Goal: Information Seeking & Learning: Find specific fact

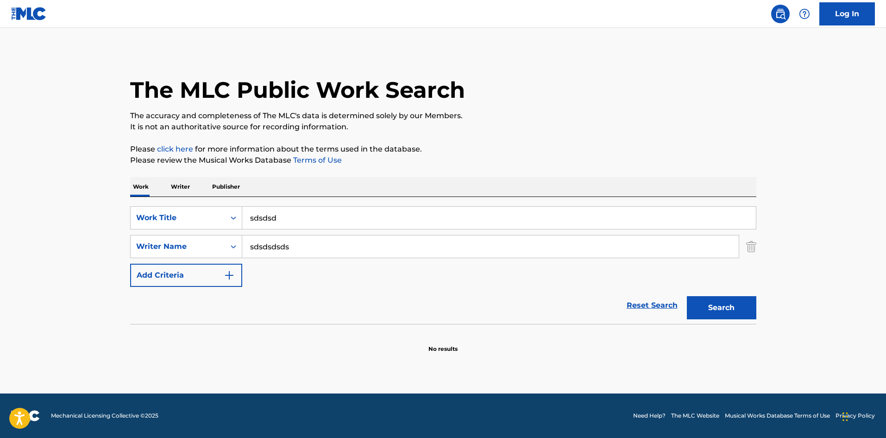
drag, startPoint x: 368, startPoint y: 214, endPoint x: 119, endPoint y: 235, distance: 250.0
click at [104, 240] on main "The MLC Public Work Search The accuracy and completeness of The MLC's data is d…" at bounding box center [443, 210] width 886 height 365
drag, startPoint x: 306, startPoint y: 243, endPoint x: 2, endPoint y: 230, distance: 304.1
click at [0, 230] on main "The MLC Public Work Search The accuracy and completeness of The MLC's data is d…" at bounding box center [443, 210] width 886 height 365
click at [366, 179] on div "Work Writer Publisher" at bounding box center [443, 186] width 626 height 19
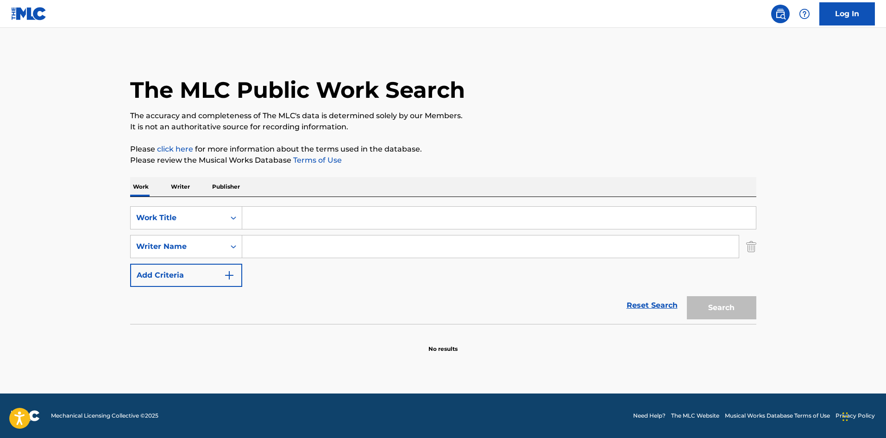
click at [353, 212] on input "Search Form" at bounding box center [499, 218] width 514 height 22
paste input "All Went Wrong"
type input "All Went Wrong"
click at [308, 251] on input "Search Form" at bounding box center [490, 246] width 497 height 22
paste input "[PERSON_NAME]"
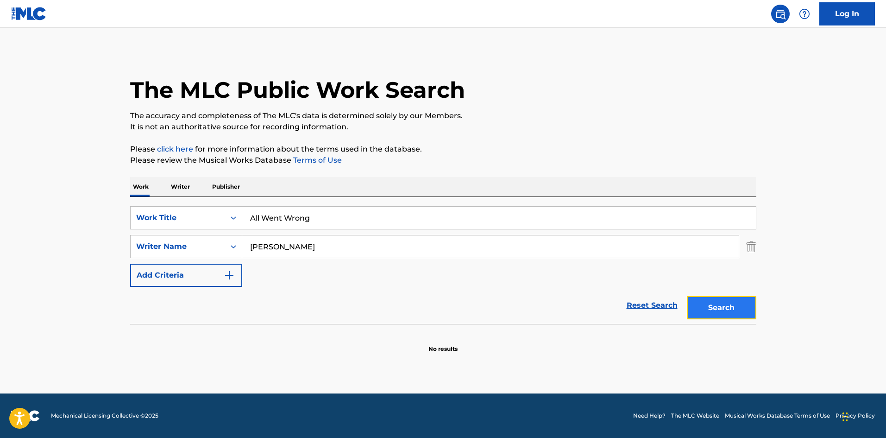
click at [733, 304] on button "Search" at bounding box center [721, 307] width 69 height 23
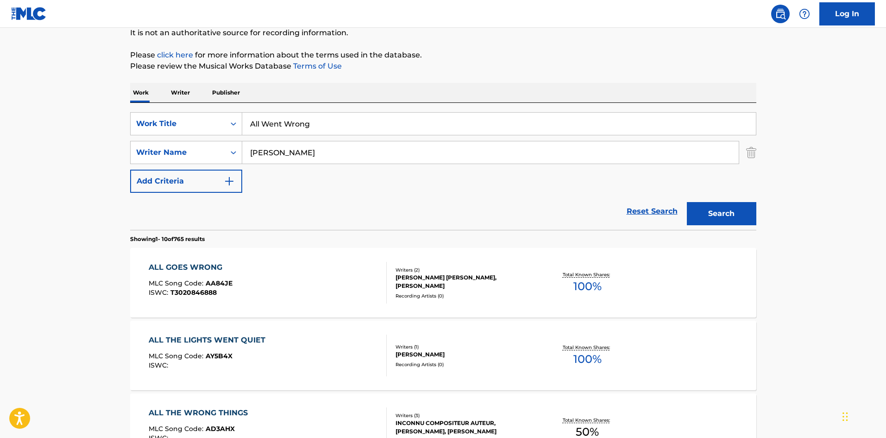
scroll to position [185, 0]
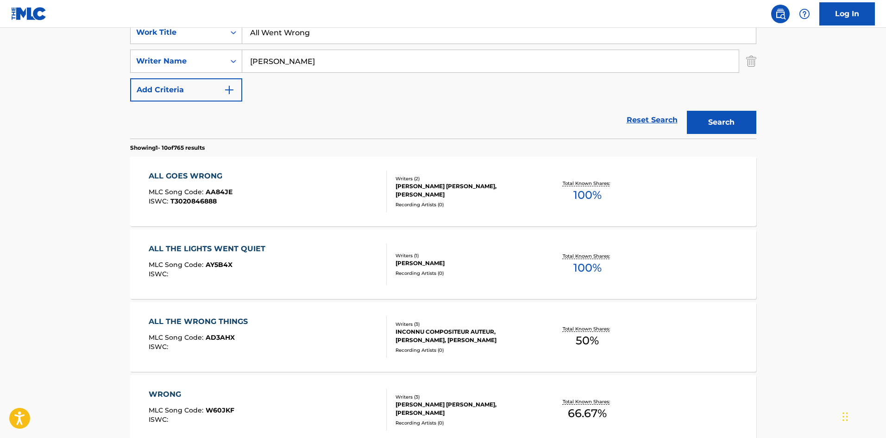
drag, startPoint x: 316, startPoint y: 60, endPoint x: 464, endPoint y: 49, distance: 147.7
click at [12, 72] on main "The MLC Public Work Search The accuracy and completeness of The MLC's data is d…" at bounding box center [443, 388] width 886 height 1090
paste input "[PERSON_NAME]"
type input "[PERSON_NAME]"
click at [676, 128] on link "Reset Search" at bounding box center [652, 120] width 60 height 20
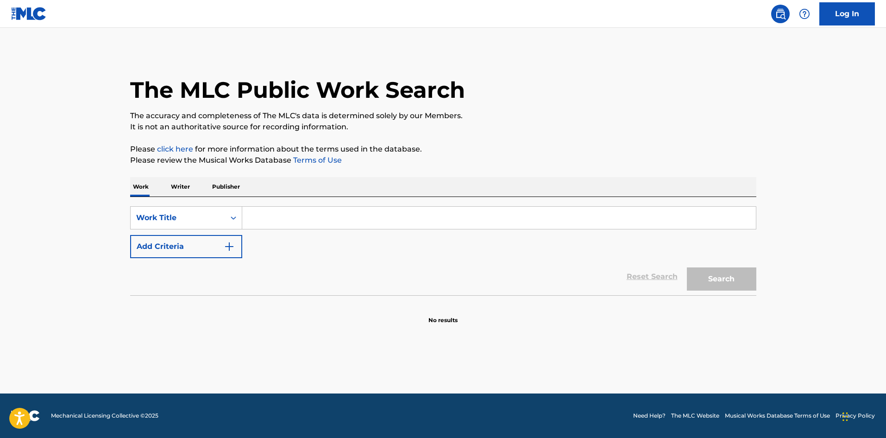
scroll to position [0, 0]
click at [707, 125] on p "It is not an authoritative source for recording information." at bounding box center [443, 126] width 626 height 11
click at [307, 214] on input "Search Form" at bounding box center [499, 218] width 514 height 22
paste input "All Went Wrong"
type input "All Went Wrong"
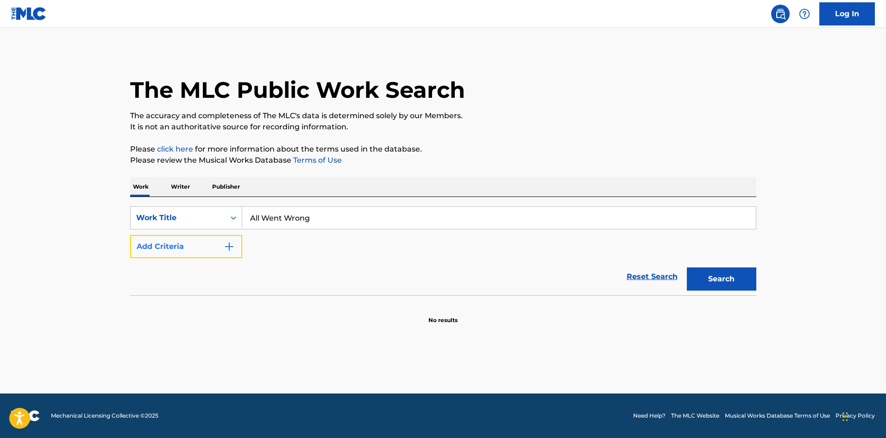
click at [224, 247] on img "Search Form" at bounding box center [229, 246] width 11 height 11
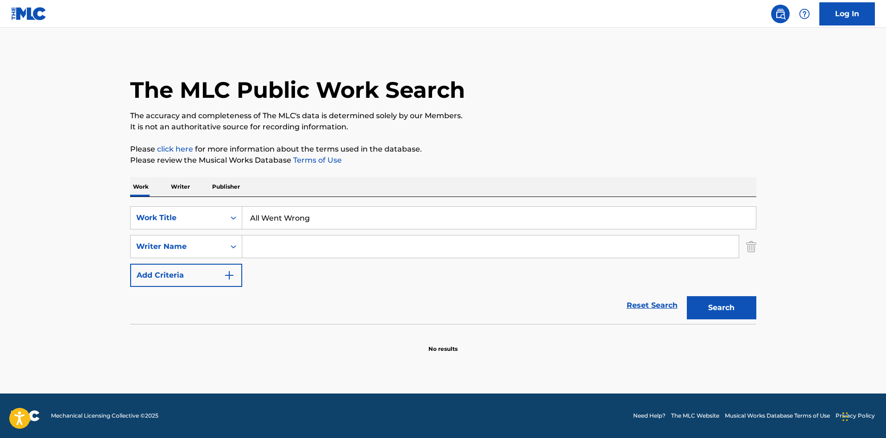
click at [269, 244] on input "Search Form" at bounding box center [490, 246] width 497 height 22
paste input "[PERSON_NAME]"
type input "[PERSON_NAME]"
click at [725, 304] on button "Search" at bounding box center [721, 307] width 69 height 23
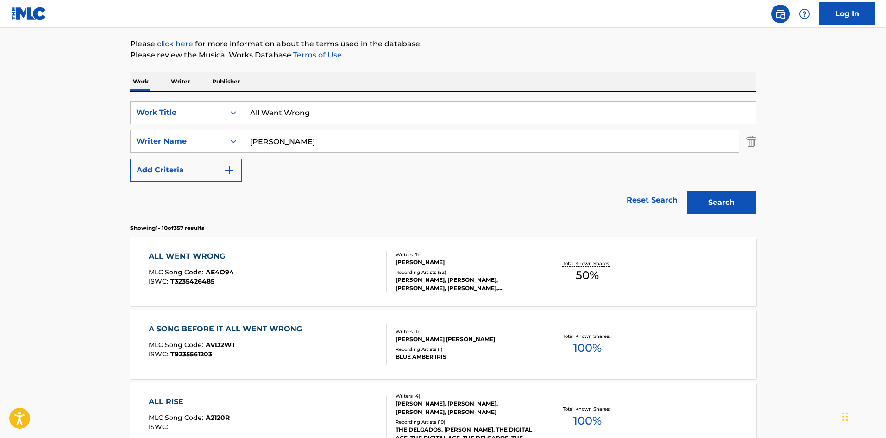
scroll to position [139, 0]
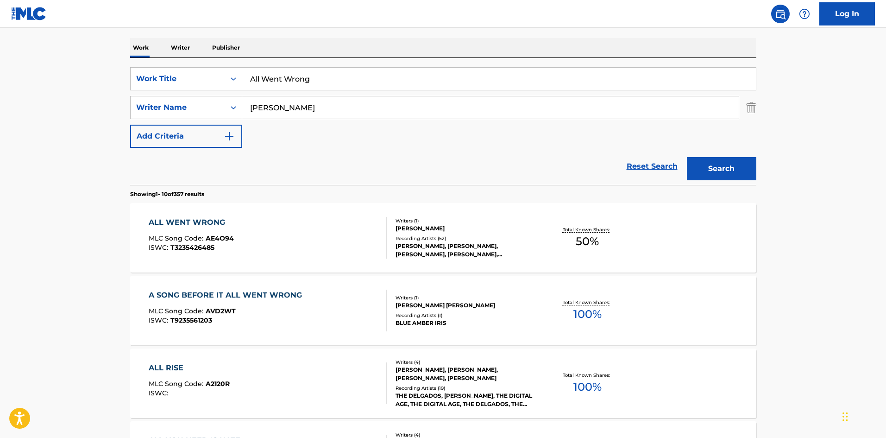
click at [195, 221] on div "ALL WENT WRONG" at bounding box center [191, 222] width 85 height 11
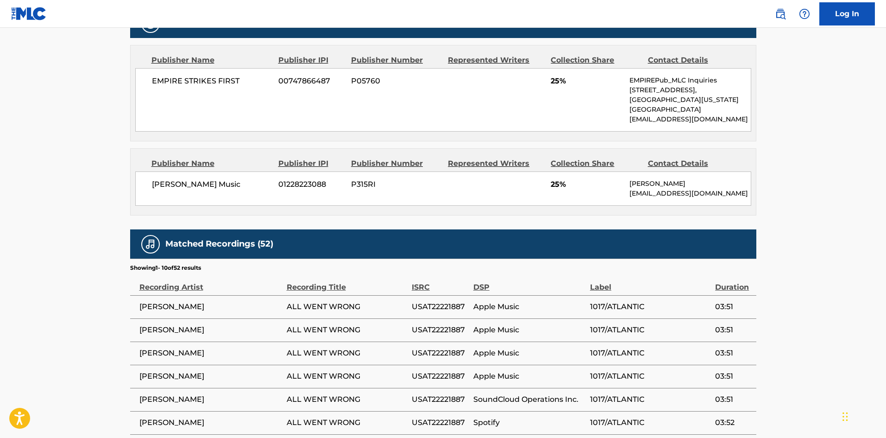
scroll to position [278, 0]
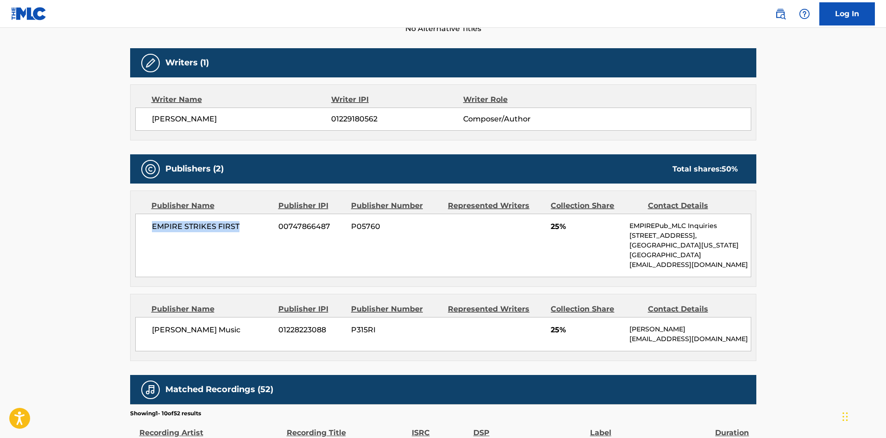
drag, startPoint x: 151, startPoint y: 225, endPoint x: 252, endPoint y: 226, distance: 100.1
click at [252, 226] on span "EMPIRE STRIKES FIRST" at bounding box center [212, 226] width 120 height 11
copy span "EMPIRE STRIKES FIRST"
drag, startPoint x: 153, startPoint y: 336, endPoint x: 233, endPoint y: 326, distance: 80.8
click at [233, 326] on div "[PERSON_NAME] Music 01228223088 P315RI 25% [PERSON_NAME] [PERSON_NAME][EMAIL_AD…" at bounding box center [443, 334] width 616 height 34
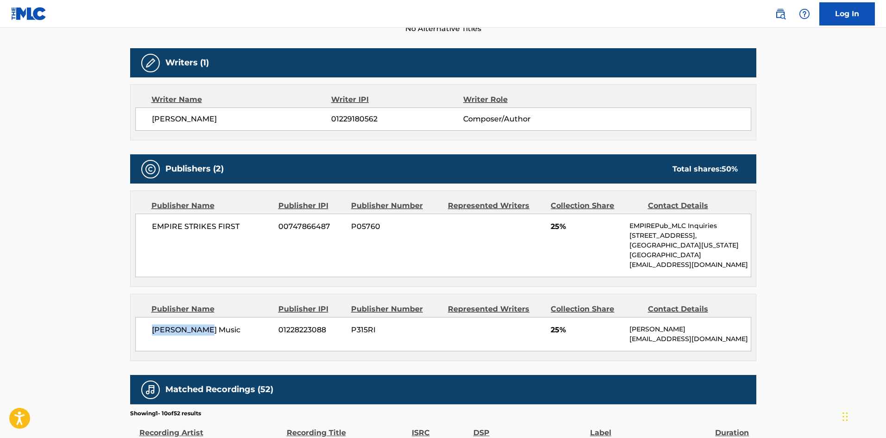
copy span "[PERSON_NAME] Music"
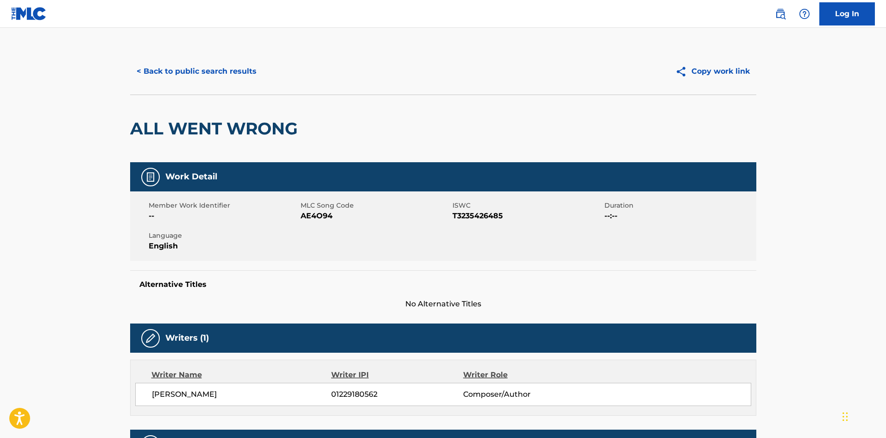
scroll to position [0, 0]
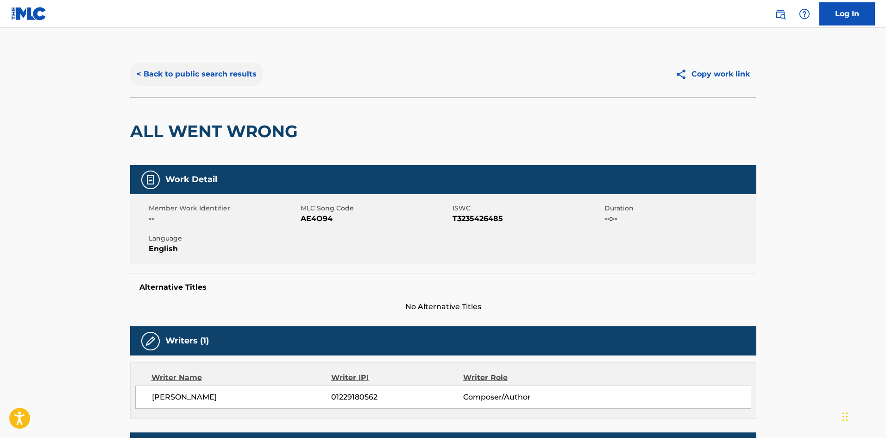
click at [229, 70] on button "< Back to public search results" at bounding box center [196, 74] width 133 height 23
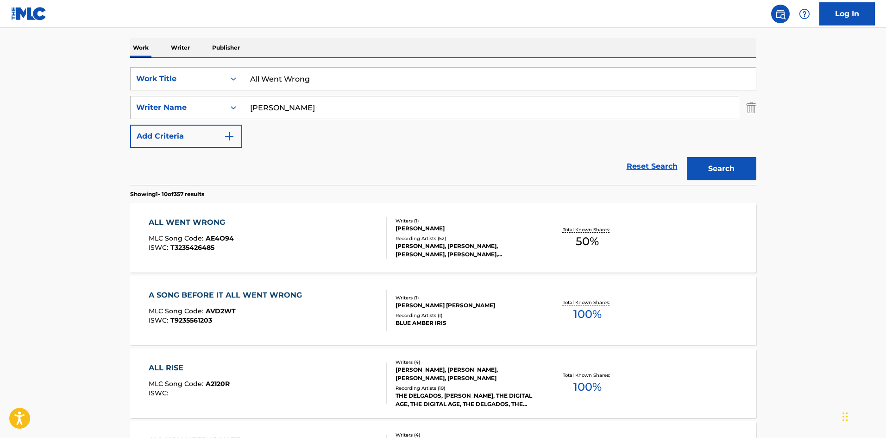
drag, startPoint x: 341, startPoint y: 72, endPoint x: 15, endPoint y: 44, distance: 327.3
click at [0, 65] on main "The MLC Public Work Search The accuracy and completeness of The MLC's data is d…" at bounding box center [443, 434] width 886 height 1090
paste input "Sneeze"
type input "Sneeze Wrong"
drag, startPoint x: 356, startPoint y: 103, endPoint x: 0, endPoint y: 107, distance: 356.2
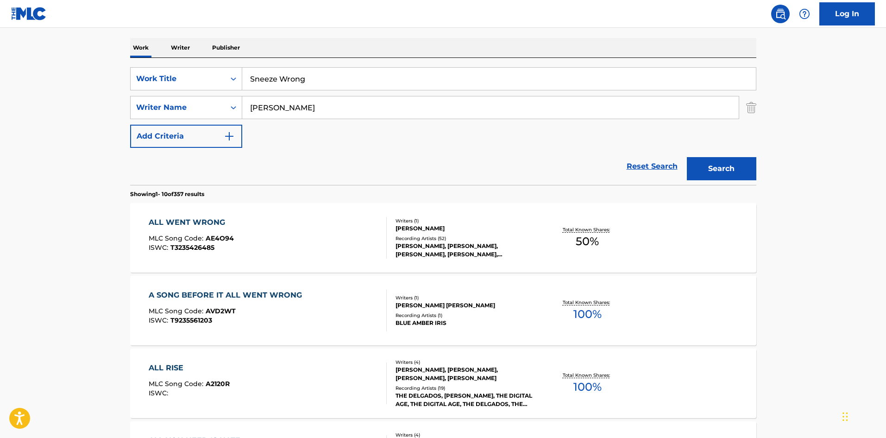
click at [0, 120] on main "The MLC Public Work Search The accuracy and completeness of The MLC's data is d…" at bounding box center [443, 434] width 886 height 1090
paste input "[PERSON_NAME]"
type input "[PERSON_NAME]"
click at [754, 177] on button "Search" at bounding box center [721, 168] width 69 height 23
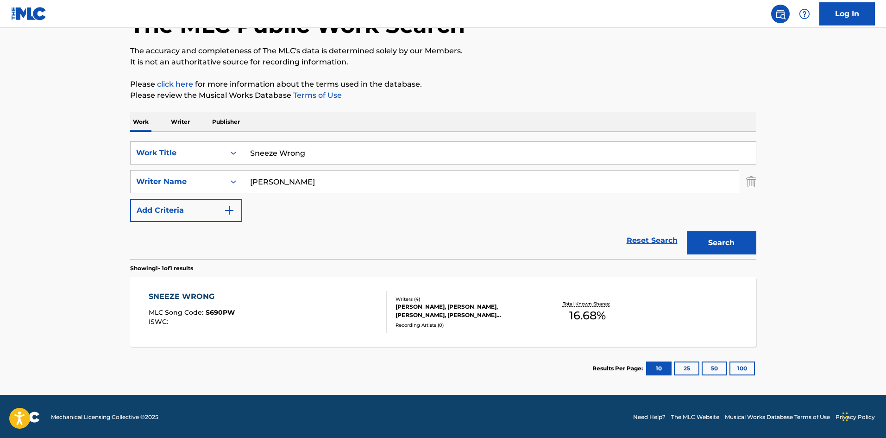
scroll to position [66, 0]
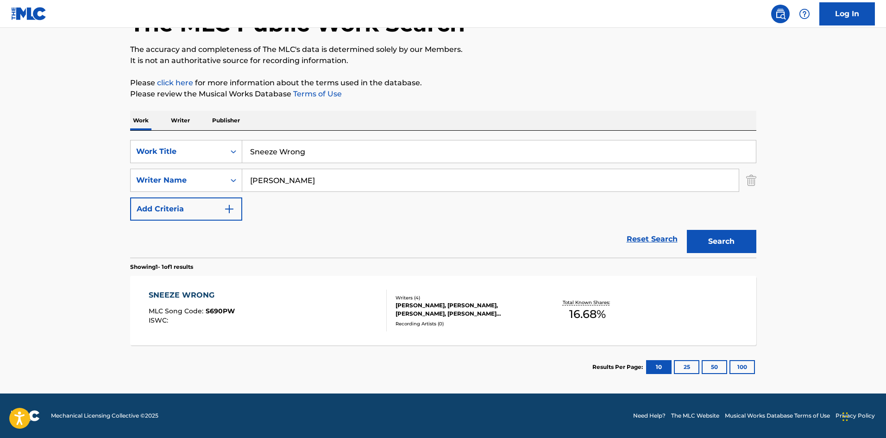
click at [189, 294] on div "SNEEZE WRONG" at bounding box center [192, 295] width 86 height 11
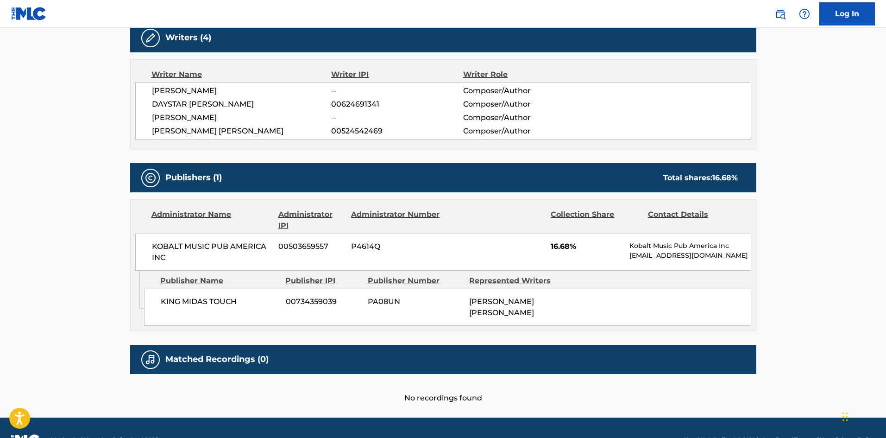
scroll to position [318, 0]
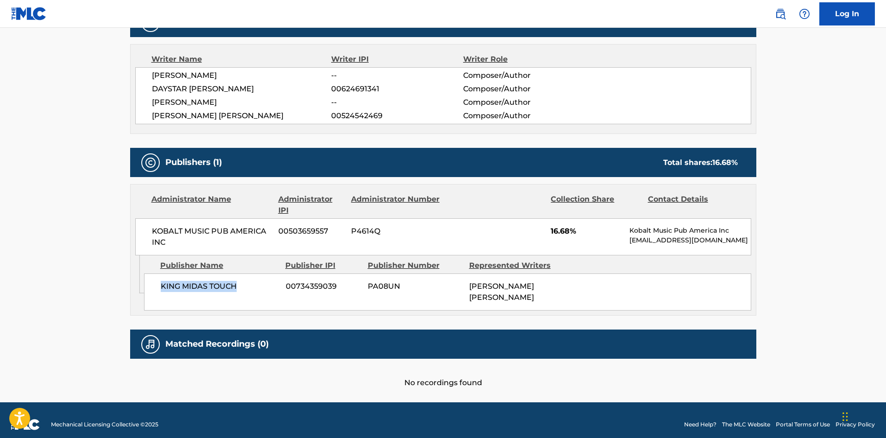
drag, startPoint x: 160, startPoint y: 287, endPoint x: 264, endPoint y: 290, distance: 104.3
click at [264, 290] on span "KING MIDAS TOUCH" at bounding box center [220, 286] width 118 height 11
copy span "KING MIDAS TOUCH"
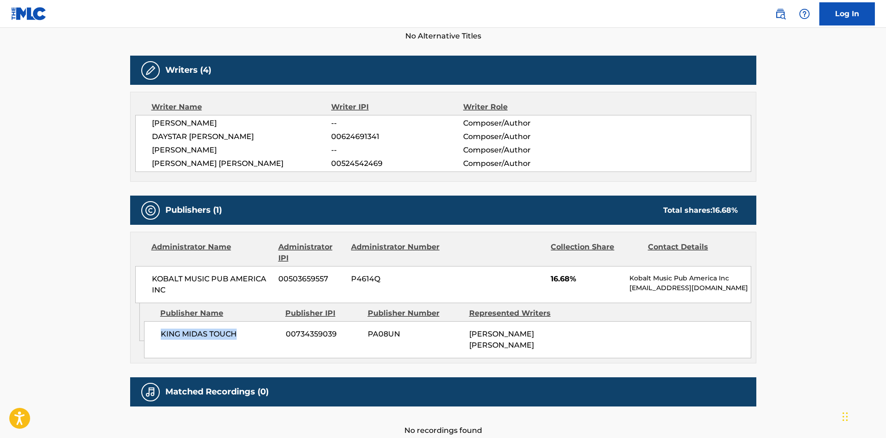
scroll to position [226, 0]
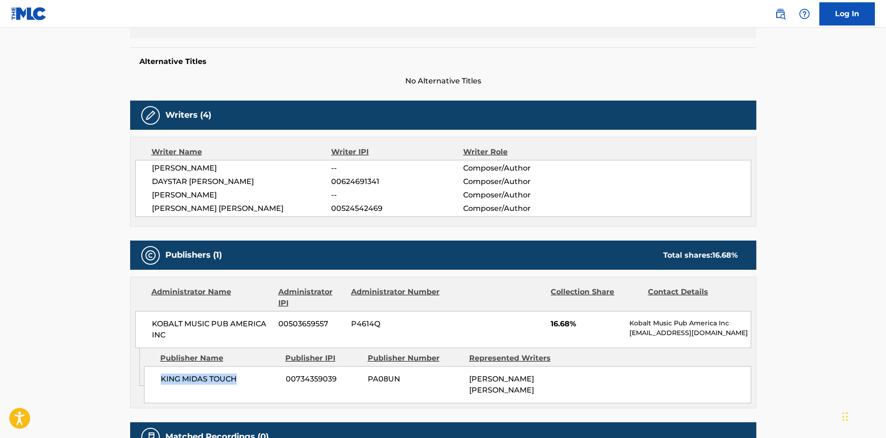
click at [233, 164] on span "[PERSON_NAME]" at bounding box center [242, 168] width 180 height 11
click at [145, 169] on div "[PERSON_NAME] -- Composer/Author DAYSTAR [PERSON_NAME] 00624691341 Composer/Aut…" at bounding box center [443, 188] width 616 height 57
drag, startPoint x: 153, startPoint y: 166, endPoint x: 235, endPoint y: 162, distance: 82.1
click at [235, 162] on div "[PERSON_NAME] -- Composer/Author DAYSTAR [PERSON_NAME] 00624691341 Composer/Aut…" at bounding box center [443, 188] width 616 height 57
copy span "[PERSON_NAME]"
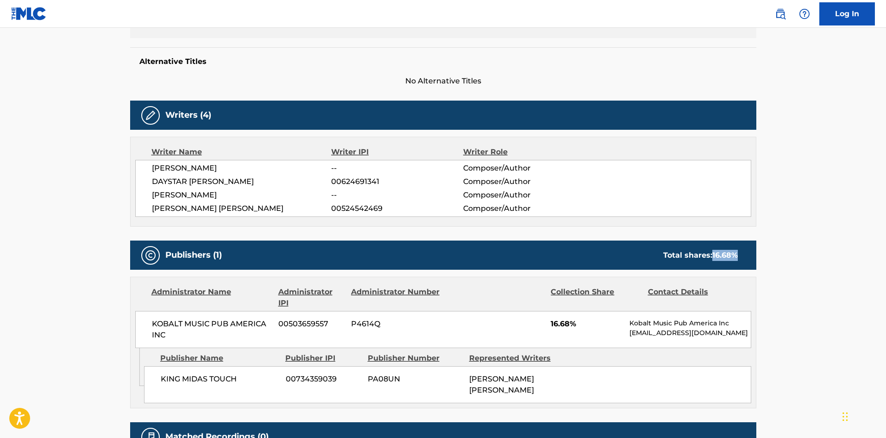
drag, startPoint x: 711, startPoint y: 256, endPoint x: 750, endPoint y: 260, distance: 38.7
click at [750, 260] on div "Publishers (1) Total shares: 16.68 %" at bounding box center [443, 254] width 626 height 29
copy span "16.68 %"
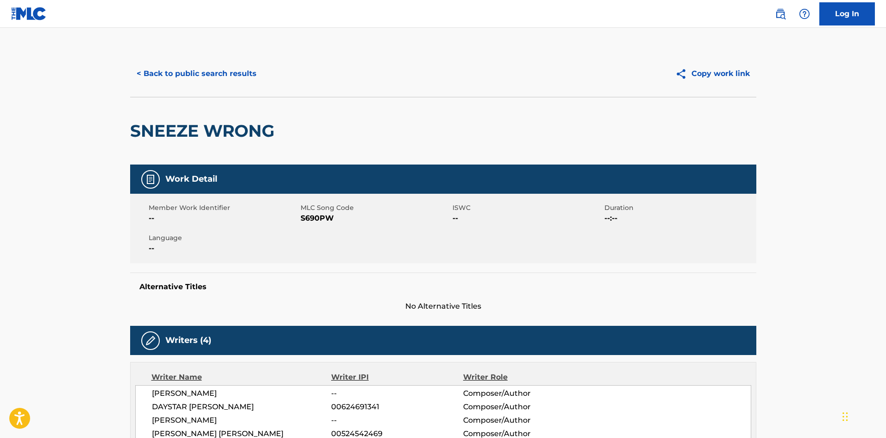
scroll to position [0, 0]
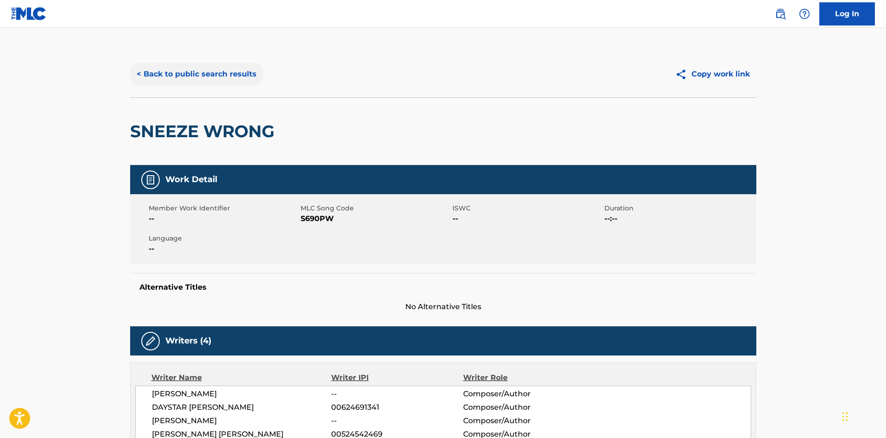
click at [227, 75] on button "< Back to public search results" at bounding box center [196, 74] width 133 height 23
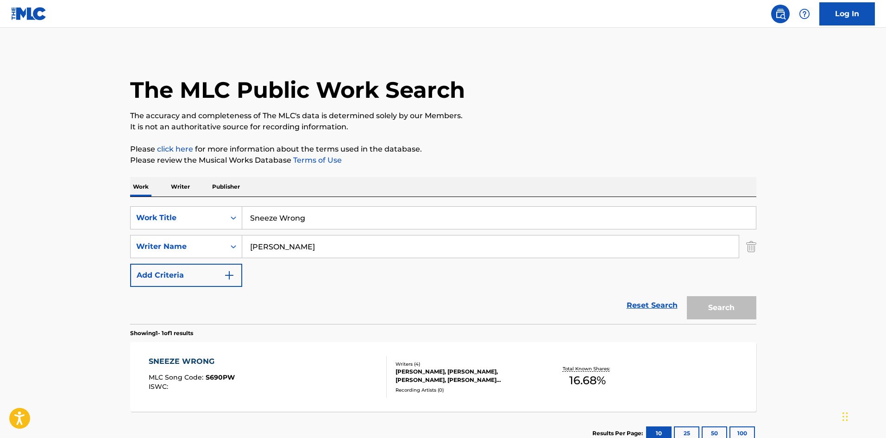
scroll to position [13, 0]
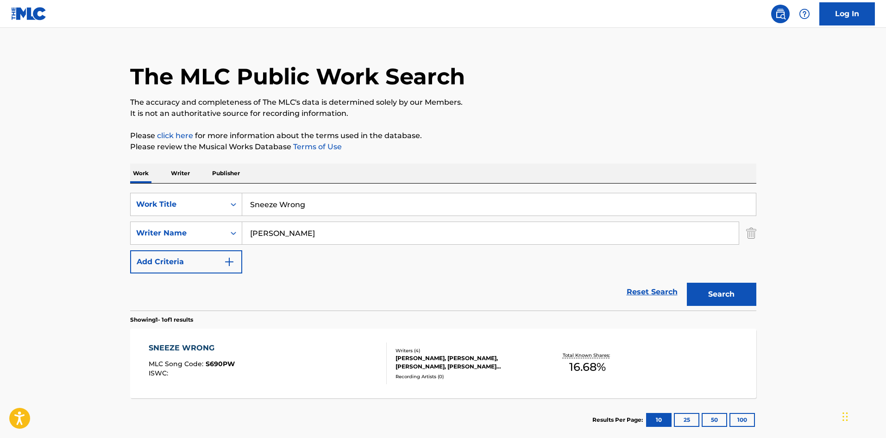
drag, startPoint x: 345, startPoint y: 204, endPoint x: 132, endPoint y: 164, distance: 216.3
click at [135, 200] on div "SearchWithCriteria3828a3a0-6403-475d-aa9f-6252957e12b1 Work Title Sneeze Wrong" at bounding box center [443, 204] width 626 height 23
paste input "Rehab"
type input "Rehab"
drag, startPoint x: 309, startPoint y: 236, endPoint x: 271, endPoint y: 222, distance: 41.2
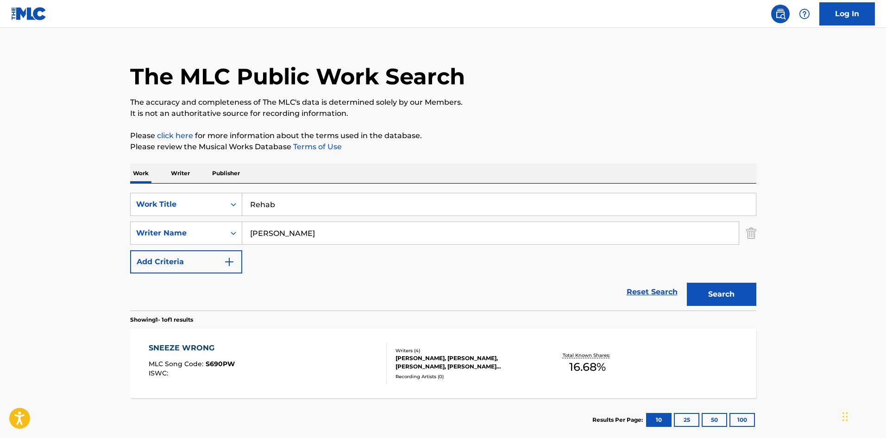
click at [0, 216] on main "The MLC Public Work Search The accuracy and completeness of The MLC's data is d…" at bounding box center [443, 230] width 886 height 432
paste input "[PERSON_NAME]"
type input "[PERSON_NAME]"
click at [729, 295] on button "Search" at bounding box center [721, 294] width 69 height 23
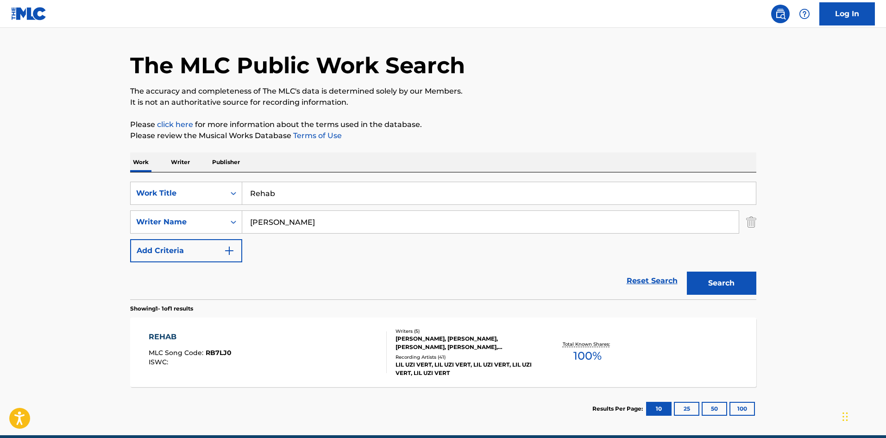
scroll to position [66, 0]
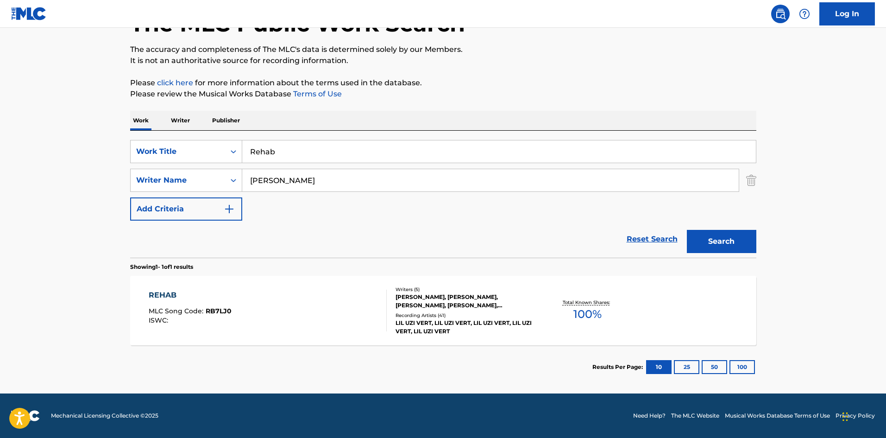
click at [171, 296] on div "REHAB" at bounding box center [190, 295] width 83 height 11
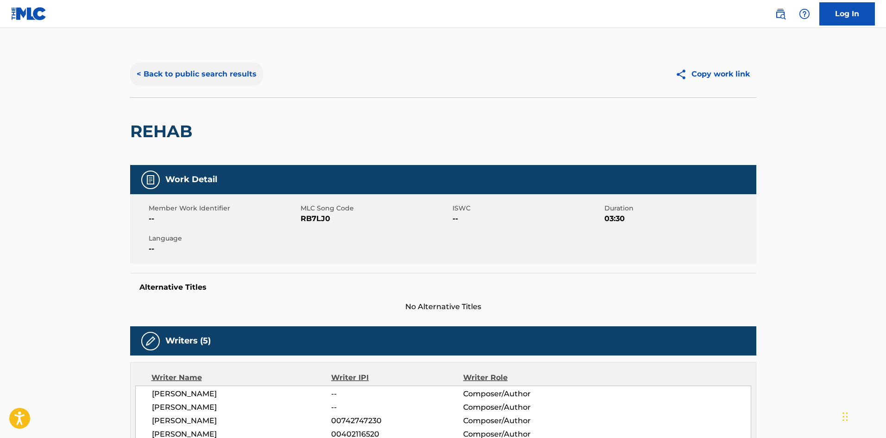
click at [184, 78] on button "< Back to public search results" at bounding box center [196, 74] width 133 height 23
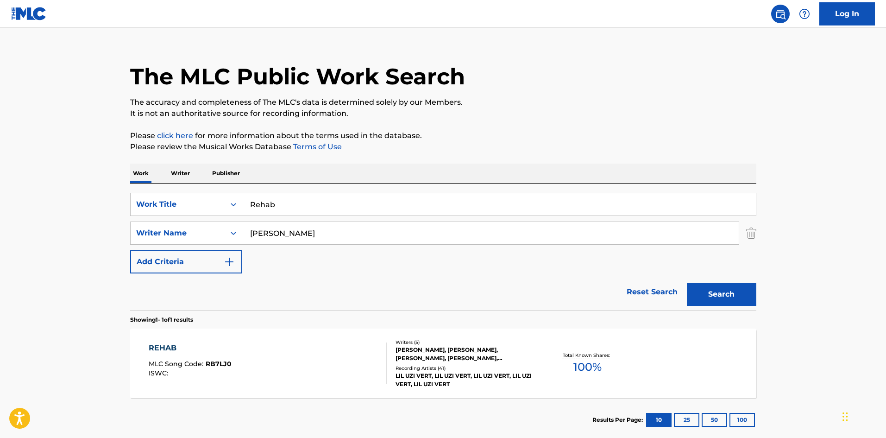
click at [169, 347] on div "REHAB" at bounding box center [190, 347] width 83 height 11
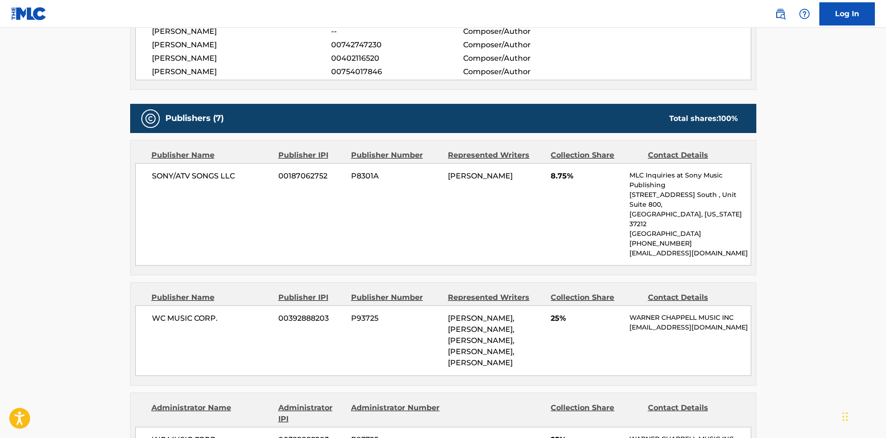
scroll to position [417, 0]
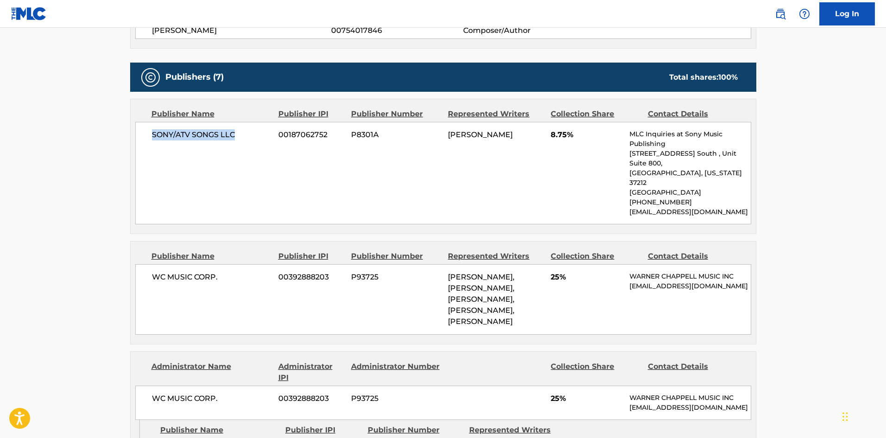
drag, startPoint x: 151, startPoint y: 133, endPoint x: 264, endPoint y: 131, distance: 113.1
click at [264, 131] on div "SONY/ATV SONGS LLC 00187062752 P8301A [PERSON_NAME] 8.75% MLC Inquiries at Sony…" at bounding box center [443, 173] width 616 height 102
copy span "SONY/ATV SONGS LLC"
drag, startPoint x: 151, startPoint y: 256, endPoint x: 233, endPoint y: 256, distance: 81.5
click at [233, 264] on div "WC MUSIC CORP. 00392888203 P93725 [PERSON_NAME], [PERSON_NAME], [PERSON_NAME], …" at bounding box center [443, 299] width 616 height 70
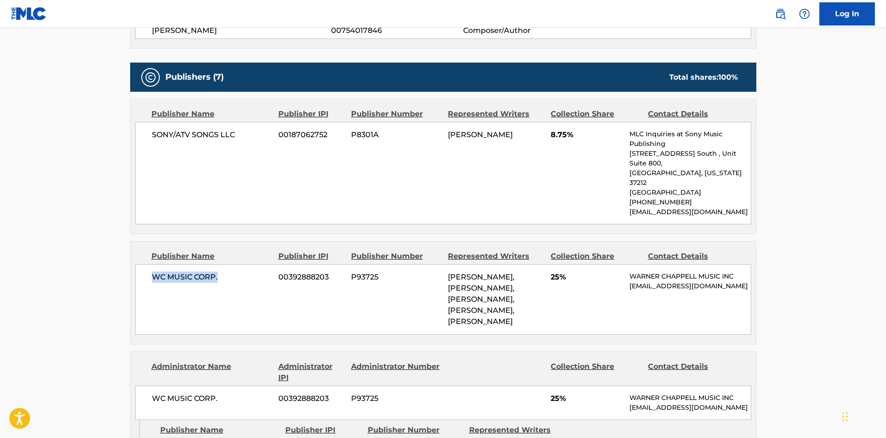
copy span "WC MUSIC CORP."
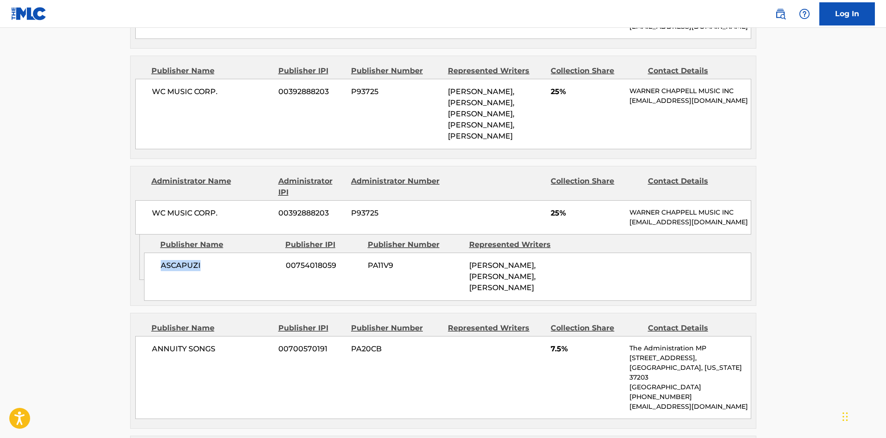
drag, startPoint x: 158, startPoint y: 259, endPoint x: 247, endPoint y: 240, distance: 90.8
click at [233, 253] on div "ASCAPUZI 00754018059 PA11V9 [PERSON_NAME], [PERSON_NAME], [PERSON_NAME]" at bounding box center [447, 276] width 607 height 48
copy span "ASCAPUZI"
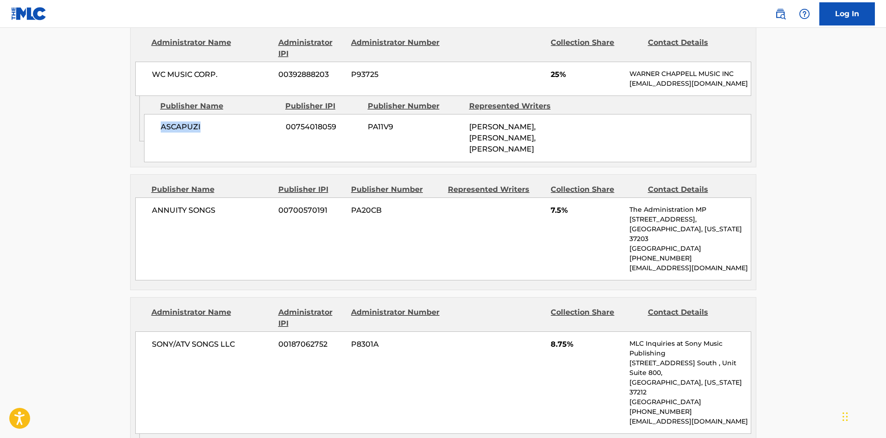
scroll to position [741, 0]
drag, startPoint x: 150, startPoint y: 198, endPoint x: 227, endPoint y: 195, distance: 77.0
click at [227, 197] on div "ANNUITY SONGS 00700570191 PA20CB 7.5% The Administration MP [STREET_ADDRESS][US…" at bounding box center [443, 238] width 616 height 83
copy span "ANNUITY SONGS"
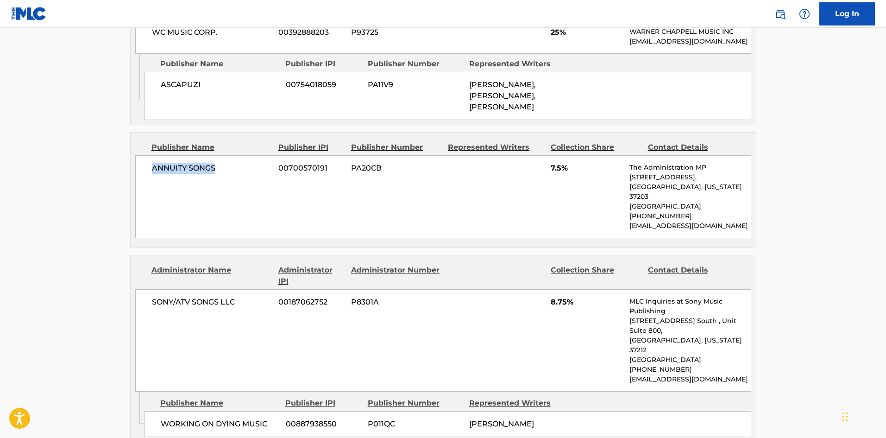
scroll to position [880, 0]
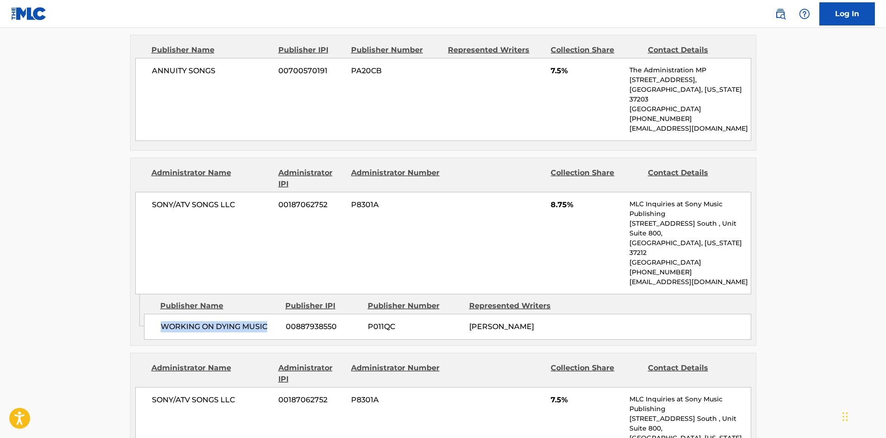
drag, startPoint x: 161, startPoint y: 287, endPoint x: 275, endPoint y: 279, distance: 113.8
click at [275, 314] on div "WORKING ON DYING MUSIC 00887938550 P011QC [PERSON_NAME]" at bounding box center [447, 327] width 607 height 26
copy span "WORKING ON DYING MUSIC"
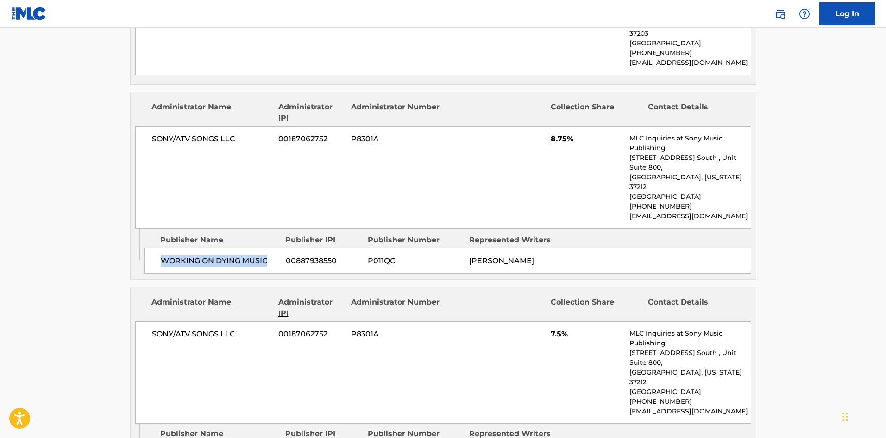
scroll to position [1065, 0]
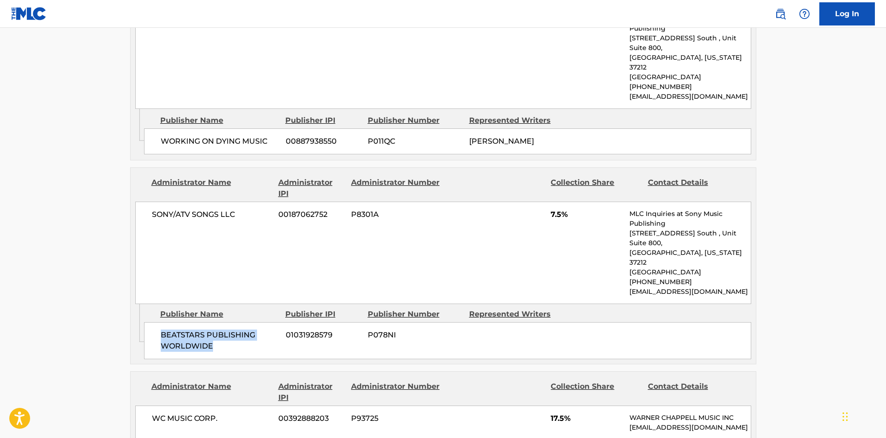
drag, startPoint x: 161, startPoint y: 286, endPoint x: 236, endPoint y: 294, distance: 75.0
click at [236, 329] on span "BEATSTARS PUBLISHING WORLDWIDE" at bounding box center [220, 340] width 118 height 22
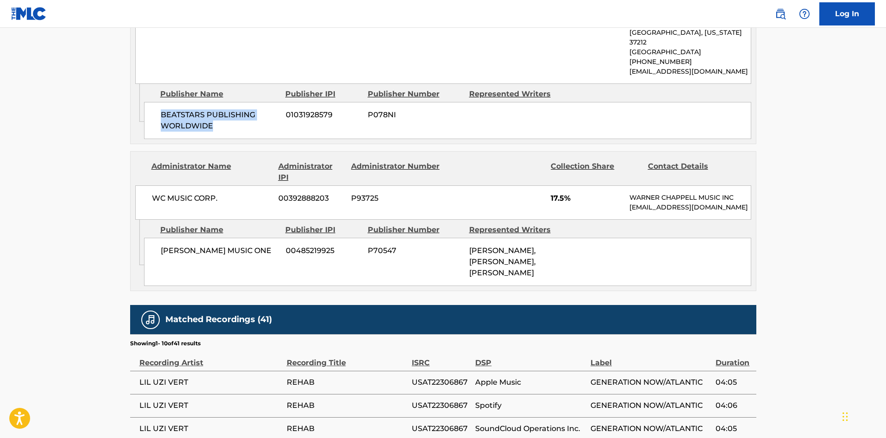
scroll to position [1297, 0]
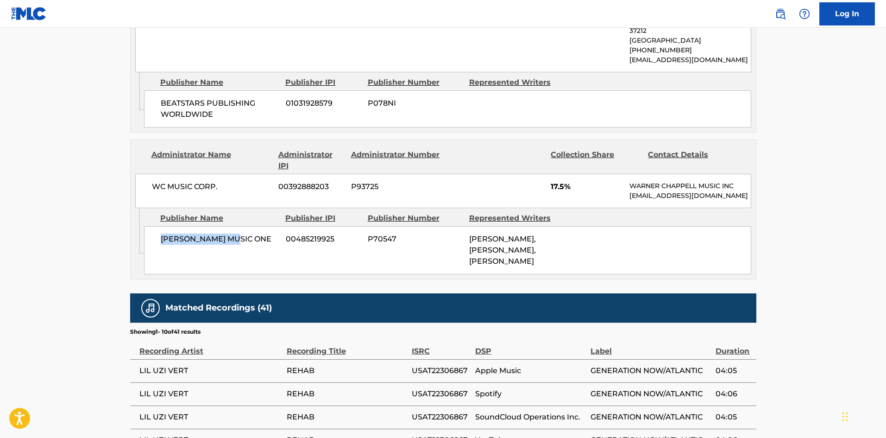
drag, startPoint x: 162, startPoint y: 200, endPoint x: 267, endPoint y: 199, distance: 105.6
click at [267, 233] on span "[PERSON_NAME] MUSIC ONE" at bounding box center [220, 238] width 118 height 11
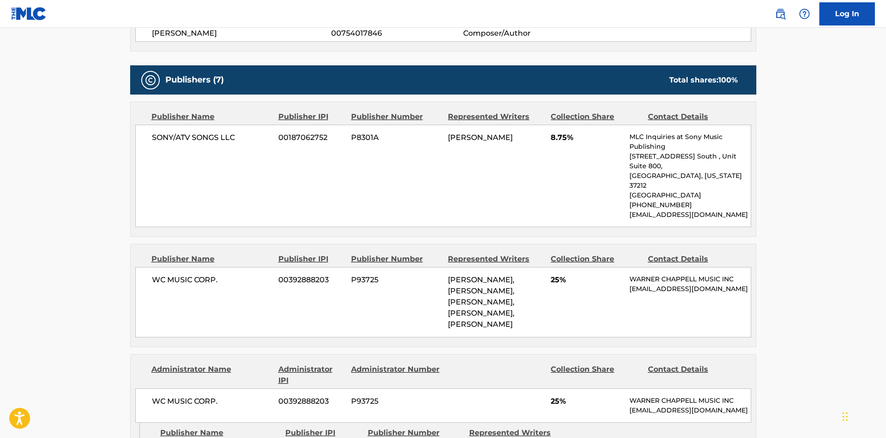
scroll to position [417, 0]
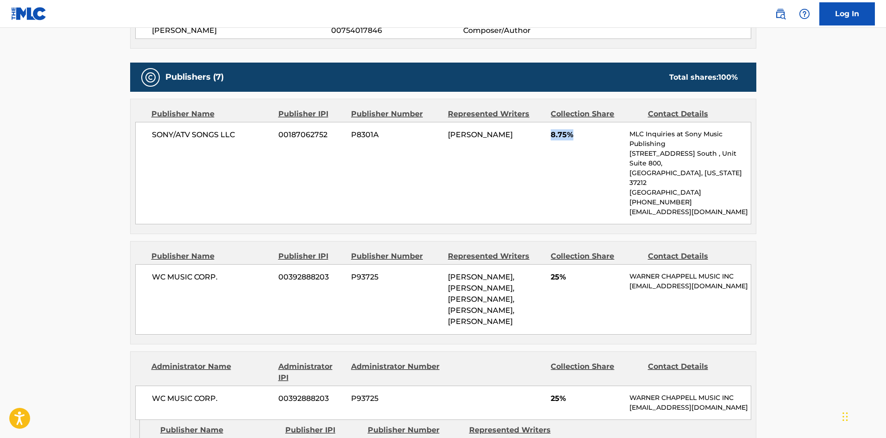
drag, startPoint x: 552, startPoint y: 134, endPoint x: 581, endPoint y: 132, distance: 29.3
click at [581, 132] on span "8.75%" at bounding box center [587, 134] width 72 height 11
drag, startPoint x: 549, startPoint y: 254, endPoint x: 573, endPoint y: 254, distance: 23.6
click at [573, 264] on div "WC MUSIC CORP. 00392888203 P93725 [PERSON_NAME], [PERSON_NAME], [PERSON_NAME], …" at bounding box center [443, 299] width 616 height 70
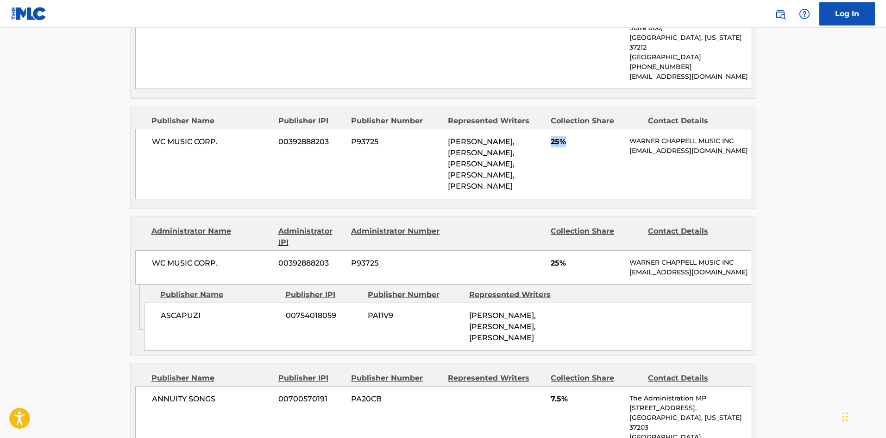
scroll to position [602, 0]
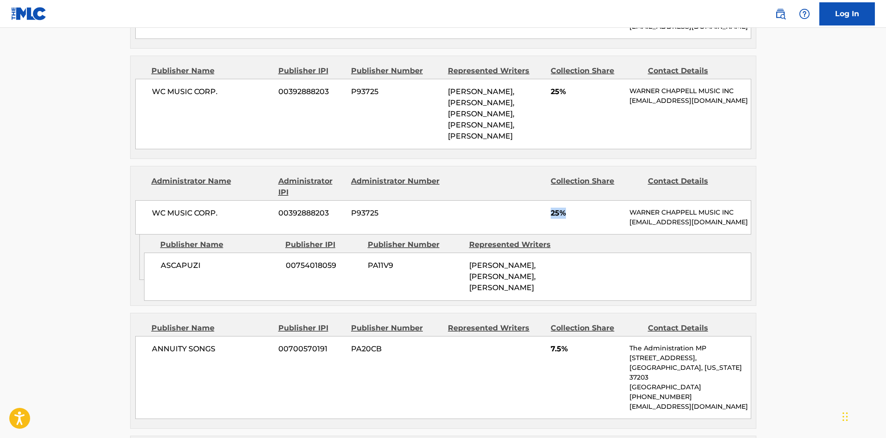
drag, startPoint x: 552, startPoint y: 195, endPoint x: 586, endPoint y: 194, distance: 34.3
click at [586, 208] on span "25%" at bounding box center [587, 213] width 72 height 11
drag, startPoint x: 551, startPoint y: 340, endPoint x: 589, endPoint y: 337, distance: 38.1
click at [589, 343] on span "7.5%" at bounding box center [587, 348] width 72 height 11
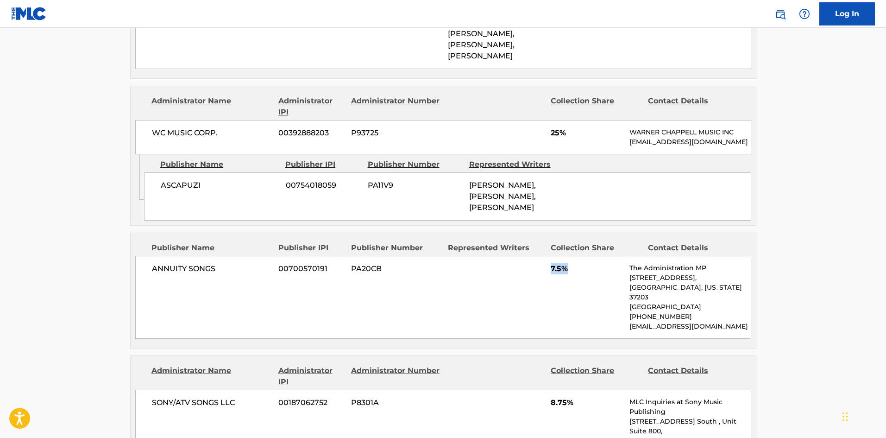
scroll to position [787, 0]
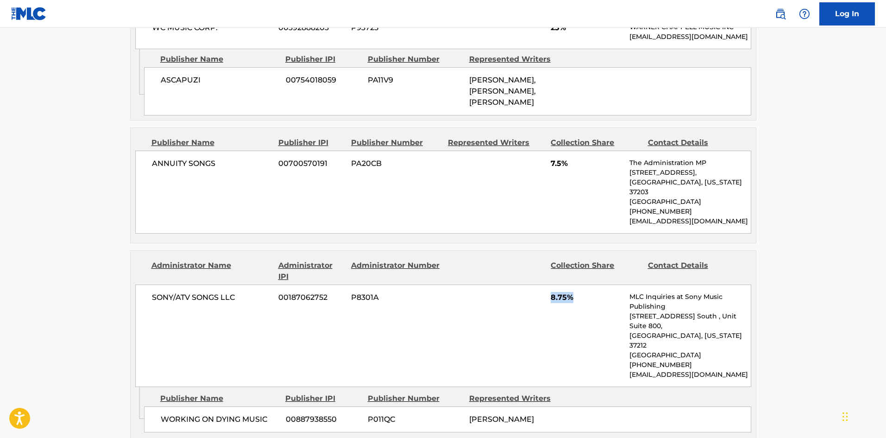
drag, startPoint x: 549, startPoint y: 280, endPoint x: 588, endPoint y: 283, distance: 38.6
click at [588, 284] on div "SONY/ATV SONGS LLC 00187062752 P8301A 8.75% MLC Inquiries at Sony Music Publish…" at bounding box center [443, 335] width 616 height 102
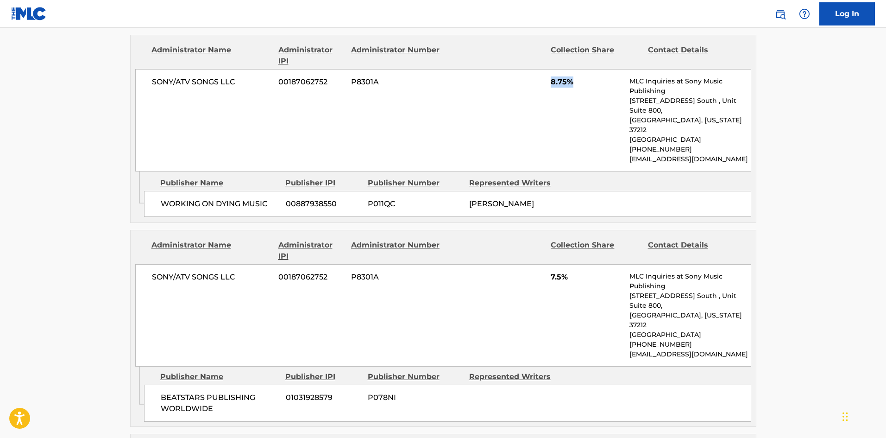
scroll to position [1019, 0]
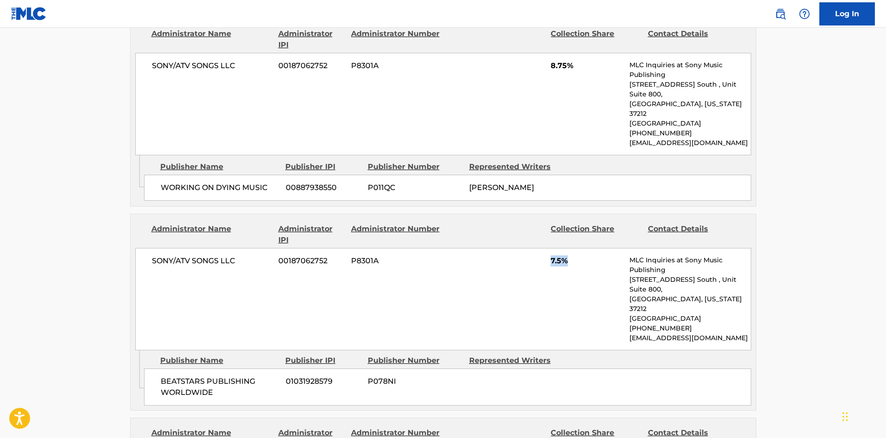
drag, startPoint x: 551, startPoint y: 232, endPoint x: 580, endPoint y: 229, distance: 29.8
click at [580, 255] on span "7.5%" at bounding box center [587, 260] width 72 height 11
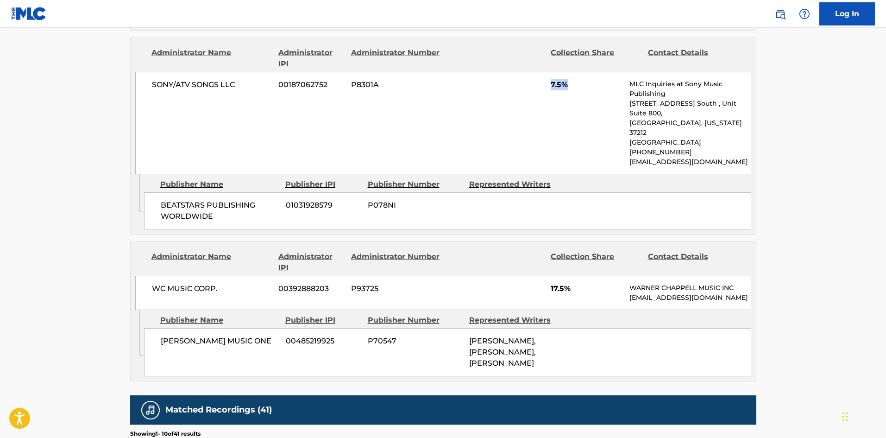
scroll to position [1204, 0]
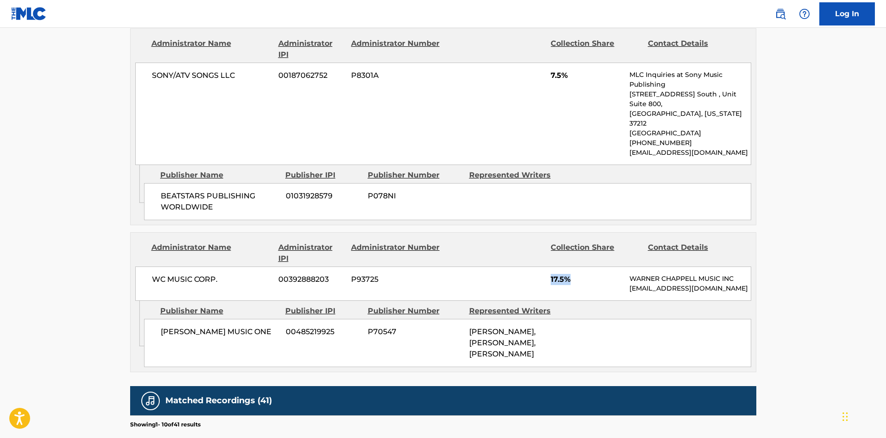
drag, startPoint x: 550, startPoint y: 231, endPoint x: 584, endPoint y: 225, distance: 33.8
click at [584, 266] on div "WC MUSIC CORP. 00392888203 P93725 17.5% [PERSON_NAME] MUSIC INC [EMAIL_ADDRESS]…" at bounding box center [443, 283] width 616 height 34
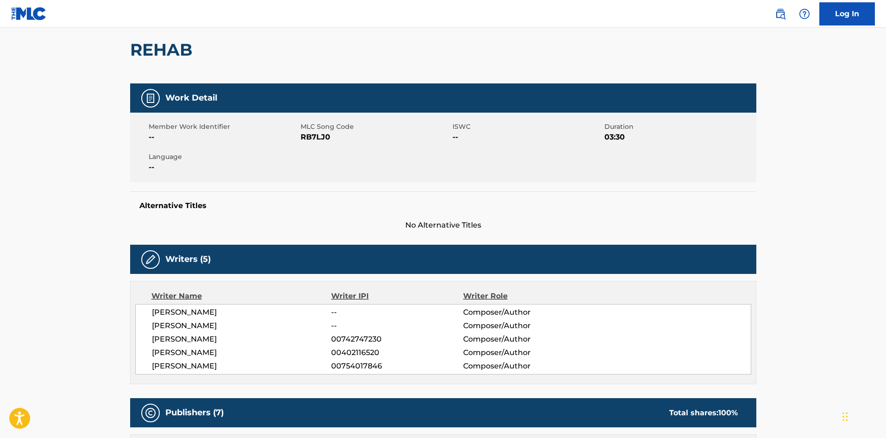
scroll to position [0, 0]
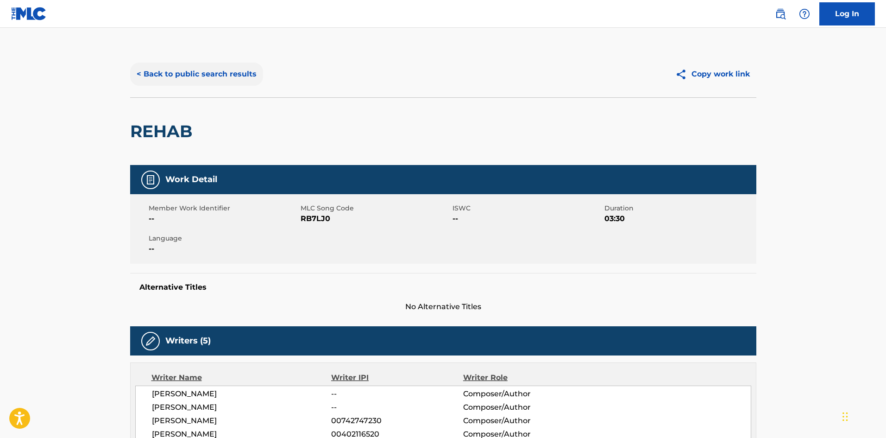
click at [204, 74] on button "< Back to public search results" at bounding box center [196, 74] width 133 height 23
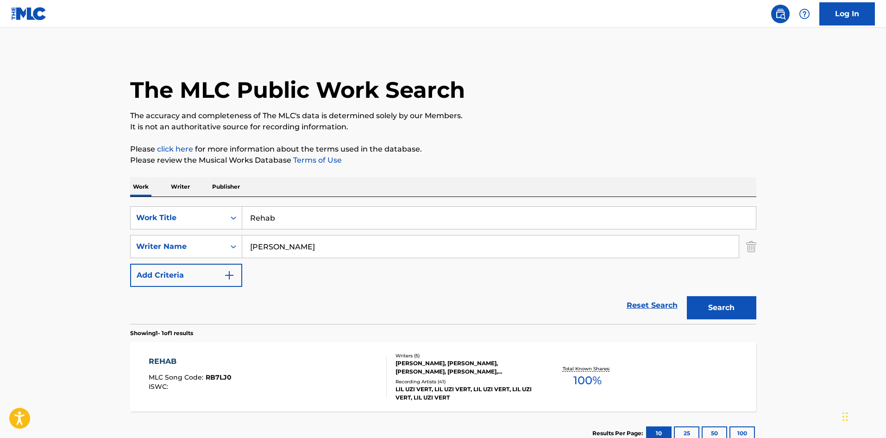
scroll to position [13, 0]
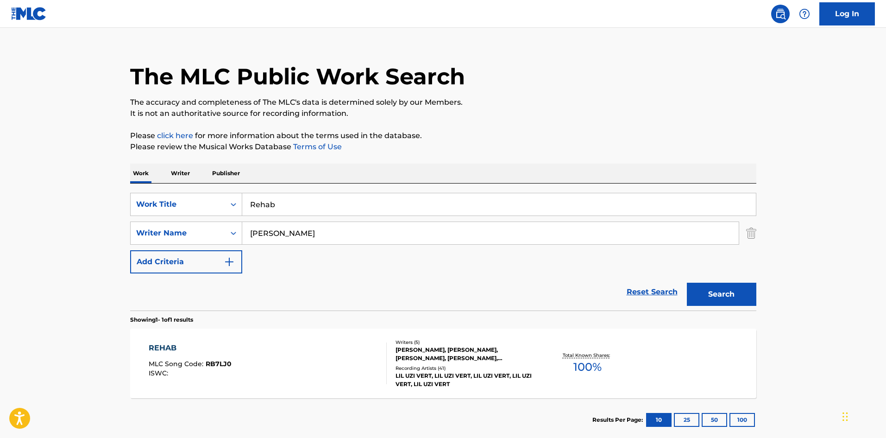
drag, startPoint x: 314, startPoint y: 207, endPoint x: 90, endPoint y: 181, distance: 225.2
click at [90, 183] on main "The MLC Public Work Search The accuracy and completeness of The MLC's data is d…" at bounding box center [443, 230] width 886 height 432
paste input "[US_STATE]"
type input "[US_STATE]"
drag, startPoint x: 354, startPoint y: 230, endPoint x: 0, endPoint y: 219, distance: 354.1
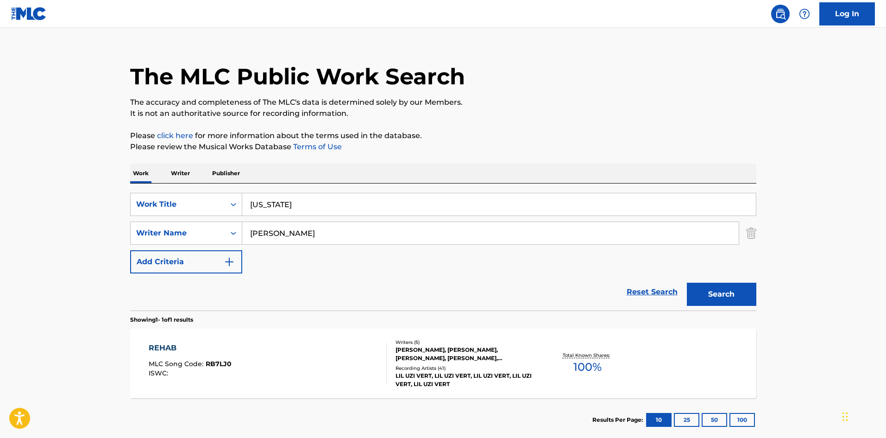
click at [22, 227] on main "The MLC Public Work Search The accuracy and completeness of The MLC's data is d…" at bounding box center [443, 230] width 886 height 432
paste input "laws"
type input "[PERSON_NAME]"
drag, startPoint x: 729, startPoint y: 299, endPoint x: 717, endPoint y: 290, distance: 14.5
click at [724, 296] on button "Search" at bounding box center [721, 294] width 69 height 23
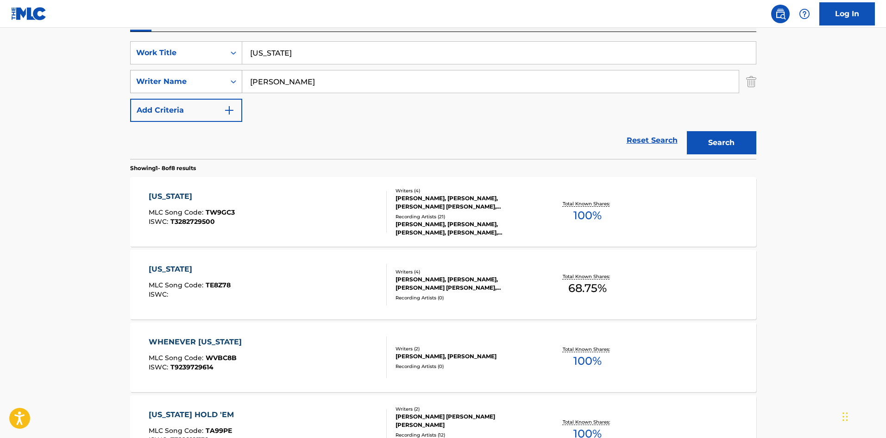
scroll to position [185, 0]
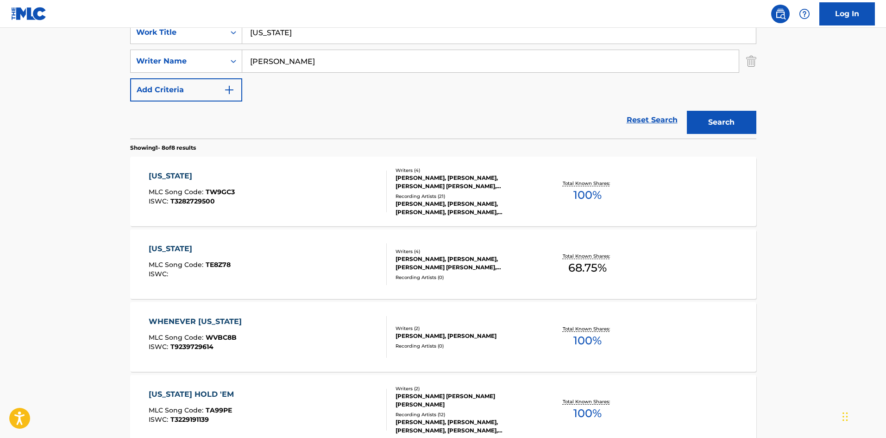
click at [158, 174] on div "[US_STATE]" at bounding box center [192, 175] width 86 height 11
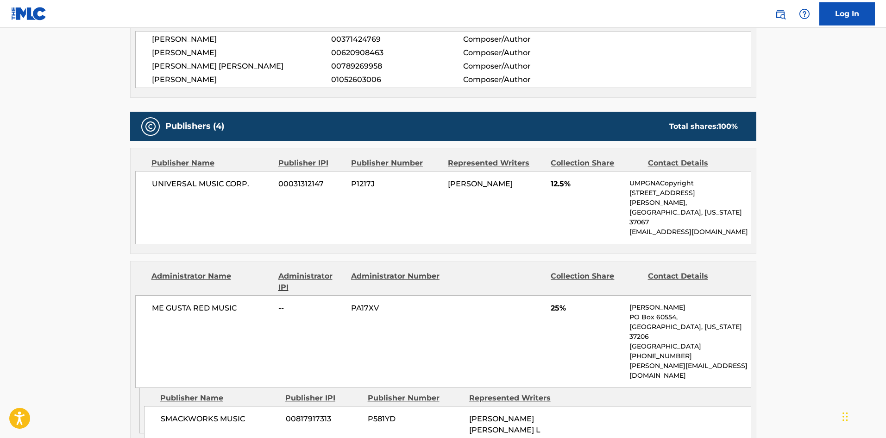
scroll to position [371, 0]
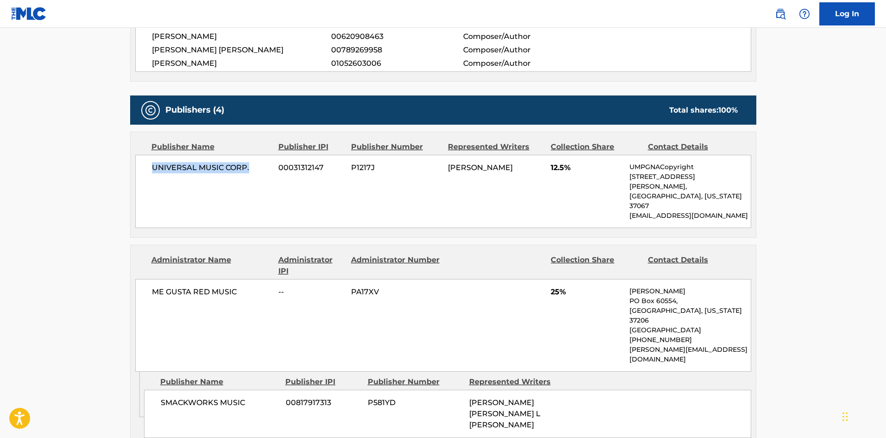
drag, startPoint x: 151, startPoint y: 168, endPoint x: 265, endPoint y: 172, distance: 114.0
click at [265, 172] on span "UNIVERSAL MUSIC CORP." at bounding box center [212, 167] width 120 height 11
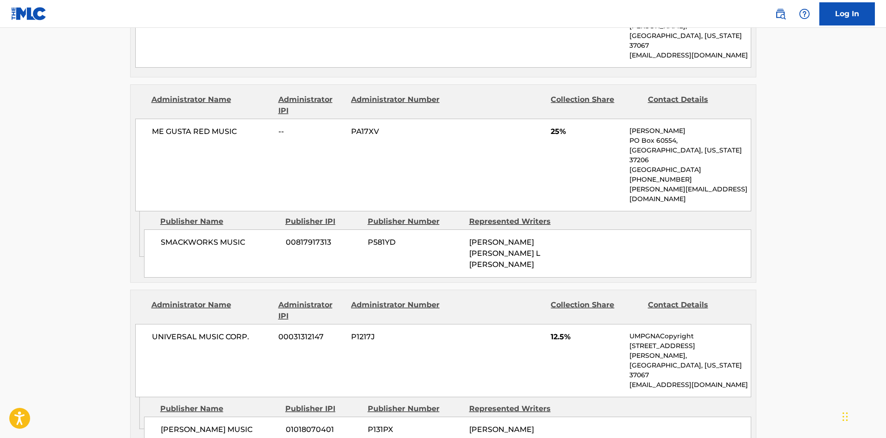
scroll to position [556, 0]
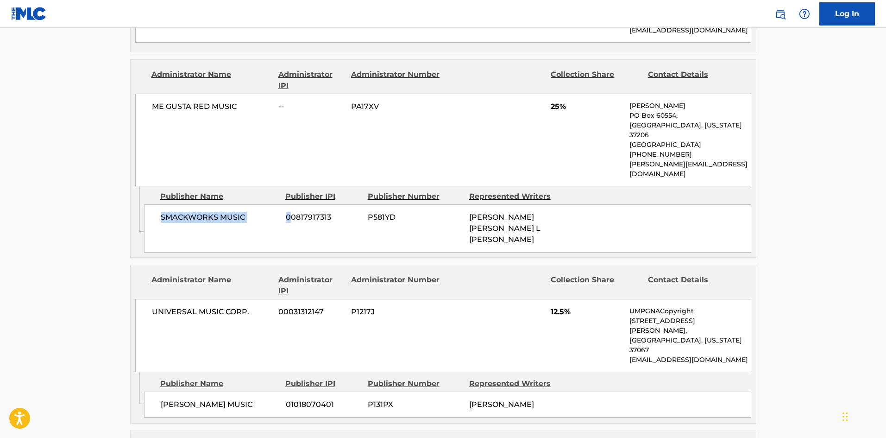
drag, startPoint x: 162, startPoint y: 177, endPoint x: 291, endPoint y: 176, distance: 129.2
click at [291, 204] on div "SMACKWORKS MUSIC 00817917313 P581YD [PERSON_NAME] [PERSON_NAME] L [PERSON_NAME]" at bounding box center [447, 228] width 607 height 48
click at [234, 204] on div "SMACKWORKS MUSIC 00817917313 P581YD [PERSON_NAME] [PERSON_NAME] L [PERSON_NAME]" at bounding box center [447, 228] width 607 height 48
drag, startPoint x: 160, startPoint y: 178, endPoint x: 253, endPoint y: 178, distance: 93.1
click at [253, 212] on span "SMACKWORKS MUSIC" at bounding box center [220, 217] width 118 height 11
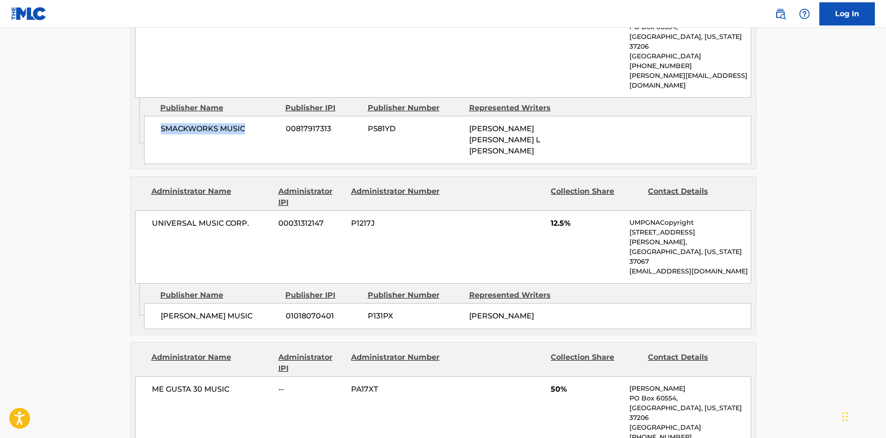
scroll to position [648, 0]
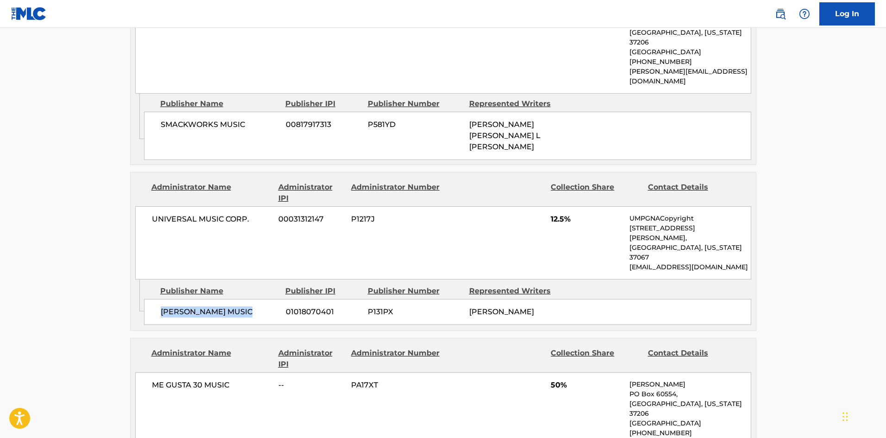
drag, startPoint x: 159, startPoint y: 241, endPoint x: 258, endPoint y: 236, distance: 98.3
click at [258, 299] on div "[PERSON_NAME] MUSIC 01018070401 P131PX [PERSON_NAME]" at bounding box center [447, 312] width 607 height 26
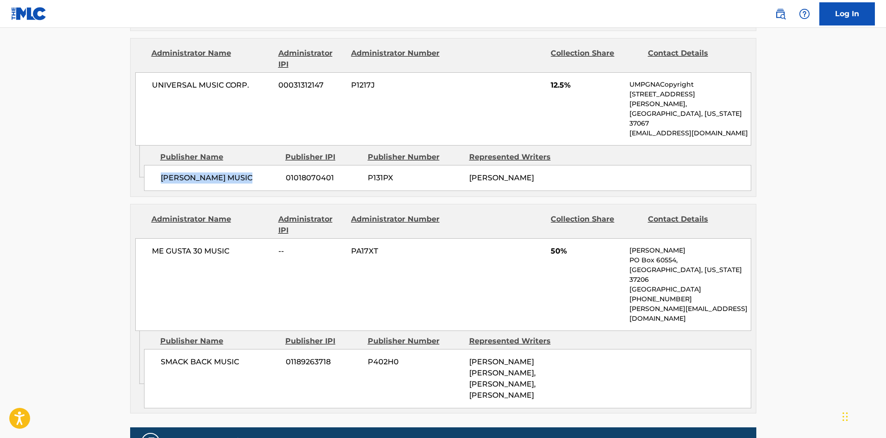
scroll to position [787, 0]
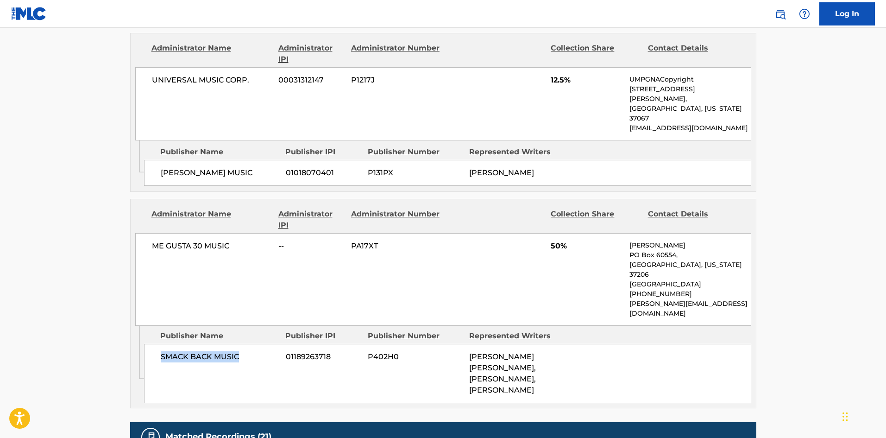
drag, startPoint x: 160, startPoint y: 264, endPoint x: 244, endPoint y: 268, distance: 83.9
click at [244, 344] on div "SMACK BACK MUSIC 01189263718 P402H0 [PERSON_NAME] [PERSON_NAME], [PERSON_NAME],…" at bounding box center [447, 373] width 607 height 59
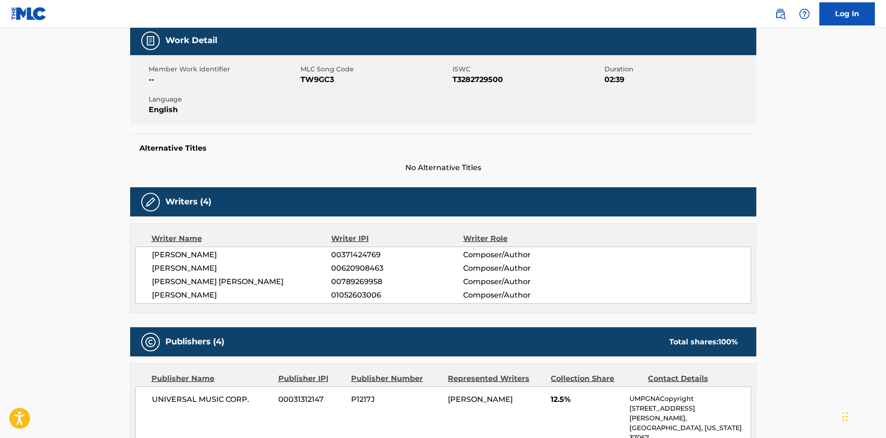
scroll to position [371, 0]
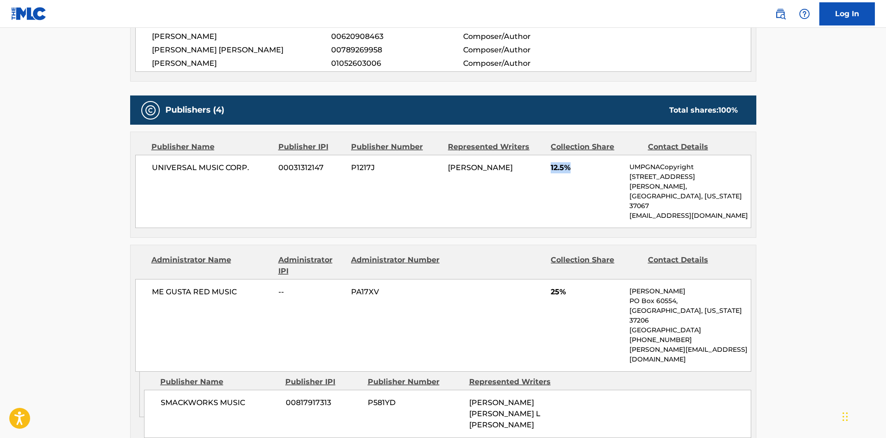
drag, startPoint x: 551, startPoint y: 166, endPoint x: 569, endPoint y: 165, distance: 18.1
click at [569, 165] on span "12.5%" at bounding box center [587, 167] width 72 height 11
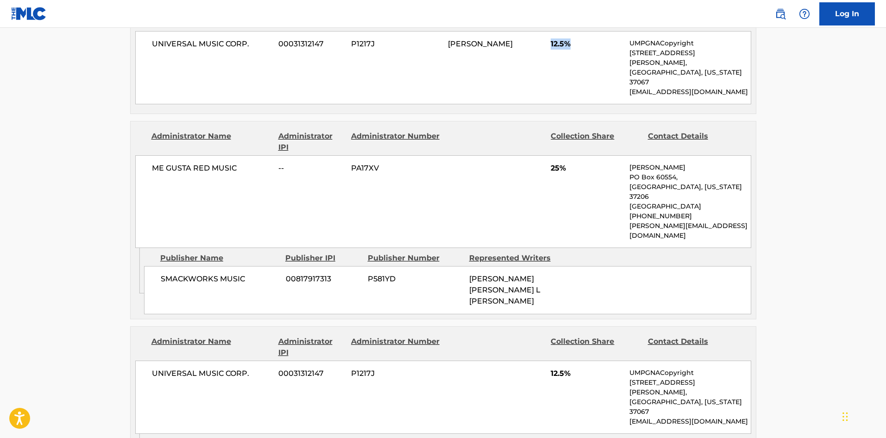
scroll to position [556, 0]
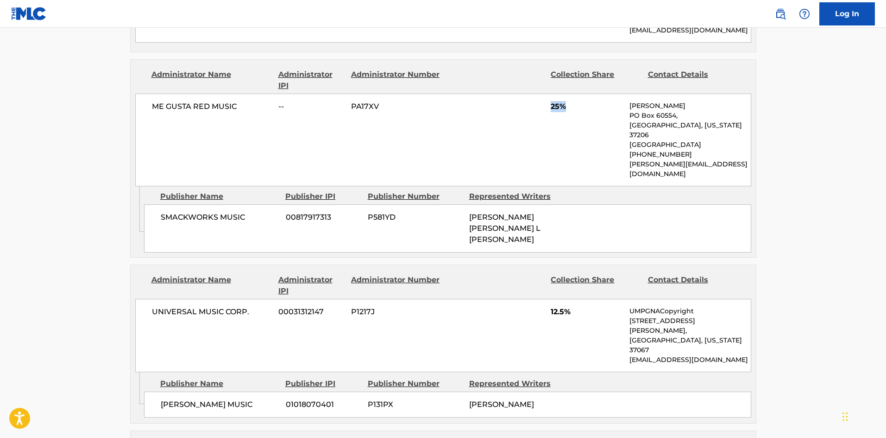
drag, startPoint x: 550, startPoint y: 86, endPoint x: 586, endPoint y: 88, distance: 36.7
click at [586, 94] on div "ME GUSTA RED MUSIC -- PA17XV 25% [PERSON_NAME] [GEOGRAPHIC_DATA][US_STATE] [GEO…" at bounding box center [443, 140] width 616 height 93
drag, startPoint x: 551, startPoint y: 267, endPoint x: 574, endPoint y: 263, distance: 23.9
click at [574, 306] on span "12.5%" at bounding box center [587, 311] width 72 height 11
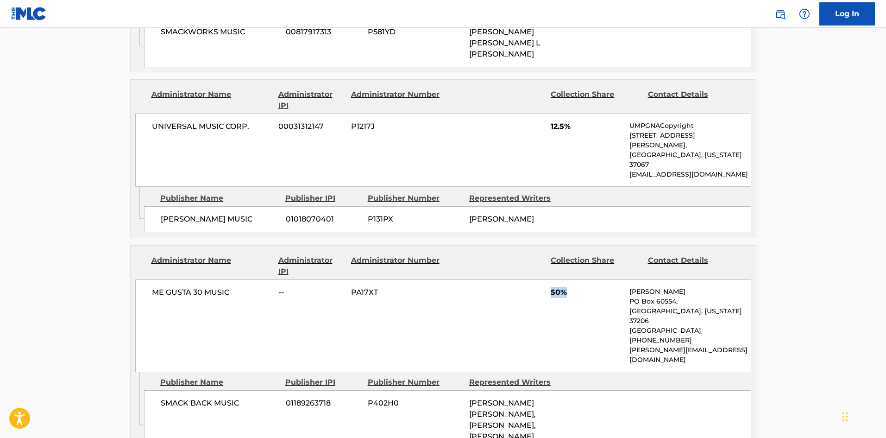
drag, startPoint x: 550, startPoint y: 224, endPoint x: 592, endPoint y: 220, distance: 42.3
click at [592, 279] on div "ME GUSTA 30 MUSIC -- PA17XT 50% [PERSON_NAME] [GEOGRAPHIC_DATA][US_STATE] [GEOG…" at bounding box center [443, 325] width 616 height 93
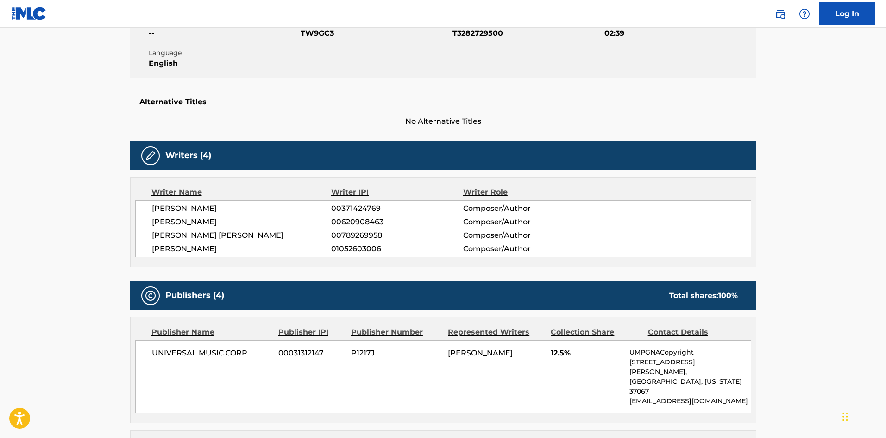
scroll to position [0, 0]
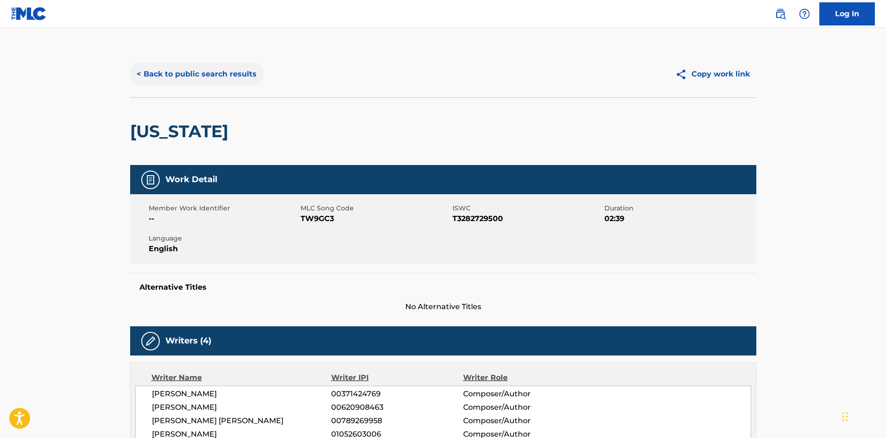
click at [238, 73] on button "< Back to public search results" at bounding box center [196, 74] width 133 height 23
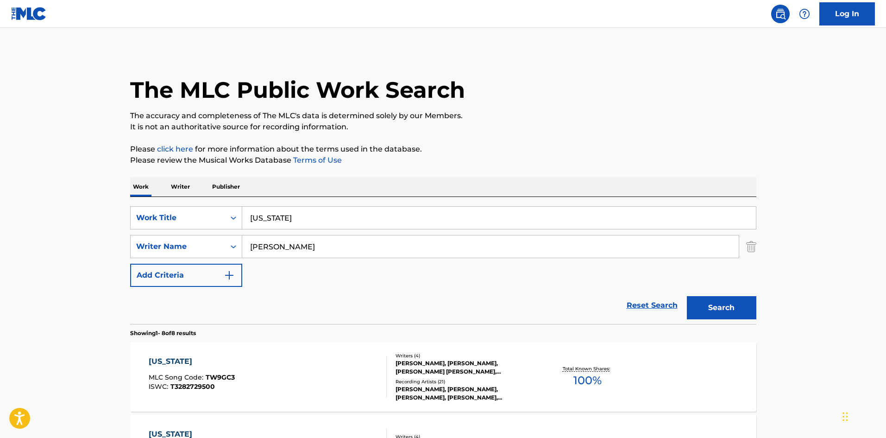
scroll to position [185, 0]
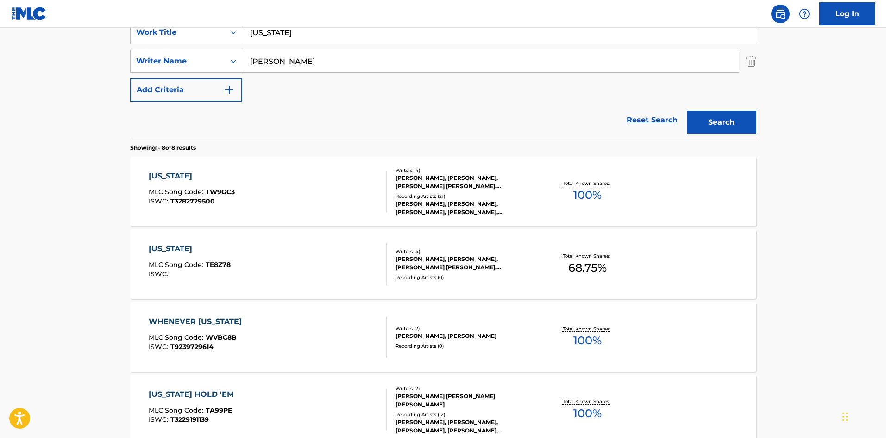
drag, startPoint x: 321, startPoint y: 31, endPoint x: 28, endPoint y: 24, distance: 292.8
click at [69, 34] on main "The MLC Public Work Search The accuracy and completeness of The MLC's data is d…" at bounding box center [443, 313] width 886 height 941
paste input "Fresh Out The Fedz"
type input "Fresh Out The Fedz"
drag, startPoint x: 312, startPoint y: 67, endPoint x: 12, endPoint y: 71, distance: 299.7
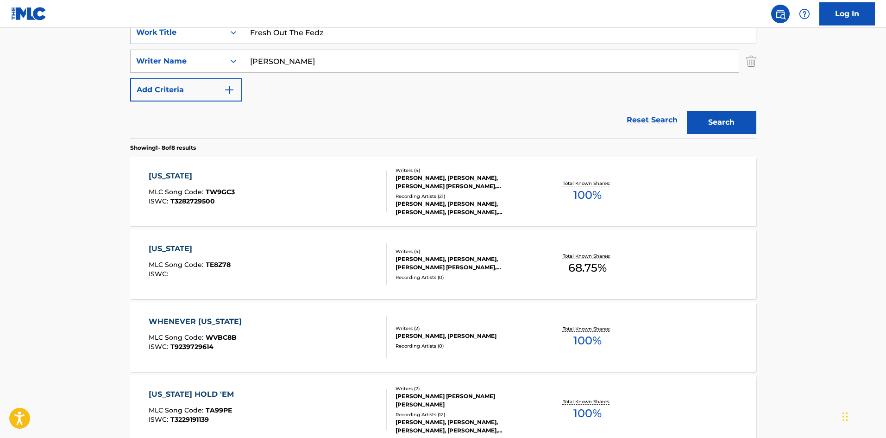
click at [0, 81] on main "The MLC Public Work Search The accuracy and completeness of The MLC's data is d…" at bounding box center [443, 313] width 886 height 941
paste input "[PERSON_NAME]"
type input "[PERSON_NAME]"
click at [734, 126] on button "Search" at bounding box center [721, 122] width 69 height 23
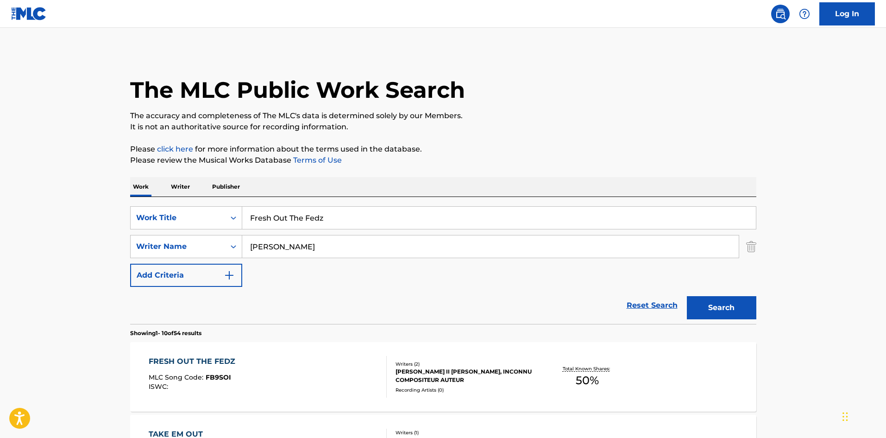
scroll to position [93, 0]
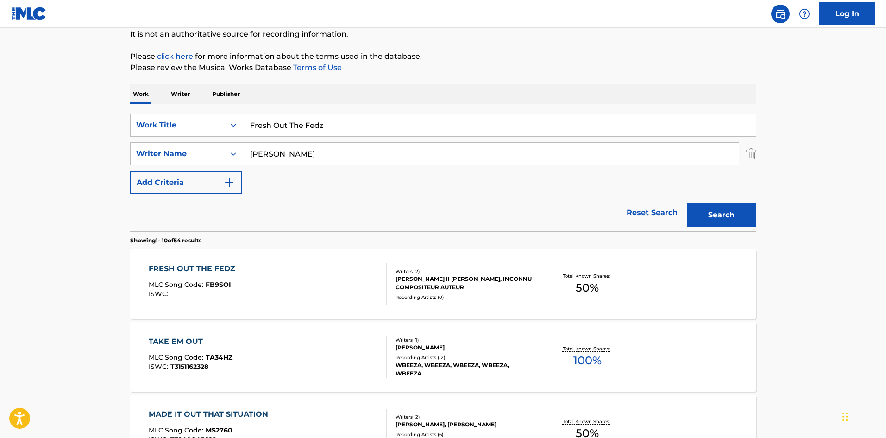
click at [203, 264] on div "FRESH OUT THE FEDZ" at bounding box center [194, 268] width 91 height 11
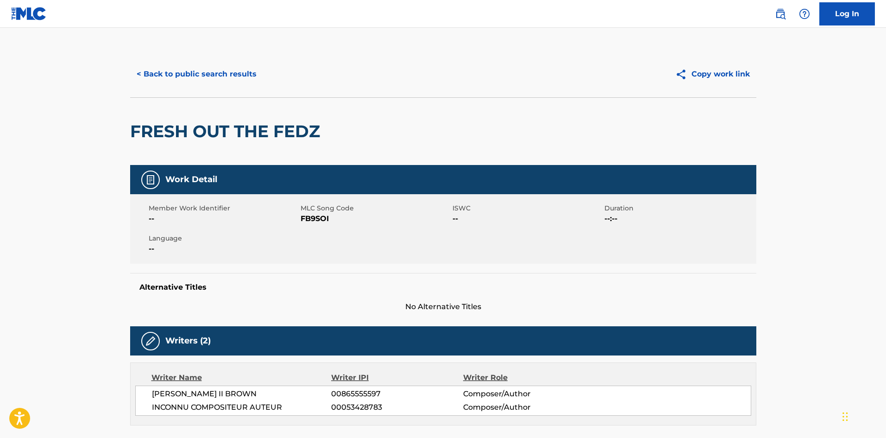
scroll to position [265, 0]
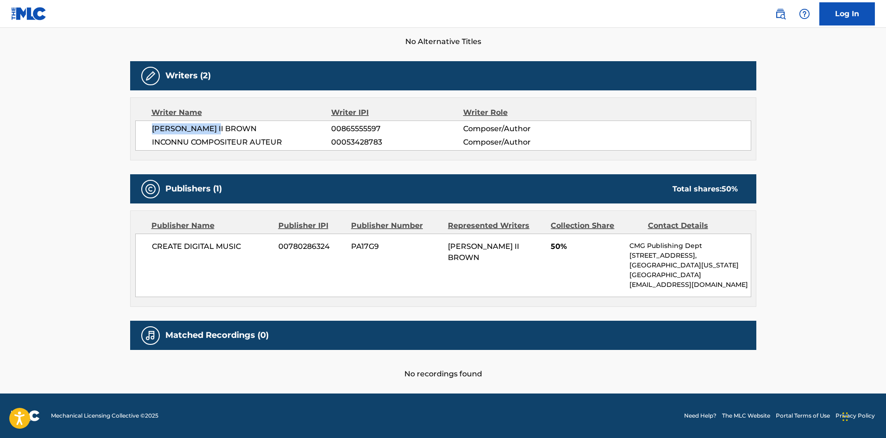
drag, startPoint x: 152, startPoint y: 127, endPoint x: 211, endPoint y: 131, distance: 58.9
click at [228, 125] on span "[PERSON_NAME] II BROWN" at bounding box center [242, 128] width 180 height 11
click at [207, 125] on span "[PERSON_NAME] II BROWN" at bounding box center [242, 128] width 180 height 11
click at [193, 127] on span "[PERSON_NAME] II BROWN" at bounding box center [242, 128] width 180 height 11
click at [196, 129] on span "[PERSON_NAME] II BROWN" at bounding box center [242, 128] width 180 height 11
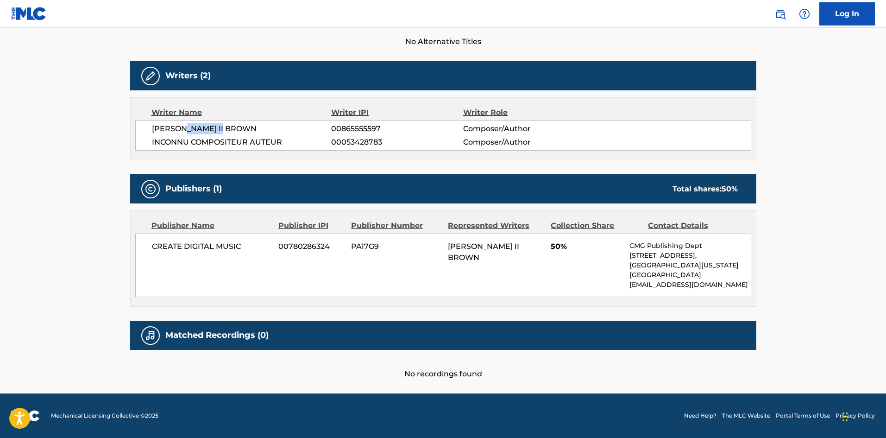
click at [196, 129] on span "[PERSON_NAME] II BROWN" at bounding box center [242, 128] width 180 height 11
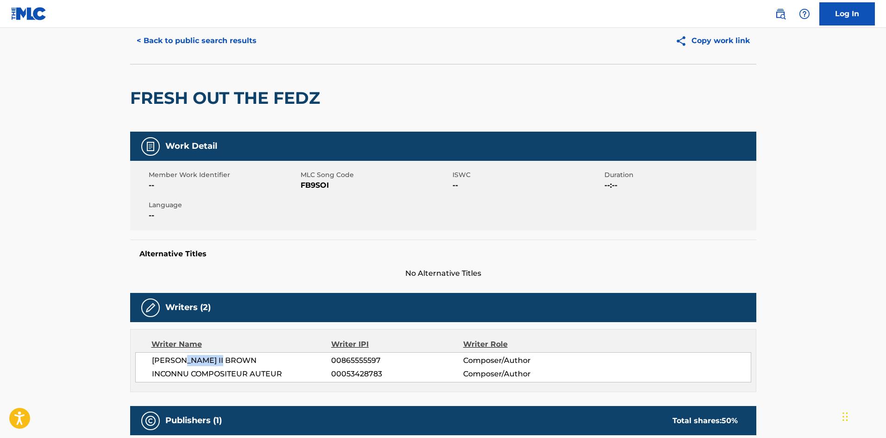
scroll to position [0, 0]
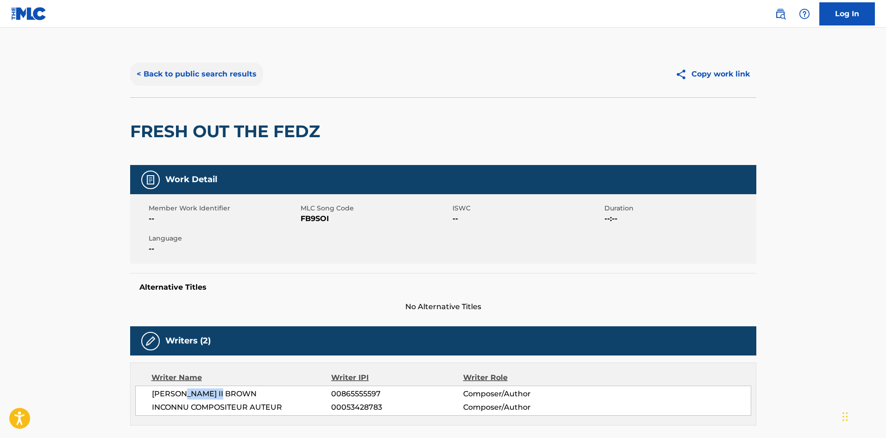
click at [234, 73] on button "< Back to public search results" at bounding box center [196, 74] width 133 height 23
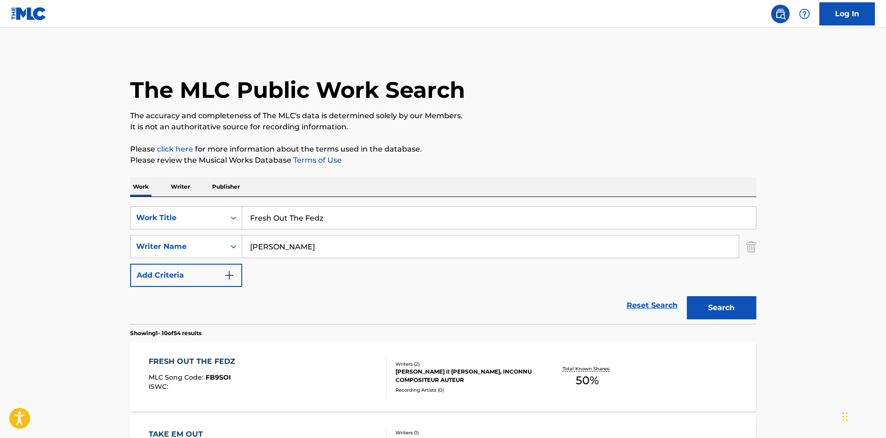
scroll to position [93, 0]
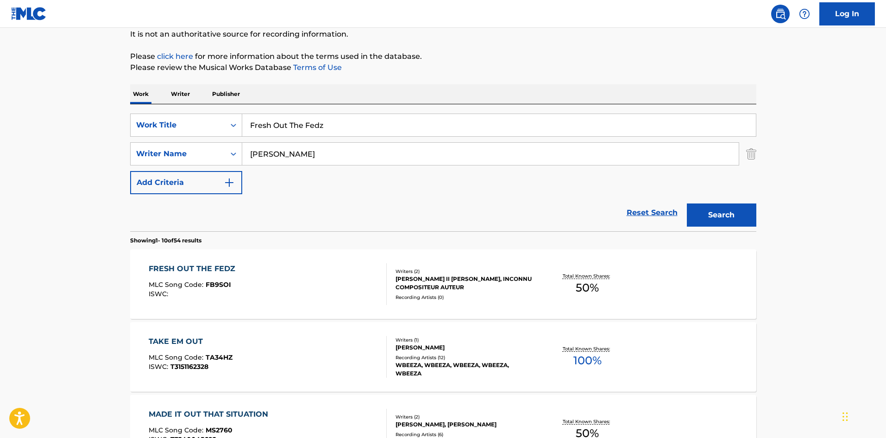
drag, startPoint x: 351, startPoint y: 159, endPoint x: 83, endPoint y: 159, distance: 267.7
click at [188, 272] on div "FRESH OUT THE FEDZ" at bounding box center [194, 268] width 91 height 11
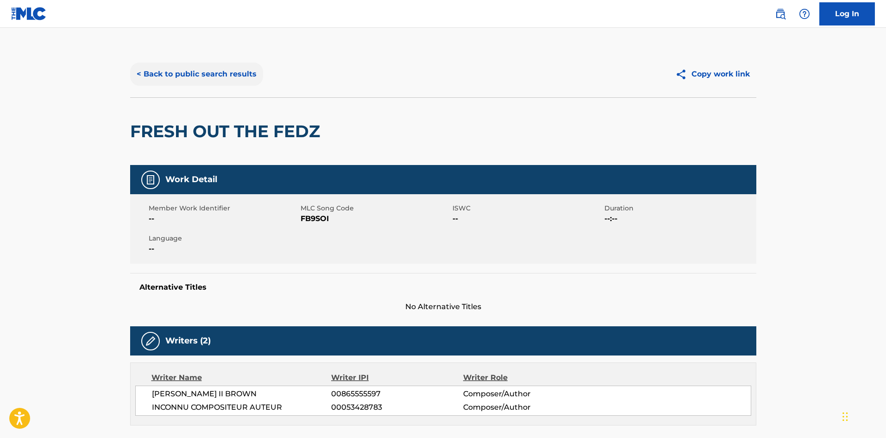
click at [209, 73] on button "< Back to public search results" at bounding box center [196, 74] width 133 height 23
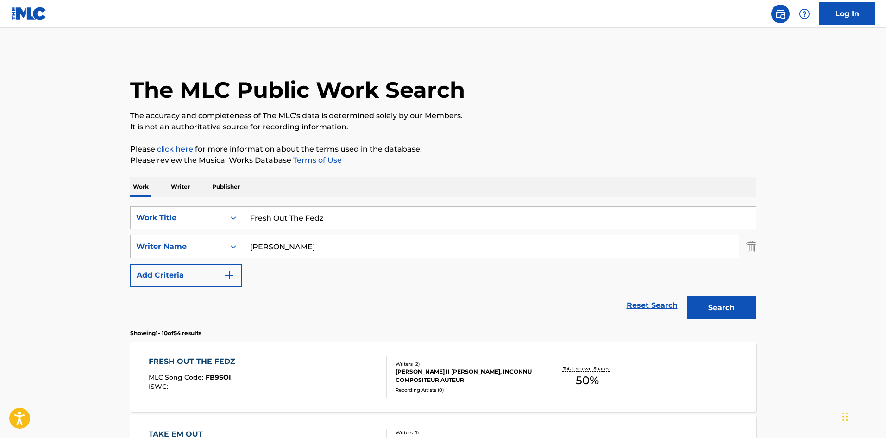
scroll to position [93, 0]
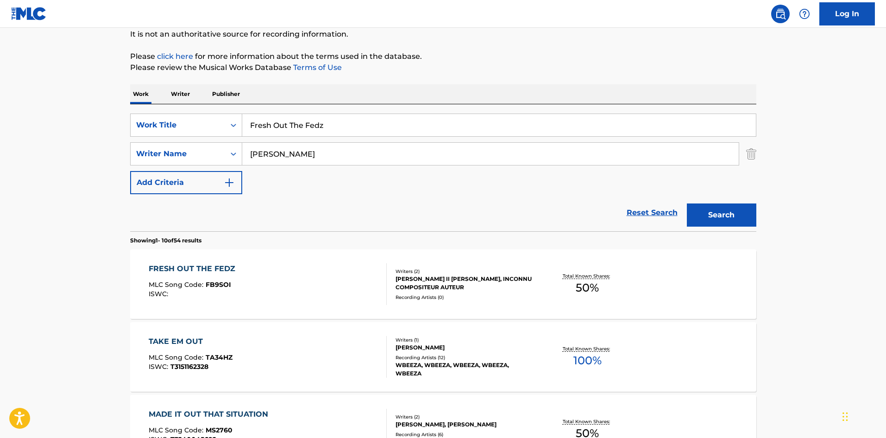
click at [193, 273] on div "FRESH OUT THE FEDZ" at bounding box center [194, 268] width 91 height 11
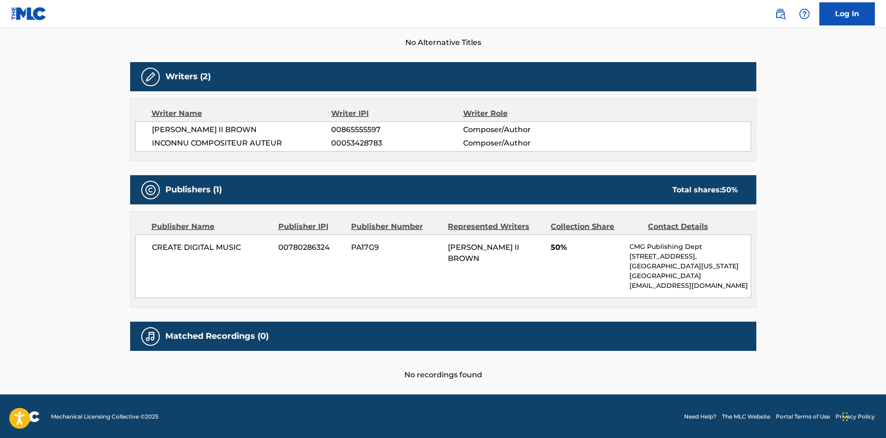
scroll to position [265, 0]
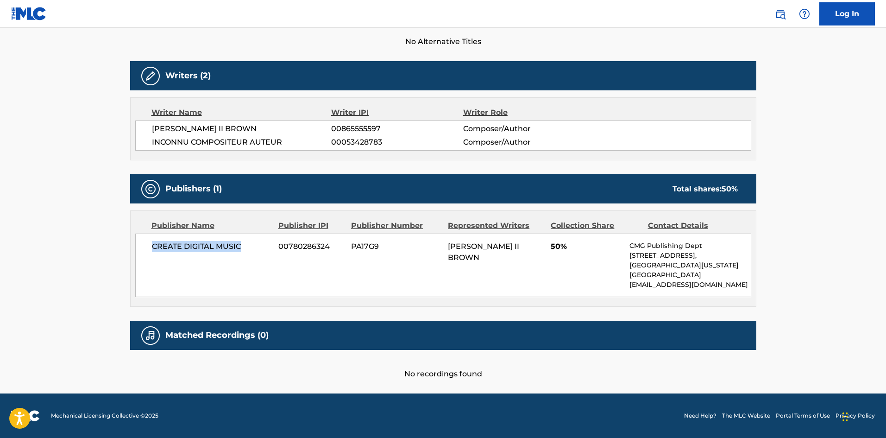
drag, startPoint x: 151, startPoint y: 250, endPoint x: 259, endPoint y: 250, distance: 108.4
click at [259, 250] on div "CREATE DIGITAL MUSIC 00780286324 PA17G9 [PERSON_NAME] II BROWN 50% CMG Publishi…" at bounding box center [443, 264] width 616 height 63
drag, startPoint x: 154, startPoint y: 126, endPoint x: 308, endPoint y: 125, distance: 153.8
click at [308, 125] on span "[PERSON_NAME] II BROWN" at bounding box center [242, 128] width 180 height 11
click at [153, 139] on span "INCONNU COMPOSITEUR AUTEUR" at bounding box center [242, 142] width 180 height 11
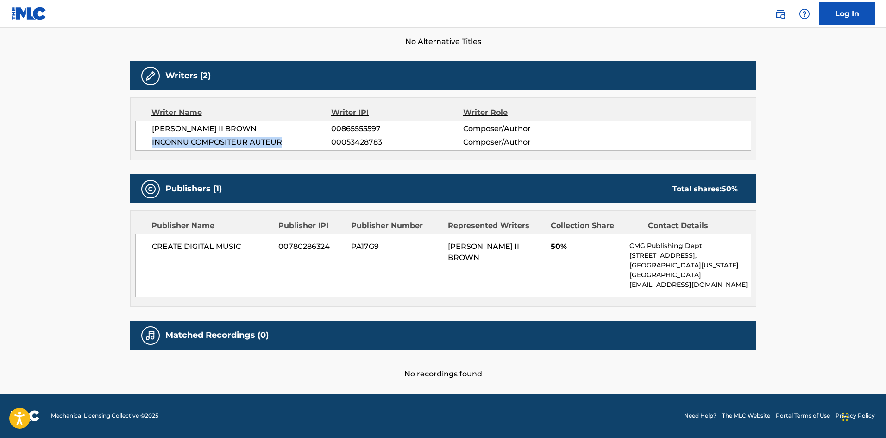
drag, startPoint x: 150, startPoint y: 144, endPoint x: 293, endPoint y: 143, distance: 143.1
click at [293, 143] on div "[PERSON_NAME] II [PERSON_NAME] 00865555597 Composer/Author INCONNU COMPOSITEUR …" at bounding box center [443, 135] width 616 height 30
click at [356, 125] on span "00865555597" at bounding box center [397, 128] width 132 height 11
click at [368, 145] on span "00053428783" at bounding box center [397, 142] width 132 height 11
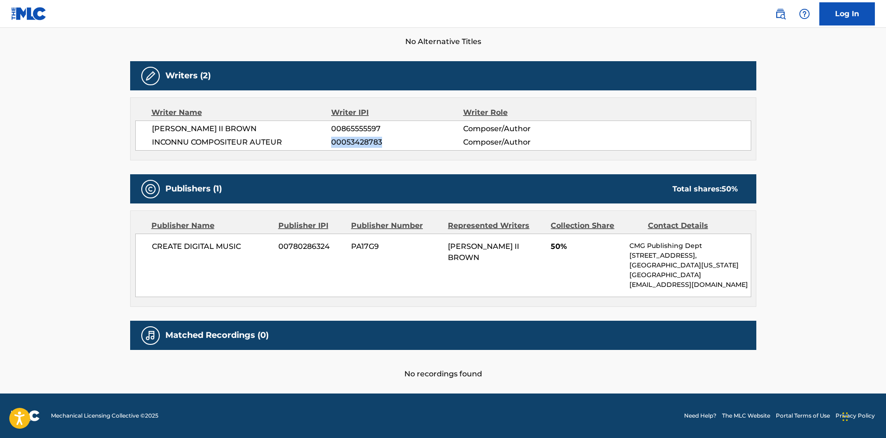
click at [368, 145] on span "00053428783" at bounding box center [397, 142] width 132 height 11
drag, startPoint x: 723, startPoint y: 185, endPoint x: 742, endPoint y: 187, distance: 18.6
click at [742, 187] on div "Total shares: 50 %" at bounding box center [705, 188] width 84 height 11
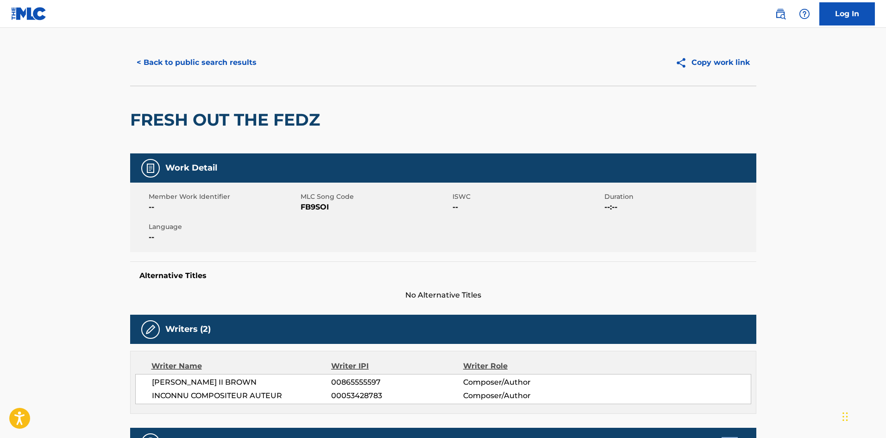
scroll to position [0, 0]
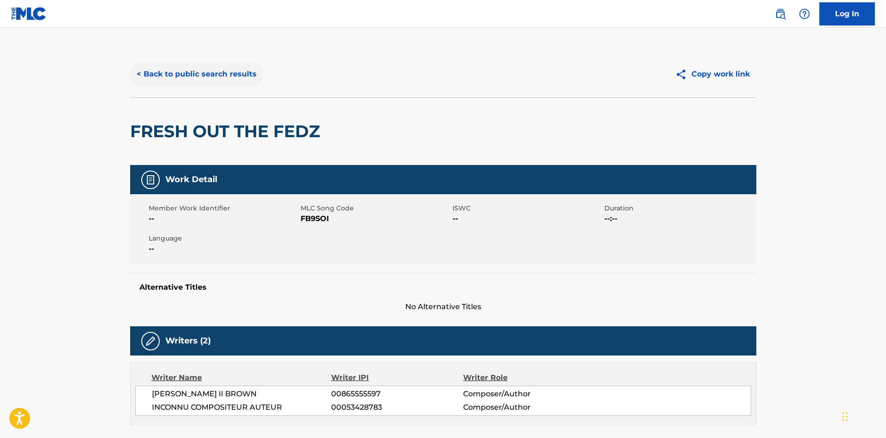
click at [196, 69] on button "< Back to public search results" at bounding box center [196, 74] width 133 height 23
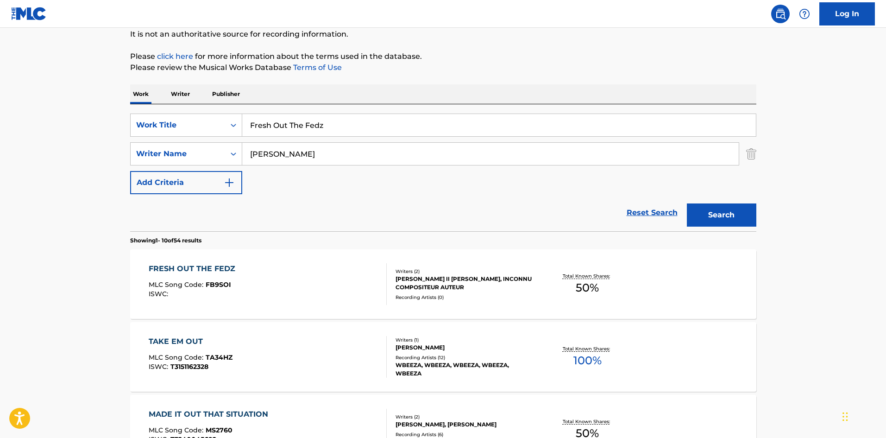
drag, startPoint x: 388, startPoint y: 123, endPoint x: 50, endPoint y: 54, distance: 344.1
paste input "Did Bout That"
type input "Did Bout That"
drag, startPoint x: 390, startPoint y: 153, endPoint x: 0, endPoint y: 150, distance: 390.0
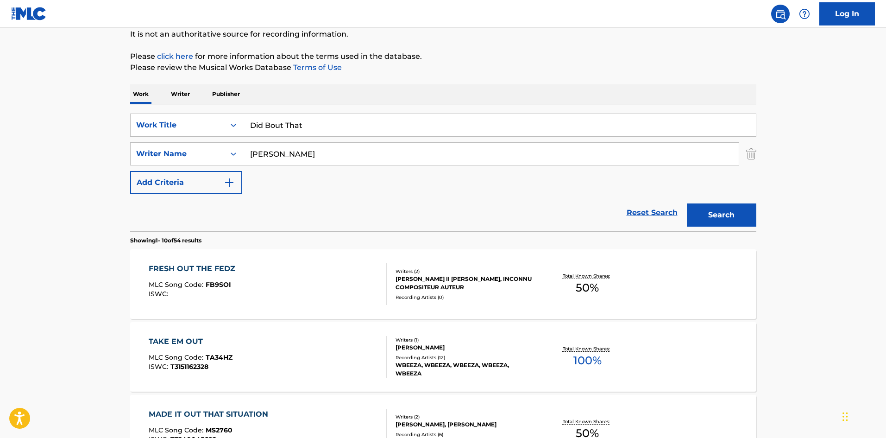
paste input "Govaerts"
click at [725, 203] on button "Search" at bounding box center [721, 214] width 69 height 23
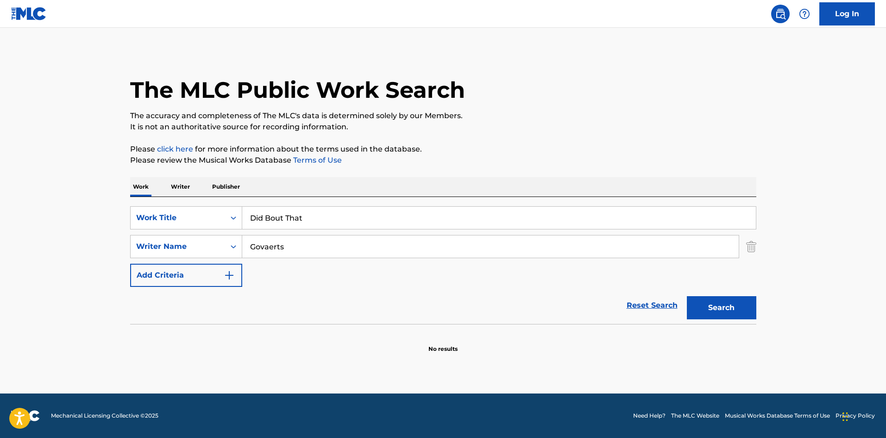
drag, startPoint x: 327, startPoint y: 253, endPoint x: 80, endPoint y: 258, distance: 247.4
click at [86, 263] on main "The MLC Public Work Search The accuracy and completeness of The MLC's data is d…" at bounding box center [443, 210] width 886 height 365
paste input "[PERSON_NAME]"
type input "[PERSON_NAME]"
click at [726, 311] on button "Search" at bounding box center [721, 307] width 69 height 23
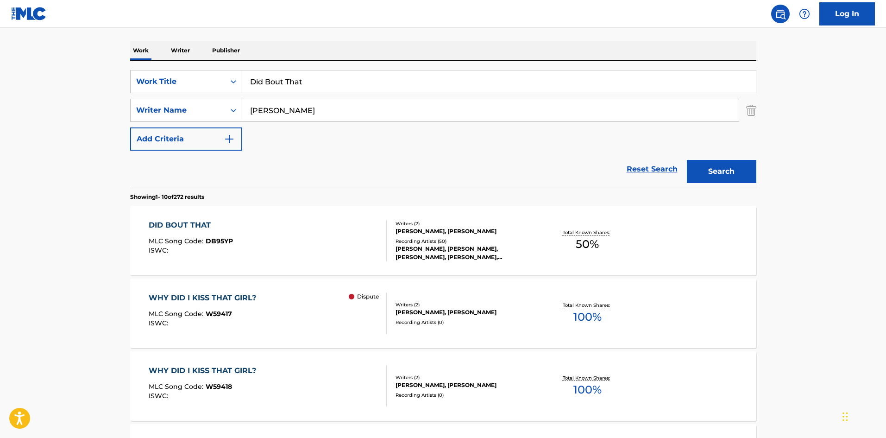
scroll to position [139, 0]
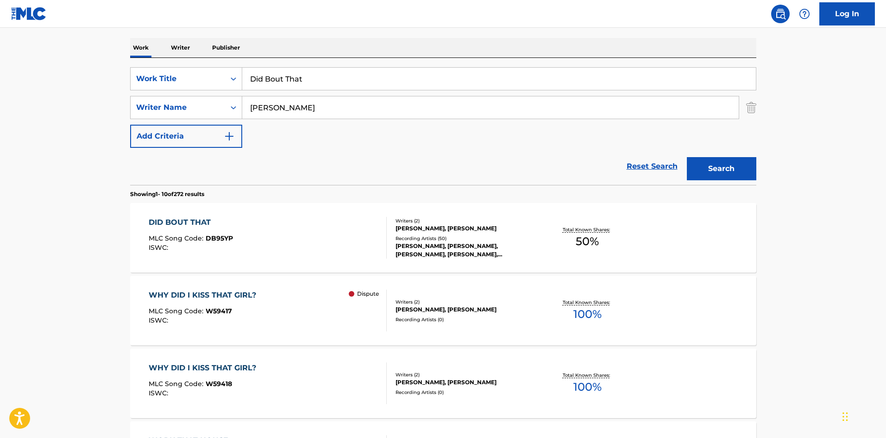
click at [183, 224] on div "DID BOUT THAT" at bounding box center [191, 222] width 84 height 11
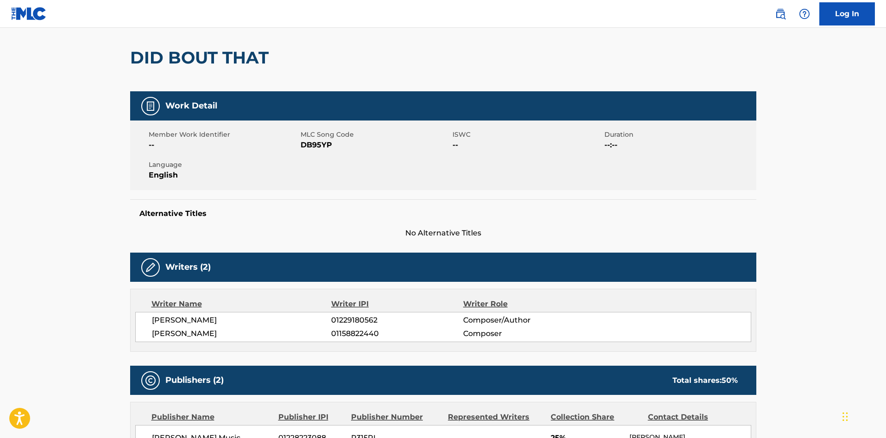
scroll to position [232, 0]
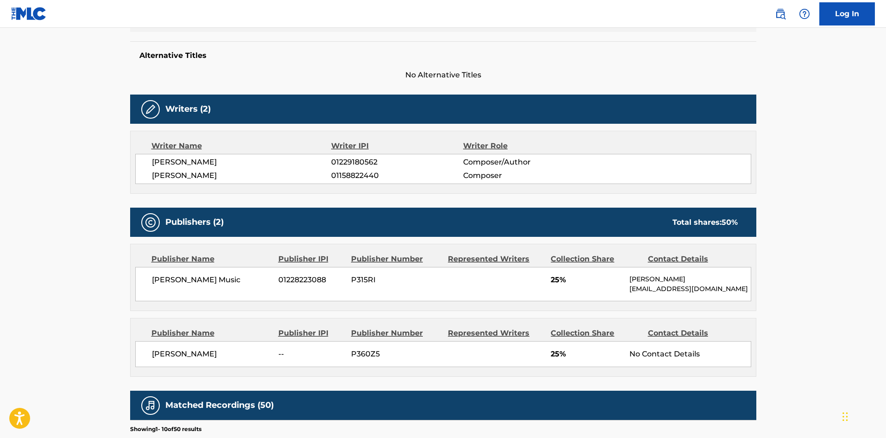
click at [204, 173] on span "[PERSON_NAME]" at bounding box center [242, 175] width 180 height 11
drag, startPoint x: 152, startPoint y: 162, endPoint x: 191, endPoint y: 157, distance: 38.8
click at [191, 157] on span "[PERSON_NAME]" at bounding box center [242, 162] width 180 height 11
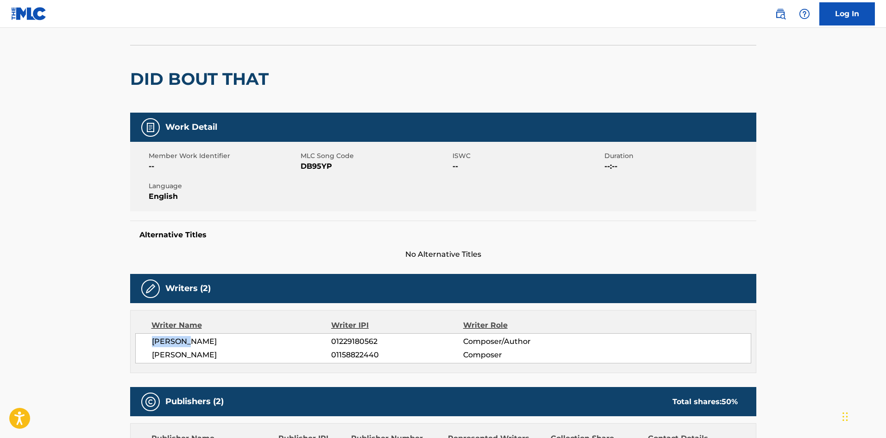
scroll to position [324, 0]
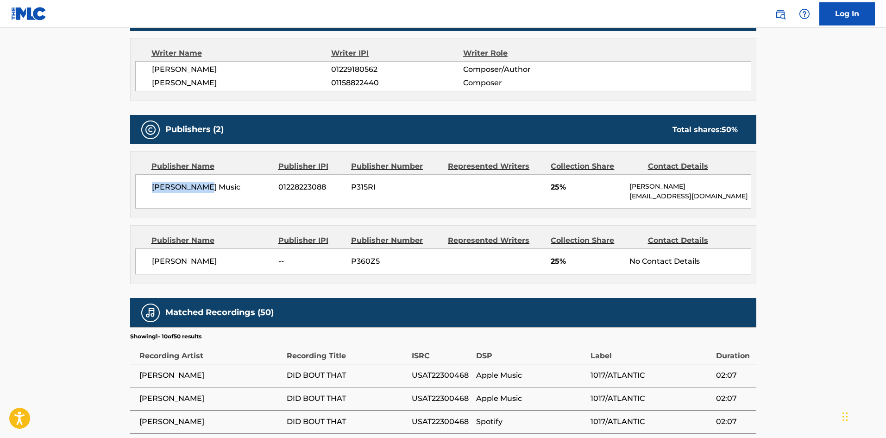
drag, startPoint x: 150, startPoint y: 183, endPoint x: 350, endPoint y: 34, distance: 250.2
click at [222, 184] on div "[PERSON_NAME] Music 01228223088 P315RI 25% [PERSON_NAME] [PERSON_NAME][EMAIL_AD…" at bounding box center [443, 191] width 616 height 34
drag, startPoint x: 153, startPoint y: 263, endPoint x: 222, endPoint y: 256, distance: 69.4
click at [222, 256] on span "[PERSON_NAME]" at bounding box center [212, 261] width 120 height 11
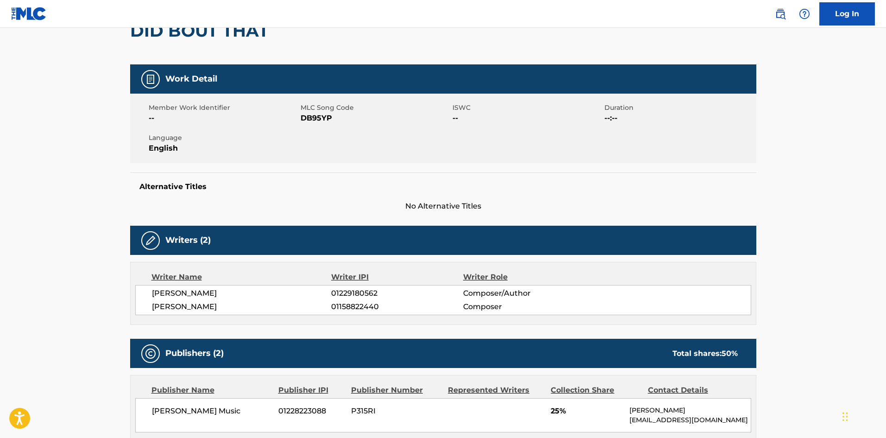
scroll to position [93, 0]
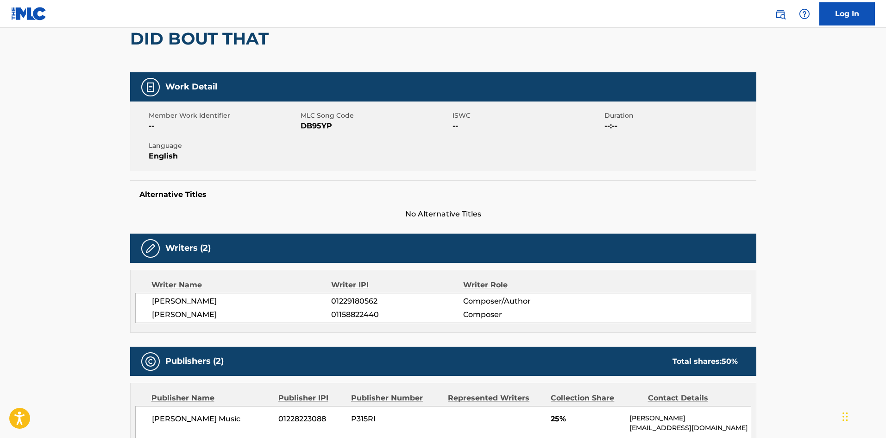
drag, startPoint x: 152, startPoint y: 307, endPoint x: 254, endPoint y: 293, distance: 102.8
click at [254, 293] on div "[PERSON_NAME] 01229180562 Composer/Author [PERSON_NAME] 01158822440 Composer" at bounding box center [443, 308] width 616 height 30
drag, startPoint x: 152, startPoint y: 317, endPoint x: 262, endPoint y: 313, distance: 109.9
click at [262, 313] on span "[PERSON_NAME]" at bounding box center [242, 314] width 180 height 11
click at [357, 296] on span "01229180562" at bounding box center [397, 301] width 132 height 11
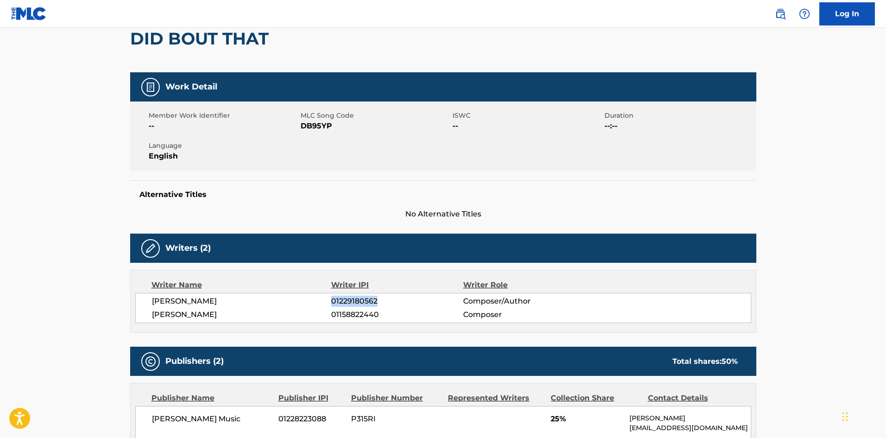
click at [357, 296] on span "01229180562" at bounding box center [397, 301] width 132 height 11
click at [353, 319] on span "01158822440" at bounding box center [397, 314] width 132 height 11
click at [353, 314] on span "01158822440" at bounding box center [397, 314] width 132 height 11
drag, startPoint x: 721, startPoint y: 362, endPoint x: 747, endPoint y: 361, distance: 26.4
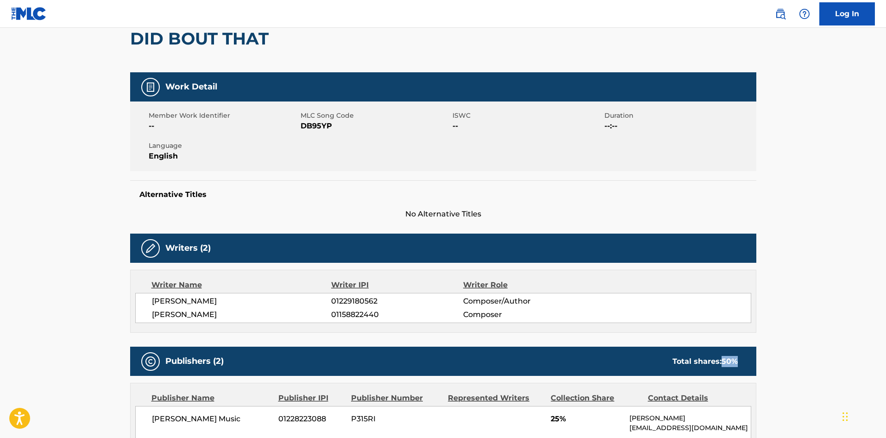
click at [747, 361] on div "Publishers (2) Total shares: 50 %" at bounding box center [443, 360] width 626 height 29
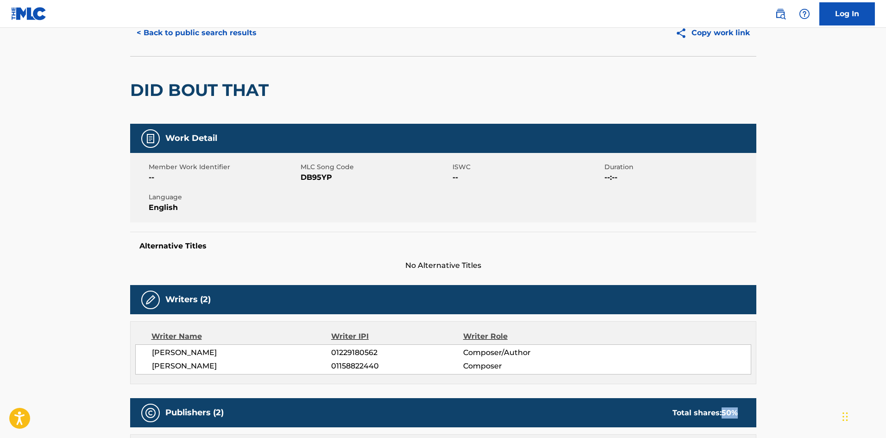
scroll to position [0, 0]
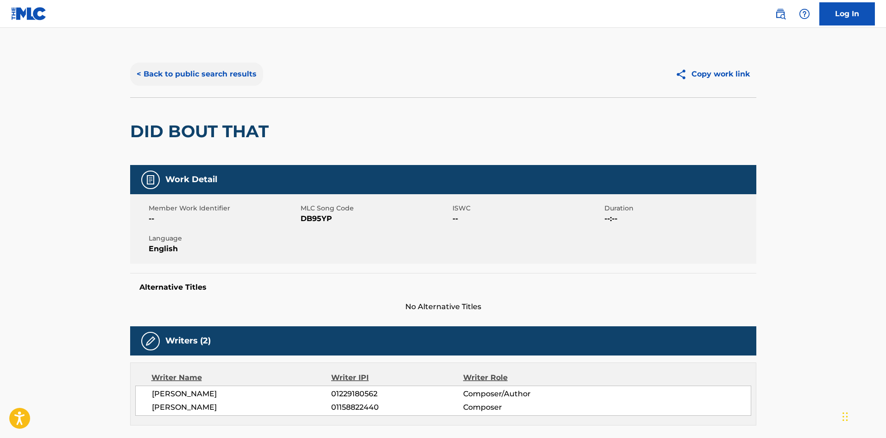
click at [200, 67] on button "< Back to public search results" at bounding box center [196, 74] width 133 height 23
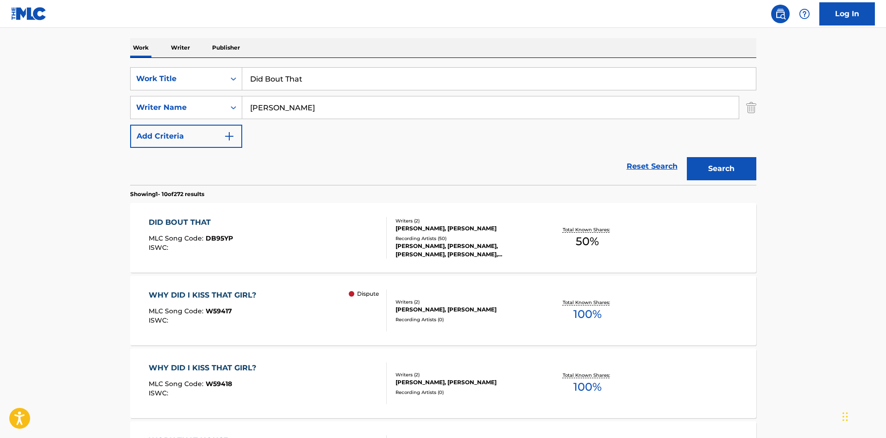
drag, startPoint x: 335, startPoint y: 82, endPoint x: 9, endPoint y: 44, distance: 328.3
click at [27, 50] on main "The MLC Public Work Search The accuracy and completeness of The MLC's data is d…" at bounding box center [443, 434] width 886 height 1090
paste input "Fully Loaded"
type input "Fully Loaded"
drag, startPoint x: 398, startPoint y: 108, endPoint x: 125, endPoint y: 117, distance: 273.4
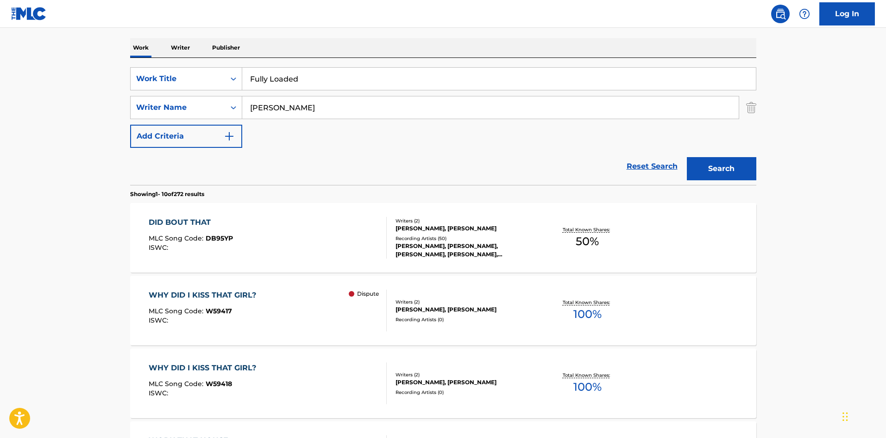
click at [157, 120] on div "SearchWithCriteria3828a3a0-6403-475d-aa9f-6252957e12b1 Work Title Fully Loaded …" at bounding box center [443, 107] width 626 height 81
paste input "[PERSON_NAME]"
type input "[PERSON_NAME]"
click at [717, 179] on button "Search" at bounding box center [721, 168] width 69 height 23
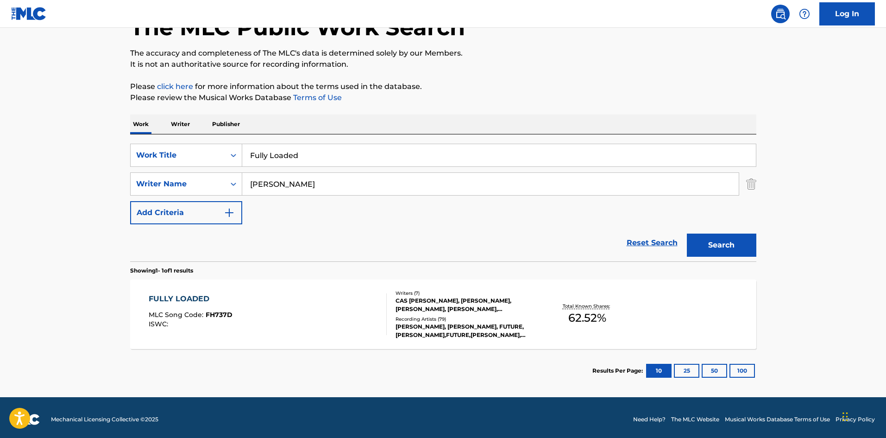
scroll to position [66, 0]
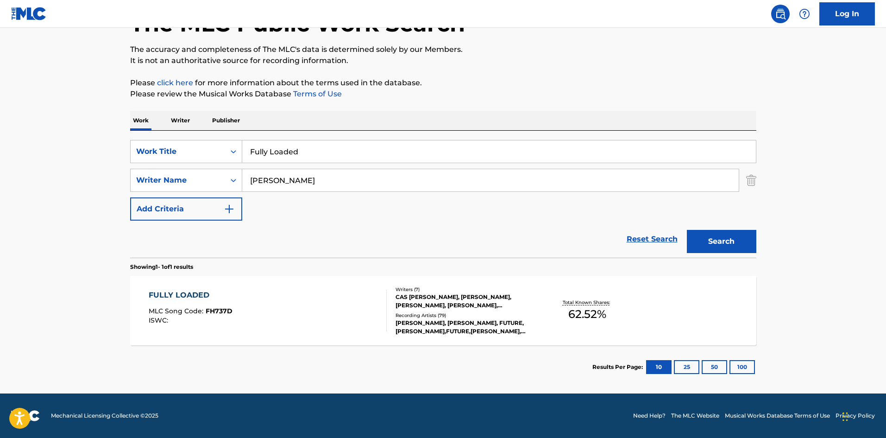
click at [190, 296] on div "FULLY LOADED" at bounding box center [191, 295] width 84 height 11
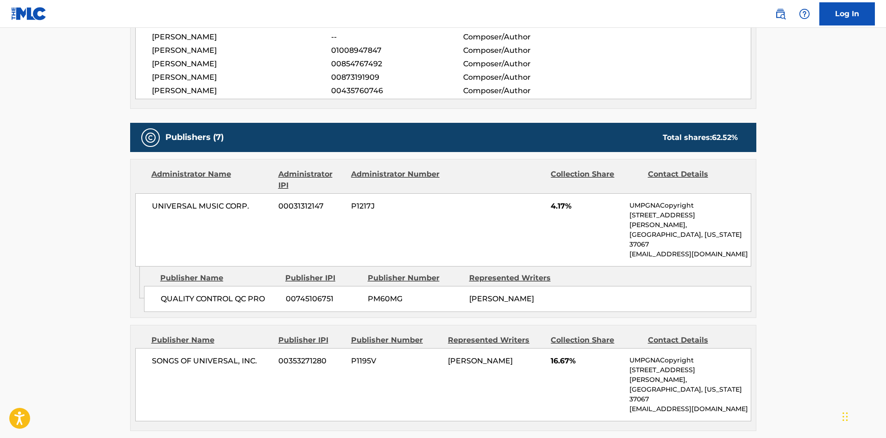
scroll to position [463, 0]
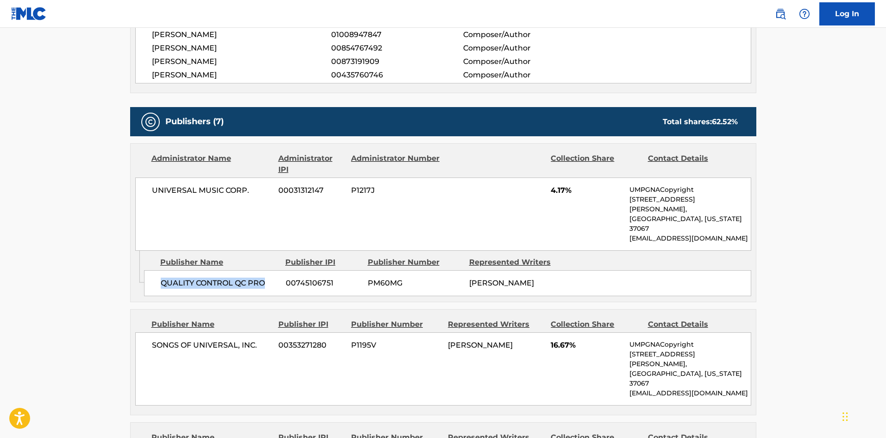
drag, startPoint x: 159, startPoint y: 252, endPoint x: 272, endPoint y: 252, distance: 113.0
click at [272, 270] on div "QUALITY CONTROL QC PRO 00745106751 PM60MG [PERSON_NAME]" at bounding box center [447, 283] width 607 height 26
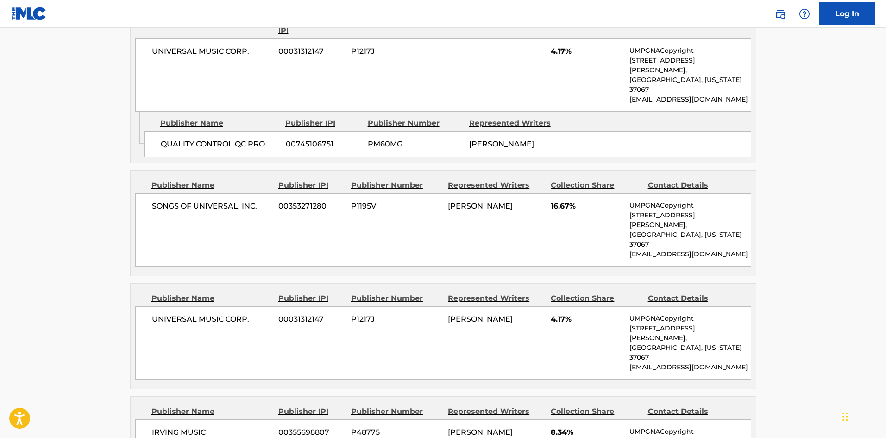
click at [154, 201] on span "SONGS OF UNIVERSAL, INC." at bounding box center [212, 206] width 120 height 11
drag, startPoint x: 153, startPoint y: 176, endPoint x: 273, endPoint y: 172, distance: 120.5
click at [273, 193] on div "SONGS OF UNIVERSAL, INC. 00353271280 P1195V [PERSON_NAME] 16.67% UMPGNACopyrigh…" at bounding box center [443, 229] width 616 height 73
drag, startPoint x: 153, startPoint y: 271, endPoint x: 270, endPoint y: 264, distance: 117.4
click at [270, 314] on span "UNIVERSAL MUSIC CORP." at bounding box center [212, 319] width 120 height 11
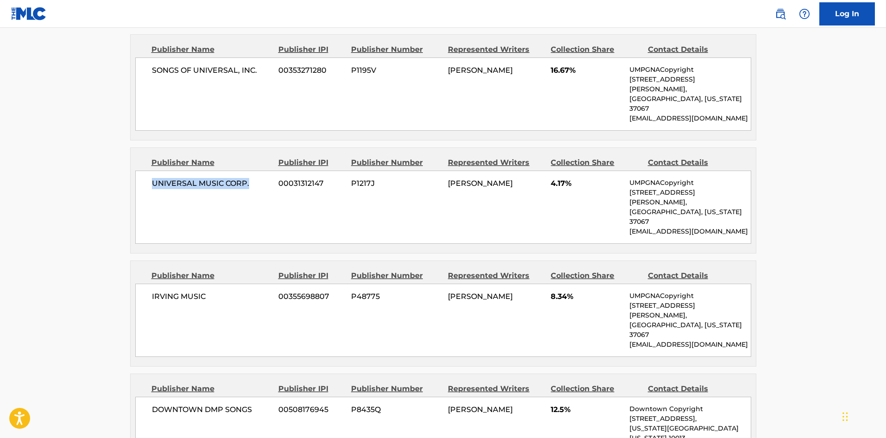
scroll to position [741, 0]
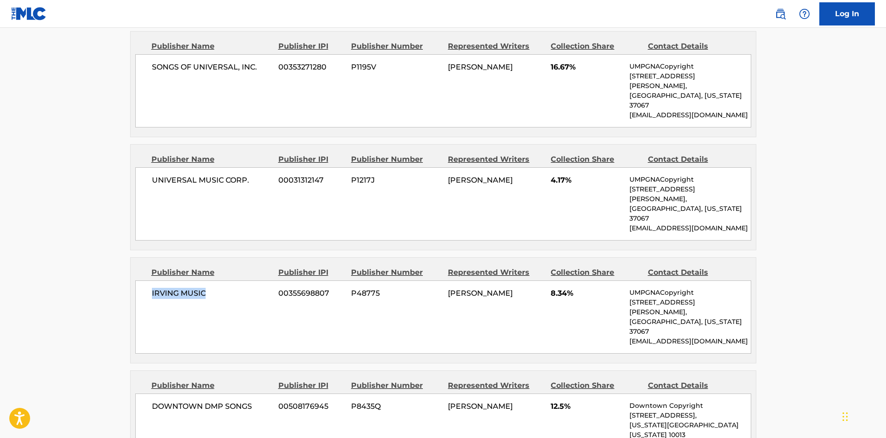
drag, startPoint x: 151, startPoint y: 227, endPoint x: 234, endPoint y: 224, distance: 83.4
click at [234, 280] on div "IRVING MUSIC 00355698807 P48775 [PERSON_NAME] 8.34% UMPGNACopyright [STREET_ADD…" at bounding box center [443, 316] width 616 height 73
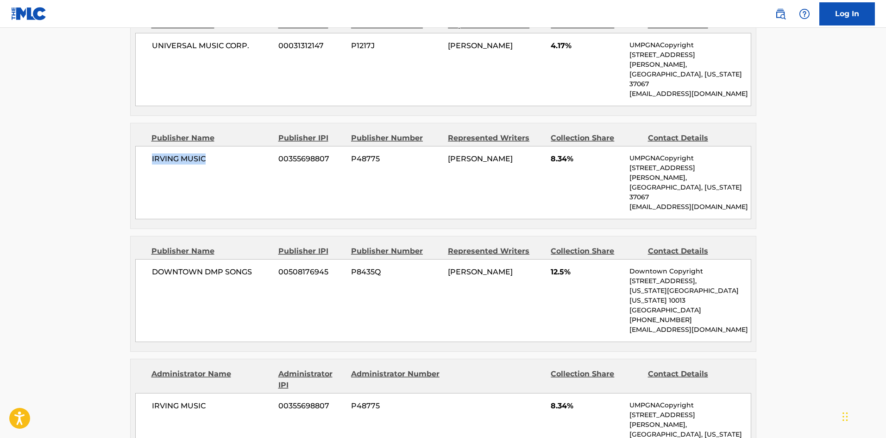
scroll to position [880, 0]
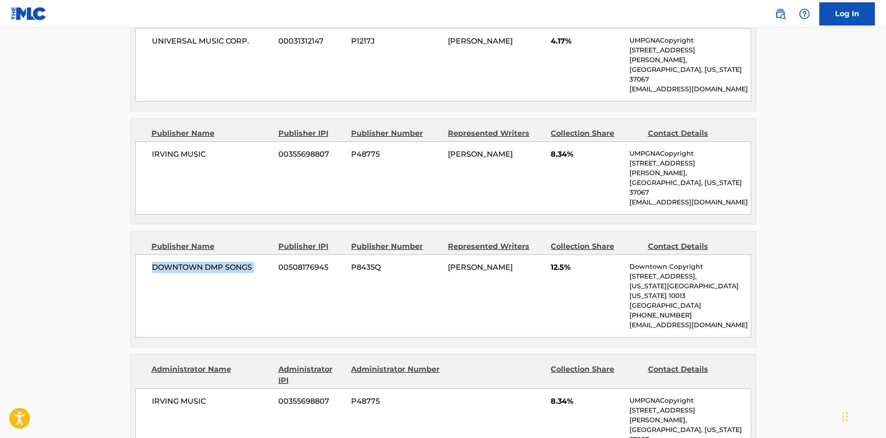
drag, startPoint x: 151, startPoint y: 177, endPoint x: 278, endPoint y: 170, distance: 126.6
click at [278, 254] on div "DOWNTOWN DMP SONGS 00508176945 P8435Q [PERSON_NAME] 12.5% Downtown Copyright [S…" at bounding box center [443, 295] width 616 height 83
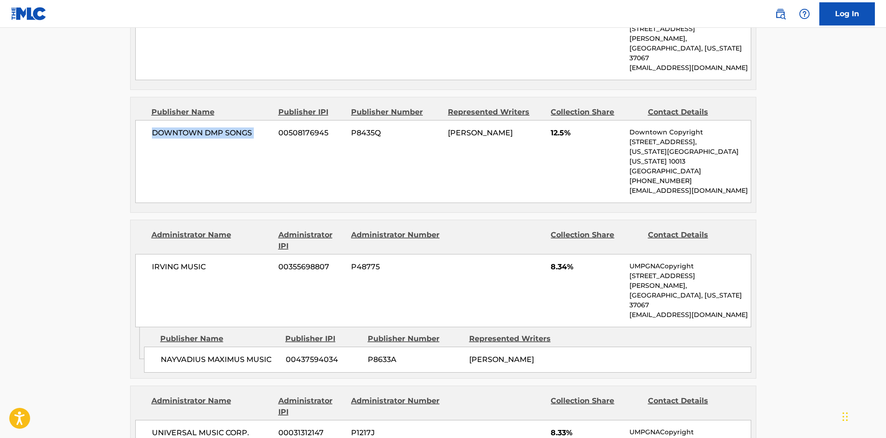
scroll to position [1019, 0]
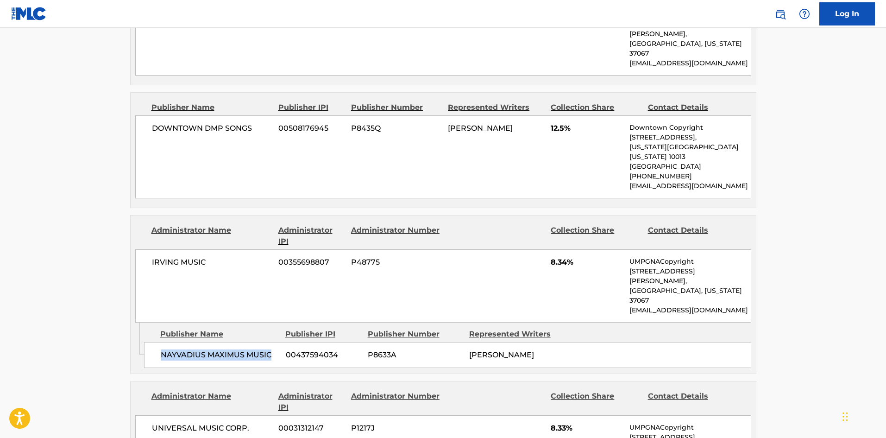
drag, startPoint x: 162, startPoint y: 233, endPoint x: 272, endPoint y: 233, distance: 109.8
click at [272, 349] on span "NAYVADIUS MAXIMUS MUSIC" at bounding box center [220, 354] width 118 height 11
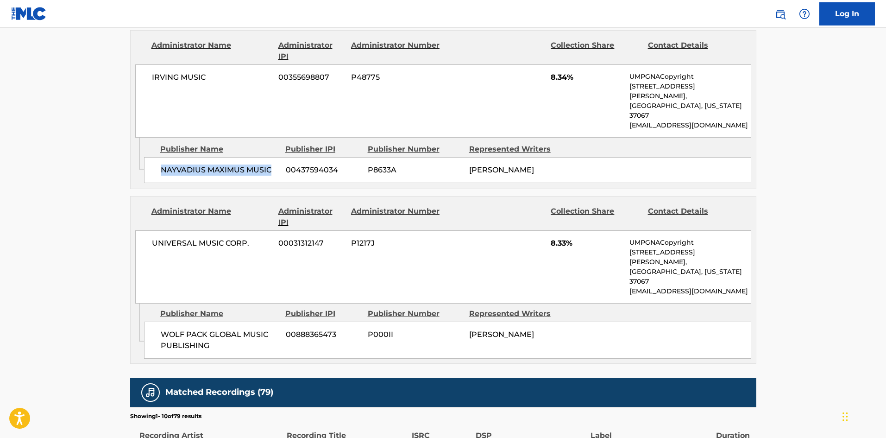
scroll to position [1204, 0]
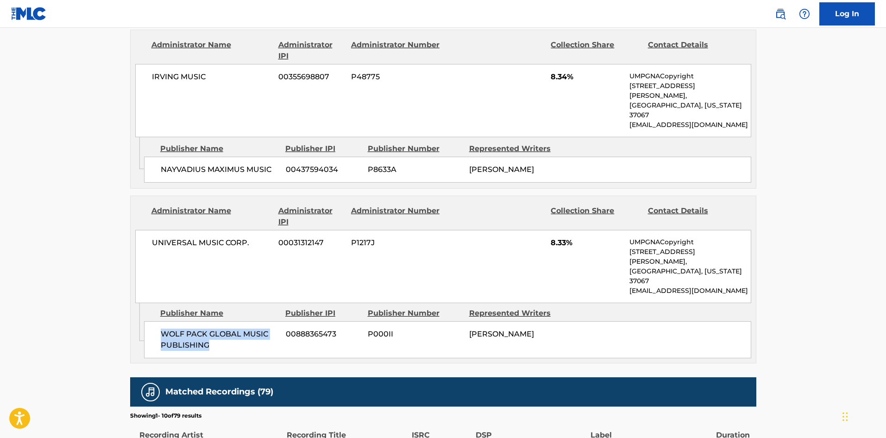
drag, startPoint x: 164, startPoint y: 203, endPoint x: 246, endPoint y: 224, distance: 84.6
click at [246, 321] on div "WOLF PACK GLOBAL MUSIC PUBLISHING 00888365473 P000II [PERSON_NAME]" at bounding box center [447, 339] width 607 height 37
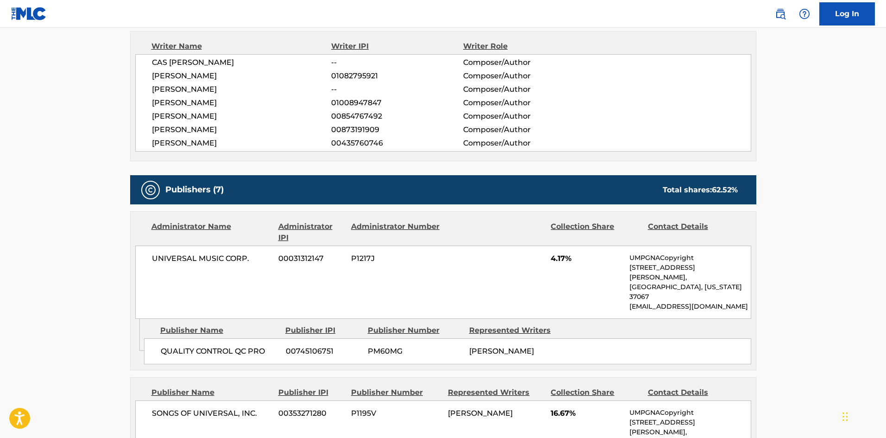
scroll to position [371, 0]
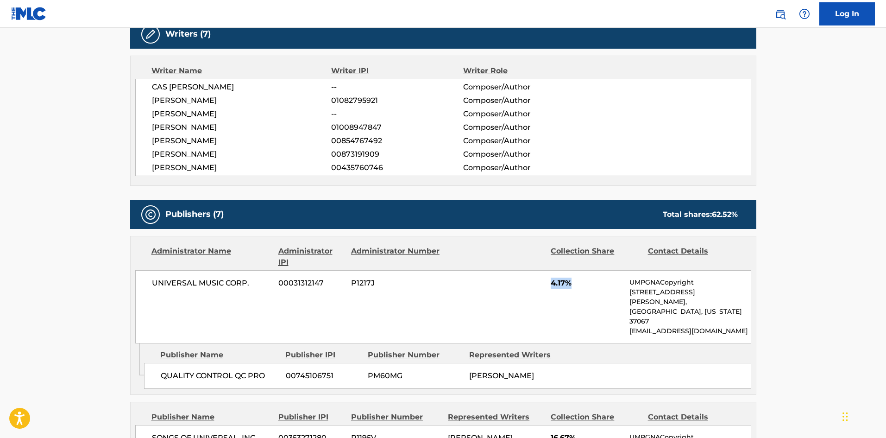
drag, startPoint x: 553, startPoint y: 274, endPoint x: 584, endPoint y: 274, distance: 30.6
click at [584, 277] on span "4.17%" at bounding box center [587, 282] width 72 height 11
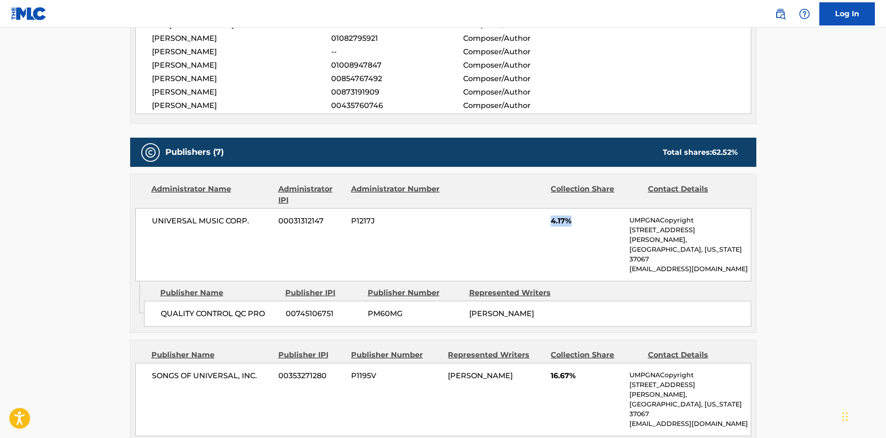
scroll to position [556, 0]
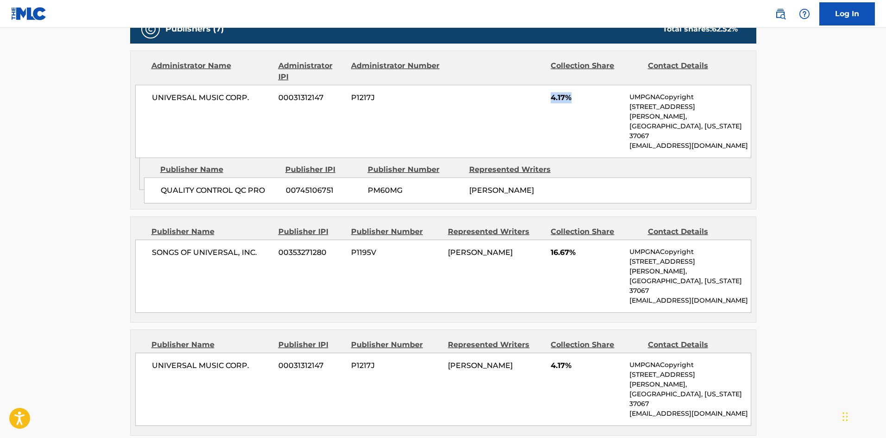
drag, startPoint x: 546, startPoint y: 220, endPoint x: 582, endPoint y: 221, distance: 35.7
click at [585, 239] on div "SONGS OF UNIVERSAL, INC. 00353271280 P1195V [PERSON_NAME] 16.67% UMPGNACopyrigh…" at bounding box center [443, 275] width 616 height 73
click at [567, 239] on div "SONGS OF UNIVERSAL, INC. 00353271280 P1195V [PERSON_NAME] 16.67% UMPGNACopyrigh…" at bounding box center [443, 275] width 616 height 73
drag, startPoint x: 552, startPoint y: 222, endPoint x: 593, endPoint y: 220, distance: 41.3
click at [593, 247] on span "16.67%" at bounding box center [587, 252] width 72 height 11
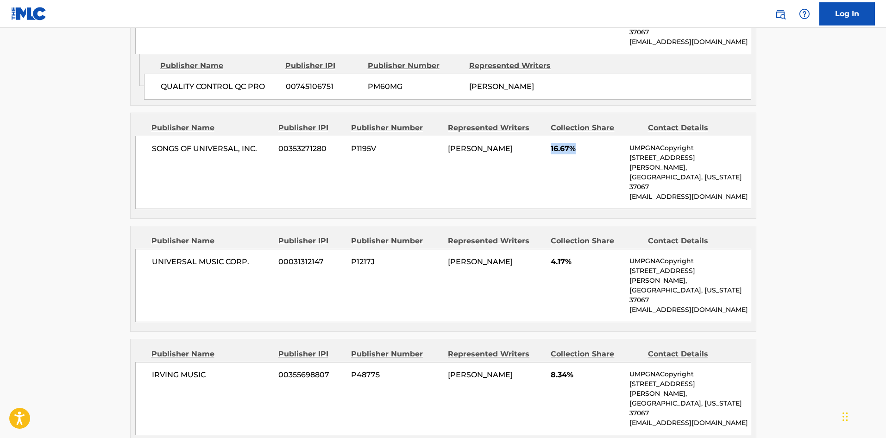
scroll to position [695, 0]
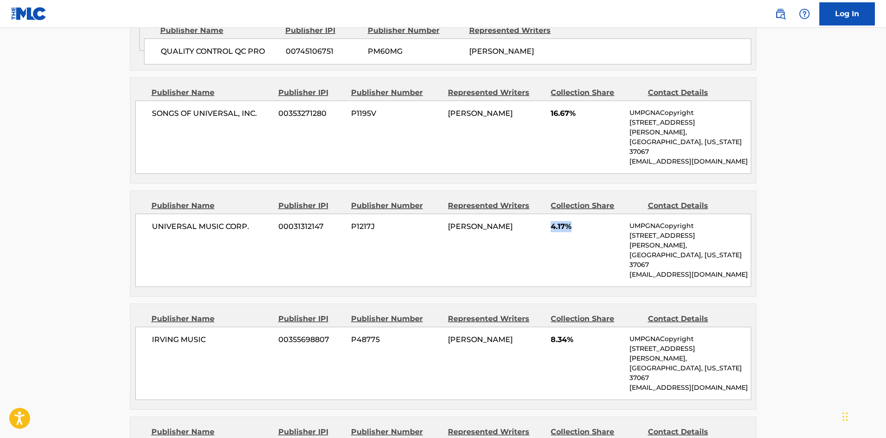
drag, startPoint x: 552, startPoint y: 174, endPoint x: 592, endPoint y: 174, distance: 40.8
click at [592, 221] on span "4.17%" at bounding box center [587, 226] width 72 height 11
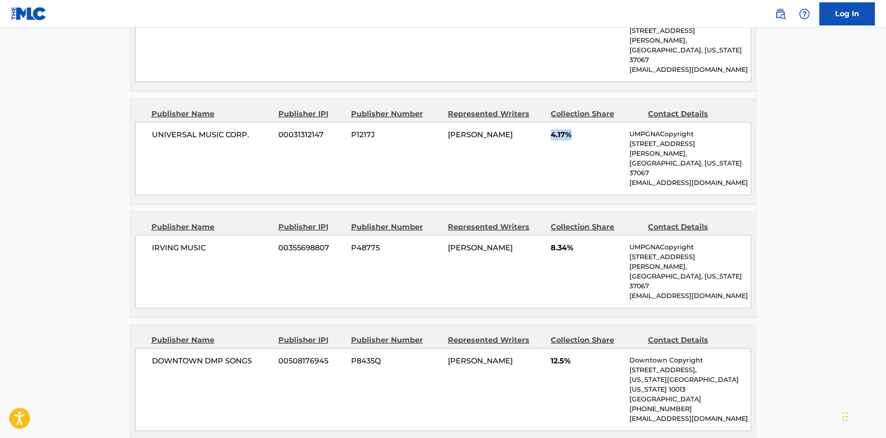
scroll to position [787, 0]
drag, startPoint x: 552, startPoint y: 178, endPoint x: 598, endPoint y: 176, distance: 45.9
click at [598, 241] on span "8.34%" at bounding box center [587, 246] width 72 height 11
drag, startPoint x: 551, startPoint y: 273, endPoint x: 593, endPoint y: 272, distance: 42.2
click at [593, 354] on span "12.5%" at bounding box center [587, 359] width 72 height 11
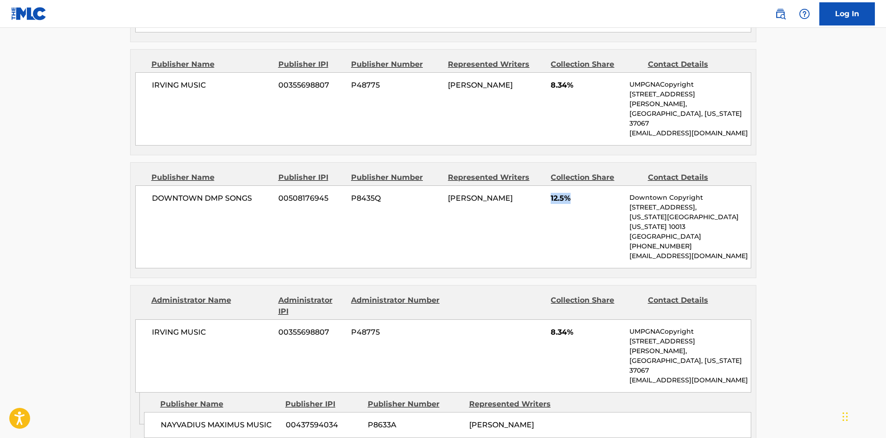
scroll to position [973, 0]
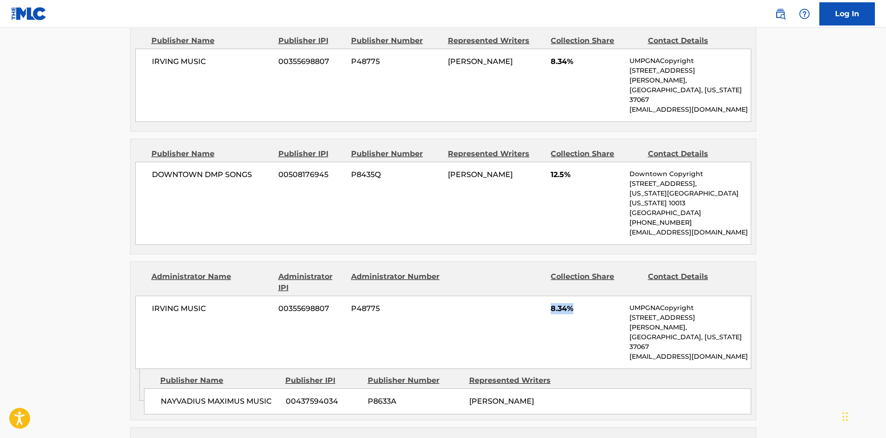
drag, startPoint x: 557, startPoint y: 210, endPoint x: 577, endPoint y: 211, distance: 20.4
click at [577, 296] on div "IRVING MUSIC 00355698807 P48775 8.34% UMPGNACopyright [STREET_ADDRESS][PERSON_N…" at bounding box center [443, 332] width 616 height 73
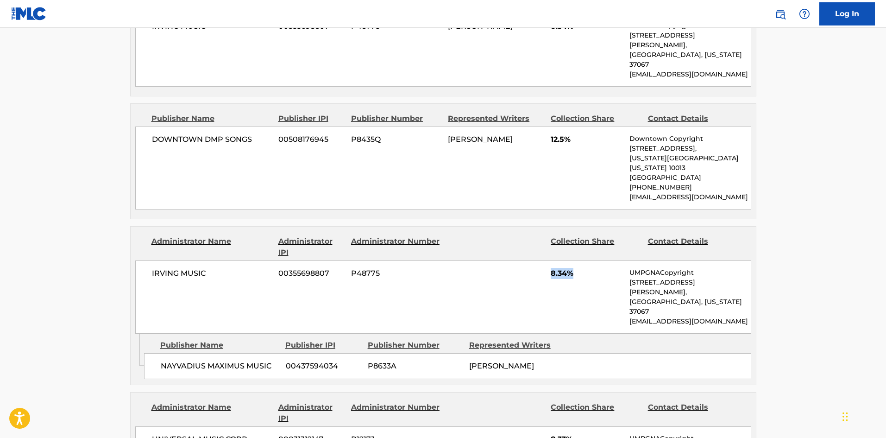
scroll to position [1065, 0]
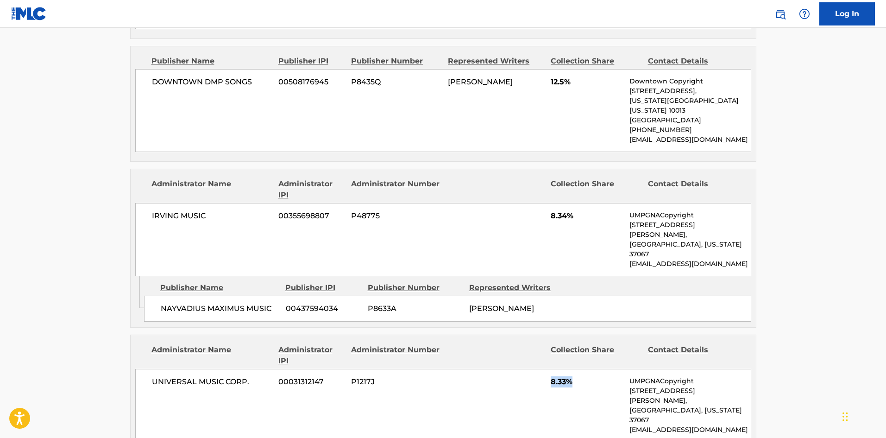
drag, startPoint x: 552, startPoint y: 276, endPoint x: 598, endPoint y: 270, distance: 46.7
click at [598, 376] on span "8.33%" at bounding box center [587, 381] width 72 height 11
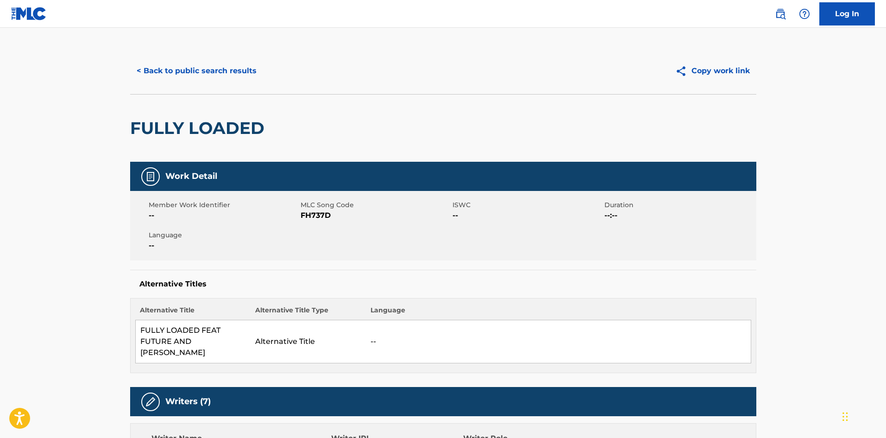
scroll to position [0, 0]
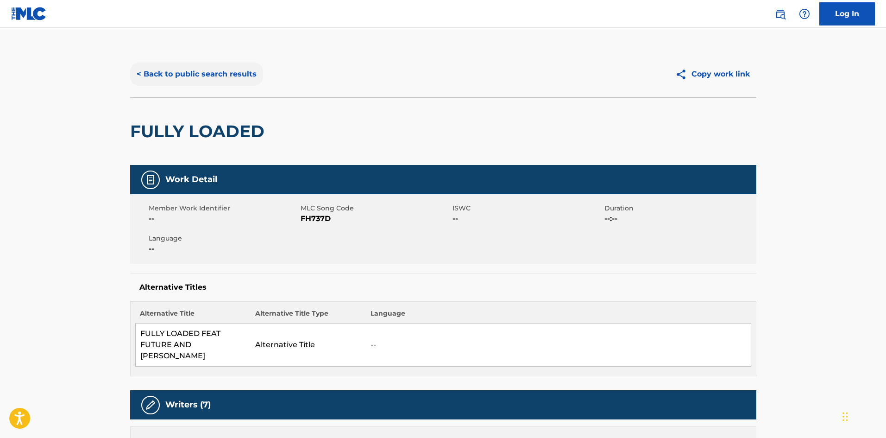
click at [217, 82] on button "< Back to public search results" at bounding box center [196, 74] width 133 height 23
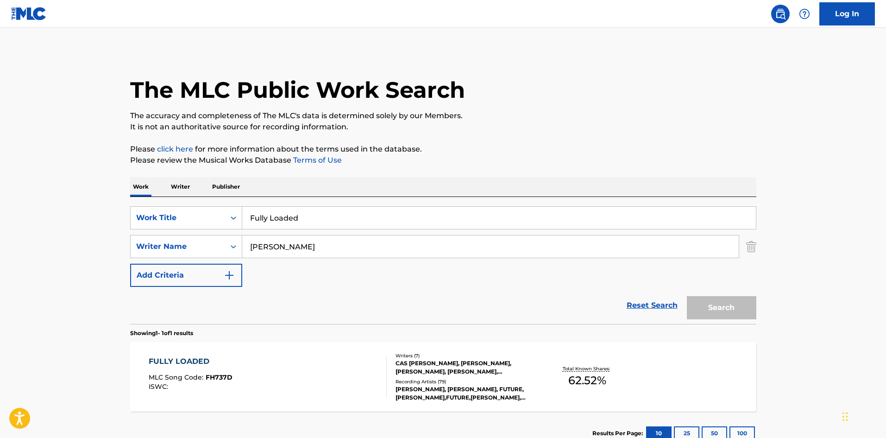
scroll to position [13, 0]
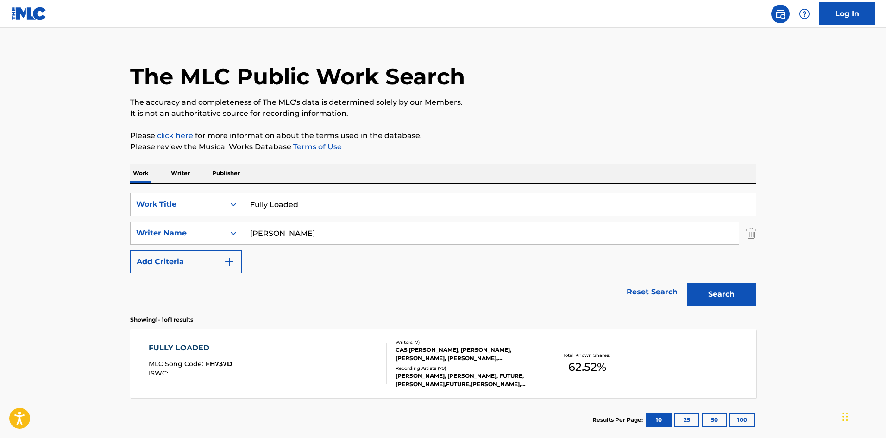
drag, startPoint x: 319, startPoint y: 217, endPoint x: 342, endPoint y: 192, distance: 33.4
click at [320, 217] on div "SearchWithCriteria3828a3a0-6403-475d-aa9f-6252957e12b1 Work Title Fully Loaded …" at bounding box center [443, 233] width 626 height 81
drag, startPoint x: 343, startPoint y: 192, endPoint x: 174, endPoint y: 210, distance: 170.0
click at [174, 210] on div "SearchWithCriteria3828a3a0-6403-475d-aa9f-6252957e12b1 Work Title Fully Loaded …" at bounding box center [443, 246] width 626 height 127
drag, startPoint x: 398, startPoint y: 211, endPoint x: 0, endPoint y: 151, distance: 402.9
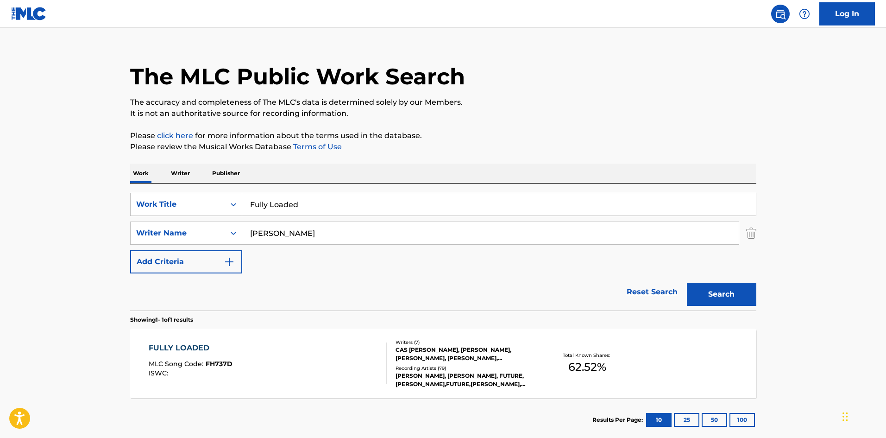
click at [0, 157] on main "The MLC Public Work Search The accuracy and completeness of The MLC's data is d…" at bounding box center [443, 230] width 886 height 432
paste input "Go Get Em"
type input "Go Get Em"
drag, startPoint x: 329, startPoint y: 229, endPoint x: 0, endPoint y: 233, distance: 328.9
click at [0, 233] on main "The MLC Public Work Search The accuracy and completeness of The MLC's data is d…" at bounding box center [443, 230] width 886 height 432
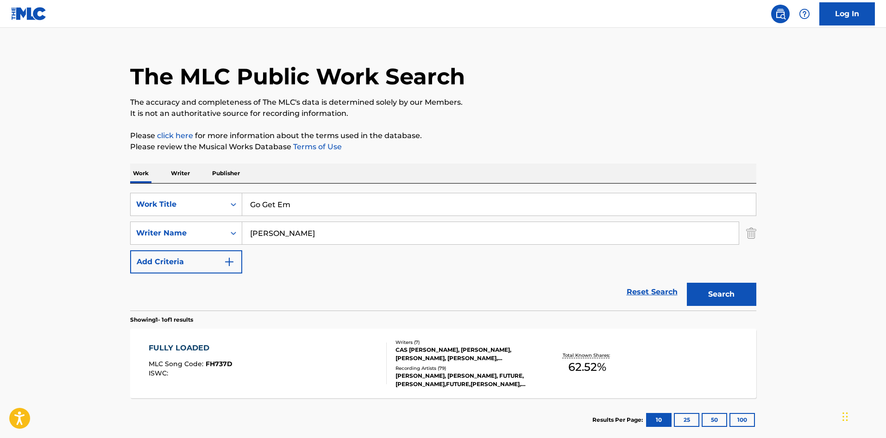
paste input "[PERSON_NAME]"
click at [729, 303] on button "Search" at bounding box center [721, 294] width 69 height 23
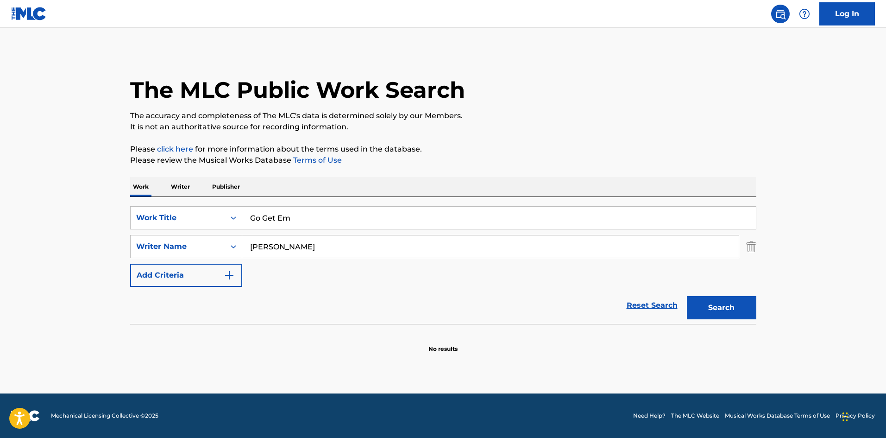
drag, startPoint x: 321, startPoint y: 241, endPoint x: 27, endPoint y: 248, distance: 293.8
click at [27, 248] on main "The MLC Public Work Search The accuracy and completeness of The MLC's data is d…" at bounding box center [443, 210] width 886 height 365
paste input "Hoard"
type input "Hoard"
click at [754, 310] on button "Search" at bounding box center [721, 307] width 69 height 23
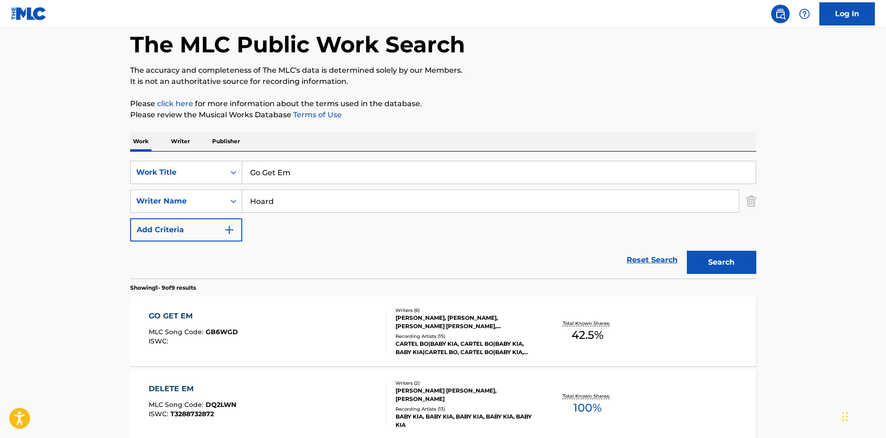
scroll to position [139, 0]
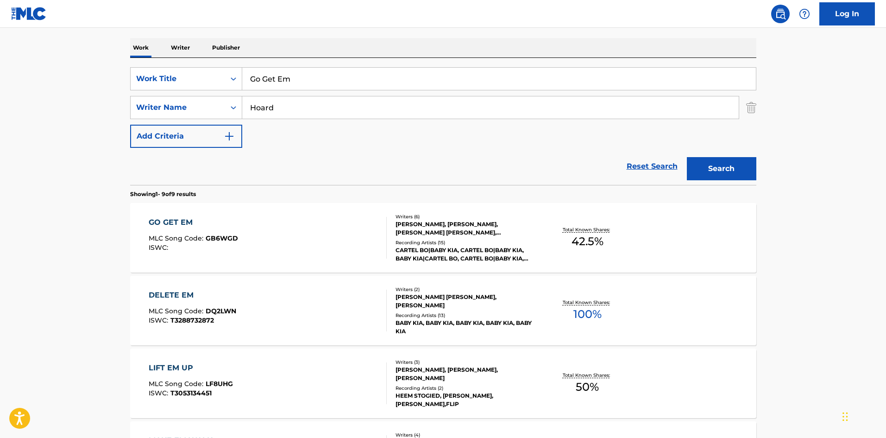
click at [179, 220] on div "GO GET EM" at bounding box center [193, 222] width 89 height 11
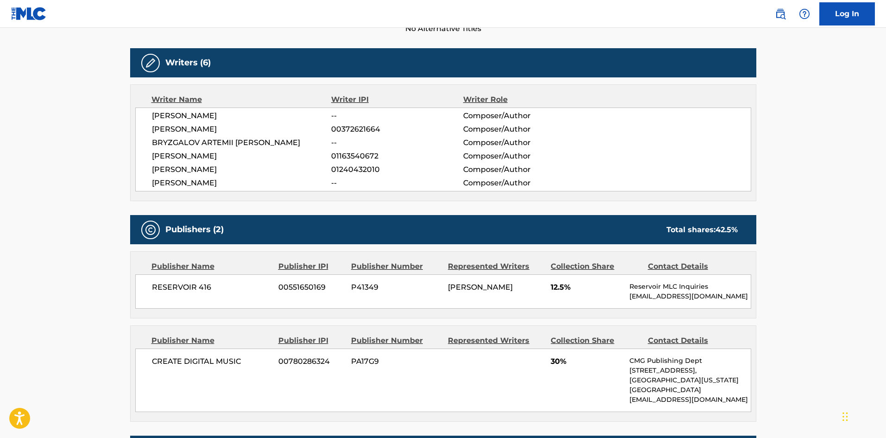
scroll to position [463, 0]
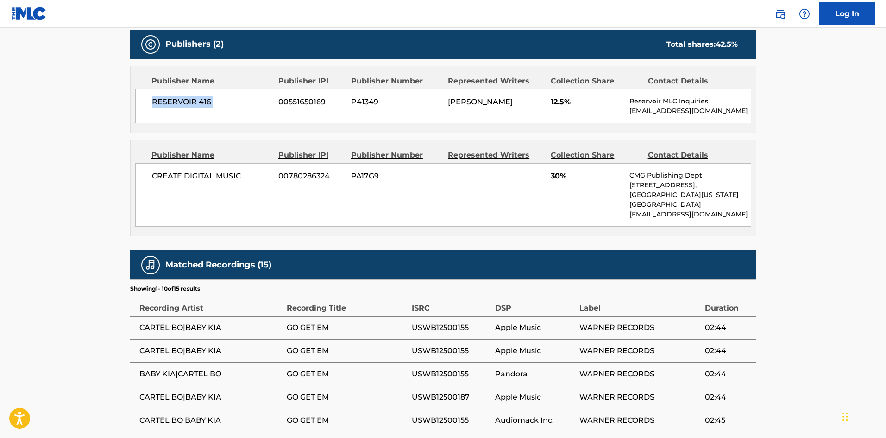
drag, startPoint x: 152, startPoint y: 102, endPoint x: 276, endPoint y: 111, distance: 124.0
click at [276, 111] on div "RESERVOIR 416 00551650169 P41349 [PERSON_NAME] 12.5% Reservoir MLC Inquiries [E…" at bounding box center [443, 106] width 616 height 34
drag, startPoint x: 153, startPoint y: 175, endPoint x: 270, endPoint y: 173, distance: 116.8
click at [270, 173] on span "CREATE DIGITAL MUSIC" at bounding box center [212, 175] width 120 height 11
drag, startPoint x: 553, startPoint y: 100, endPoint x: 559, endPoint y: 108, distance: 10.2
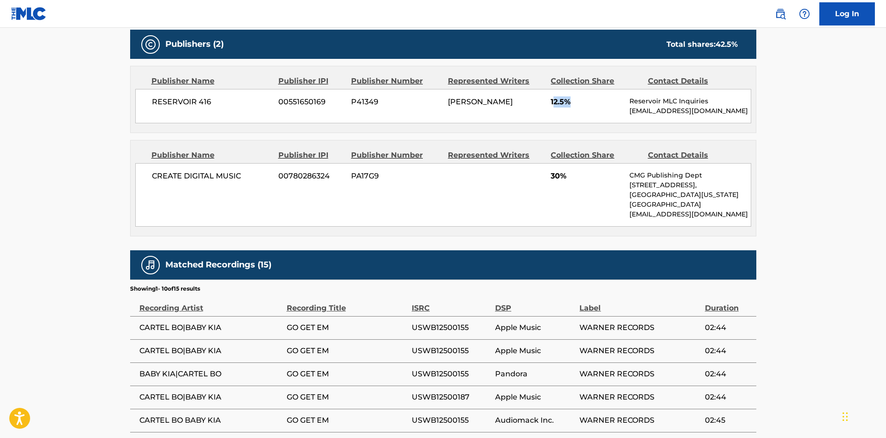
click at [579, 103] on span "12.5%" at bounding box center [587, 101] width 72 height 11
click at [559, 108] on div "RESERVOIR 416 00551650169 P41349 [PERSON_NAME] 12.5% Reservoir MLC Inquiries [E…" at bounding box center [443, 106] width 616 height 34
drag, startPoint x: 551, startPoint y: 101, endPoint x: 594, endPoint y: 100, distance: 42.6
click at [594, 100] on span "12.5%" at bounding box center [587, 101] width 72 height 11
drag, startPoint x: 552, startPoint y: 176, endPoint x: 569, endPoint y: 175, distance: 17.1
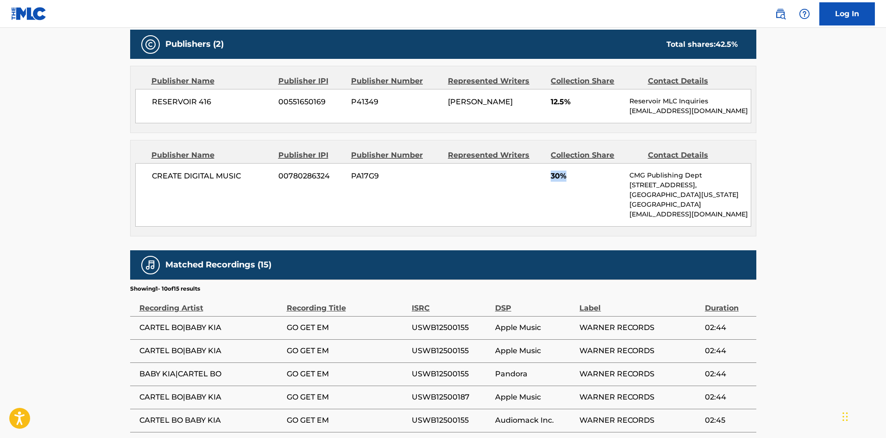
click at [569, 175] on span "30%" at bounding box center [587, 175] width 72 height 11
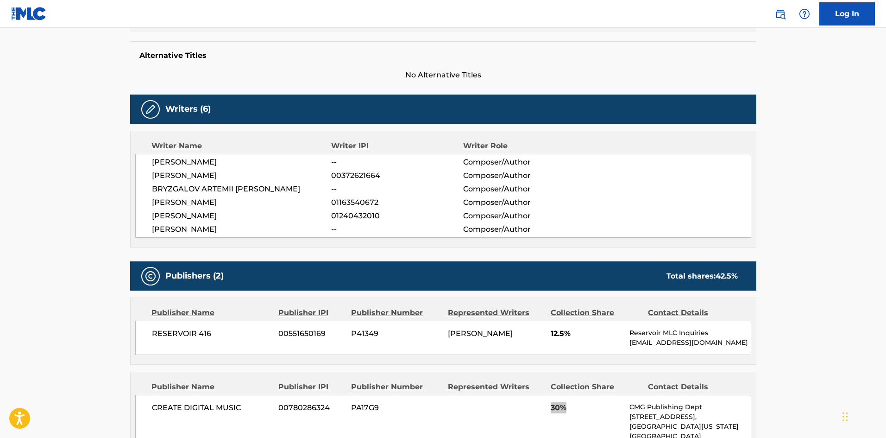
scroll to position [0, 0]
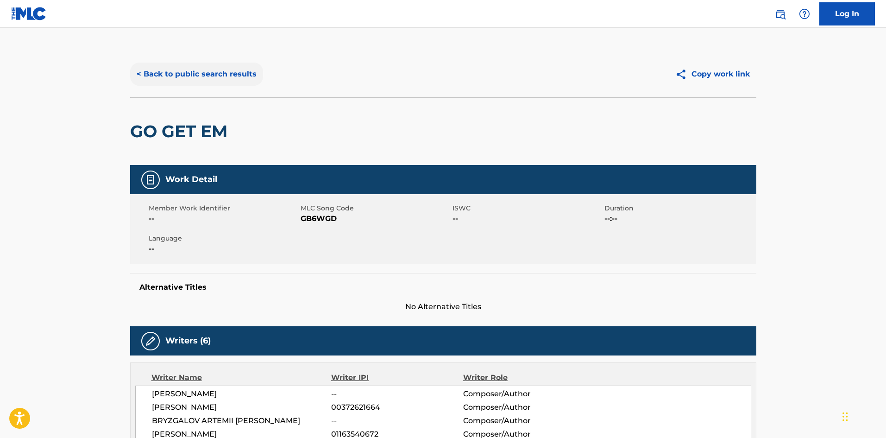
click at [198, 77] on button "< Back to public search results" at bounding box center [196, 74] width 133 height 23
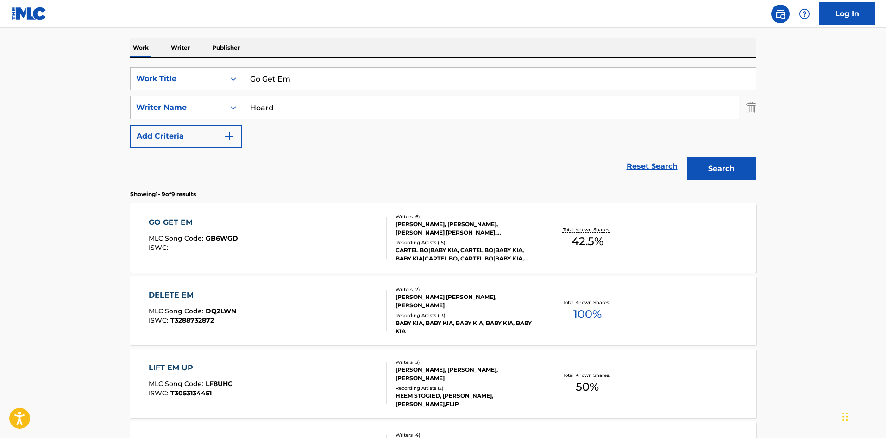
drag, startPoint x: 303, startPoint y: 82, endPoint x: 82, endPoint y: 3, distance: 234.7
click at [19, 64] on main "The MLC Public Work Search The accuracy and completeness of The MLC's data is d…" at bounding box center [443, 396] width 886 height 1014
paste input "Some Things I'll Never Know"
type input "Some Things I'll Never Know"
drag, startPoint x: 405, startPoint y: 112, endPoint x: 2, endPoint y: 104, distance: 403.1
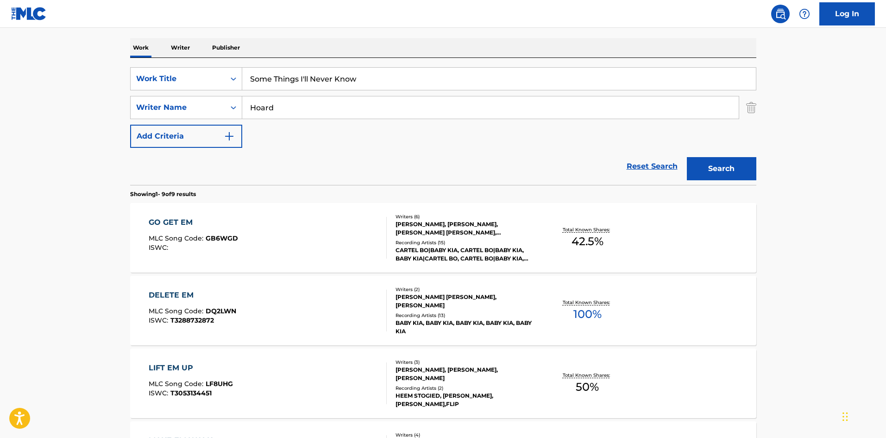
click at [48, 105] on main "The MLC Public Work Search The accuracy and completeness of The MLC's data is d…" at bounding box center [443, 396] width 886 height 1014
paste input "[PERSON_NAME]"
type input "[PERSON_NAME]"
click at [750, 171] on button "Search" at bounding box center [721, 168] width 69 height 23
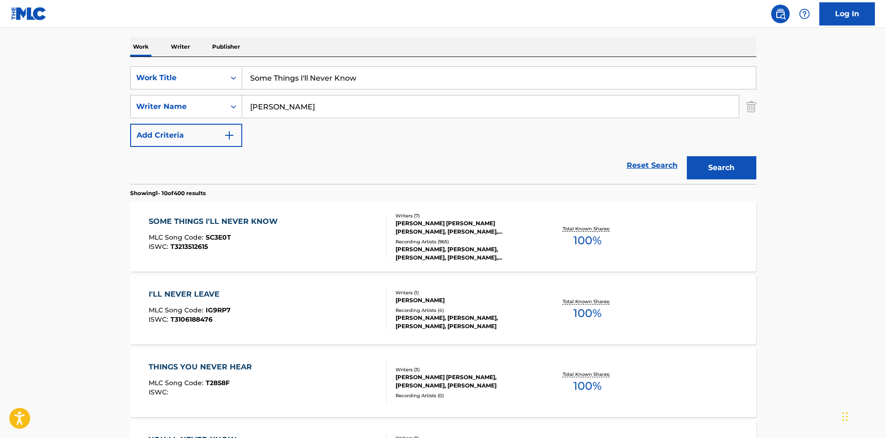
scroll to position [185, 0]
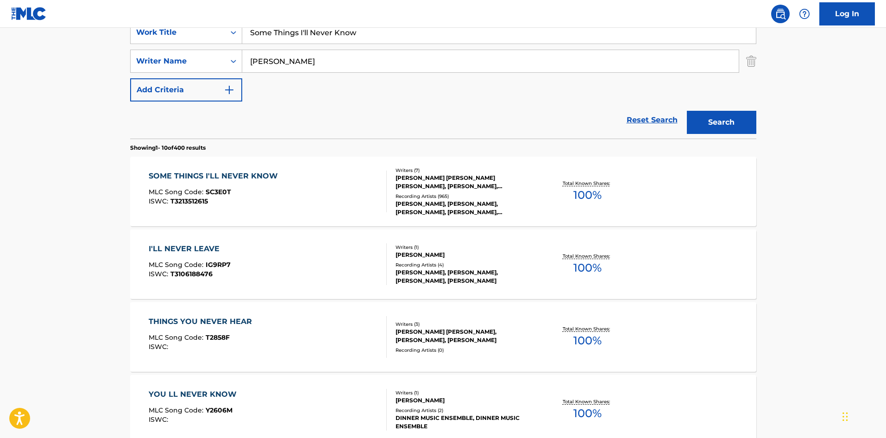
click at [233, 181] on div "SOME THINGS I'LL NEVER KNOW" at bounding box center [216, 175] width 134 height 11
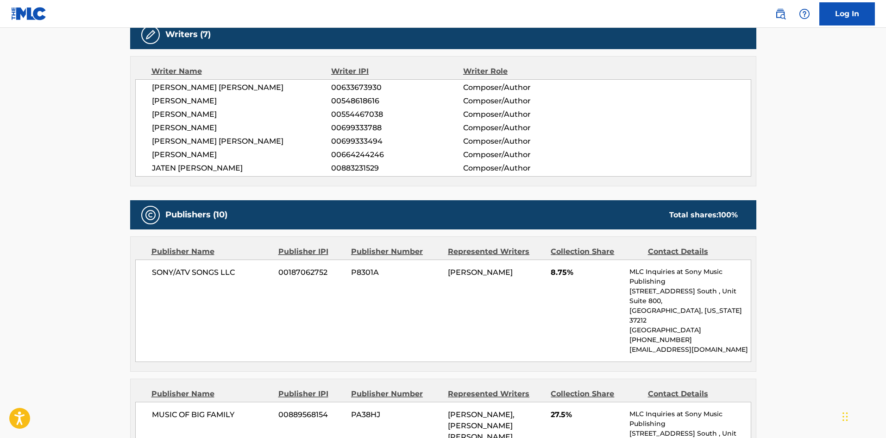
scroll to position [556, 0]
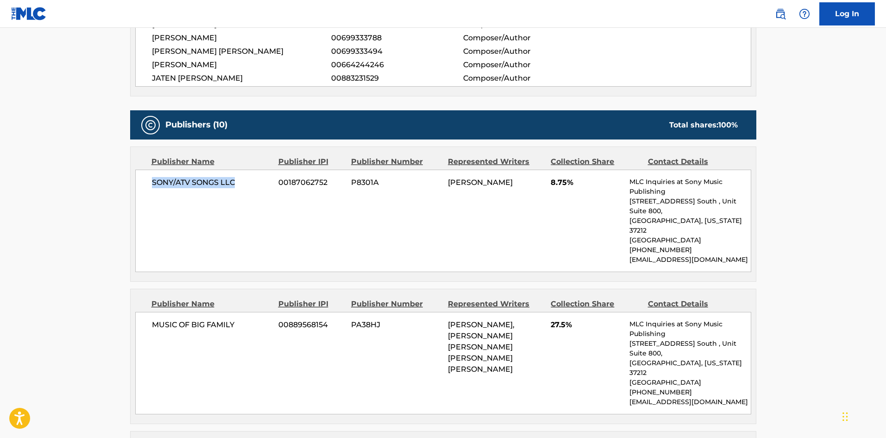
drag, startPoint x: 149, startPoint y: 183, endPoint x: 244, endPoint y: 173, distance: 95.4
click at [244, 173] on div "SONY/ATV SONGS LLC 00187062752 P8301A [PERSON_NAME] 8.75% MLC Inquiries at Sony…" at bounding box center [443, 221] width 616 height 102
click at [155, 319] on span "MUSIC OF BIG FAMILY" at bounding box center [212, 324] width 120 height 11
drag, startPoint x: 150, startPoint y: 307, endPoint x: 252, endPoint y: 305, distance: 101.5
click at [252, 312] on div "MUSIC OF BIG FAMILY 00889568154 PA38HJ [PERSON_NAME], [PERSON_NAME] [PERSON_NAM…" at bounding box center [443, 363] width 616 height 102
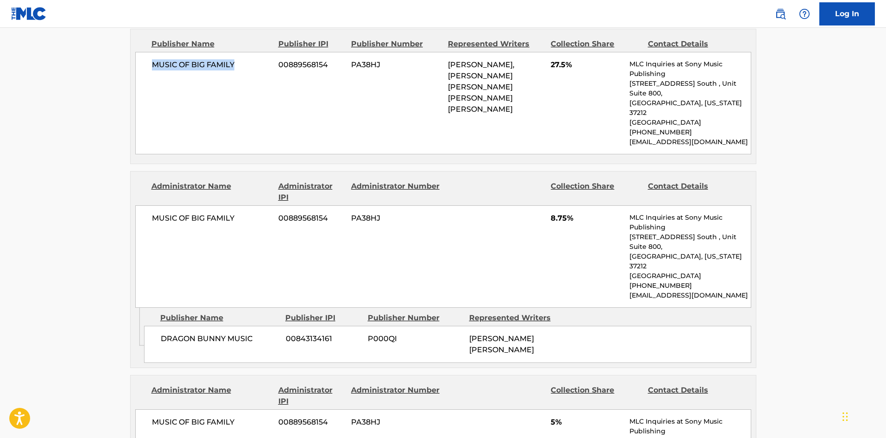
scroll to position [834, 0]
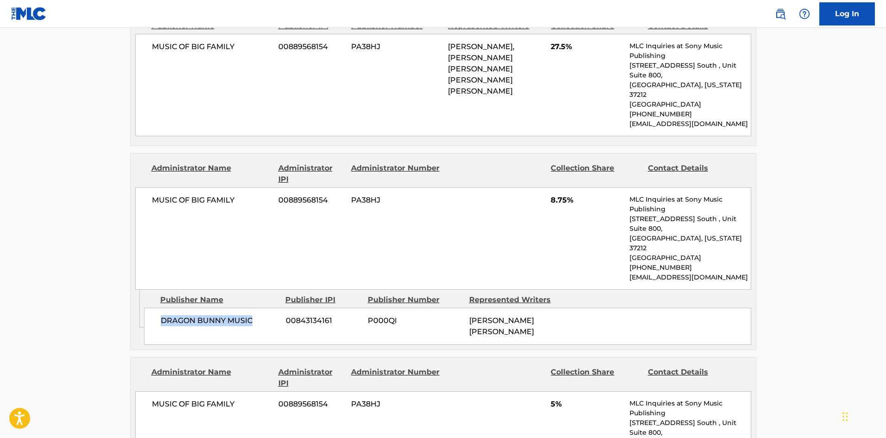
drag, startPoint x: 161, startPoint y: 265, endPoint x: 272, endPoint y: 265, distance: 111.2
click at [272, 315] on span "DRAGON BUNNY MUSIC" at bounding box center [220, 320] width 118 height 11
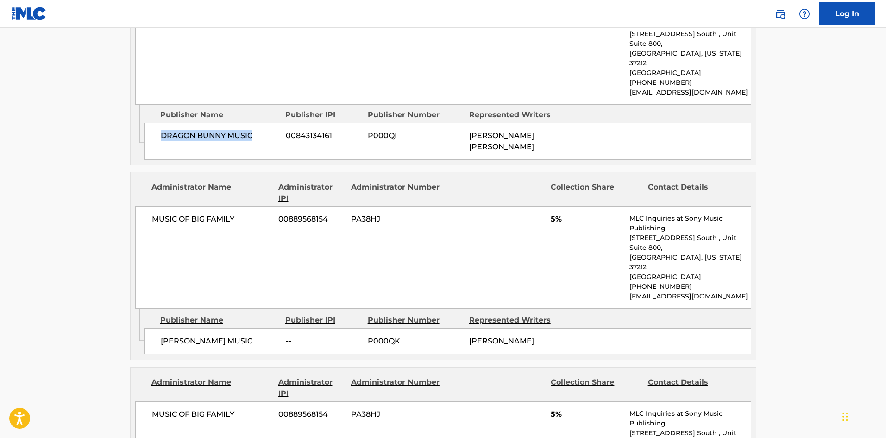
scroll to position [1019, 0]
drag, startPoint x: 159, startPoint y: 266, endPoint x: 263, endPoint y: 260, distance: 103.9
click at [263, 327] on div "[PERSON_NAME] MUSIC -- P000QK [PERSON_NAME]" at bounding box center [447, 340] width 607 height 26
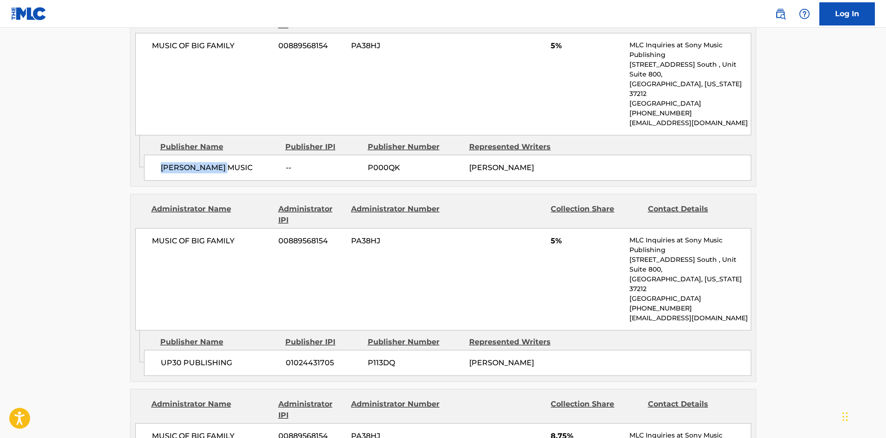
scroll to position [1204, 0]
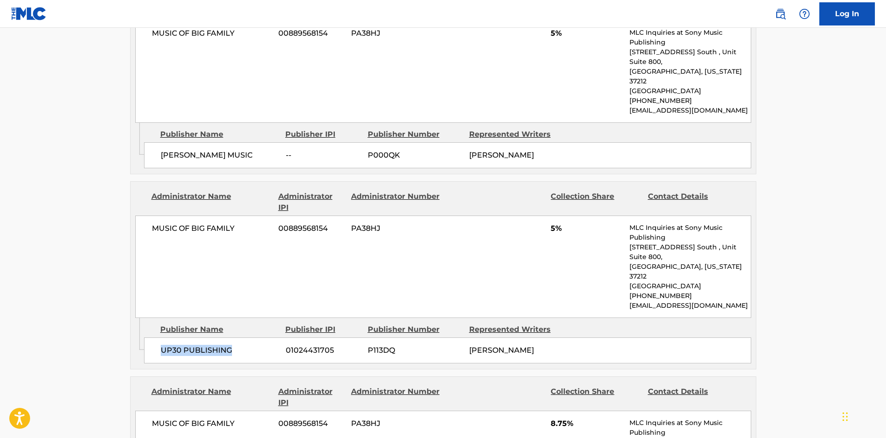
drag, startPoint x: 161, startPoint y: 252, endPoint x: 255, endPoint y: 252, distance: 93.6
click at [255, 345] on span "UP30 PUBLISHING" at bounding box center [220, 350] width 118 height 11
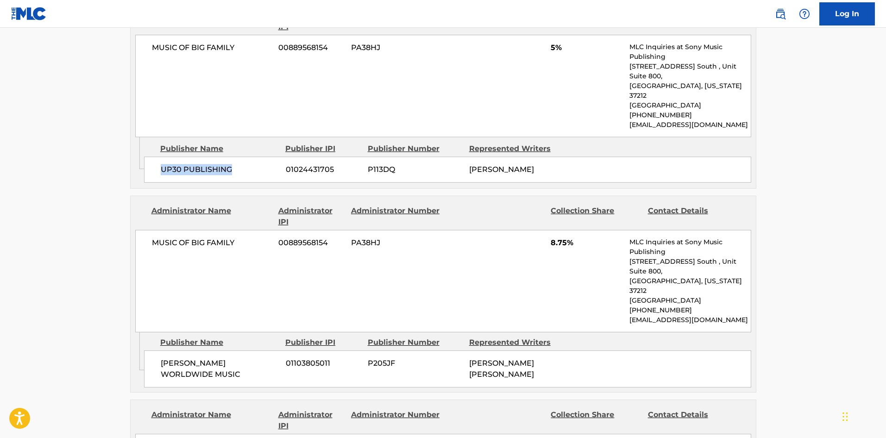
scroll to position [1390, 0]
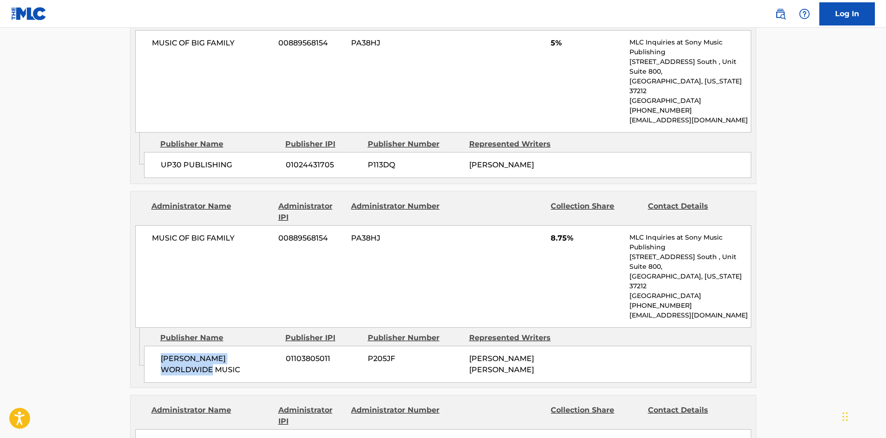
drag, startPoint x: 161, startPoint y: 243, endPoint x: 205, endPoint y: 260, distance: 46.6
click at [205, 346] on div "[PERSON_NAME] WORLDWIDE MUSIC 01103805011 P205JF [PERSON_NAME] [PERSON_NAME]" at bounding box center [447, 364] width 607 height 37
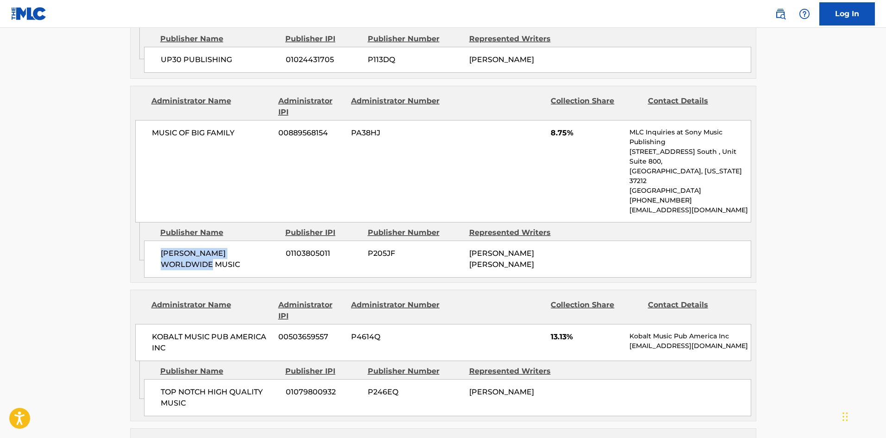
scroll to position [1575, 0]
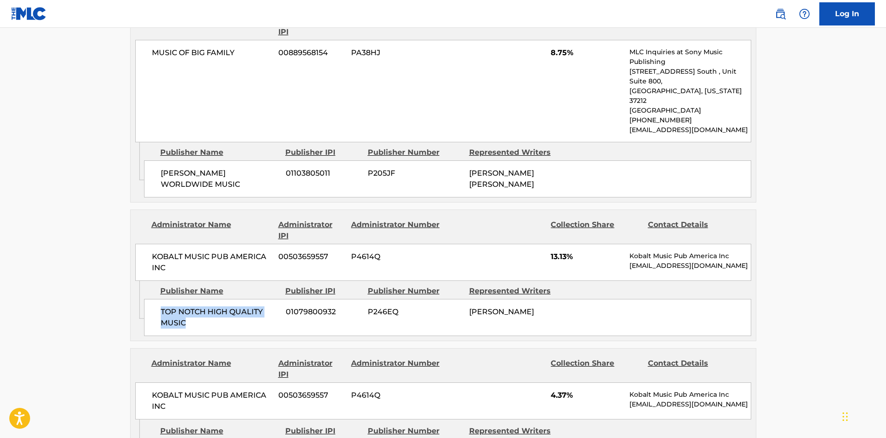
drag, startPoint x: 161, startPoint y: 196, endPoint x: 200, endPoint y: 210, distance: 41.6
click at [200, 306] on span "TOP NOTCH HIGH QUALITY MUSIC" at bounding box center [220, 317] width 118 height 22
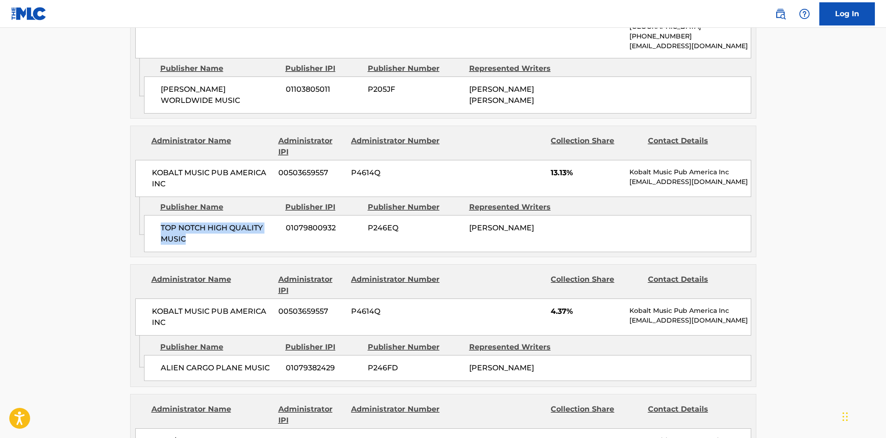
scroll to position [1668, 0]
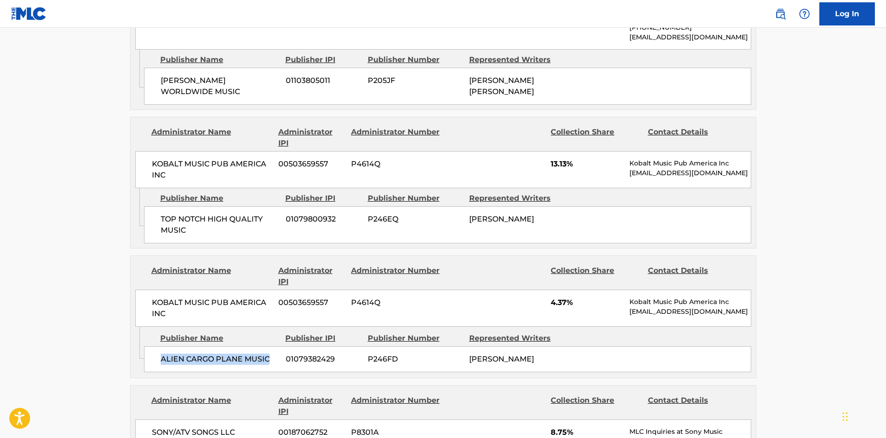
drag, startPoint x: 160, startPoint y: 243, endPoint x: 277, endPoint y: 234, distance: 117.6
click at [277, 346] on div "ALIEN CARGO PLANE MUSIC 01079382429 P246FD [PERSON_NAME]" at bounding box center [447, 359] width 607 height 26
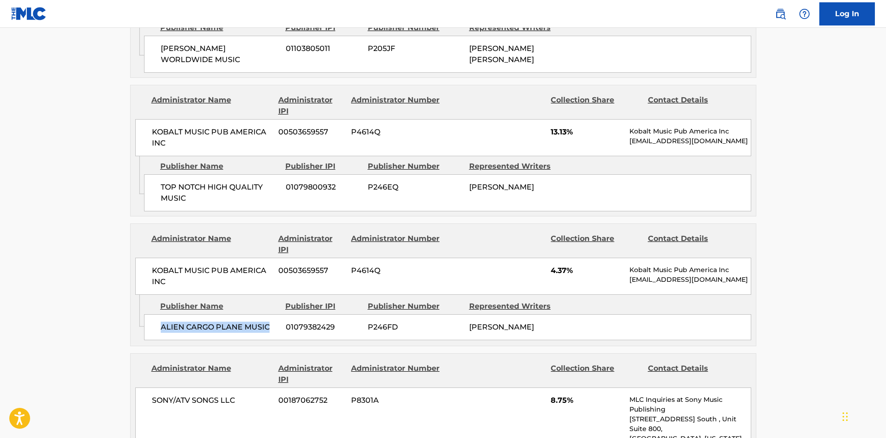
scroll to position [1853, 0]
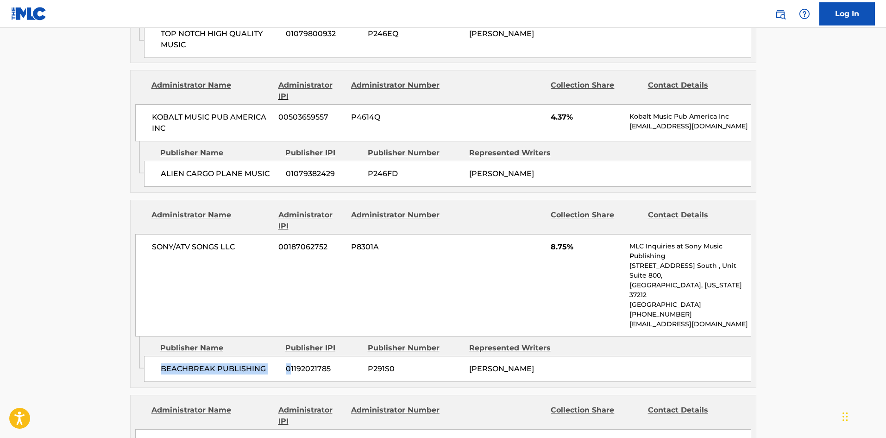
drag, startPoint x: 159, startPoint y: 242, endPoint x: 290, endPoint y: 233, distance: 131.0
click at [290, 356] on div "BEACHBREAK PUBLISHING 01192021785 P291S0 [PERSON_NAME]" at bounding box center [447, 369] width 607 height 26
click at [194, 363] on span "BEACHBREAK PUBLISHING" at bounding box center [220, 368] width 118 height 11
drag, startPoint x: 160, startPoint y: 243, endPoint x: 271, endPoint y: 235, distance: 111.0
click at [271, 356] on div "BEACHBREAK PUBLISHING 01192021785 P291S0 [PERSON_NAME]" at bounding box center [447, 369] width 607 height 26
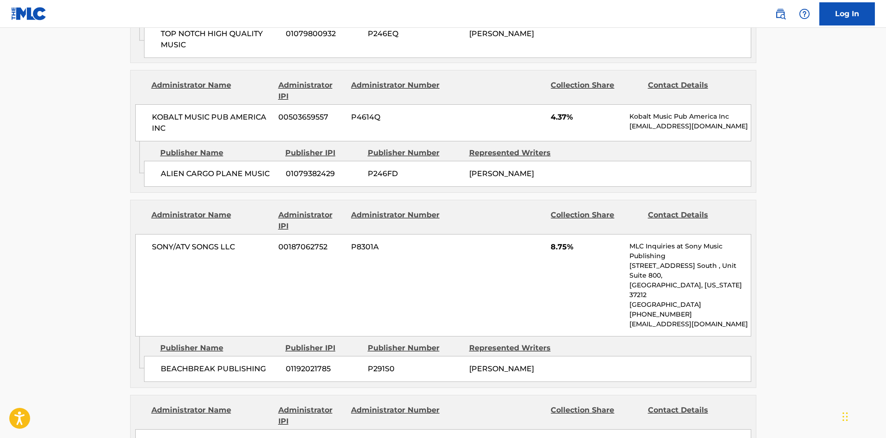
drag, startPoint x: 162, startPoint y: 377, endPoint x: 267, endPoint y: 371, distance: 105.8
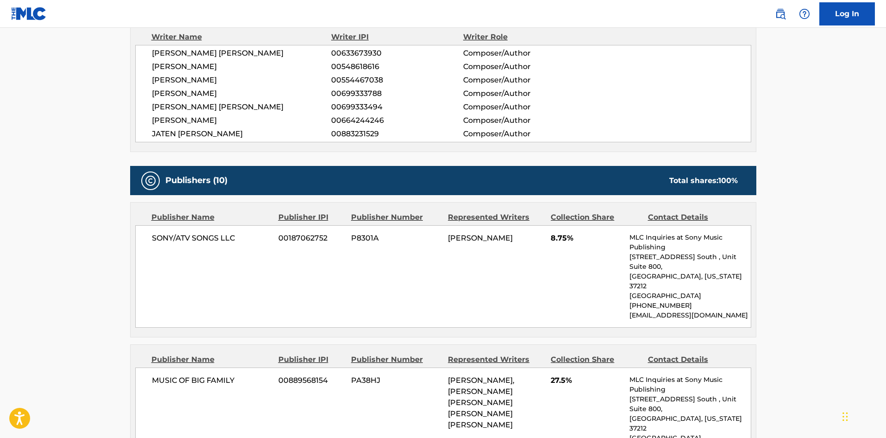
scroll to position [463, 0]
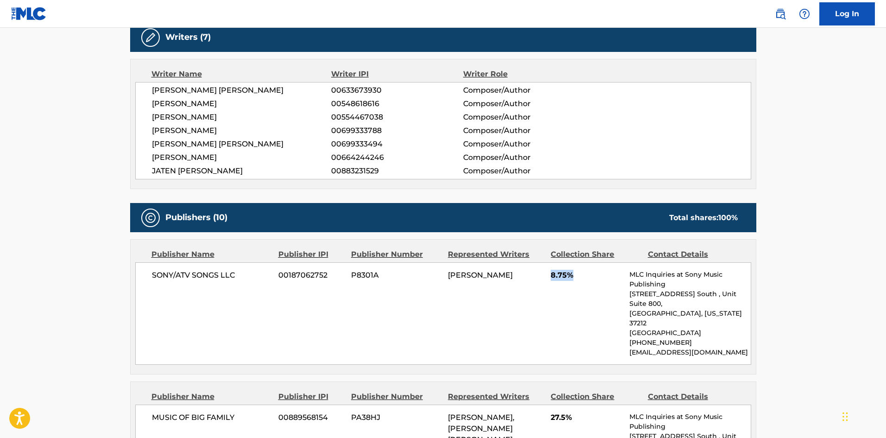
drag, startPoint x: 550, startPoint y: 276, endPoint x: 586, endPoint y: 274, distance: 35.7
click at [586, 274] on div "SONY/ATV SONGS LLC 00187062752 P8301A [PERSON_NAME] 8.75% MLC Inquiries at Sony…" at bounding box center [443, 313] width 616 height 102
drag, startPoint x: 550, startPoint y: 398, endPoint x: 591, endPoint y: 396, distance: 40.8
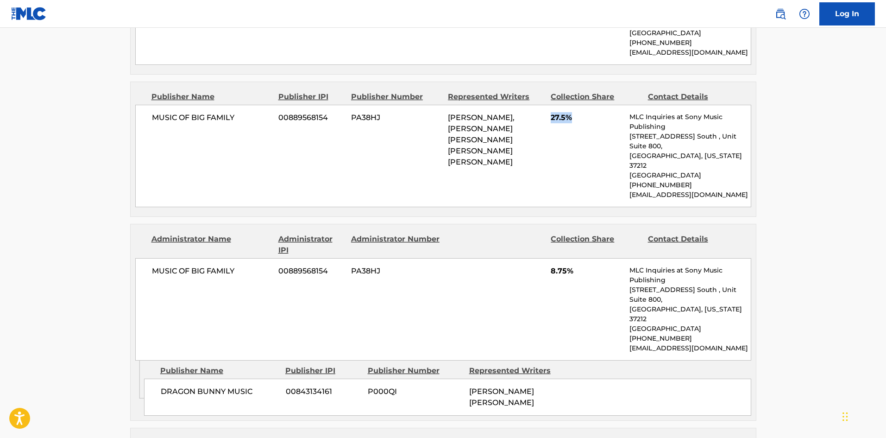
scroll to position [880, 0]
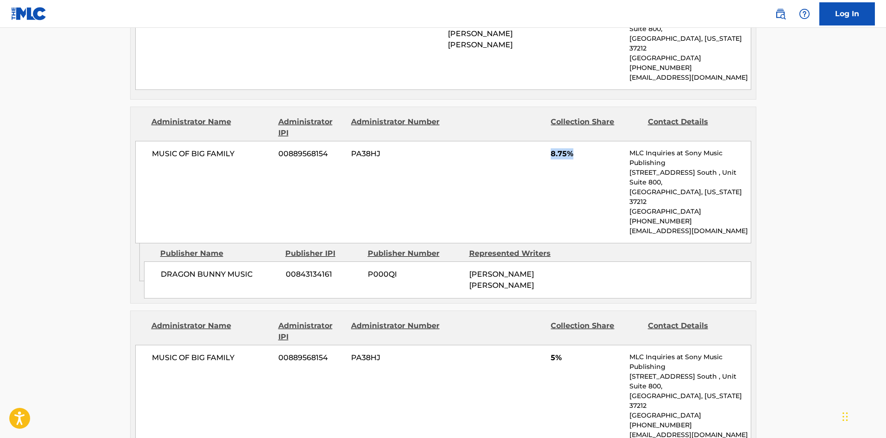
drag, startPoint x: 550, startPoint y: 113, endPoint x: 588, endPoint y: 114, distance: 38.0
click at [588, 141] on div "MUSIC OF BIG FAMILY 00889568154 PA38HJ 8.75% MLC Inquiries at Sony Music Publis…" at bounding box center [443, 192] width 616 height 102
drag, startPoint x: 550, startPoint y: 301, endPoint x: 573, endPoint y: 298, distance: 22.4
click at [573, 345] on div "MUSIC OF BIG FAMILY 00889568154 PA38HJ 5% MLC Inquiries at Sony Music Publishin…" at bounding box center [443, 396] width 616 height 102
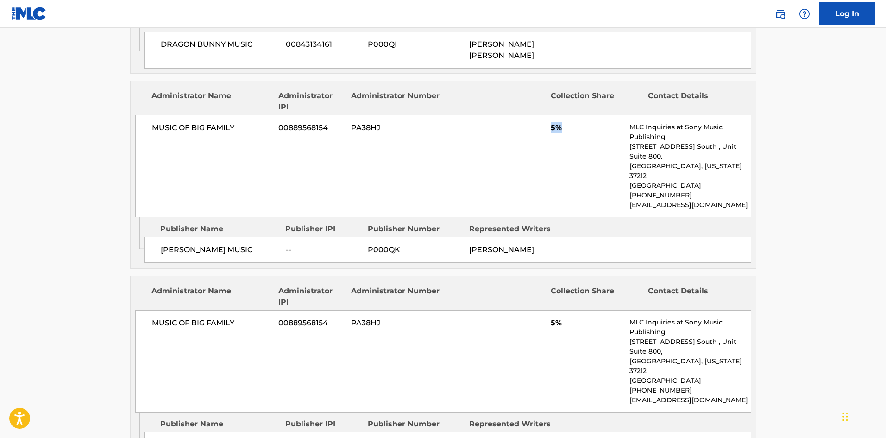
scroll to position [1112, 0]
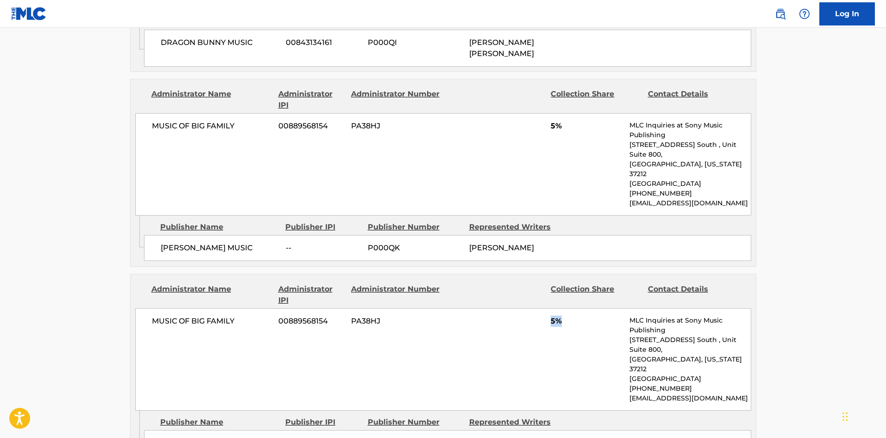
drag, startPoint x: 549, startPoint y: 247, endPoint x: 575, endPoint y: 243, distance: 25.7
click at [575, 308] on div "MUSIC OF BIG FAMILY 00889568154 PA38HJ 5% MLC Inquiries at Sony Music Publishin…" at bounding box center [443, 359] width 616 height 102
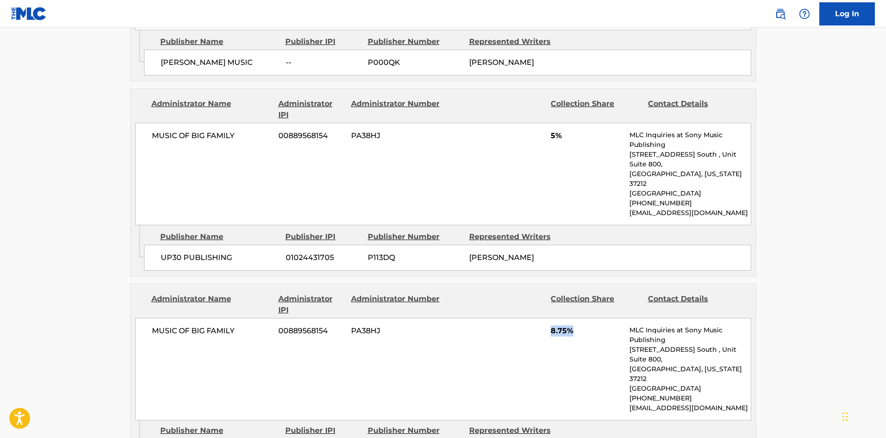
drag, startPoint x: 549, startPoint y: 230, endPoint x: 586, endPoint y: 231, distance: 37.1
click at [586, 318] on div "MUSIC OF BIG FAMILY 00889568154 PA38HJ 8.75% MLC Inquiries at Sony Music Publis…" at bounding box center [443, 369] width 616 height 102
drag, startPoint x: 549, startPoint y: 418, endPoint x: 583, endPoint y: 418, distance: 33.8
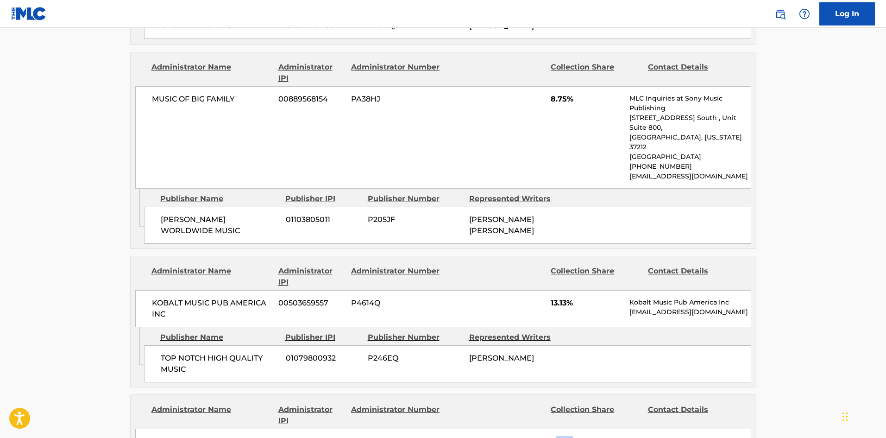
drag, startPoint x: 554, startPoint y: 325, endPoint x: 589, endPoint y: 324, distance: 35.2
click at [589, 436] on span "4.37%" at bounding box center [587, 441] width 72 height 11
click at [554, 436] on span "4.37%" at bounding box center [587, 441] width 72 height 11
drag, startPoint x: 551, startPoint y: 324, endPoint x: 591, endPoint y: 324, distance: 40.3
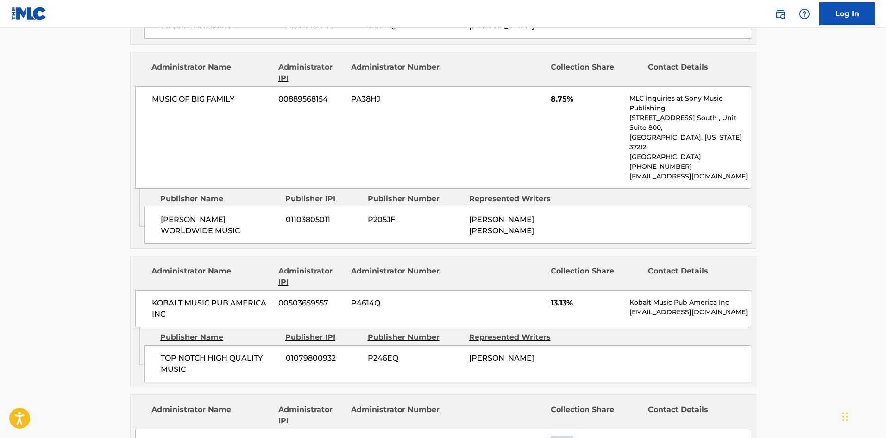
click at [591, 436] on span "4.37%" at bounding box center [587, 441] width 72 height 11
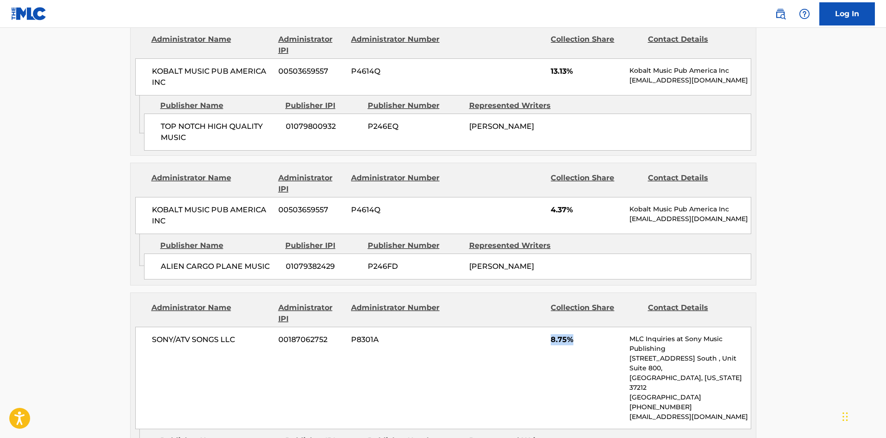
drag, startPoint x: 552, startPoint y: 234, endPoint x: 602, endPoint y: 234, distance: 50.0
click at [602, 334] on span "8.75%" at bounding box center [587, 339] width 72 height 11
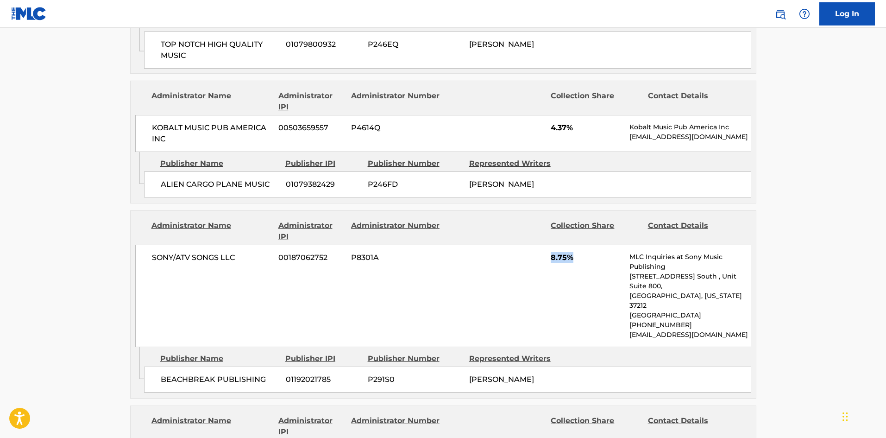
scroll to position [1945, 0]
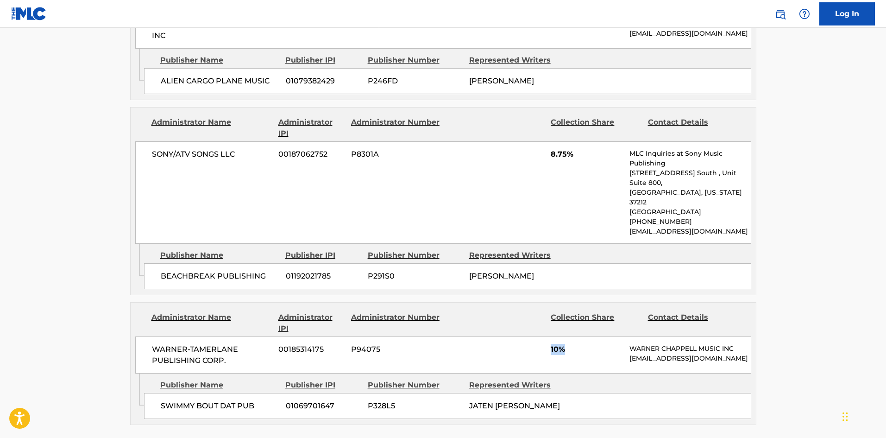
drag, startPoint x: 550, startPoint y: 226, endPoint x: 576, endPoint y: 226, distance: 25.9
click at [576, 336] on div "WARNER-[PERSON_NAME] PUBLISHING CORP. 00185314175 P94075 10% [PERSON_NAME] MUSI…" at bounding box center [443, 354] width 616 height 37
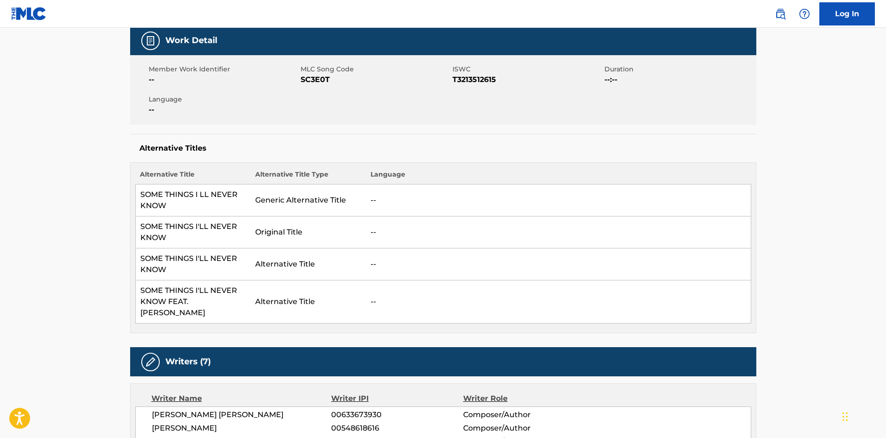
scroll to position [0, 0]
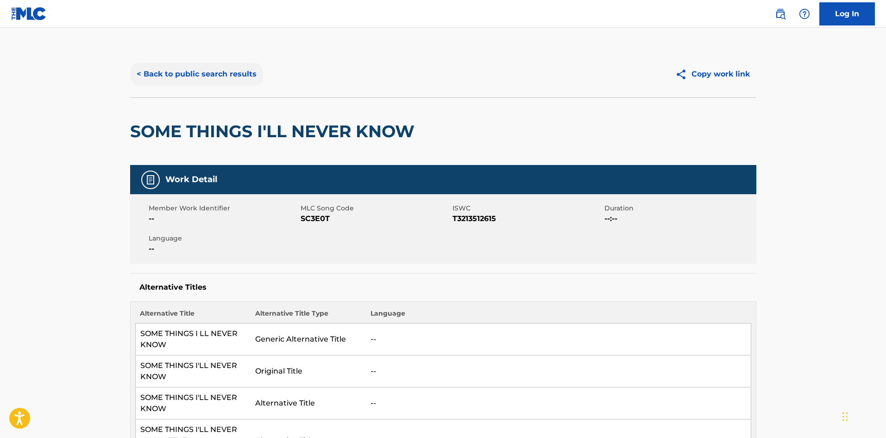
click at [217, 73] on button "< Back to public search results" at bounding box center [196, 74] width 133 height 23
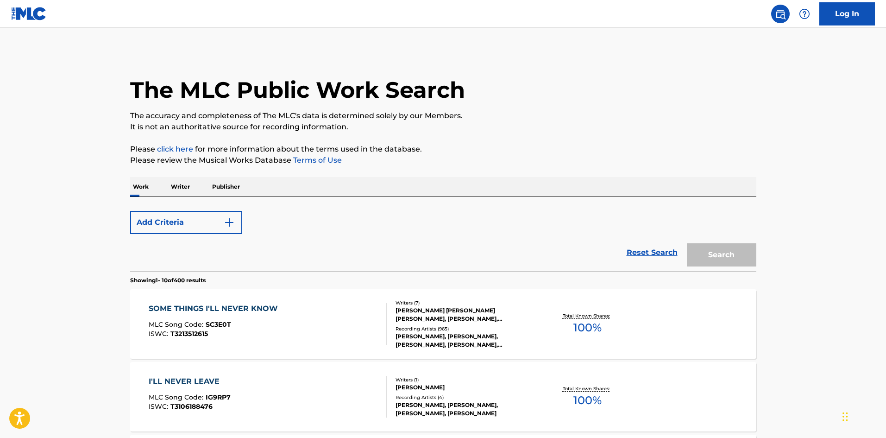
scroll to position [185, 0]
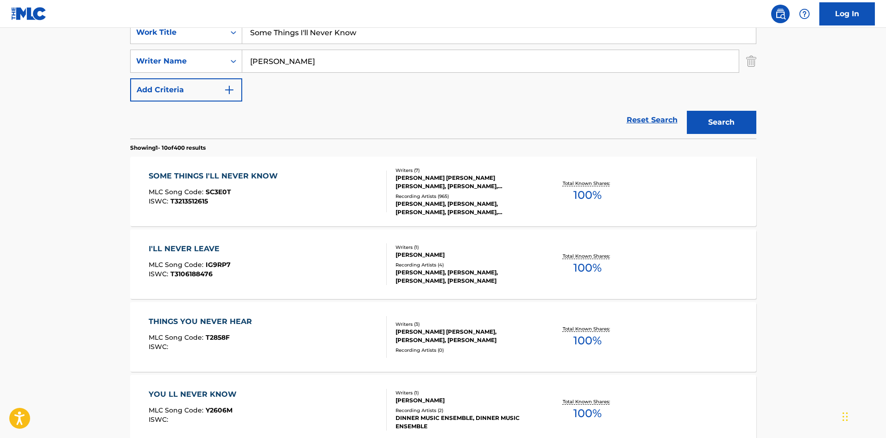
drag, startPoint x: 377, startPoint y: 38, endPoint x: 220, endPoint y: 19, distance: 158.2
click at [232, 24] on div "Log In The MLC Public Work Search The accuracy and completeness of The MLC's da…" at bounding box center [443, 396] width 886 height 1163
paste input "For Them"
type input "For Them"
drag, startPoint x: 363, startPoint y: 62, endPoint x: 121, endPoint y: 67, distance: 241.8
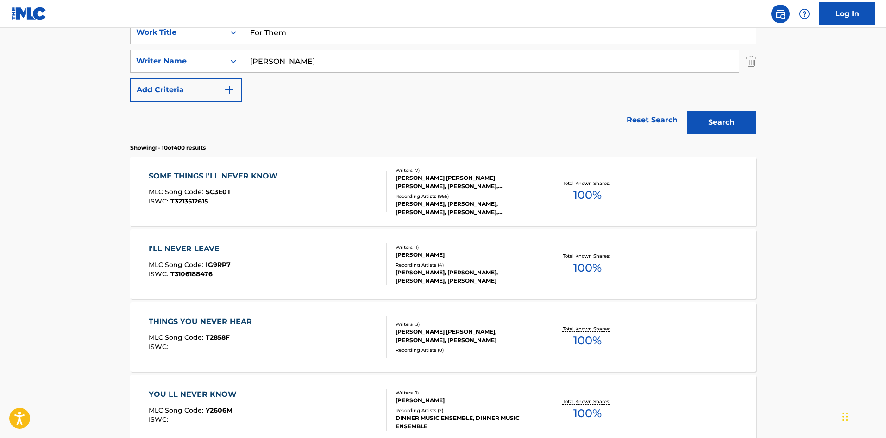
click at [128, 67] on div "The MLC Public Work Search The accuracy and completeness of The MLC's data is d…" at bounding box center [443, 397] width 648 height 1063
paste input "Abakari"
click at [733, 121] on button "Search" at bounding box center [721, 122] width 69 height 23
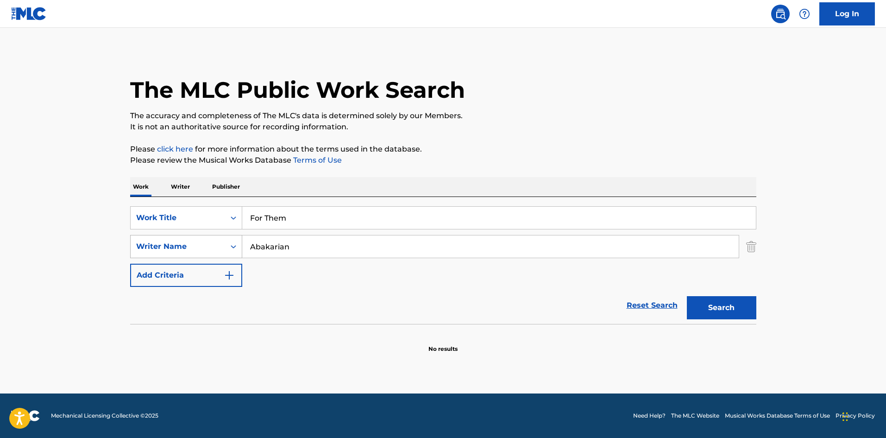
drag, startPoint x: 353, startPoint y: 240, endPoint x: 187, endPoint y: 241, distance: 165.8
click at [156, 254] on div "SearchWithCriteria5d8cc090-a778-4907-82a2-ef3df4aaddd1 Writer Name [PERSON_NAME]" at bounding box center [443, 246] width 626 height 23
paste input "[PERSON_NAME]"
type input "[PERSON_NAME]"
click at [728, 304] on button "Search" at bounding box center [721, 307] width 69 height 23
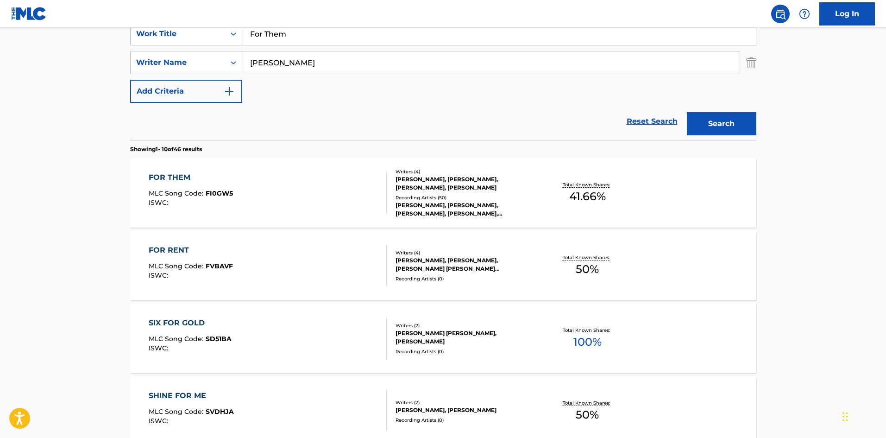
scroll to position [185, 0]
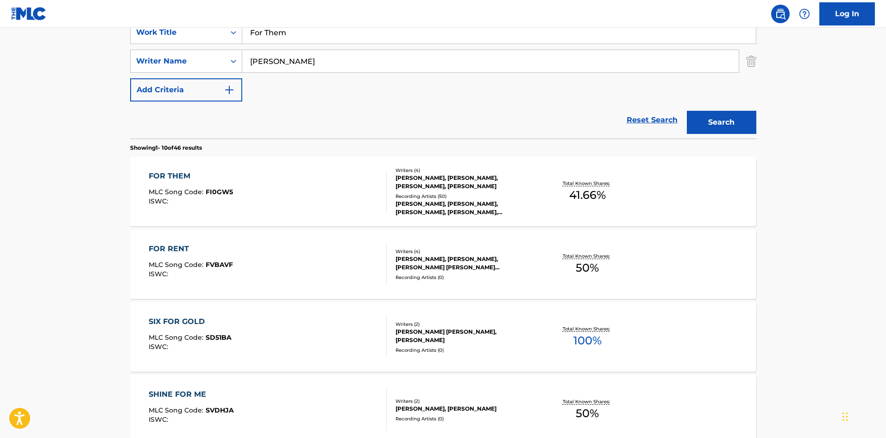
click at [169, 173] on div "FOR THEM" at bounding box center [191, 175] width 84 height 11
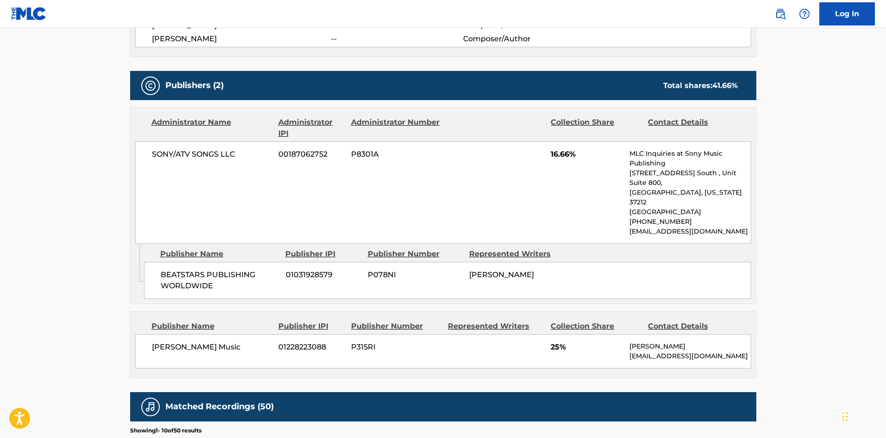
scroll to position [278, 0]
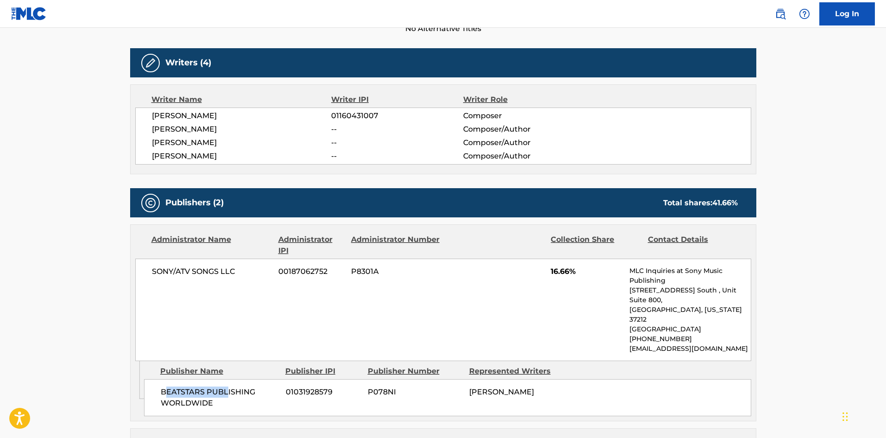
drag, startPoint x: 164, startPoint y: 370, endPoint x: 228, endPoint y: 376, distance: 64.7
click at [228, 386] on span "BEATSTARS PUBLISHING WORLDWIDE" at bounding box center [220, 397] width 118 height 22
click at [215, 386] on span "BEATSTARS PUBLISHING WORLDWIDE" at bounding box center [220, 397] width 118 height 22
drag, startPoint x: 161, startPoint y: 372, endPoint x: 247, endPoint y: 382, distance: 87.2
click at [247, 386] on span "BEATSTARS PUBLISHING WORLDWIDE" at bounding box center [220, 397] width 118 height 22
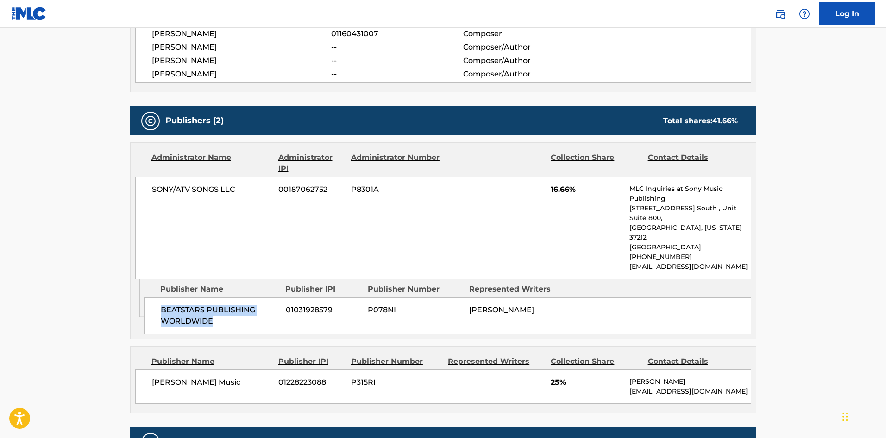
scroll to position [463, 0]
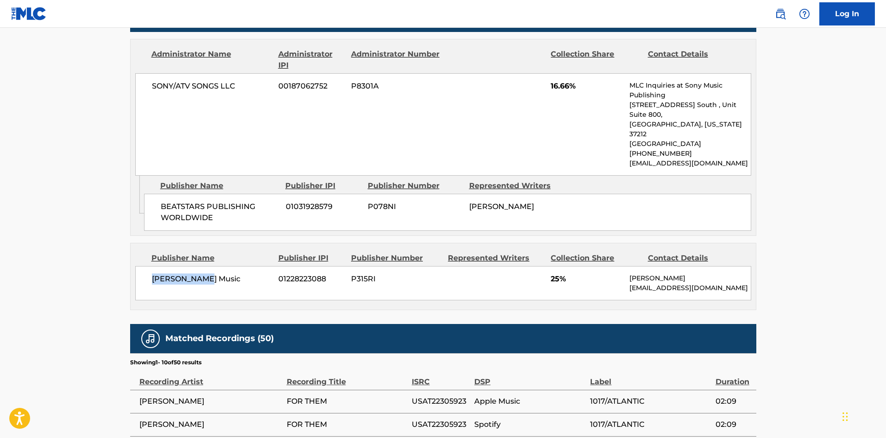
drag, startPoint x: 151, startPoint y: 264, endPoint x: 224, endPoint y: 268, distance: 73.3
click at [224, 268] on div "[PERSON_NAME] Music 01228223088 P315RI 25% [PERSON_NAME] [PERSON_NAME][EMAIL_AD…" at bounding box center [443, 283] width 616 height 34
drag, startPoint x: 549, startPoint y: 82, endPoint x: 579, endPoint y: 82, distance: 29.6
click at [579, 82] on div "SONY/ATV SONGS LLC 00187062752 P8301A 16.66% MLC Inquiries at Sony Music Publis…" at bounding box center [443, 124] width 616 height 102
drag, startPoint x: 552, startPoint y: 262, endPoint x: 581, endPoint y: 259, distance: 29.3
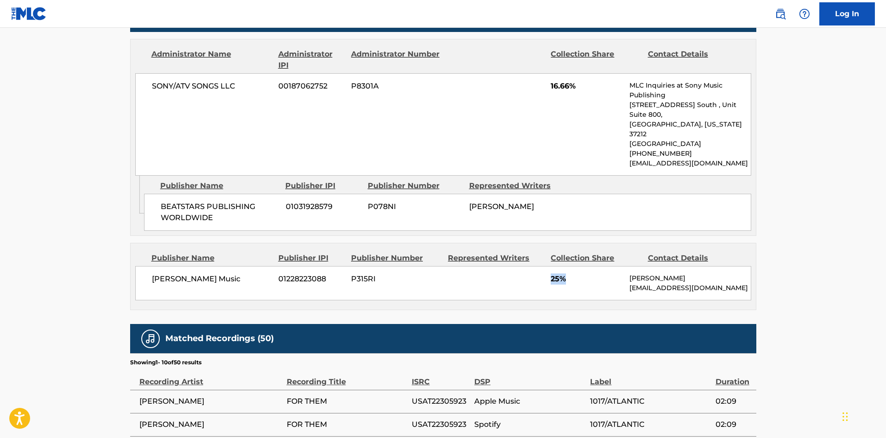
click at [581, 273] on span "25%" at bounding box center [587, 278] width 72 height 11
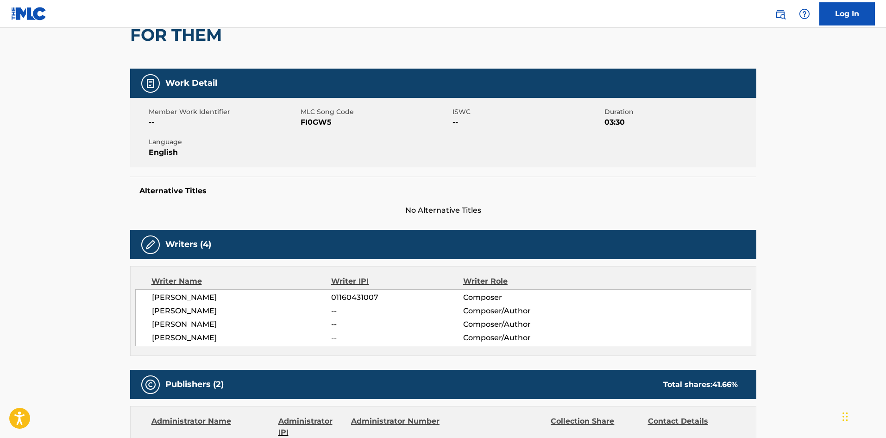
scroll to position [0, 0]
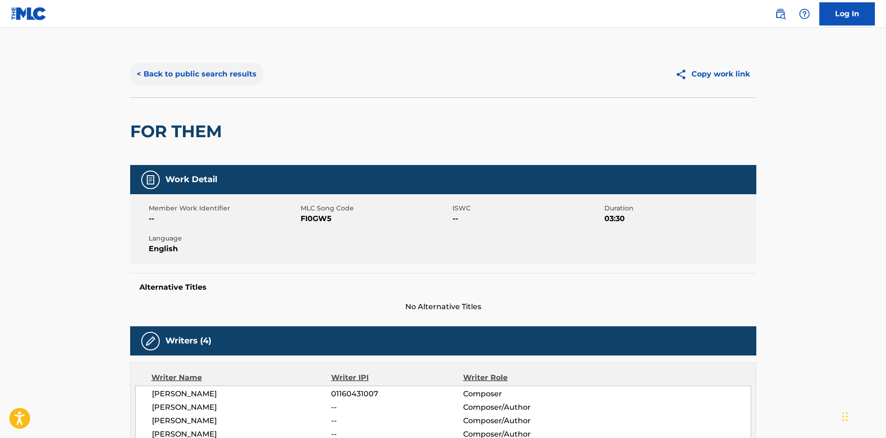
click at [214, 83] on button "< Back to public search results" at bounding box center [196, 74] width 133 height 23
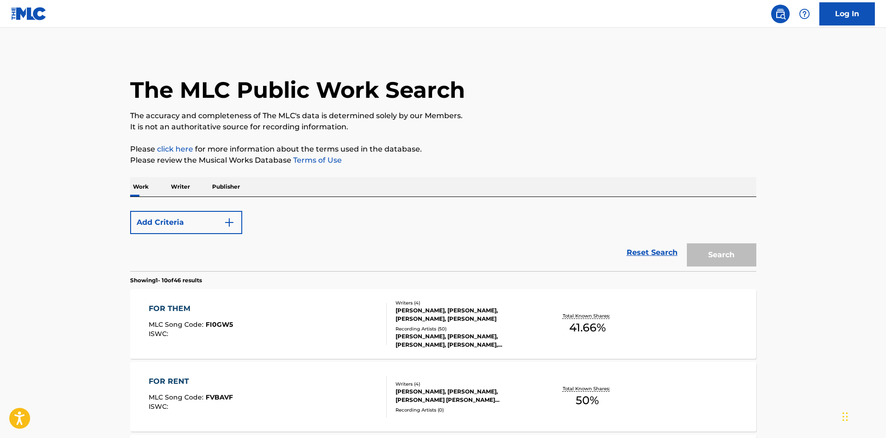
scroll to position [185, 0]
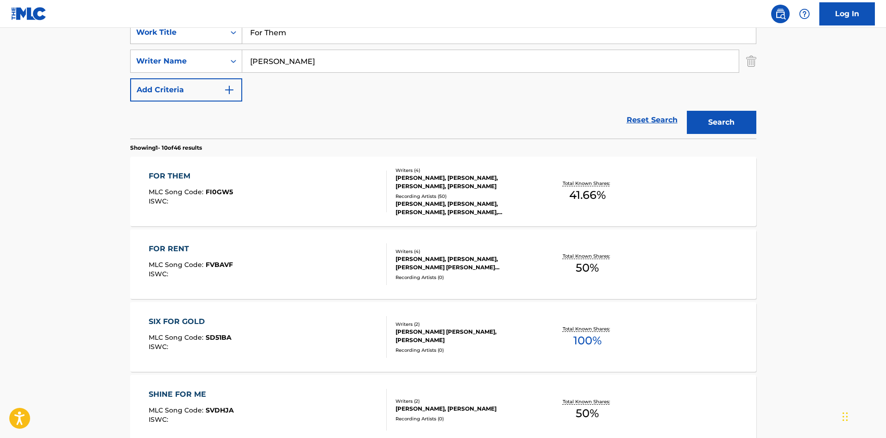
drag, startPoint x: 313, startPoint y: 38, endPoint x: 197, endPoint y: 35, distance: 115.4
click at [189, 44] on div "SearchWithCriteria3828a3a0-6403-475d-aa9f-6252957e12b1 Work Title For Them Sear…" at bounding box center [443, 61] width 626 height 81
paste input "ree Tory"
type input "Free Tory"
drag, startPoint x: 302, startPoint y: 57, endPoint x: 0, endPoint y: 67, distance: 302.2
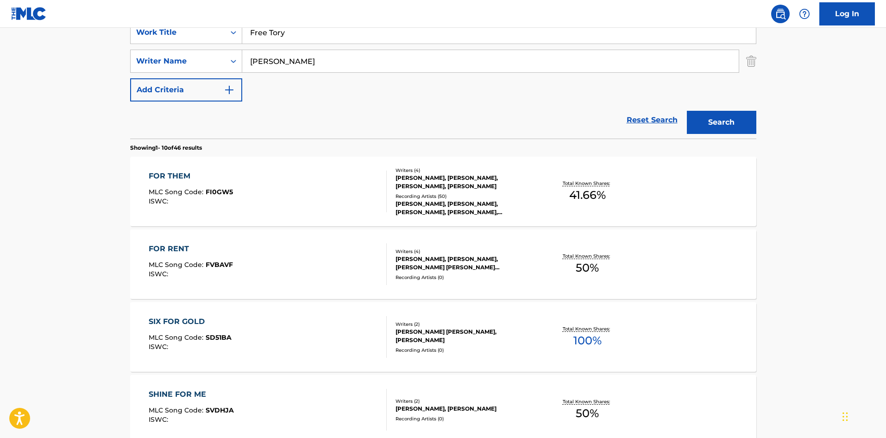
click at [0, 68] on main "The MLC Public Work Search The accuracy and completeness of The MLC's data is d…" at bounding box center [443, 388] width 886 height 1090
paste input "[PERSON_NAME]"
click at [736, 123] on button "Search" at bounding box center [721, 122] width 69 height 23
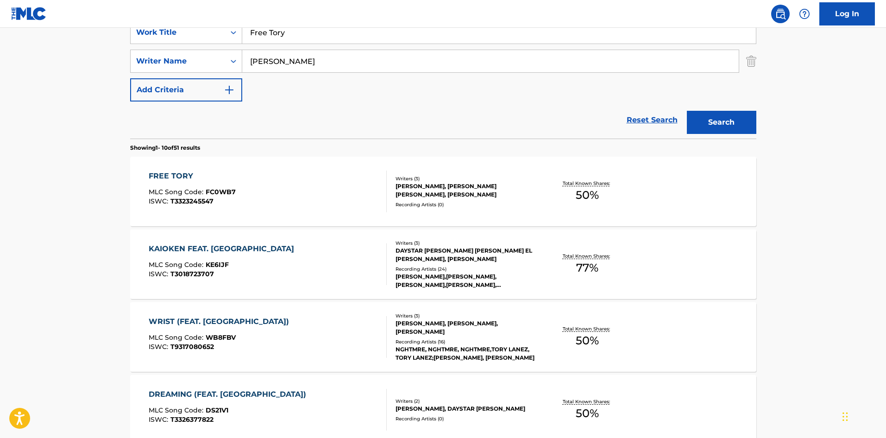
drag, startPoint x: 335, startPoint y: 61, endPoint x: 5, endPoint y: 52, distance: 330.4
click at [0, 57] on main "The MLC Public Work Search The accuracy and completeness of The MLC's data is d…" at bounding box center [443, 388] width 886 height 1090
paste input "BACHA"
type input "BACHA"
click at [718, 133] on button "Search" at bounding box center [721, 122] width 69 height 23
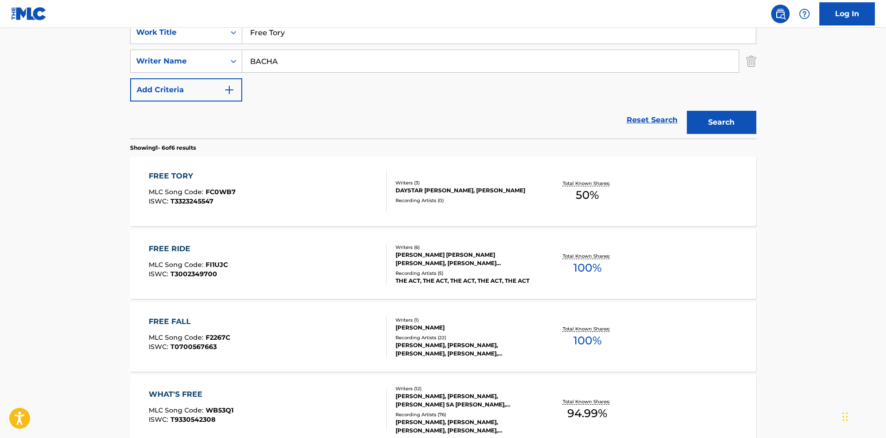
click at [181, 178] on div "FREE TORY" at bounding box center [192, 175] width 87 height 11
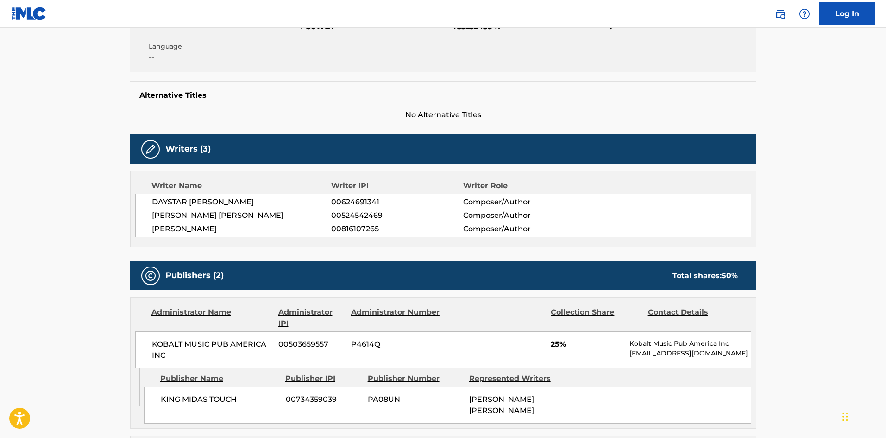
scroll to position [278, 0]
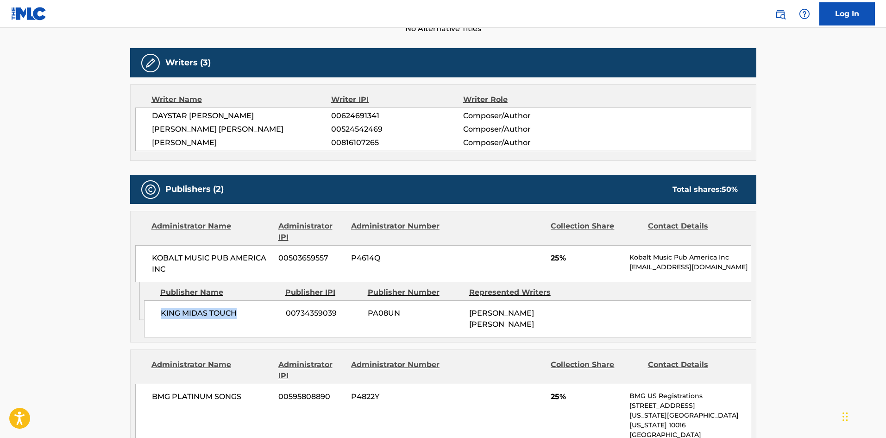
drag, startPoint x: 159, startPoint y: 319, endPoint x: 266, endPoint y: 304, distance: 108.0
click at [266, 304] on div "KING [PERSON_NAME] TOUCH 00734359039 PA08UN [PERSON_NAME] [PERSON_NAME]" at bounding box center [447, 318] width 607 height 37
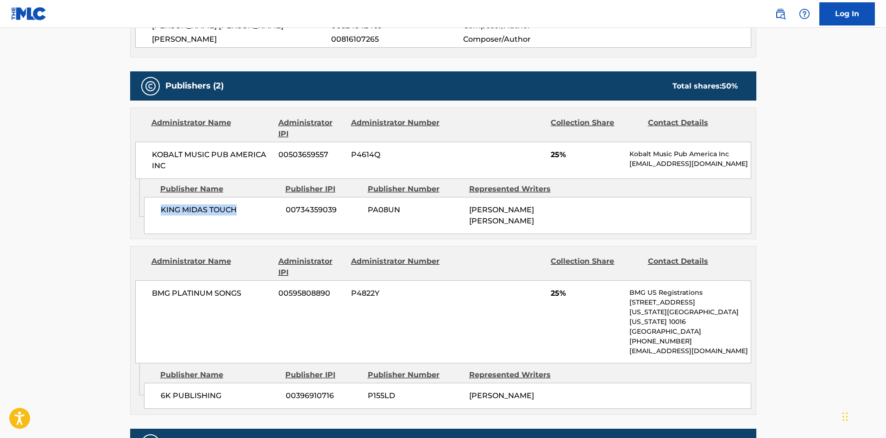
scroll to position [479, 0]
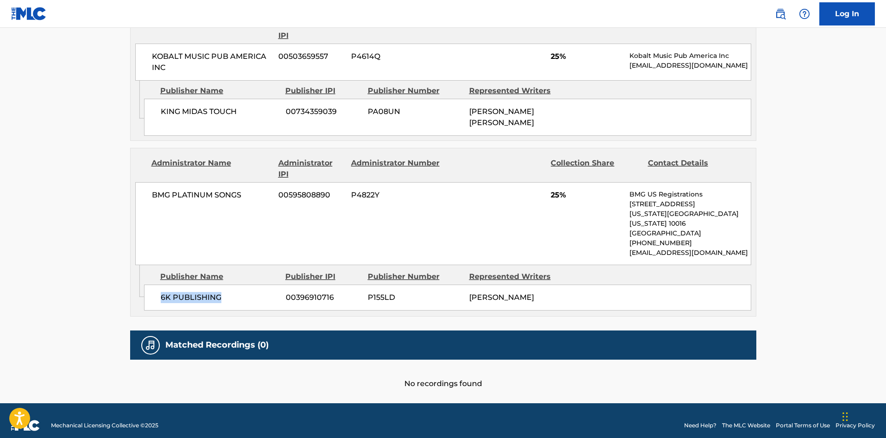
drag, startPoint x: 158, startPoint y: 280, endPoint x: 275, endPoint y: 283, distance: 116.8
click at [275, 284] on div "6K PUBLISHING 00396910716 P155LD [PERSON_NAME]" at bounding box center [447, 297] width 607 height 26
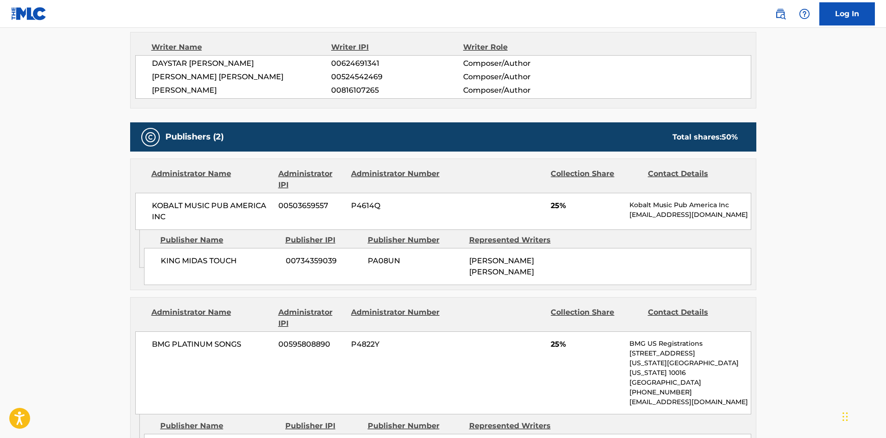
scroll to position [294, 0]
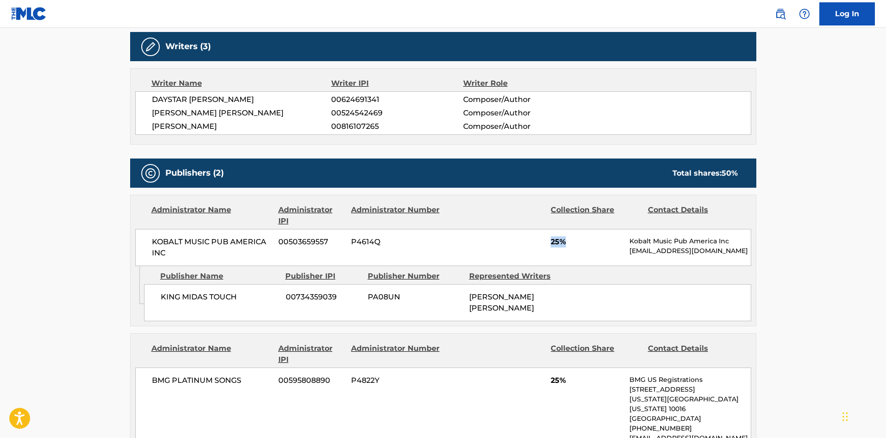
drag, startPoint x: 549, startPoint y: 239, endPoint x: 576, endPoint y: 244, distance: 26.8
click at [576, 244] on div "KOBALT MUSIC PUB AMERICA INC 00503659557 P4614Q 25% Kobalt Music Pub America In…" at bounding box center [443, 247] width 616 height 37
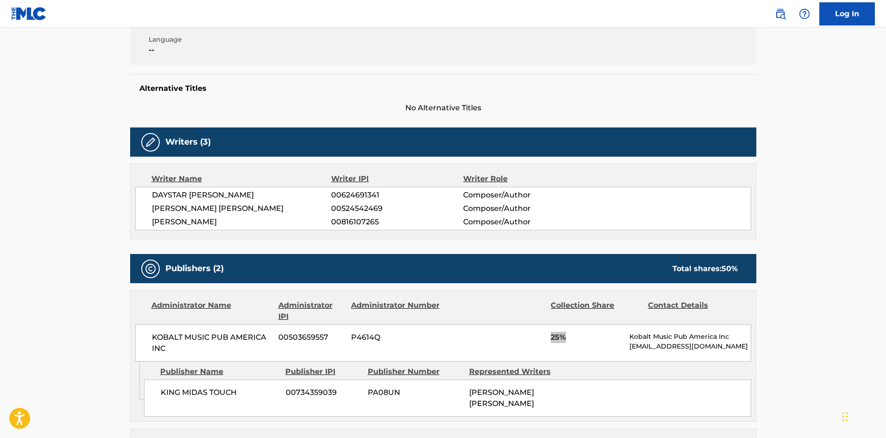
scroll to position [0, 0]
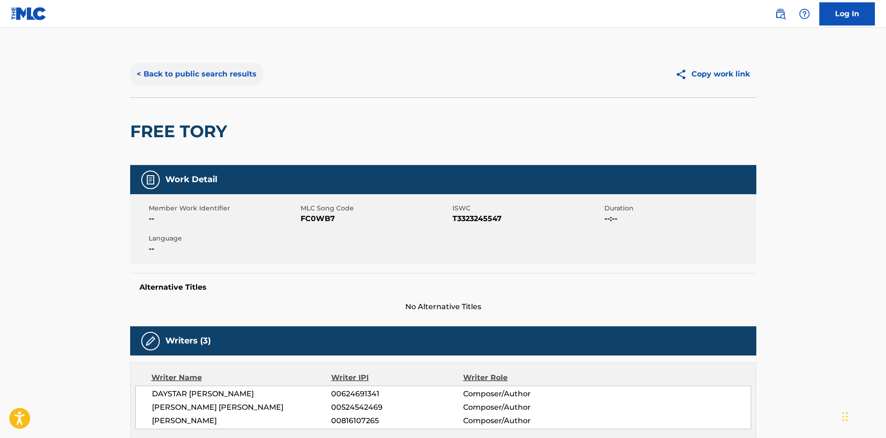
click at [229, 76] on button "< Back to public search results" at bounding box center [196, 74] width 133 height 23
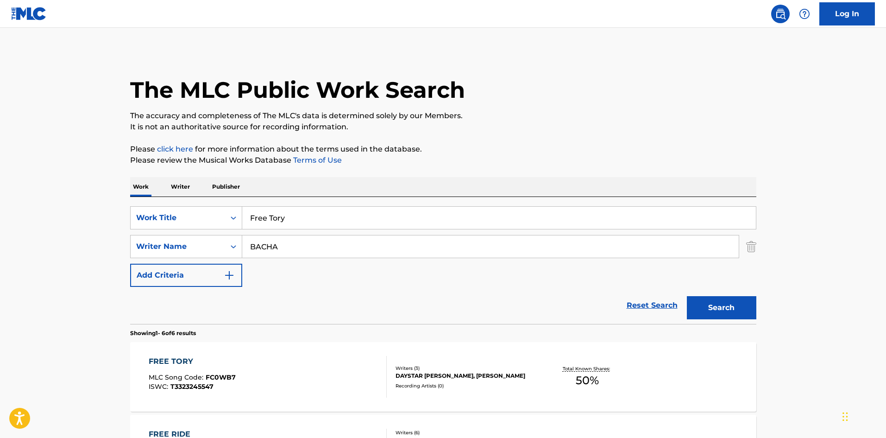
scroll to position [185, 0]
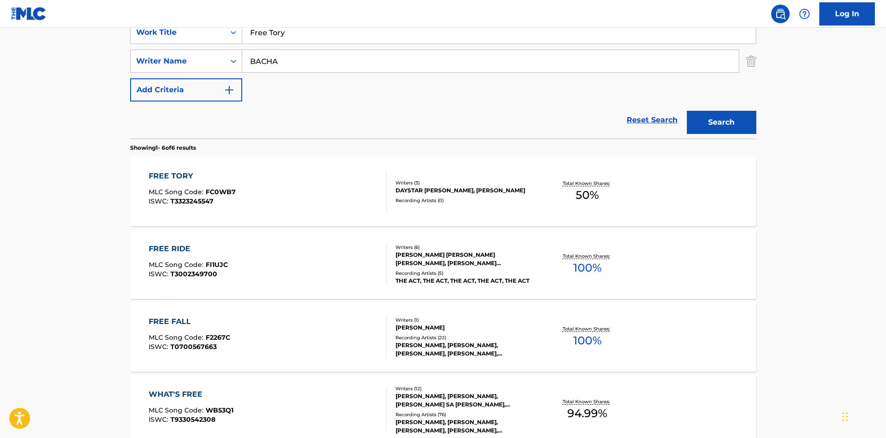
drag, startPoint x: 336, startPoint y: 38, endPoint x: 0, endPoint y: 34, distance: 335.9
click at [0, 38] on main "The MLC Public Work Search The accuracy and completeness of The MLC's data is d…" at bounding box center [443, 240] width 886 height 795
paste input "Been Working"
type input "Been Working"
drag, startPoint x: 294, startPoint y: 65, endPoint x: 0, endPoint y: 60, distance: 293.7
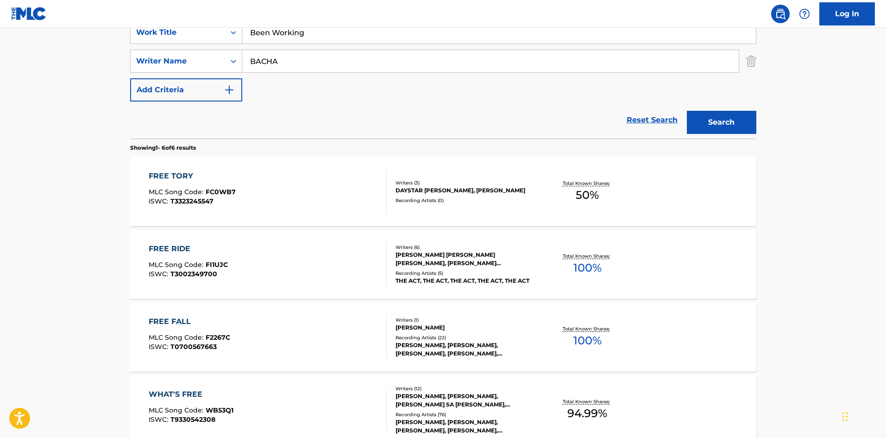
click at [0, 60] on main "The MLC Public Work Search The accuracy and completeness of The MLC's data is d…" at bounding box center [443, 240] width 886 height 795
paste input "[PERSON_NAME]"
type input "[PERSON_NAME]"
drag, startPoint x: 731, startPoint y: 114, endPoint x: 554, endPoint y: 120, distance: 177.0
click at [730, 114] on button "Search" at bounding box center [721, 122] width 69 height 23
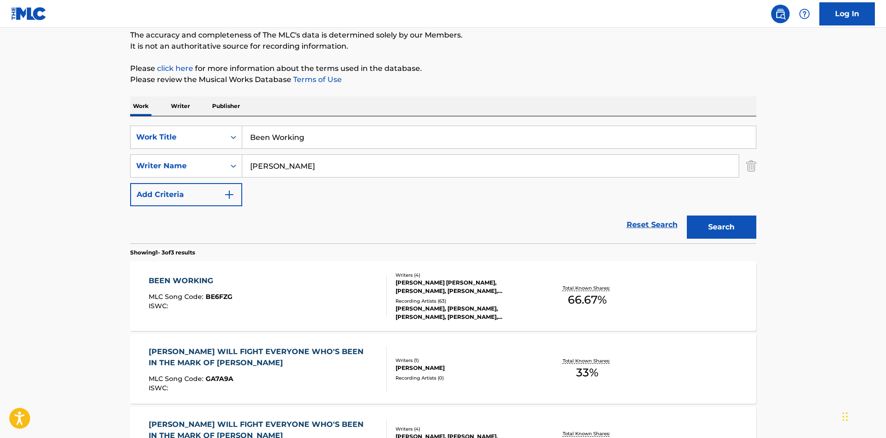
scroll to position [93, 0]
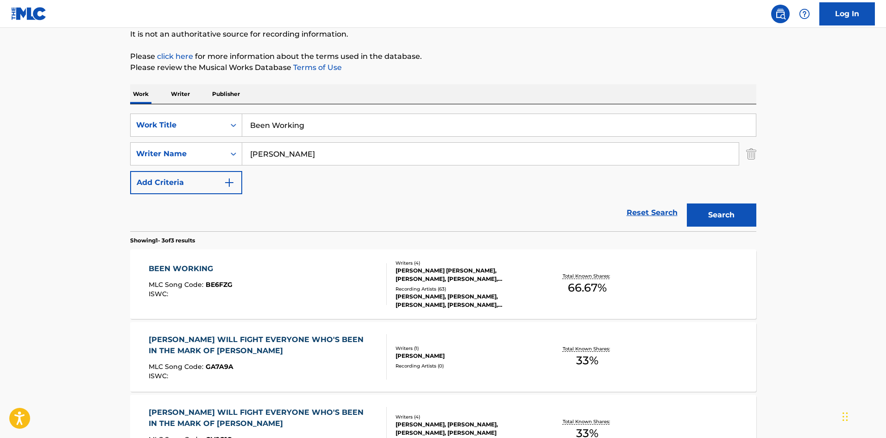
click at [185, 268] on div "BEEN WORKING" at bounding box center [191, 268] width 84 height 11
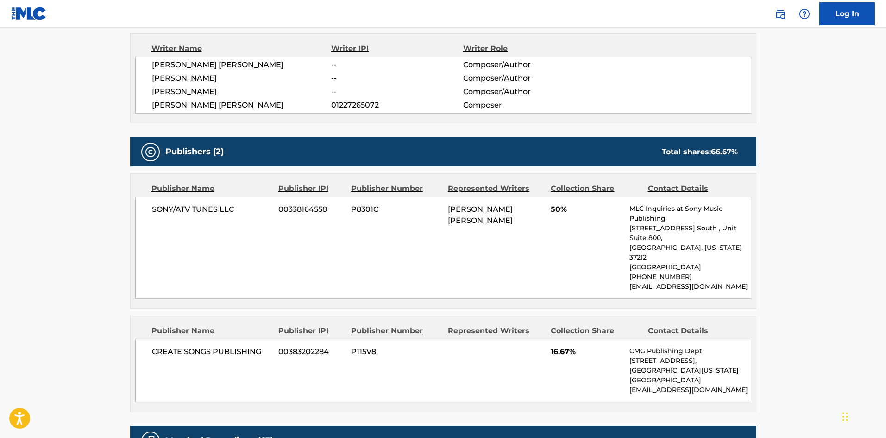
scroll to position [324, 0]
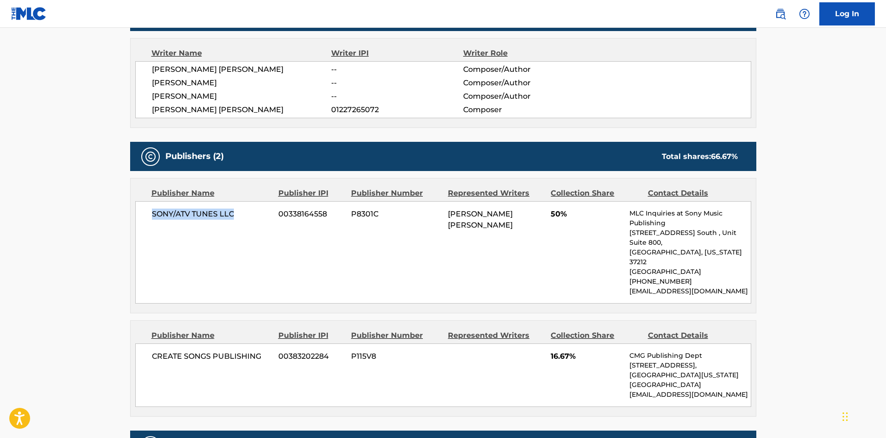
drag, startPoint x: 152, startPoint y: 213, endPoint x: 245, endPoint y: 213, distance: 92.6
click at [245, 213] on span "SONY/ATV TUNES LLC" at bounding box center [212, 213] width 120 height 11
drag, startPoint x: 152, startPoint y: 336, endPoint x: 260, endPoint y: 331, distance: 107.6
click at [260, 343] on div "CREATE SONGS PUBLISHING 00383202284 P115V8 16.67% CMG Publishing Dept [STREET_A…" at bounding box center [443, 374] width 616 height 63
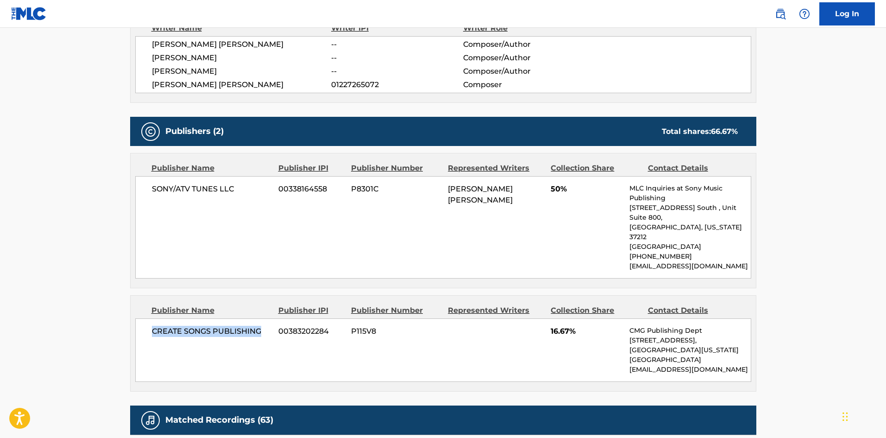
scroll to position [371, 0]
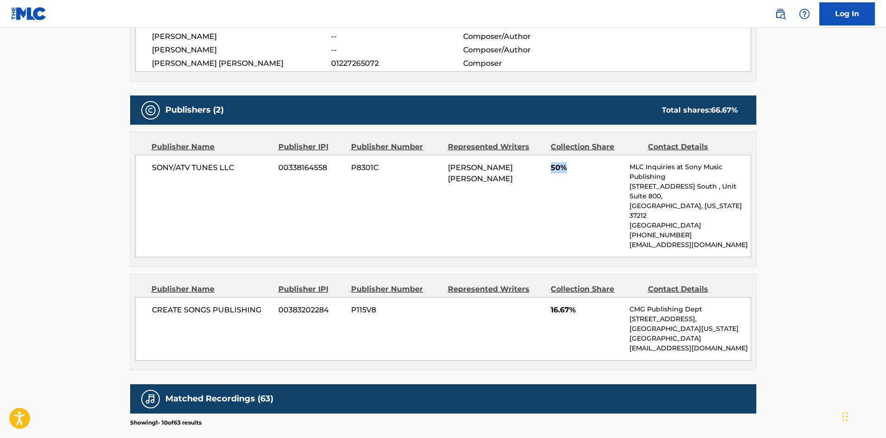
drag, startPoint x: 549, startPoint y: 164, endPoint x: 578, endPoint y: 165, distance: 28.3
click at [578, 165] on div "SONY/ATV TUNES LLC 00338164558 P8301C [PERSON_NAME] ONONIEWU 50% MLC Inquiries …" at bounding box center [443, 206] width 616 height 102
drag, startPoint x: 550, startPoint y: 296, endPoint x: 578, endPoint y: 294, distance: 27.9
click at [578, 297] on div "CREATE SONGS PUBLISHING 00383202284 P115V8 16.67% CMG Publishing Dept [STREET_A…" at bounding box center [443, 328] width 616 height 63
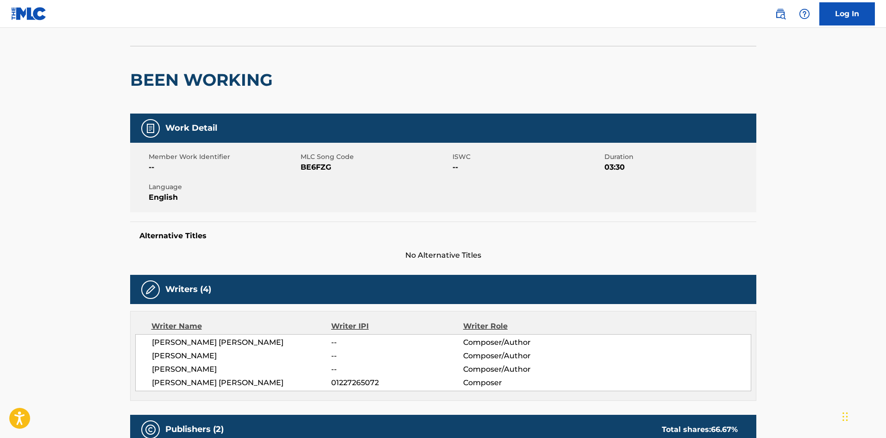
scroll to position [0, 0]
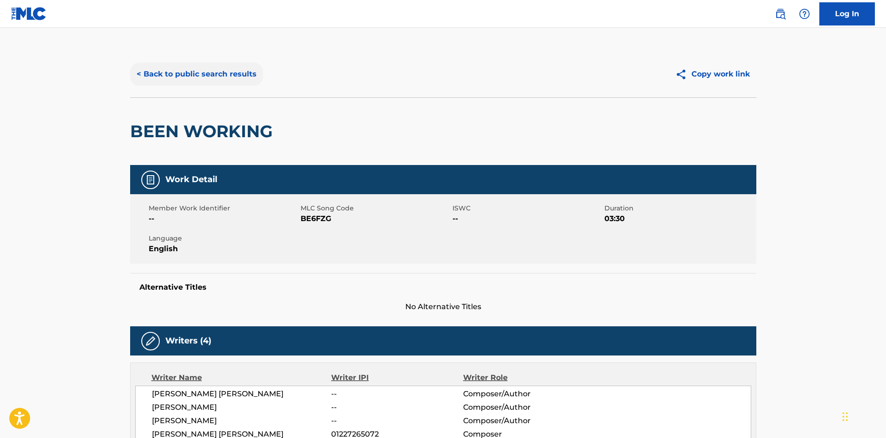
click at [226, 68] on button "< Back to public search results" at bounding box center [196, 74] width 133 height 23
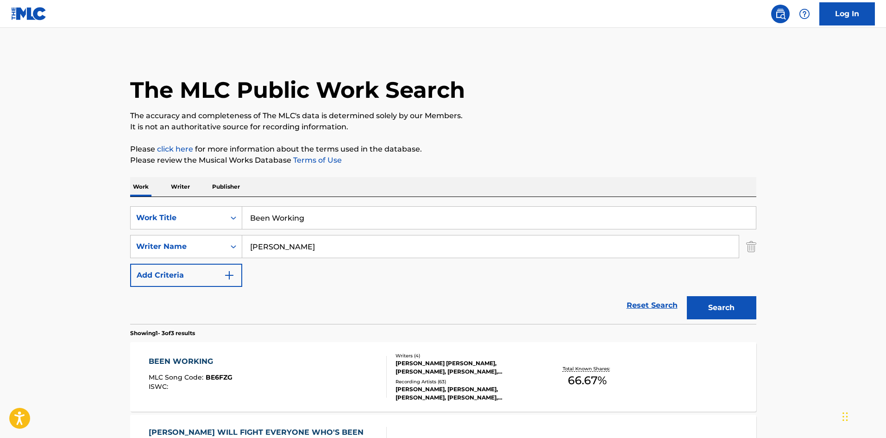
scroll to position [93, 0]
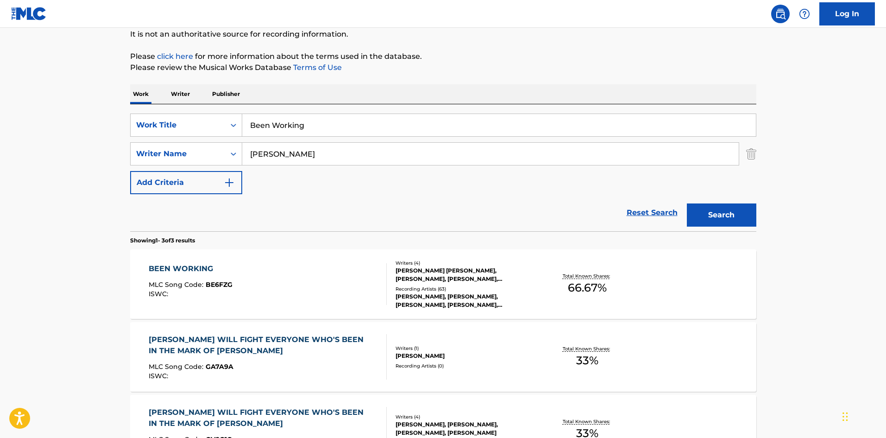
drag, startPoint x: 321, startPoint y: 125, endPoint x: 4, endPoint y: 56, distance: 323.8
click at [0, 98] on main "The MLC Public Work Search The accuracy and completeness of The MLC's data is d…" at bounding box center [443, 223] width 886 height 577
paste input "alcony"
type input "Balcony"
drag, startPoint x: 390, startPoint y: 155, endPoint x: 0, endPoint y: 152, distance: 390.5
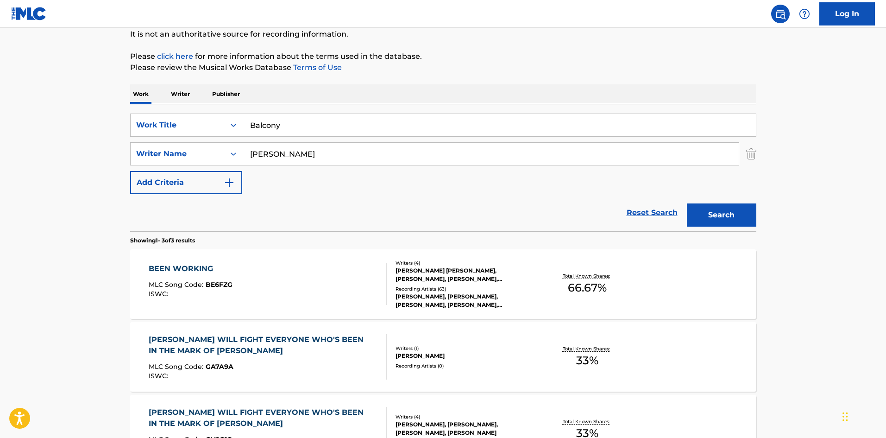
click at [0, 152] on main "The MLC Public Work Search The accuracy and completeness of The MLC's data is d…" at bounding box center [443, 223] width 886 height 577
paste input "[PERSON_NAME]"
type input "[PERSON_NAME]"
click at [714, 210] on button "Search" at bounding box center [721, 214] width 69 height 23
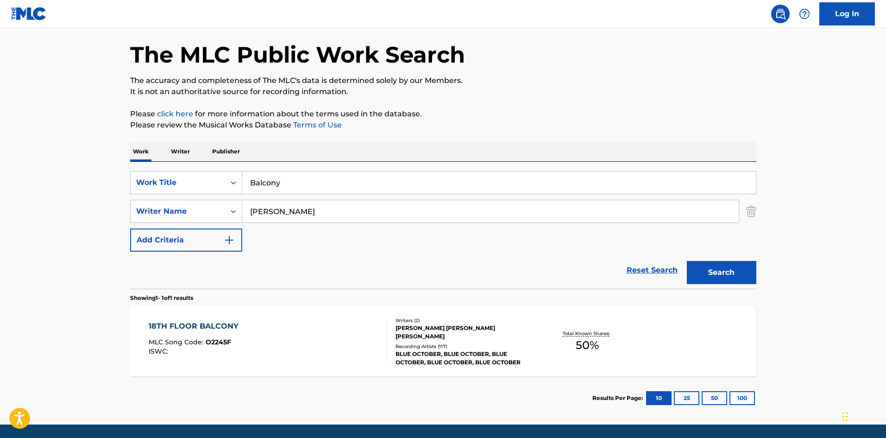
scroll to position [66, 0]
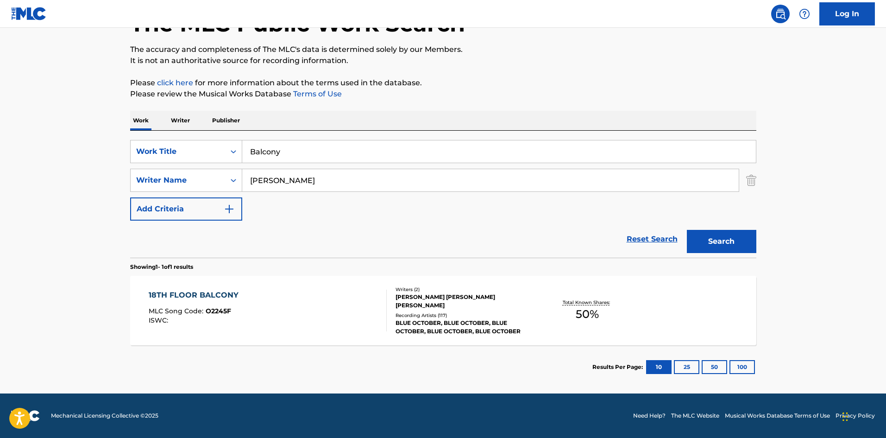
drag, startPoint x: 305, startPoint y: 156, endPoint x: 0, endPoint y: 12, distance: 337.5
click at [26, 89] on main "The MLC Public Work Search The accuracy and completeness of The MLC's data is d…" at bounding box center [443, 178] width 886 height 432
paste input "Part Of The Plan"
type input "Part Of The Plan"
drag, startPoint x: 321, startPoint y: 176, endPoint x: 10, endPoint y: 161, distance: 311.7
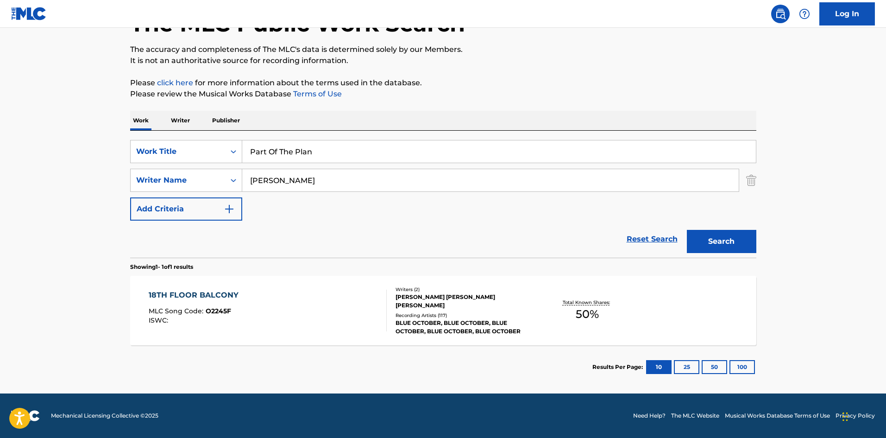
click at [4, 165] on main "The MLC Public Work Search The accuracy and completeness of The MLC's data is d…" at bounding box center [443, 178] width 886 height 432
paste input "[PERSON_NAME]"
click at [738, 242] on button "Search" at bounding box center [721, 241] width 69 height 23
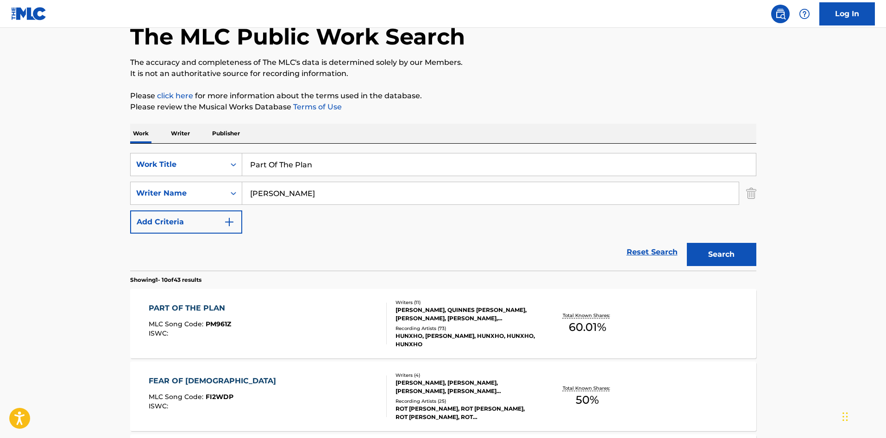
scroll to position [139, 0]
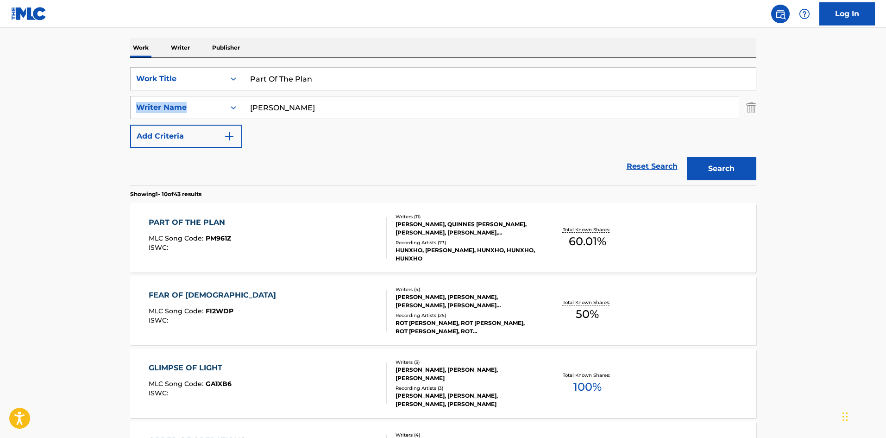
drag, startPoint x: 344, startPoint y: 96, endPoint x: 14, endPoint y: 91, distance: 329.8
click at [0, 97] on main "The MLC Public Work Search The accuracy and completeness of The MLC's data is d…" at bounding box center [443, 434] width 886 height 1090
drag, startPoint x: 453, startPoint y: 115, endPoint x: 1, endPoint y: 109, distance: 452.6
click at [0, 110] on main "The MLC Public Work Search The accuracy and completeness of The MLC's data is d…" at bounding box center [443, 434] width 886 height 1090
paste input "Dod"
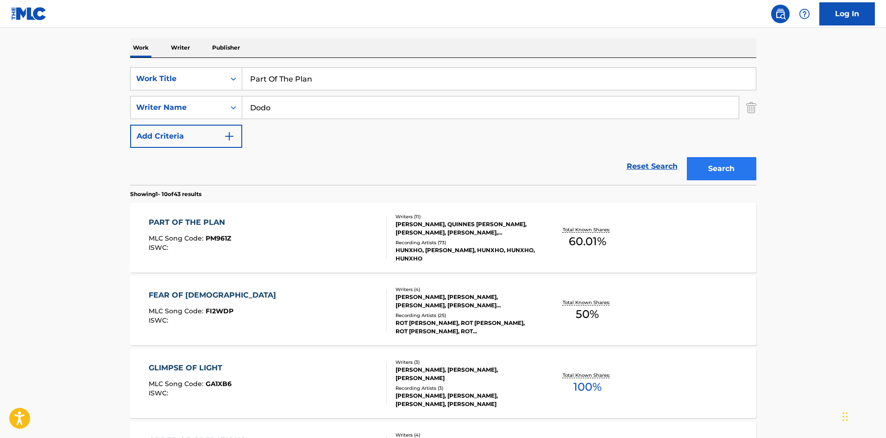
type input "Dodo"
click at [714, 165] on button "Search" at bounding box center [721, 168] width 69 height 23
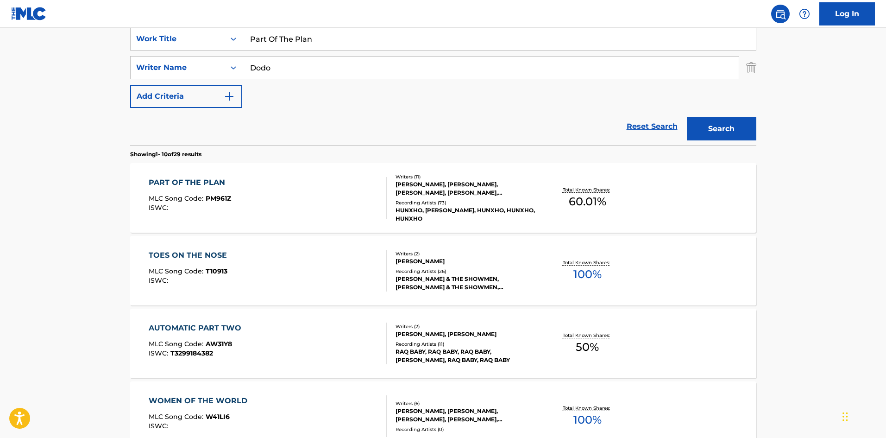
scroll to position [185, 0]
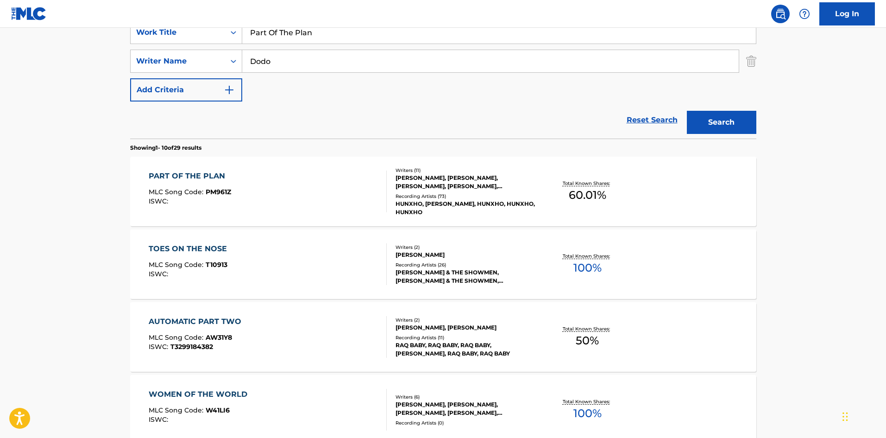
click at [201, 176] on div "PART OF THE PLAN" at bounding box center [190, 175] width 82 height 11
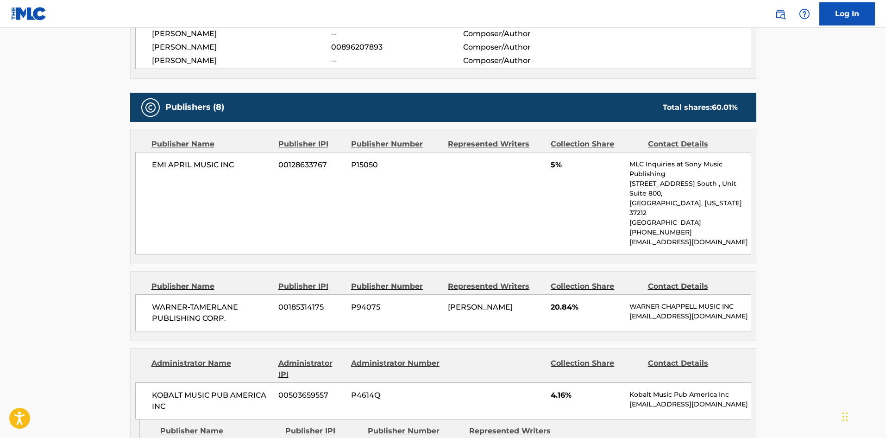
scroll to position [463, 0]
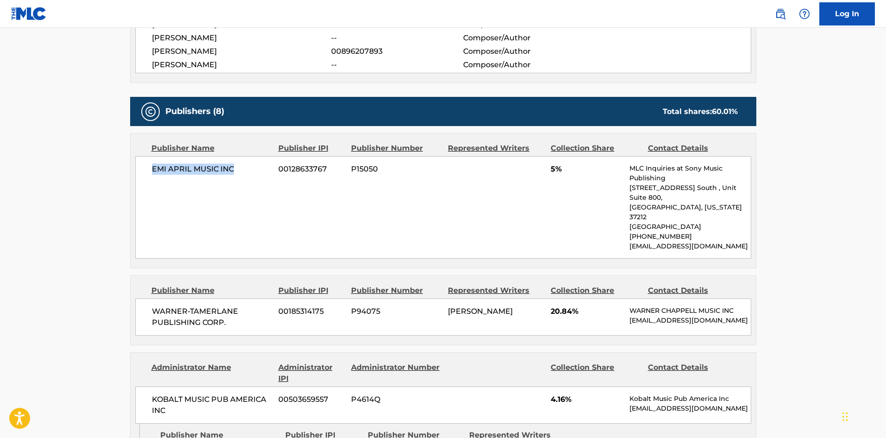
drag, startPoint x: 151, startPoint y: 167, endPoint x: 267, endPoint y: 172, distance: 115.9
click at [267, 172] on div "EMI APRIL MUSIC INC 00128633767 P15050 5% MLC Inquiries at Sony Music Publishin…" at bounding box center [443, 207] width 616 height 102
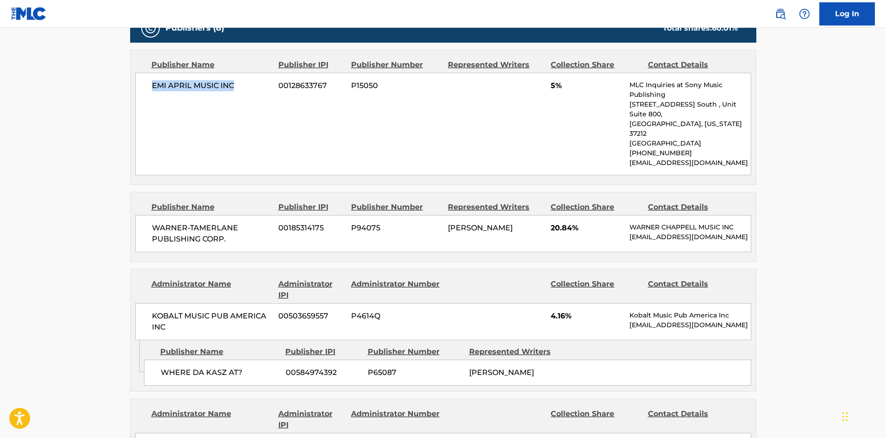
scroll to position [602, 0]
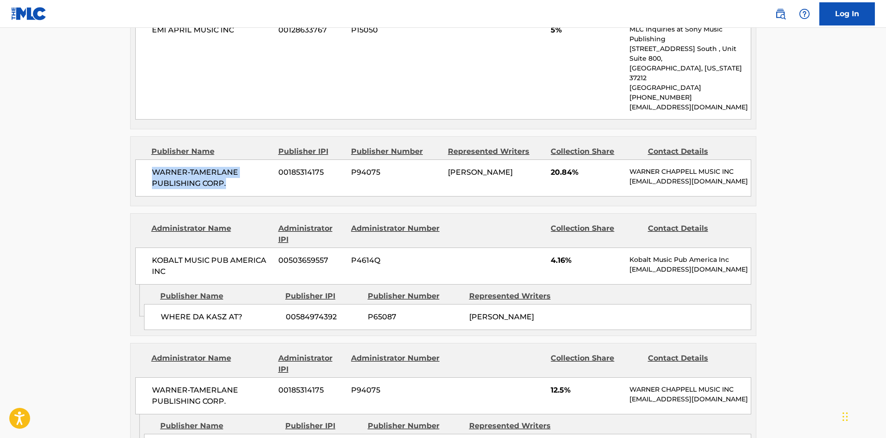
drag, startPoint x: 152, startPoint y: 154, endPoint x: 246, endPoint y: 168, distance: 94.6
click at [246, 168] on span "WARNER-TAMERLANE PUBLISHING CORP." at bounding box center [212, 178] width 120 height 22
drag, startPoint x: 165, startPoint y: 308, endPoint x: 121, endPoint y: 318, distance: 44.8
click at [251, 311] on span "WHERE DA KASZ AT?" at bounding box center [220, 316] width 118 height 11
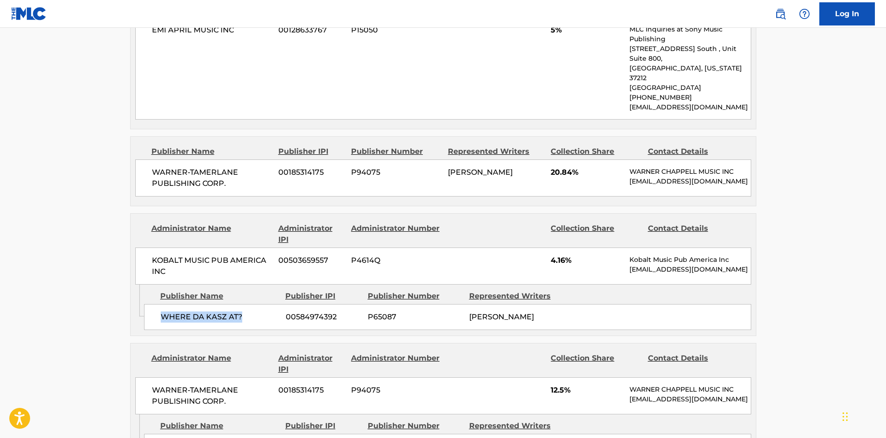
drag, startPoint x: 162, startPoint y: 306, endPoint x: 257, endPoint y: 304, distance: 94.5
click at [257, 311] on span "WHERE DA KASZ AT?" at bounding box center [220, 316] width 118 height 11
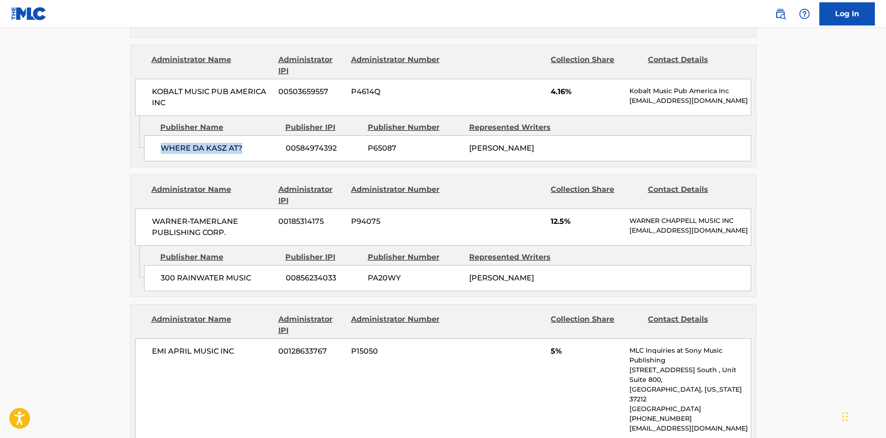
scroll to position [787, 0]
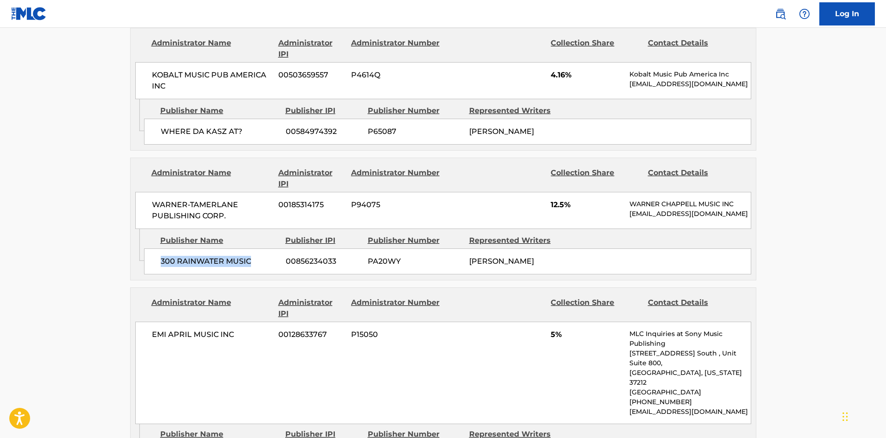
drag, startPoint x: 159, startPoint y: 254, endPoint x: 277, endPoint y: 252, distance: 117.7
click at [277, 252] on div "300 RAINWATER MUSIC 00856234033 PA20WY [PERSON_NAME]" at bounding box center [447, 261] width 607 height 26
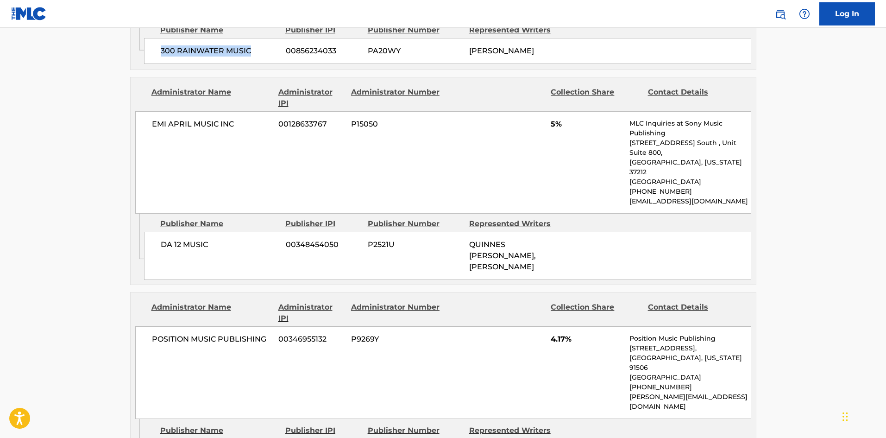
scroll to position [1019, 0]
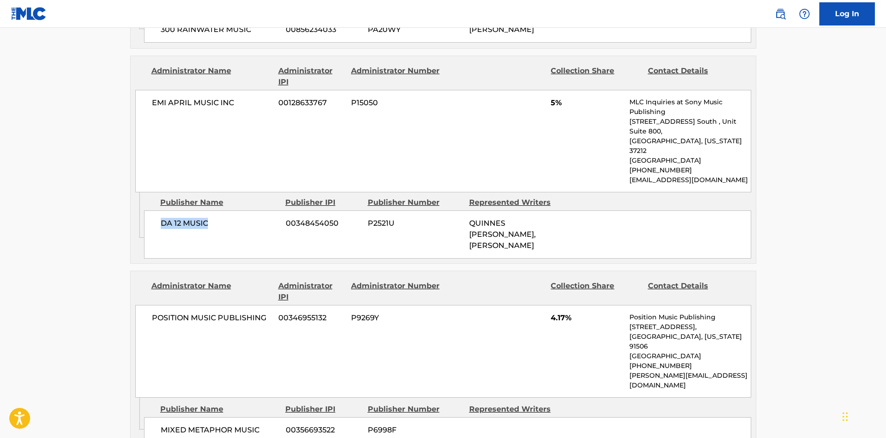
drag, startPoint x: 161, startPoint y: 199, endPoint x: 250, endPoint y: 194, distance: 88.6
click at [250, 218] on span "DA 12 MUSIC" at bounding box center [220, 223] width 118 height 11
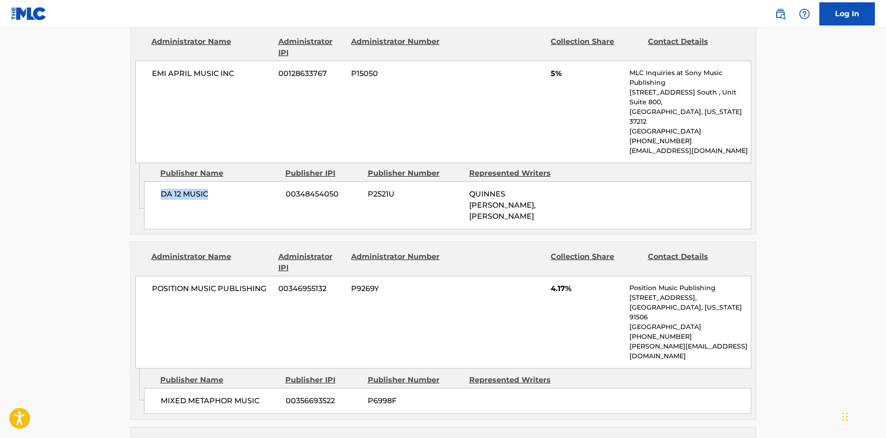
scroll to position [1158, 0]
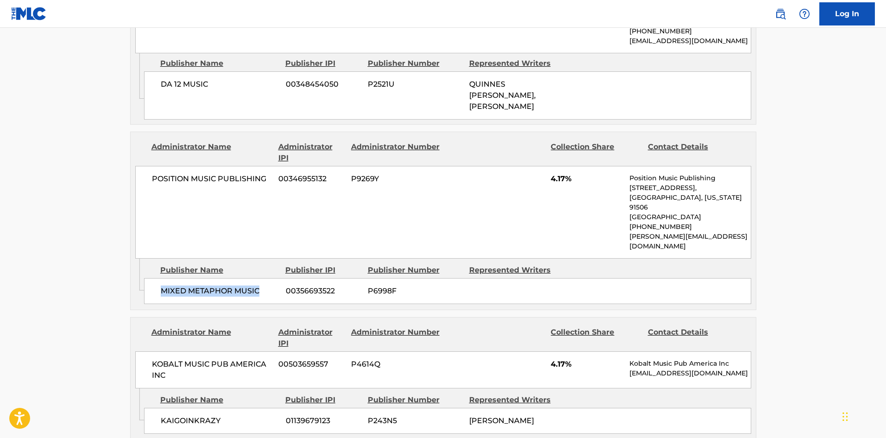
drag, startPoint x: 160, startPoint y: 246, endPoint x: 271, endPoint y: 249, distance: 111.7
click at [271, 278] on div "MIXED METAPHOR MUSIC 00356693522 P6998F" at bounding box center [447, 291] width 607 height 26
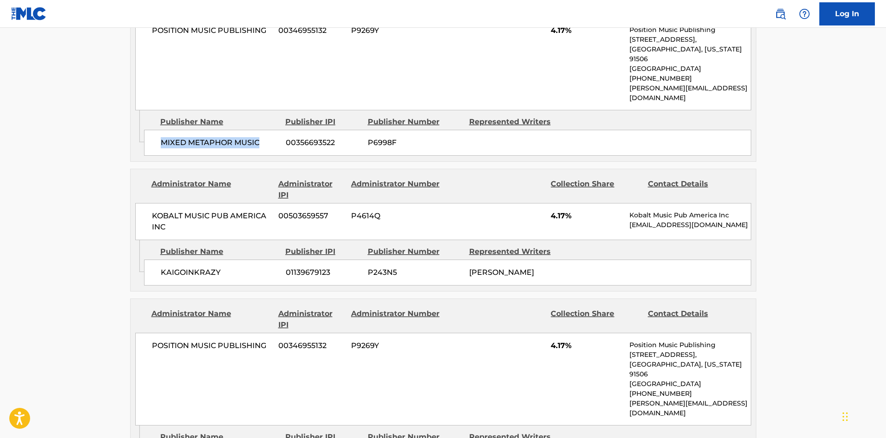
scroll to position [1343, 0]
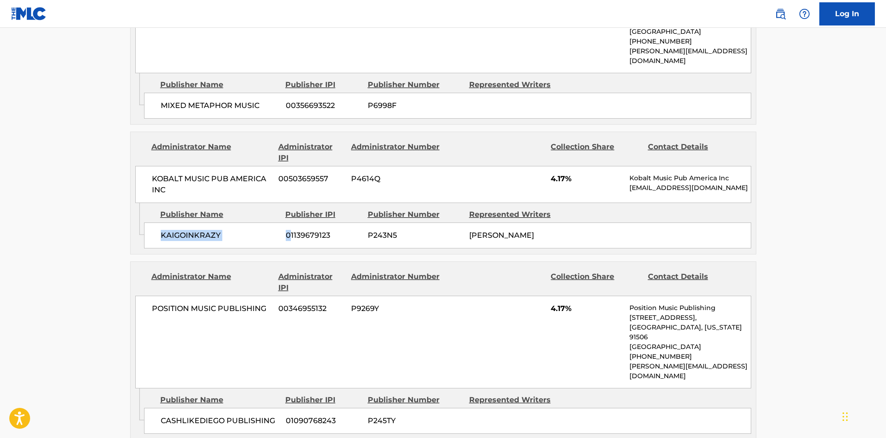
drag, startPoint x: 159, startPoint y: 192, endPoint x: 289, endPoint y: 200, distance: 129.9
click at [289, 222] on div "KAIGOINKRAZY 01139679123 P243N5 [PERSON_NAME]" at bounding box center [447, 235] width 607 height 26
drag, startPoint x: 159, startPoint y: 358, endPoint x: 276, endPoint y: 357, distance: 117.2
click at [276, 408] on div "CASHLIKEDIEGO PUBLISHING 01090768243 P245TY" at bounding box center [447, 421] width 607 height 26
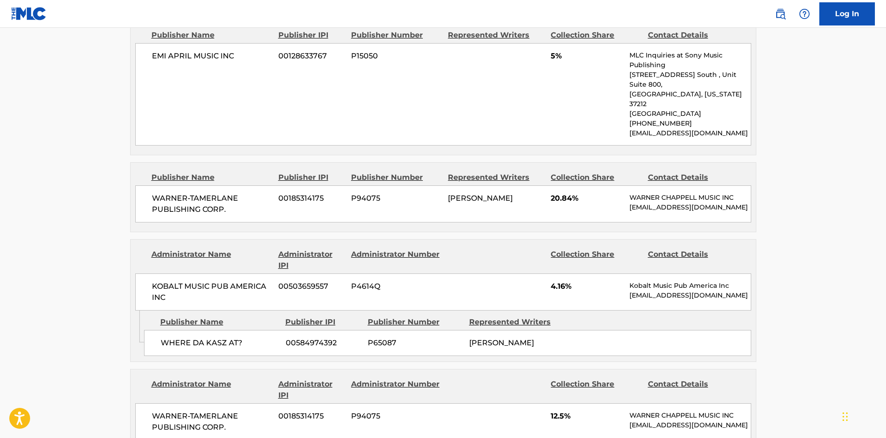
scroll to position [417, 0]
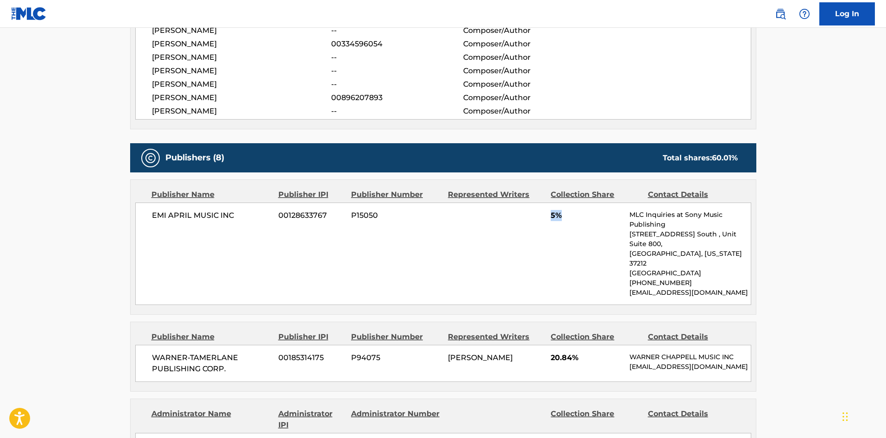
drag, startPoint x: 548, startPoint y: 214, endPoint x: 591, endPoint y: 219, distance: 42.9
click at [591, 219] on div "EMI APRIL MUSIC INC 00128633767 P15050 5% MLC Inquiries at Sony Music Publishin…" at bounding box center [443, 253] width 616 height 102
drag, startPoint x: 553, startPoint y: 341, endPoint x: 601, endPoint y: 341, distance: 48.6
click at [601, 352] on span "20.84%" at bounding box center [587, 357] width 72 height 11
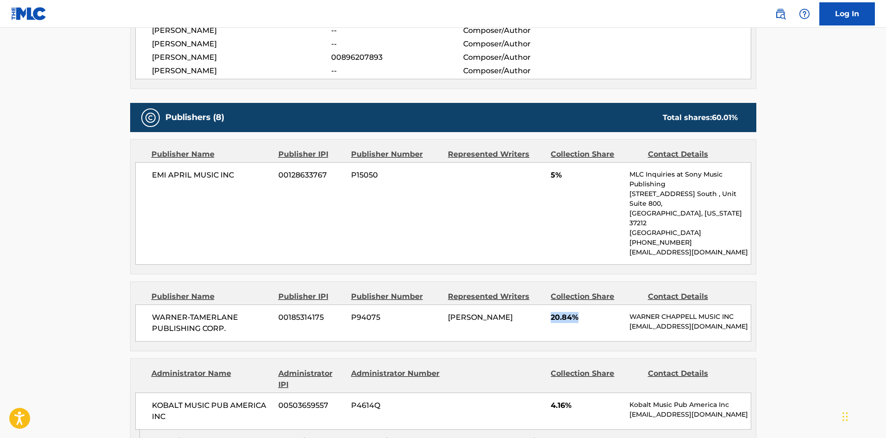
scroll to position [510, 0]
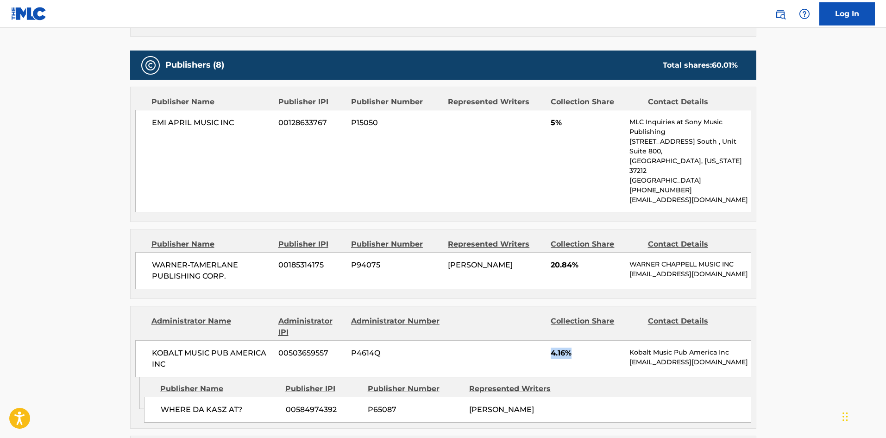
drag, startPoint x: 552, startPoint y: 342, endPoint x: 584, endPoint y: 340, distance: 32.1
click at [584, 347] on span "4.16%" at bounding box center [587, 352] width 72 height 11
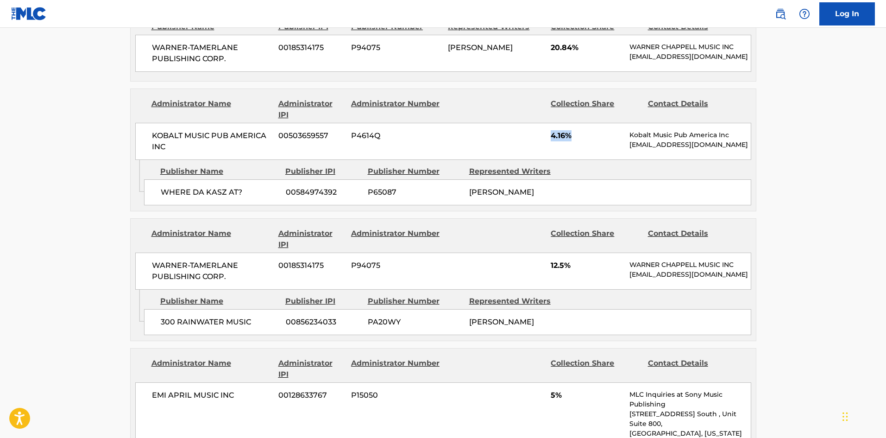
scroll to position [741, 0]
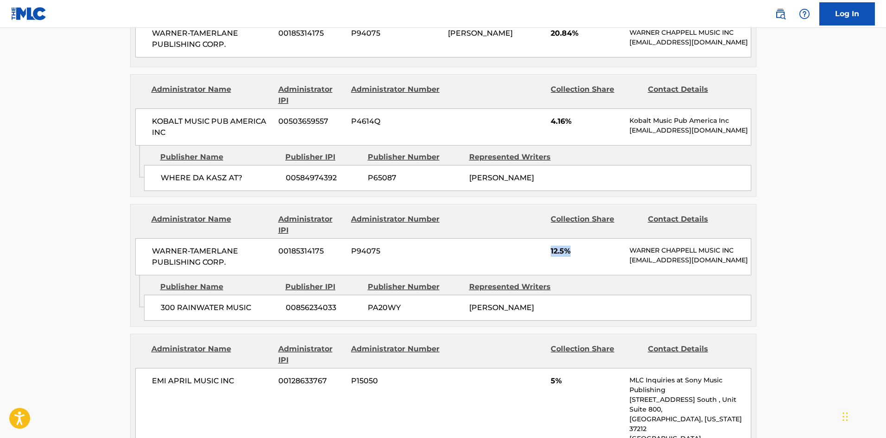
drag, startPoint x: 551, startPoint y: 239, endPoint x: 583, endPoint y: 240, distance: 32.5
click at [583, 246] on span "12.5%" at bounding box center [587, 251] width 72 height 11
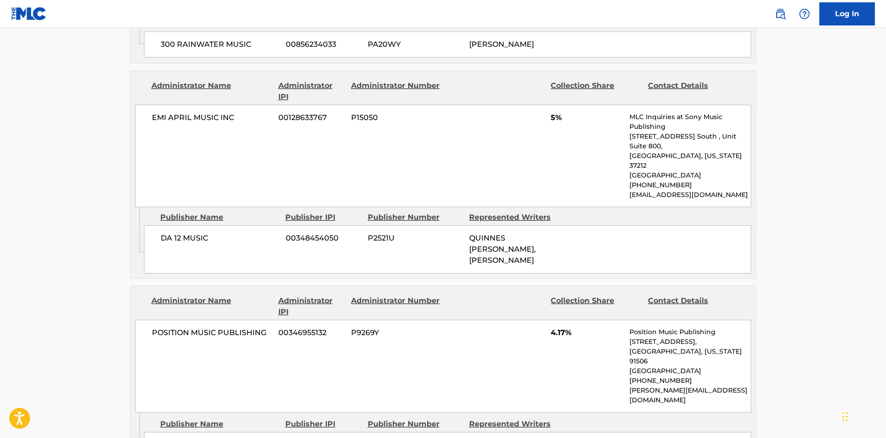
scroll to position [1112, 0]
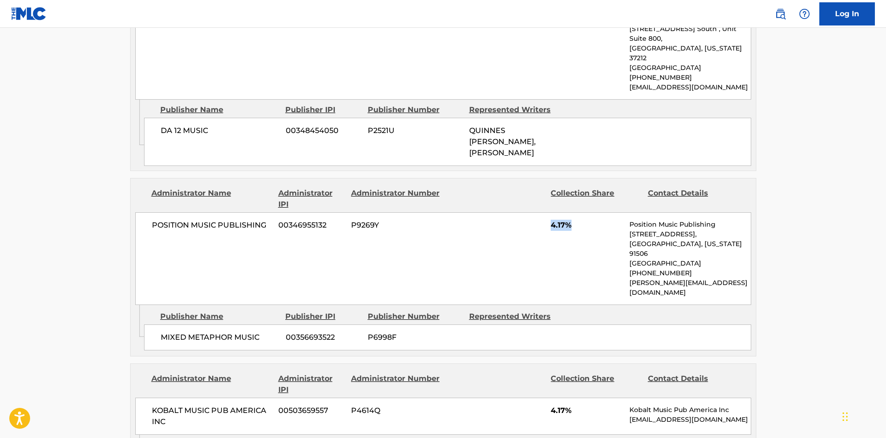
drag, startPoint x: 553, startPoint y: 201, endPoint x: 596, endPoint y: 202, distance: 43.1
click at [596, 220] on span "4.17%" at bounding box center [587, 225] width 72 height 11
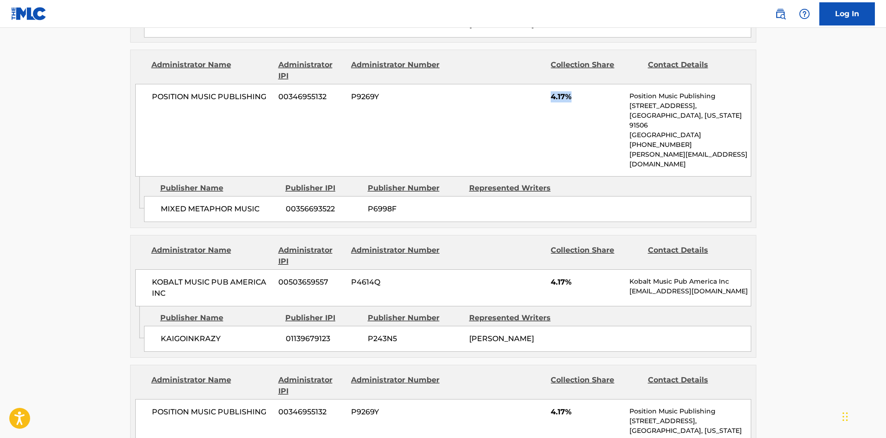
scroll to position [1251, 0]
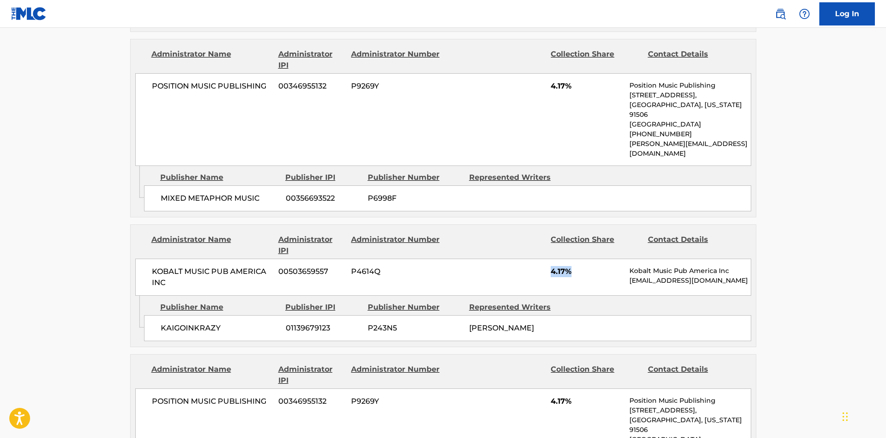
drag, startPoint x: 551, startPoint y: 224, endPoint x: 601, endPoint y: 230, distance: 50.4
click at [601, 266] on span "4.17%" at bounding box center [587, 271] width 72 height 11
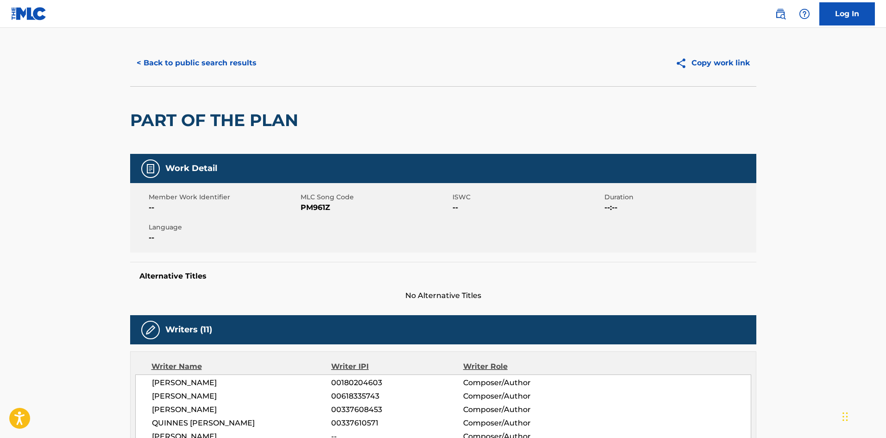
scroll to position [0, 0]
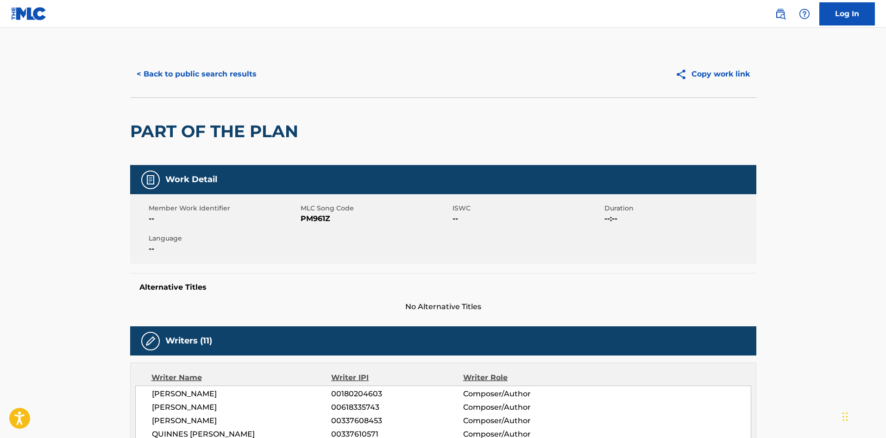
click at [224, 61] on div "< Back to public search results Copy work link" at bounding box center [443, 74] width 626 height 46
drag, startPoint x: 217, startPoint y: 71, endPoint x: 223, endPoint y: 69, distance: 6.5
click at [218, 71] on button "< Back to public search results" at bounding box center [196, 74] width 133 height 23
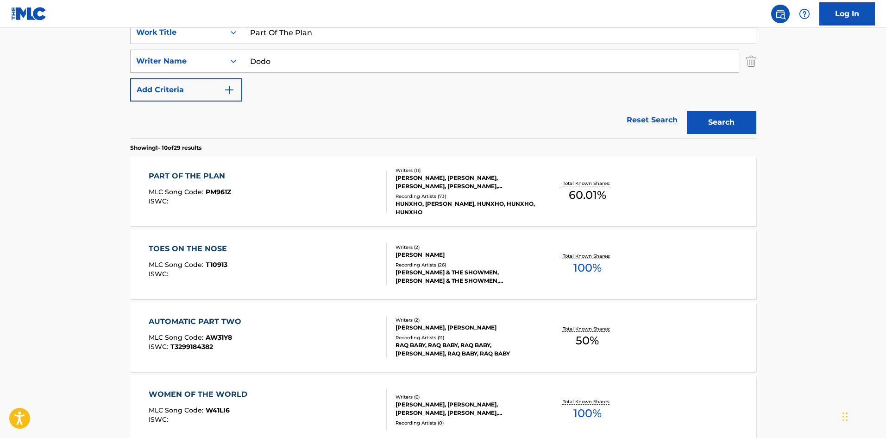
drag, startPoint x: 346, startPoint y: 38, endPoint x: 0, endPoint y: -5, distance: 348.6
click at [0, 0] on html "Accessibility Screen-Reader Guide, Feedback, and Issue Reporting | New window C…" at bounding box center [443, 34] width 886 height 438
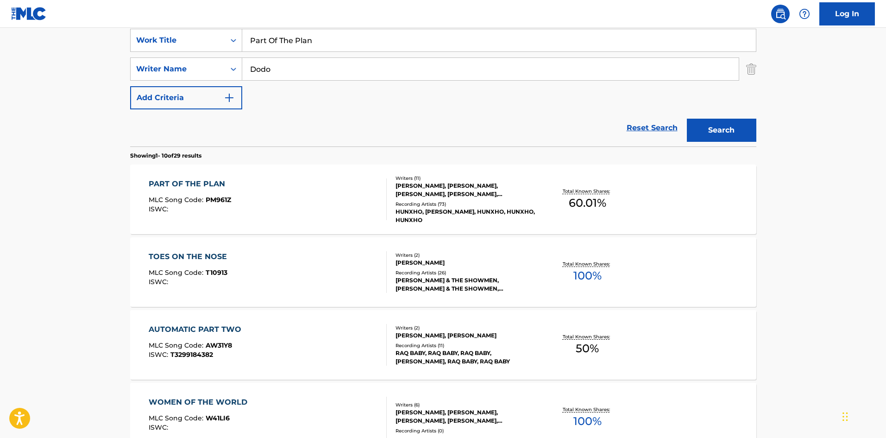
paste input "White Lightning"
type input "White Lightning"
drag, startPoint x: 306, startPoint y: 56, endPoint x: 303, endPoint y: 67, distance: 11.0
click at [303, 63] on div "SearchWithCriteria3828a3a0-6403-475d-aa9f-6252957e12b1 Work Title White Lightni…" at bounding box center [443, 69] width 626 height 81
drag, startPoint x: 303, startPoint y: 67, endPoint x: 18, endPoint y: 69, distance: 285.4
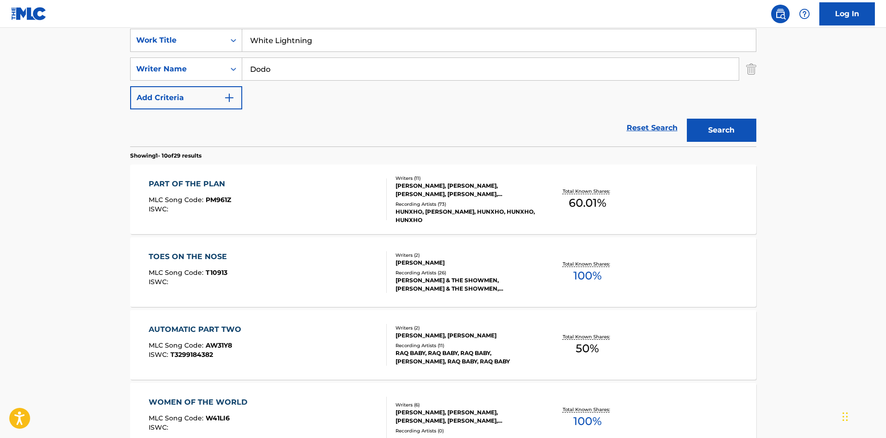
click at [9, 80] on main "The MLC Public Work Search The accuracy and completeness of The MLC's data is d…" at bounding box center [443, 395] width 886 height 1090
paste input "[PERSON_NAME]"
type input "[PERSON_NAME]"
click at [718, 126] on button "Search" at bounding box center [721, 130] width 69 height 23
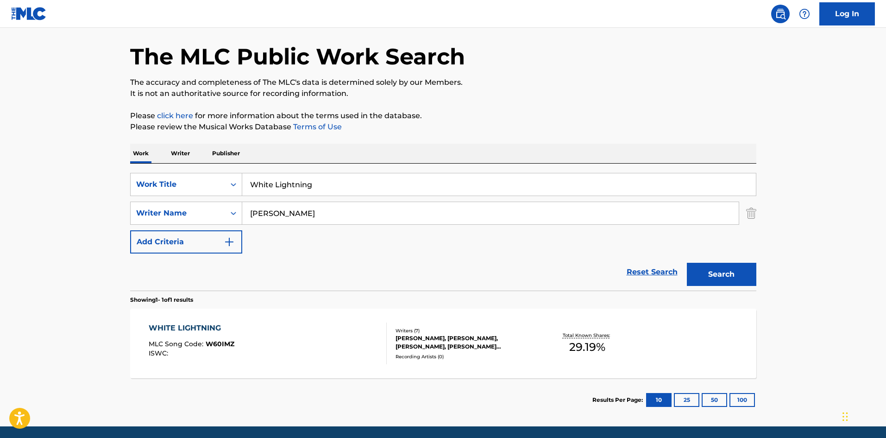
scroll to position [66, 0]
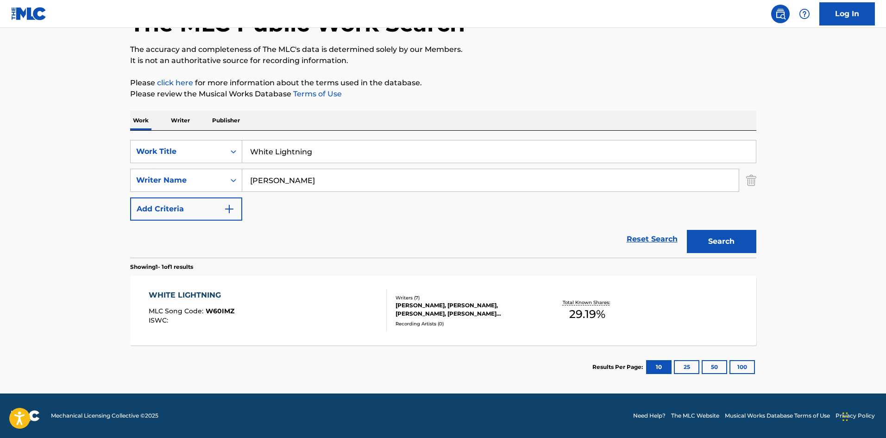
click at [200, 296] on div "WHITE LIGHTNING" at bounding box center [192, 295] width 86 height 11
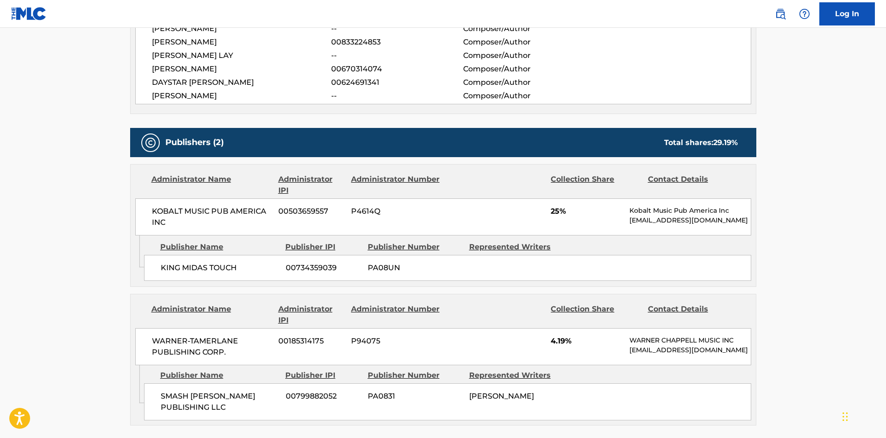
scroll to position [417, 0]
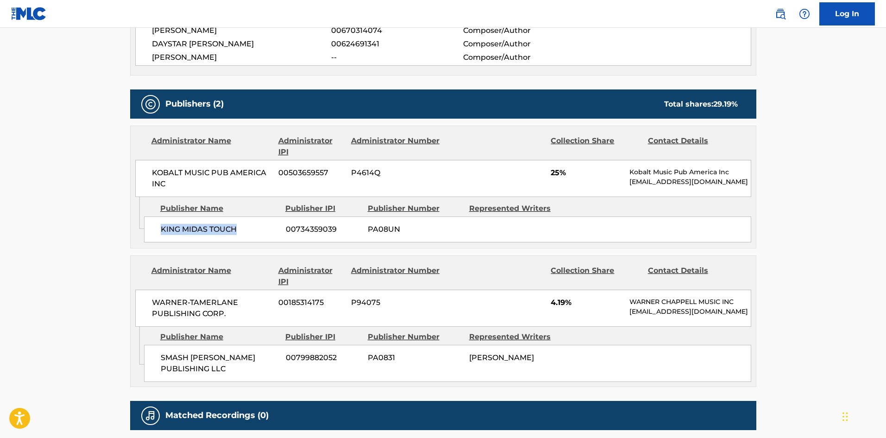
drag, startPoint x: 160, startPoint y: 232, endPoint x: 265, endPoint y: 238, distance: 104.9
click at [265, 238] on div "KING [PERSON_NAME] TOUCH 00734359039 PA08UN" at bounding box center [447, 229] width 607 height 26
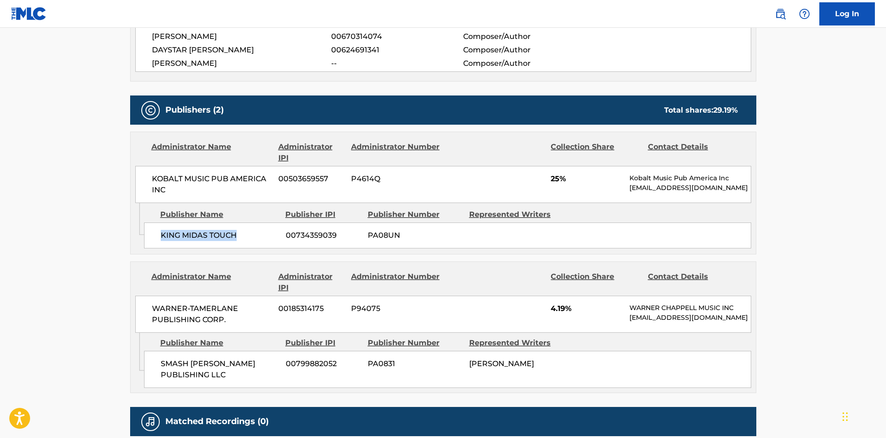
scroll to position [504, 0]
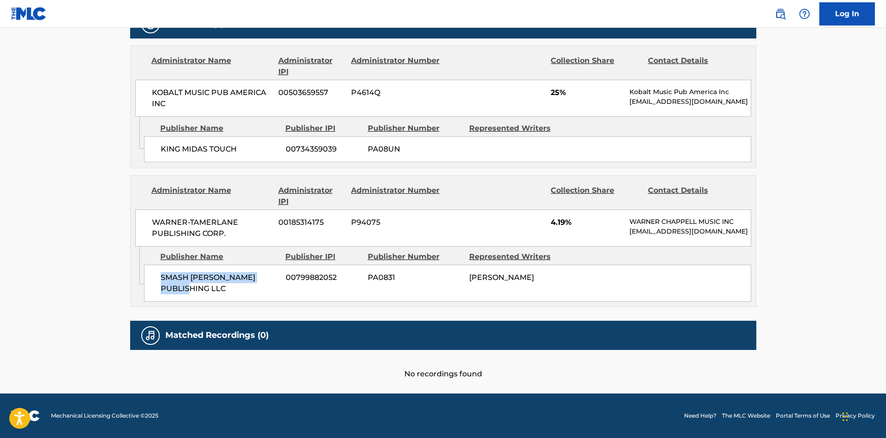
drag, startPoint x: 161, startPoint y: 275, endPoint x: 186, endPoint y: 285, distance: 27.0
click at [186, 285] on span "SMASH [PERSON_NAME] PUBLISHING LLC" at bounding box center [220, 283] width 118 height 22
drag, startPoint x: 552, startPoint y: 84, endPoint x: 588, endPoint y: 85, distance: 36.1
click at [592, 87] on span "25%" at bounding box center [587, 92] width 72 height 11
drag, startPoint x: 550, startPoint y: 214, endPoint x: 574, endPoint y: 214, distance: 24.6
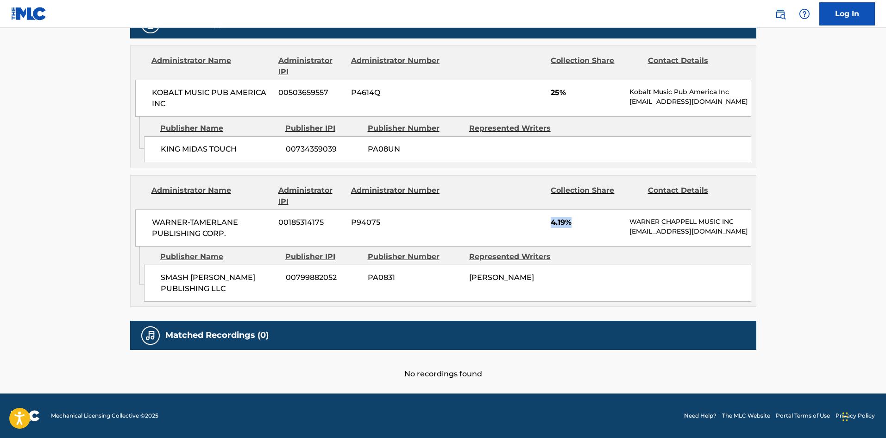
click at [574, 214] on div "WARNER-[PERSON_NAME] PUBLISHING CORP. 00185314175 P94075 4.19% [PERSON_NAME] MU…" at bounding box center [443, 227] width 616 height 37
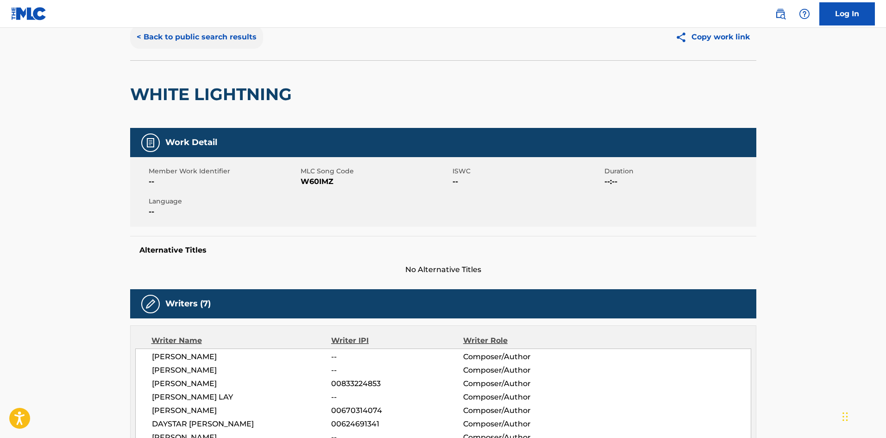
scroll to position [0, 0]
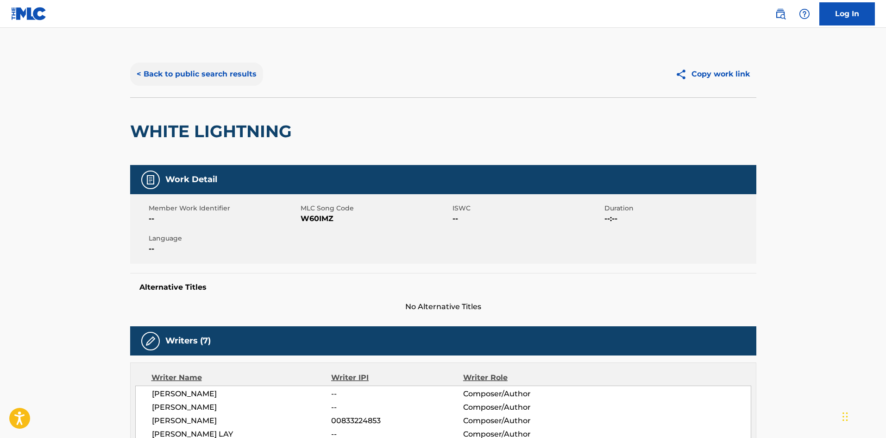
click at [204, 70] on button "< Back to public search results" at bounding box center [196, 74] width 133 height 23
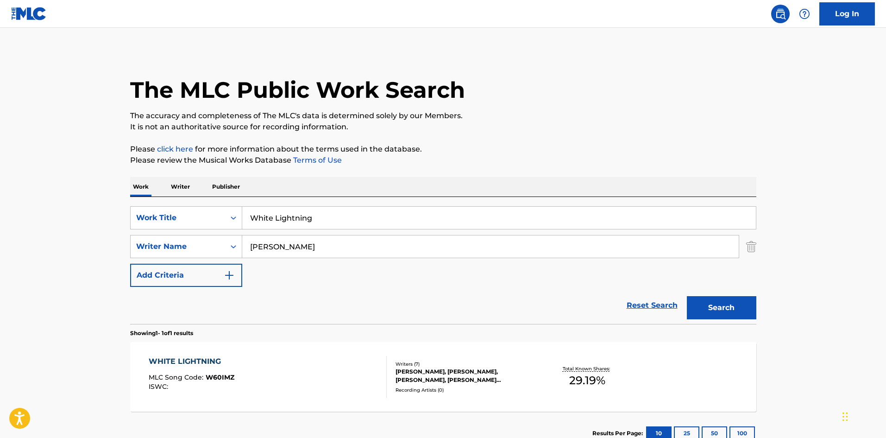
scroll to position [13, 0]
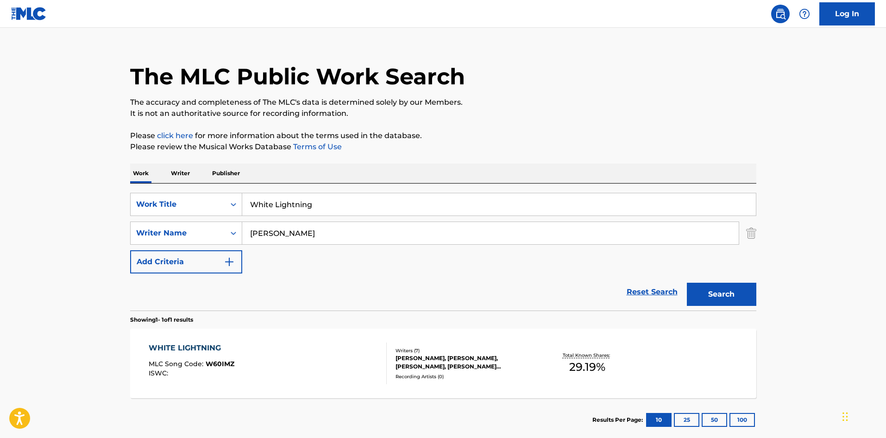
drag, startPoint x: 343, startPoint y: 200, endPoint x: 16, endPoint y: 159, distance: 329.0
click at [0, 167] on main "The MLC Public Work Search The accuracy and completeness of The MLC's data is d…" at bounding box center [443, 230] width 886 height 432
paste input "Pipeline"
type input "Pipeline"
click at [421, 120] on div "The MLC Public Work Search The accuracy and completeness of The MLC's data is d…" at bounding box center [443, 240] width 648 height 404
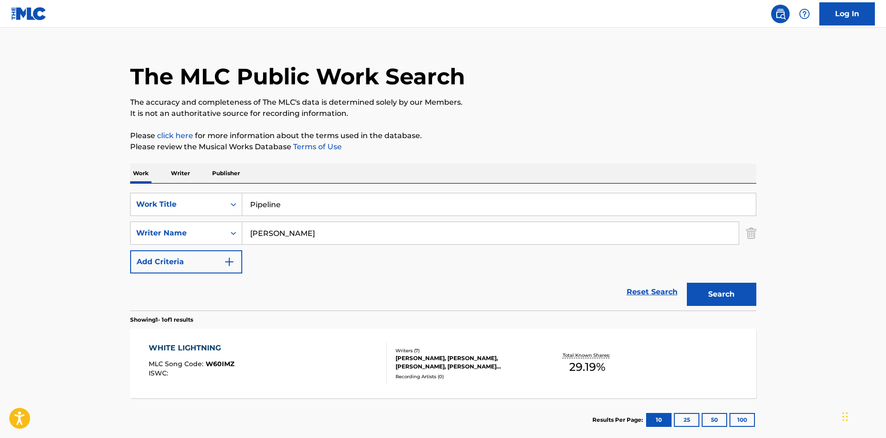
drag, startPoint x: 332, startPoint y: 229, endPoint x: 1, endPoint y: 250, distance: 331.8
click at [0, 250] on main "The MLC Public Work Search The accuracy and completeness of The MLC's data is d…" at bounding box center [443, 230] width 886 height 432
paste input "[PERSON_NAME]"
type input "[PERSON_NAME]"
click at [735, 291] on button "Search" at bounding box center [721, 294] width 69 height 23
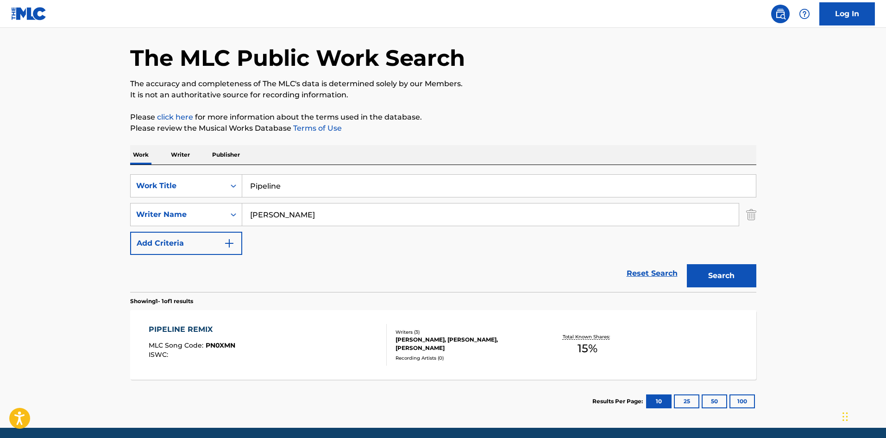
scroll to position [0, 0]
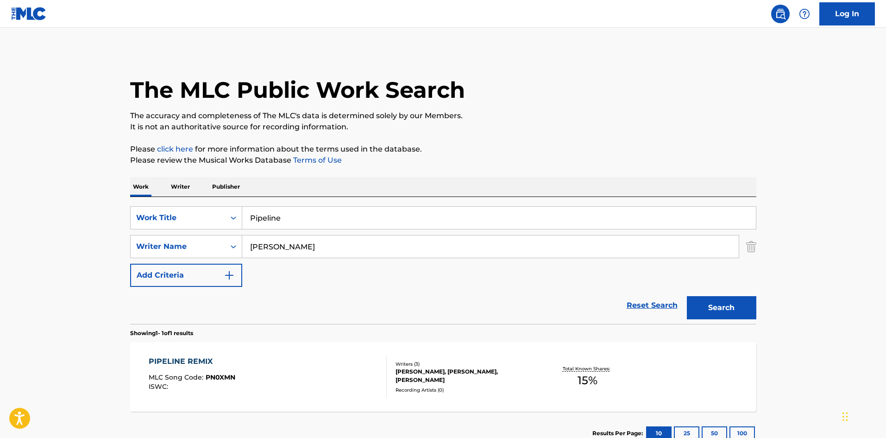
drag, startPoint x: 298, startPoint y: 198, endPoint x: 309, endPoint y: 219, distance: 23.6
click at [299, 203] on div "SearchWithCriteria3828a3a0-6403-475d-aa9f-6252957e12b1 Work Title Pipeline Sear…" at bounding box center [443, 260] width 626 height 127
drag, startPoint x: 309, startPoint y: 219, endPoint x: 0, endPoint y: 159, distance: 314.8
click at [52, 210] on main "The MLC Public Work Search The accuracy and completeness of The MLC's data is d…" at bounding box center [443, 244] width 886 height 432
paste input "Lion King"
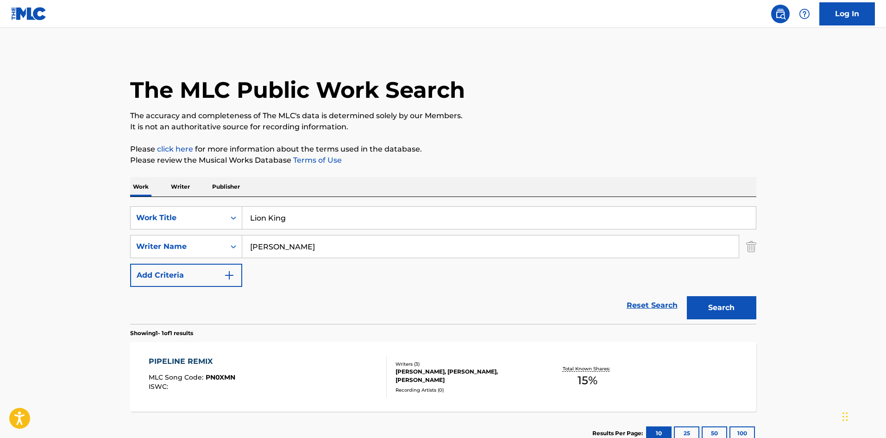
type input "Lion King"
drag, startPoint x: 332, startPoint y: 250, endPoint x: 0, endPoint y: 236, distance: 332.0
click at [0, 237] on main "The MLC Public Work Search The accuracy and completeness of The MLC's data is d…" at bounding box center [443, 244] width 886 height 432
paste input "Schnabe"
type input "[PERSON_NAME]"
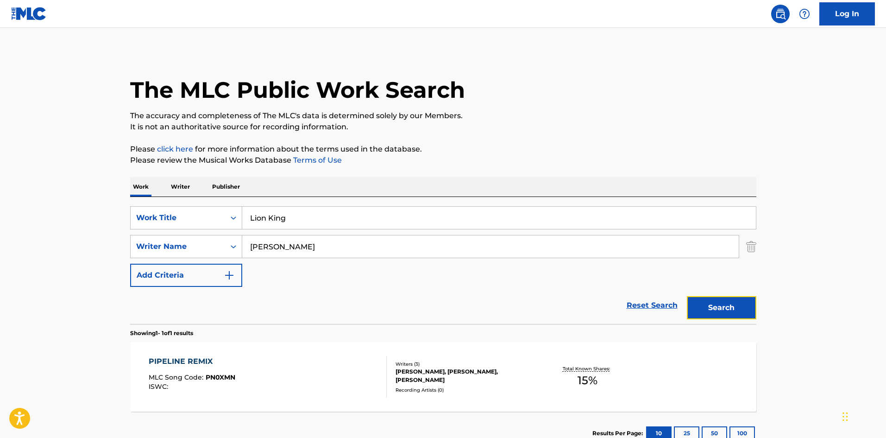
click at [742, 305] on button "Search" at bounding box center [721, 307] width 69 height 23
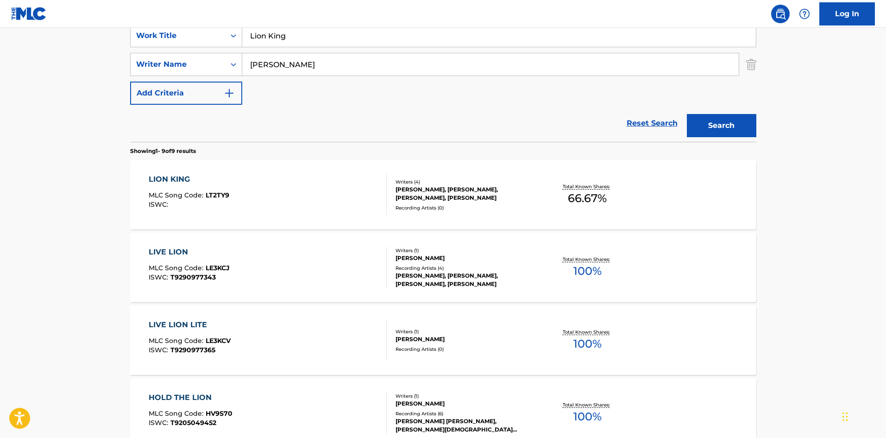
scroll to position [185, 0]
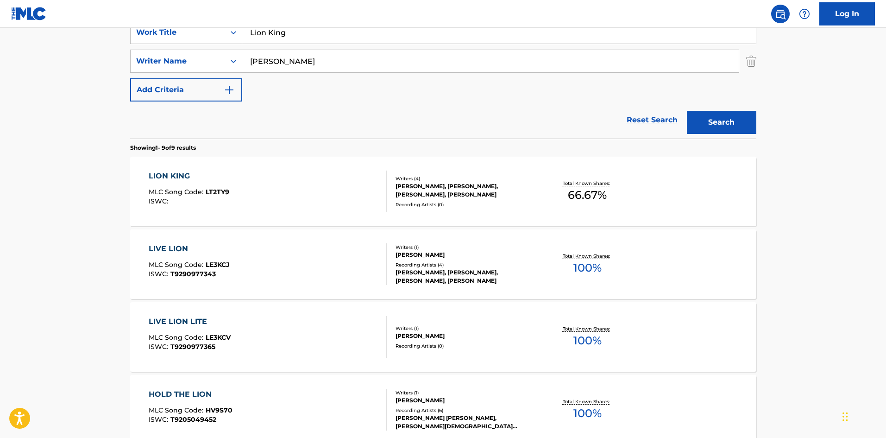
click at [168, 177] on div "LION KING" at bounding box center [189, 175] width 81 height 11
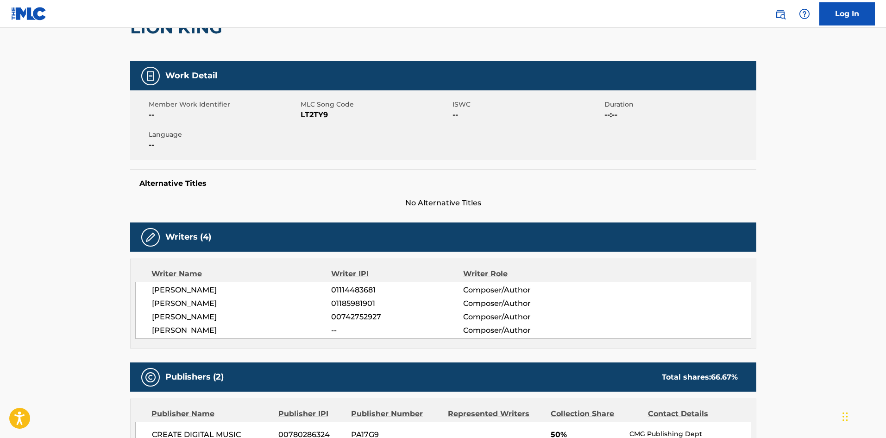
scroll to position [278, 0]
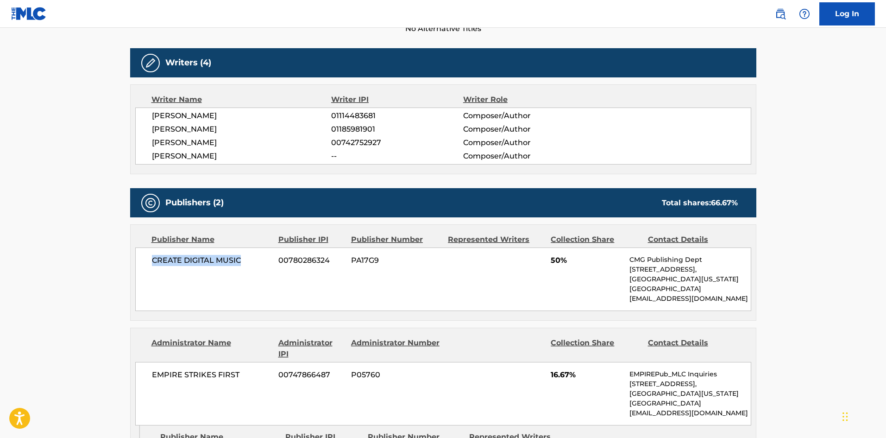
drag, startPoint x: 152, startPoint y: 262, endPoint x: 249, endPoint y: 255, distance: 97.5
click at [249, 255] on span "CREATE DIGITAL MUSIC" at bounding box center [212, 260] width 120 height 11
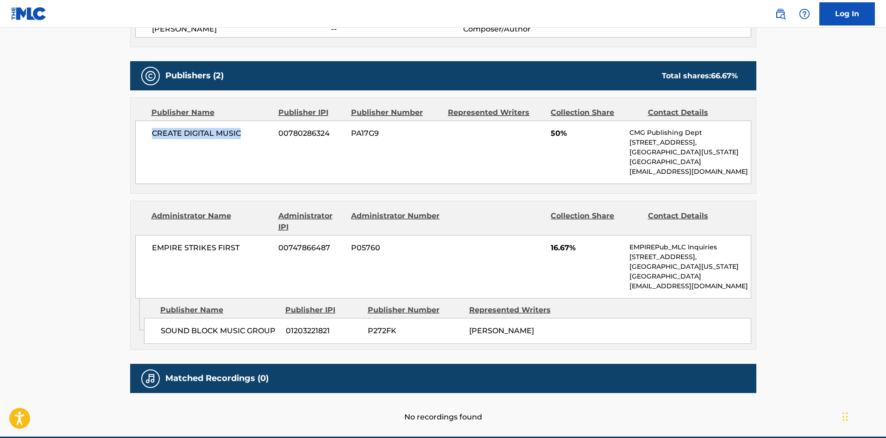
scroll to position [417, 0]
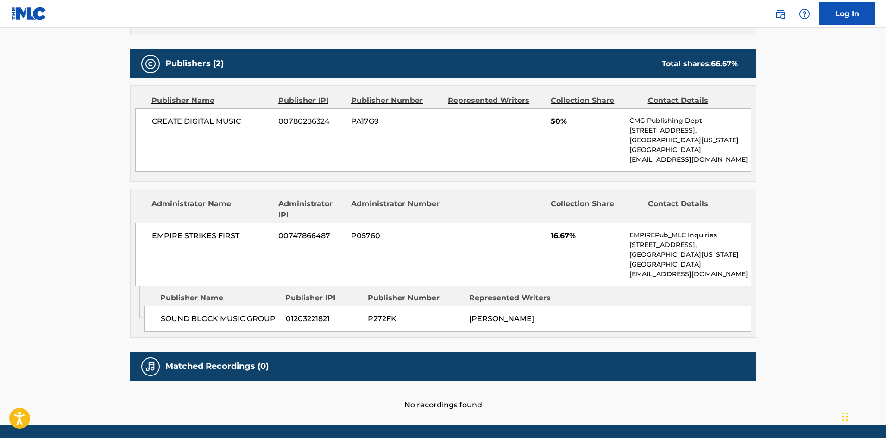
drag, startPoint x: 162, startPoint y: 203, endPoint x: 158, endPoint y: 141, distance: 62.7
click at [162, 200] on div "Administrator Name" at bounding box center [211, 209] width 120 height 22
drag, startPoint x: 152, startPoint y: 122, endPoint x: 249, endPoint y: 117, distance: 97.4
click at [249, 117] on span "CREATE DIGITAL MUSIC" at bounding box center [212, 121] width 120 height 11
drag, startPoint x: 161, startPoint y: 319, endPoint x: 277, endPoint y: 313, distance: 116.4
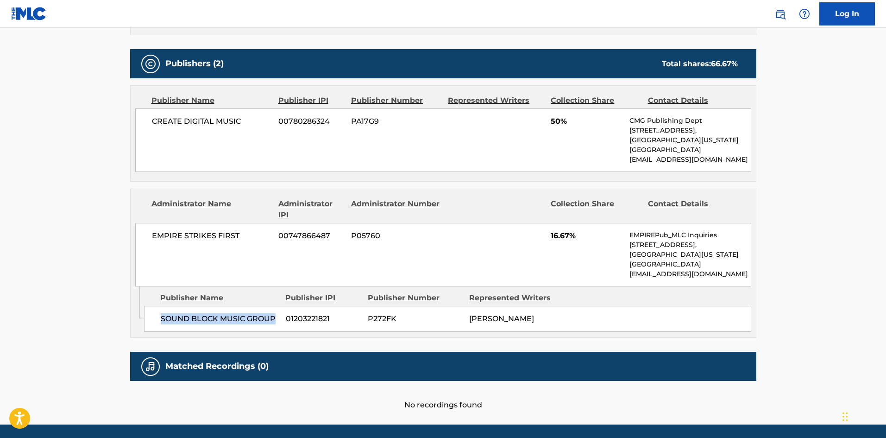
click at [277, 313] on span "SOUND BLOCK MUSIC GROUP" at bounding box center [220, 318] width 118 height 11
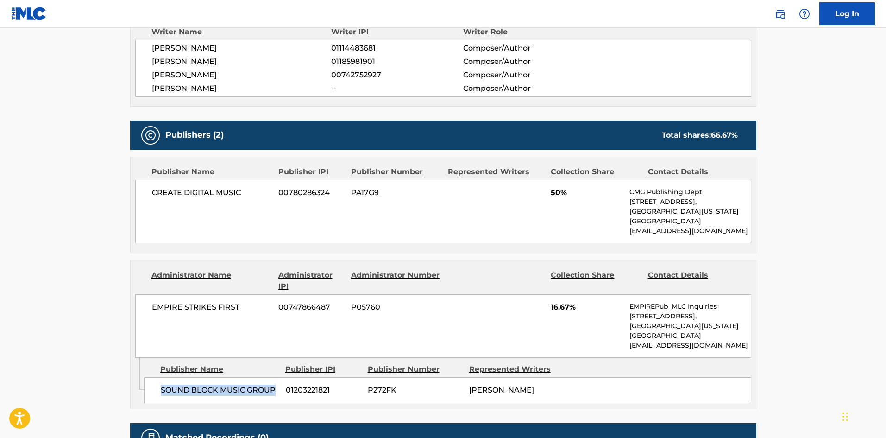
scroll to position [278, 0]
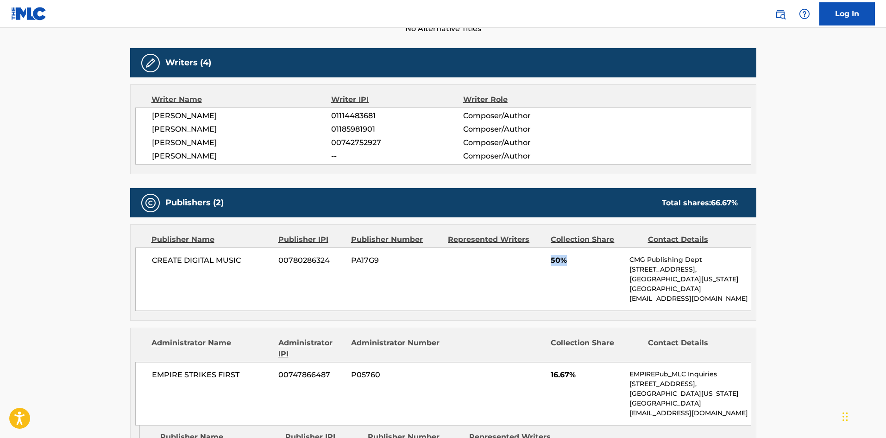
drag, startPoint x: 552, startPoint y: 258, endPoint x: 573, endPoint y: 258, distance: 21.3
click at [573, 258] on span "50%" at bounding box center [587, 260] width 72 height 11
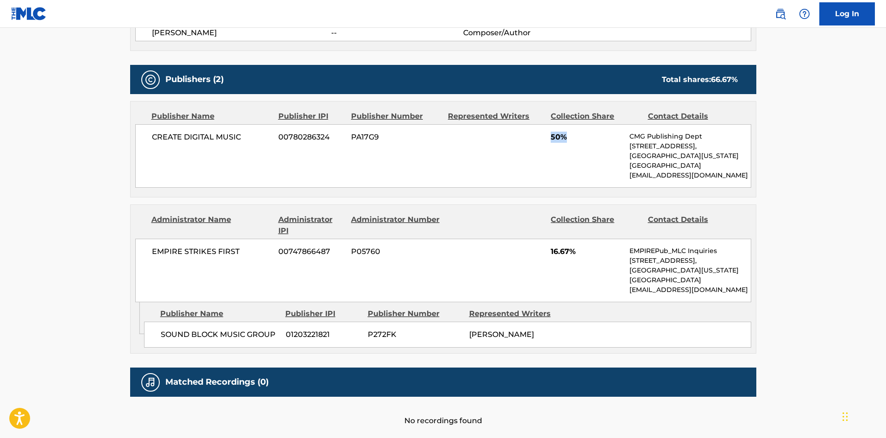
scroll to position [417, 0]
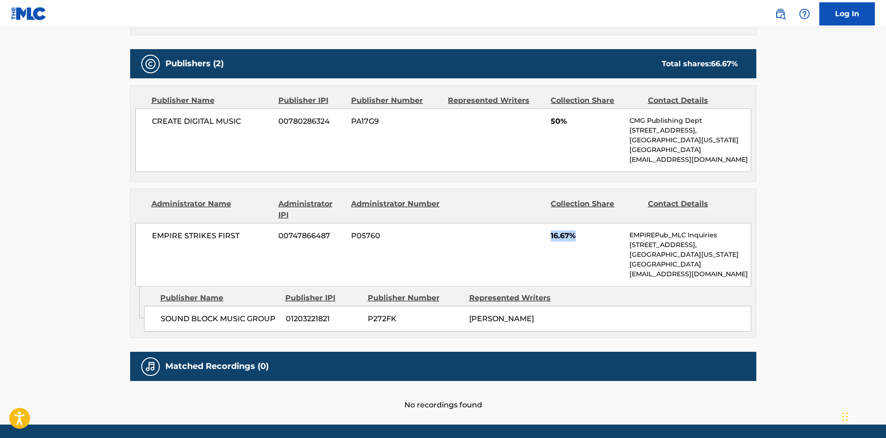
drag, startPoint x: 551, startPoint y: 237, endPoint x: 589, endPoint y: 235, distance: 37.6
click at [589, 235] on span "16.67%" at bounding box center [587, 235] width 72 height 11
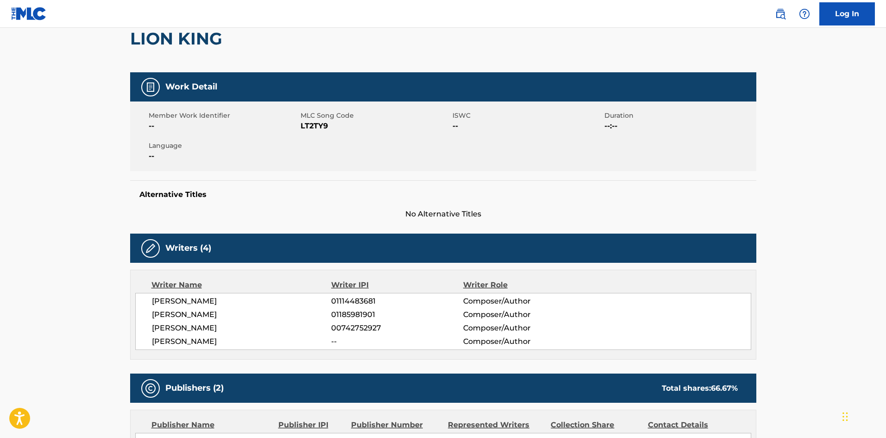
scroll to position [0, 0]
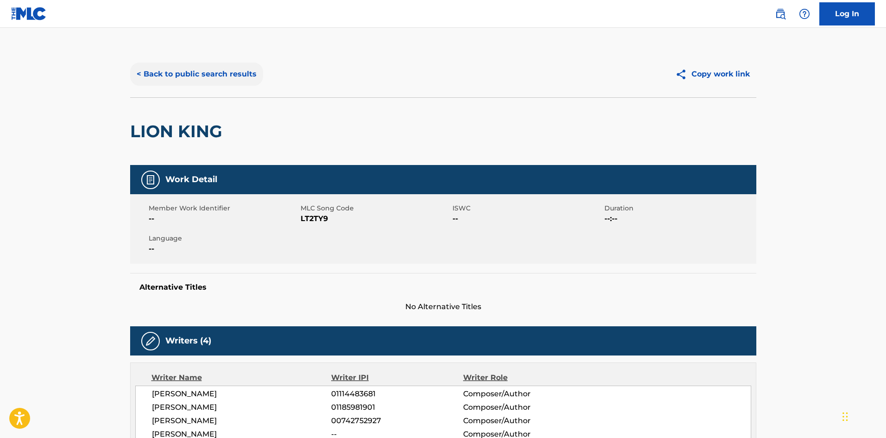
click at [204, 85] on button "< Back to public search results" at bounding box center [196, 74] width 133 height 23
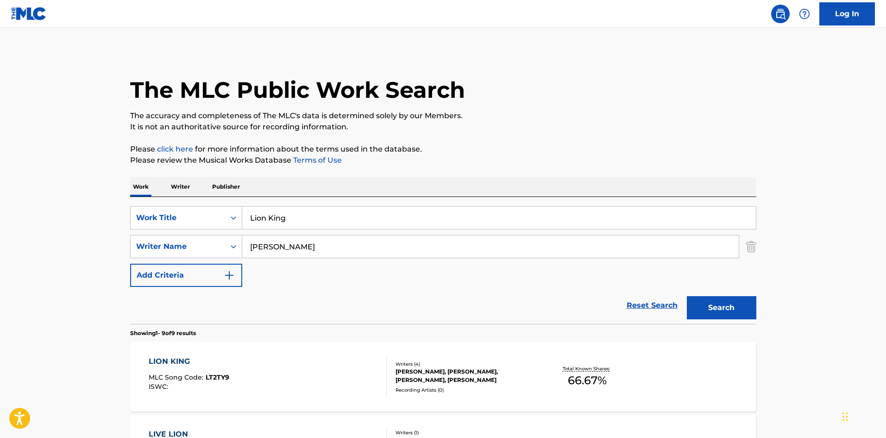
scroll to position [185, 0]
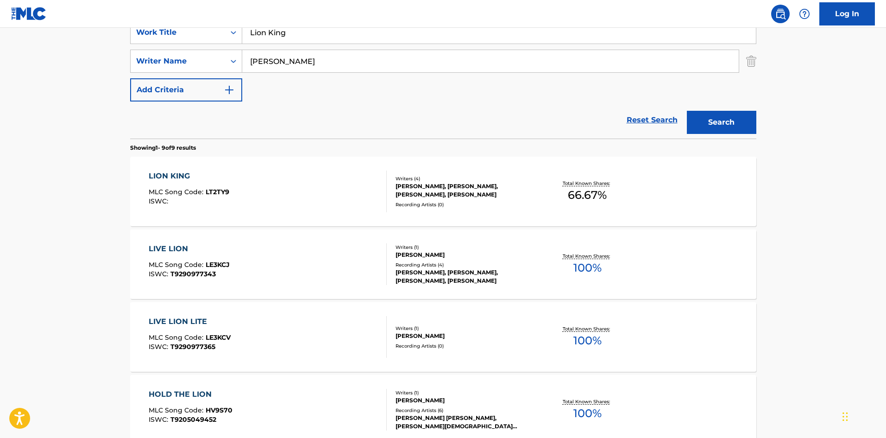
drag, startPoint x: 348, startPoint y: 31, endPoint x: 47, endPoint y: 46, distance: 301.0
click at [48, 52] on main "The MLC Public Work Search The accuracy and completeness of The MLC's data is d…" at bounding box center [443, 350] width 886 height 1014
paste input "Paid Lawyer"
type input "Paid Lawyer"
drag, startPoint x: 327, startPoint y: 51, endPoint x: 0, endPoint y: 44, distance: 327.1
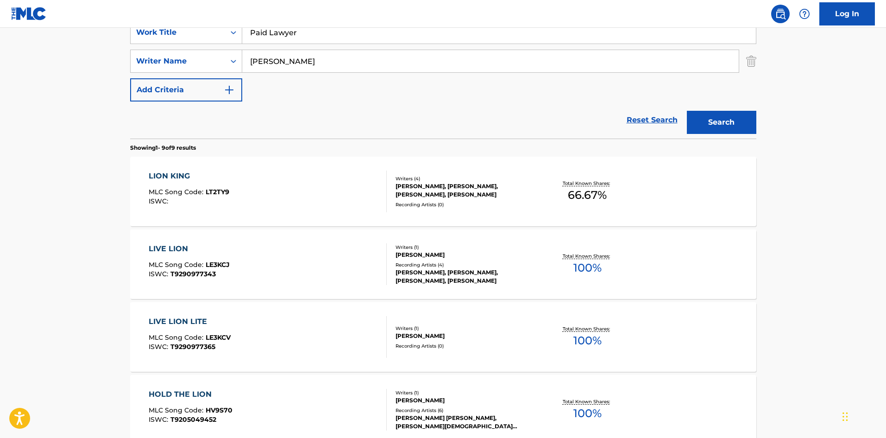
click at [0, 44] on main "The MLC Public Work Search The accuracy and completeness of The MLC's data is d…" at bounding box center [443, 350] width 886 height 1014
paste input "[PERSON_NAME]"
type input "[PERSON_NAME]"
click at [726, 134] on div "Search" at bounding box center [719, 119] width 74 height 37
click at [726, 110] on div "Search" at bounding box center [719, 119] width 74 height 37
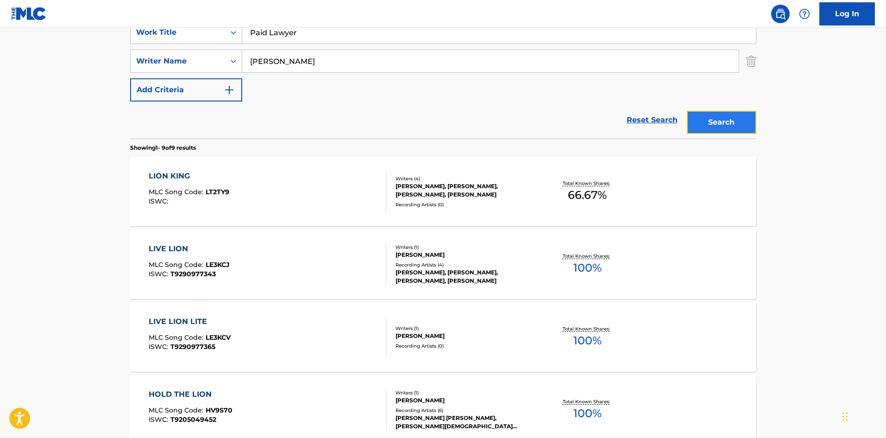
click at [721, 119] on button "Search" at bounding box center [721, 122] width 69 height 23
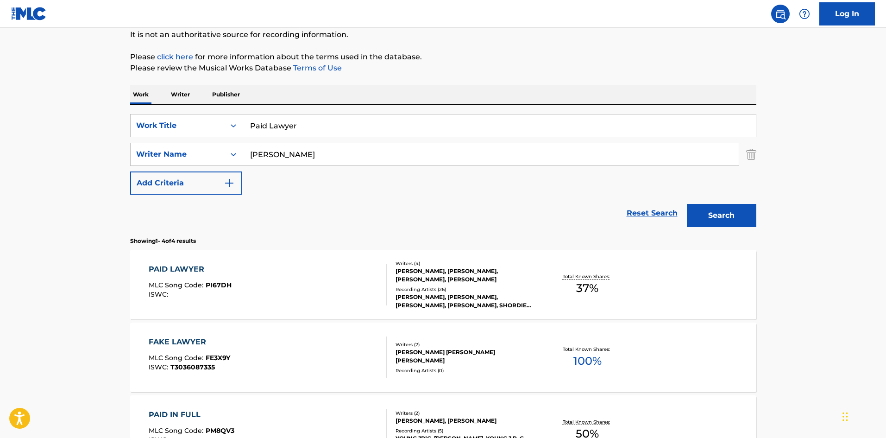
scroll to position [93, 0]
click at [170, 272] on div "PAID LAWYER" at bounding box center [190, 268] width 83 height 11
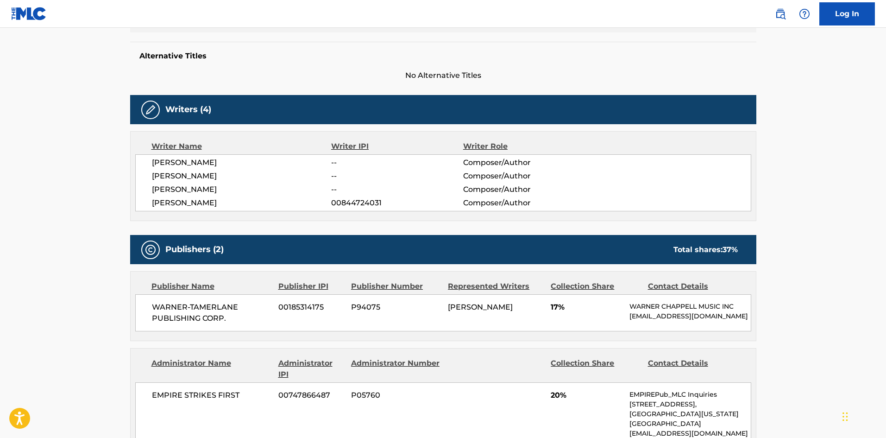
scroll to position [371, 0]
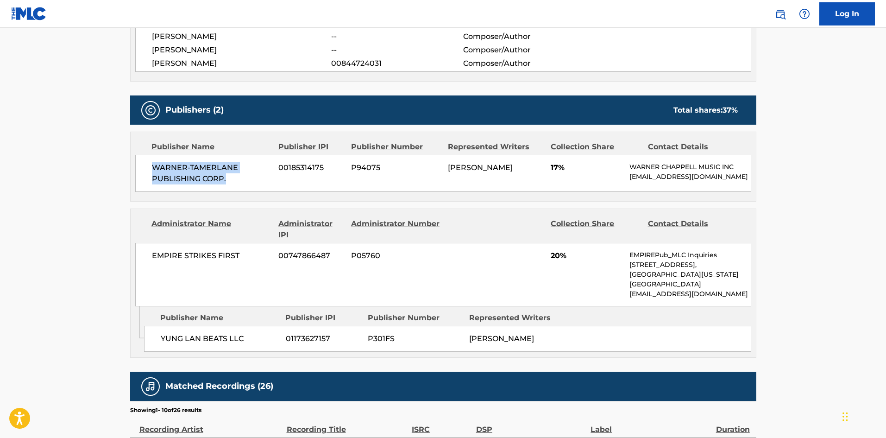
drag, startPoint x: 155, startPoint y: 165, endPoint x: 250, endPoint y: 182, distance: 96.9
click at [250, 182] on span "WARNER-TAMERLANE PUBLISHING CORP." at bounding box center [212, 173] width 120 height 22
drag, startPoint x: 160, startPoint y: 342, endPoint x: 277, endPoint y: 342, distance: 117.2
click at [277, 342] on span "YUNG LAN BEATS LLC" at bounding box center [220, 338] width 118 height 11
drag, startPoint x: 722, startPoint y: 108, endPoint x: 743, endPoint y: 108, distance: 20.8
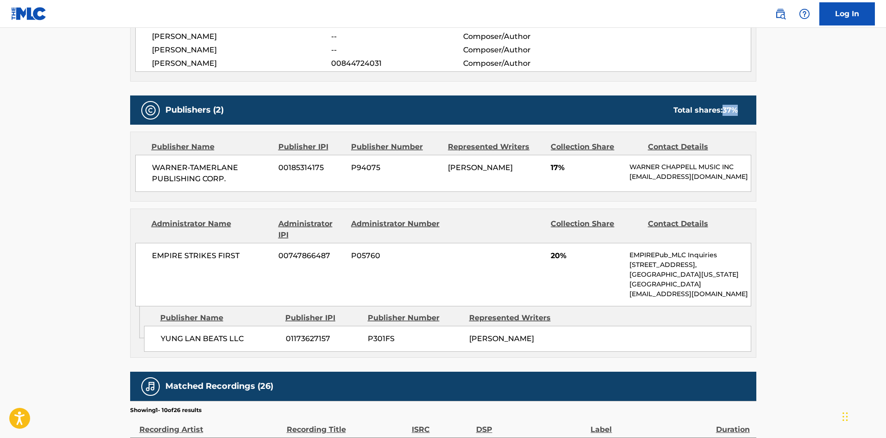
click at [743, 108] on div "Total shares: 37 %" at bounding box center [705, 110] width 83 height 11
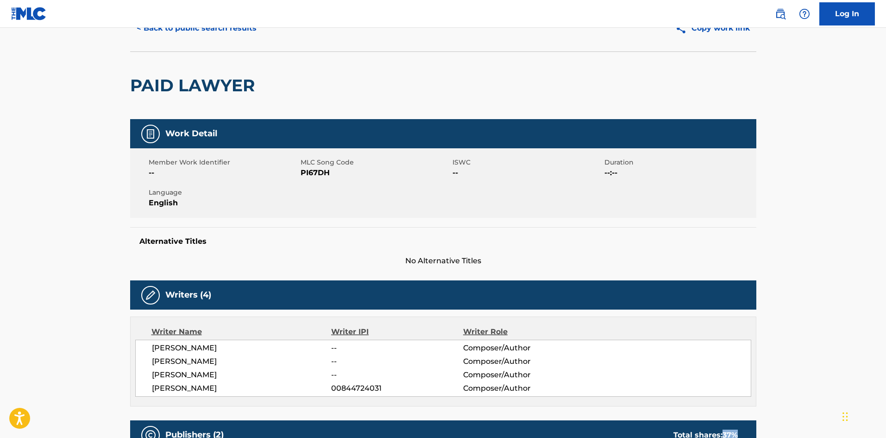
scroll to position [0, 0]
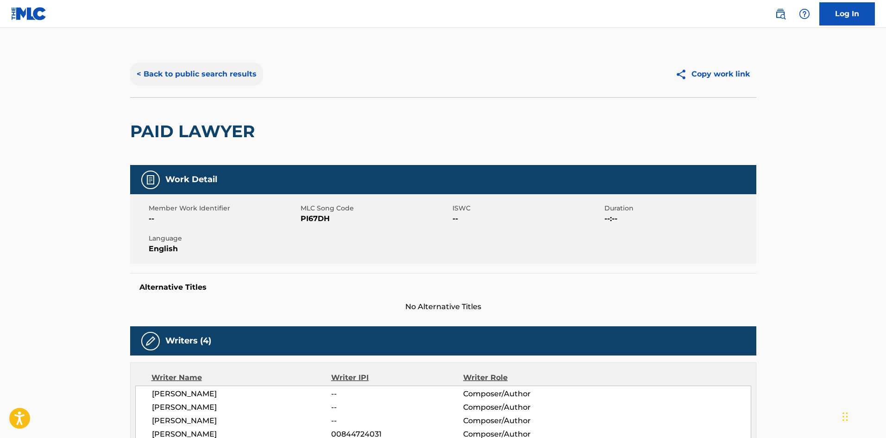
click at [205, 81] on button "< Back to public search results" at bounding box center [196, 74] width 133 height 23
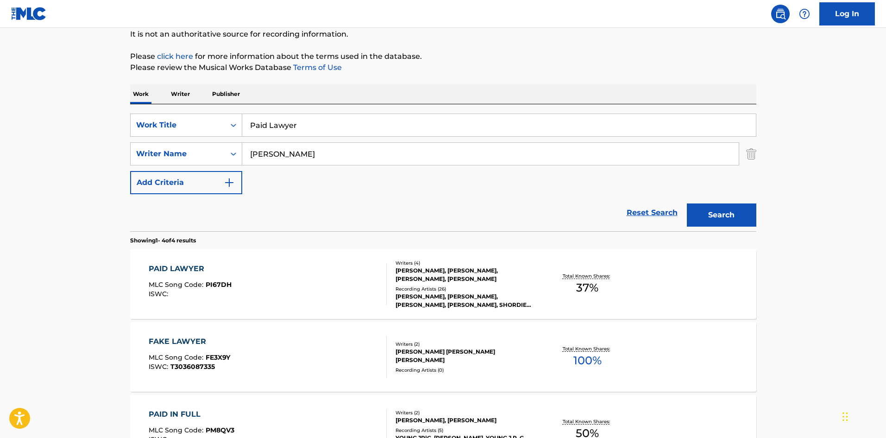
drag, startPoint x: 327, startPoint y: 122, endPoint x: 327, endPoint y: 130, distance: 7.9
click at [327, 127] on input "Paid Lawyer" at bounding box center [499, 125] width 514 height 22
drag, startPoint x: 327, startPoint y: 131, endPoint x: 113, endPoint y: 126, distance: 215.0
click at [113, 127] on main "The MLC Public Work Search The accuracy and completeness of The MLC's data is d…" at bounding box center [443, 260] width 886 height 650
paste input "Savage Mode"
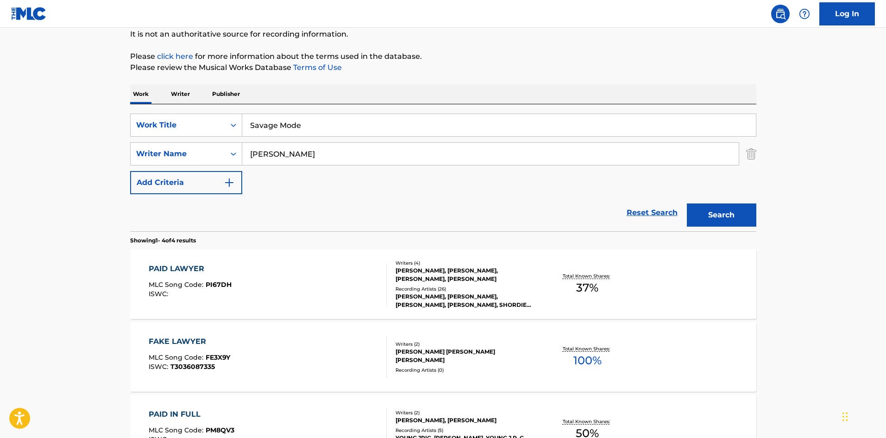
type input "Savage Mode"
drag, startPoint x: 352, startPoint y: 161, endPoint x: 267, endPoint y: 99, distance: 105.1
click at [0, 157] on main "The MLC Public Work Search The accuracy and completeness of The MLC's data is d…" at bounding box center [443, 260] width 886 height 650
paste input "Breezy"
click at [740, 221] on button "Search" at bounding box center [721, 214] width 69 height 23
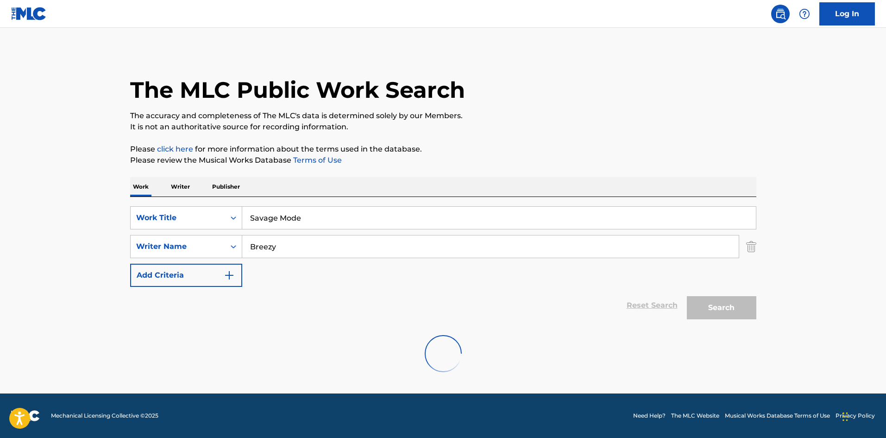
scroll to position [0, 0]
drag, startPoint x: 308, startPoint y: 255, endPoint x: 43, endPoint y: 250, distance: 264.5
click at [87, 256] on main "The MLC Public Work Search The accuracy and completeness of The MLC's data is d…" at bounding box center [443, 210] width 886 height 365
paste input "ALSHAKUR"
type input "ALSHAKUR"
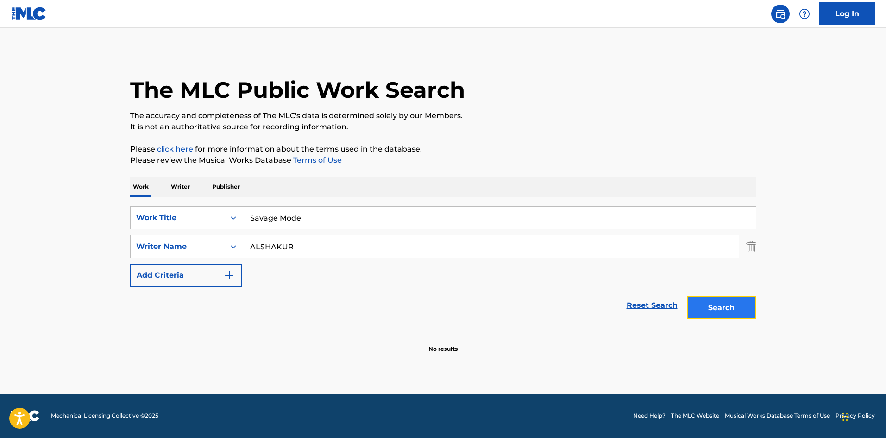
click at [747, 312] on button "Search" at bounding box center [721, 307] width 69 height 23
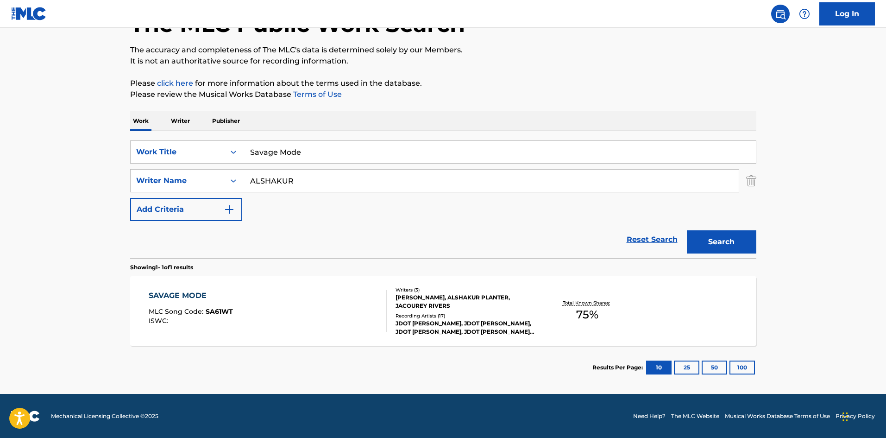
scroll to position [66, 0]
click at [176, 295] on div "SAVAGE MODE" at bounding box center [191, 295] width 84 height 11
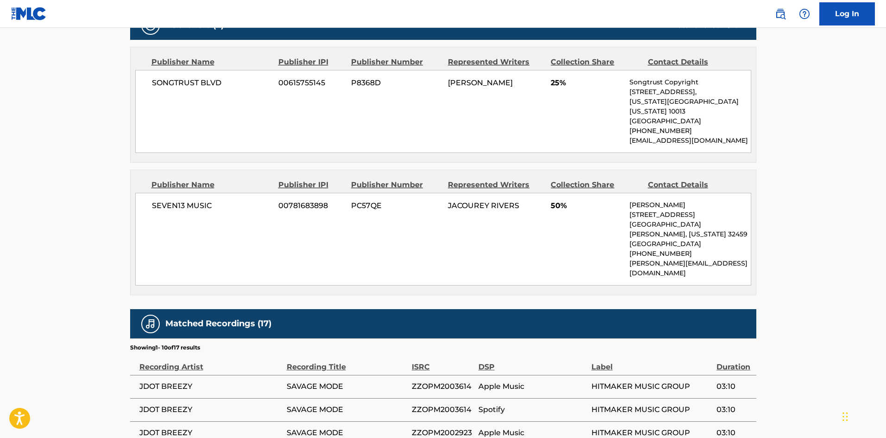
scroll to position [324, 0]
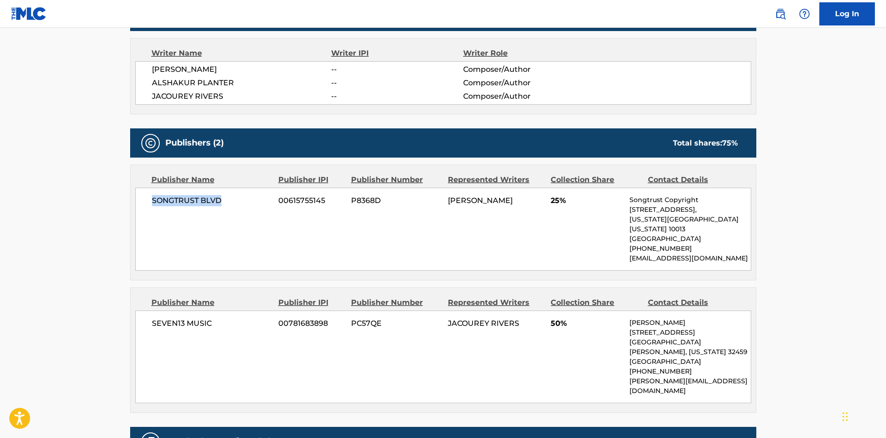
drag, startPoint x: 153, startPoint y: 201, endPoint x: 238, endPoint y: 195, distance: 85.4
click at [238, 195] on span "SONGTRUST BLVD" at bounding box center [212, 200] width 120 height 11
click at [157, 318] on span "SEVEN13 MUSIC" at bounding box center [212, 323] width 120 height 11
drag, startPoint x: 152, startPoint y: 316, endPoint x: 233, endPoint y: 314, distance: 81.6
click at [233, 318] on span "SEVEN13 MUSIC" at bounding box center [212, 323] width 120 height 11
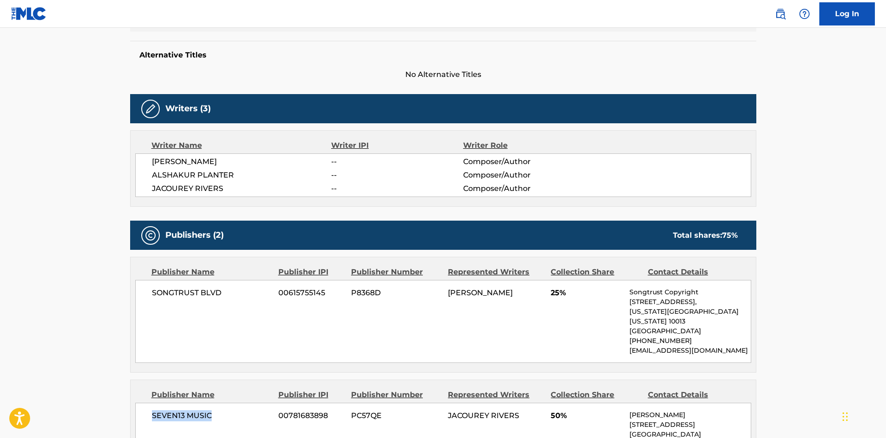
scroll to position [232, 0]
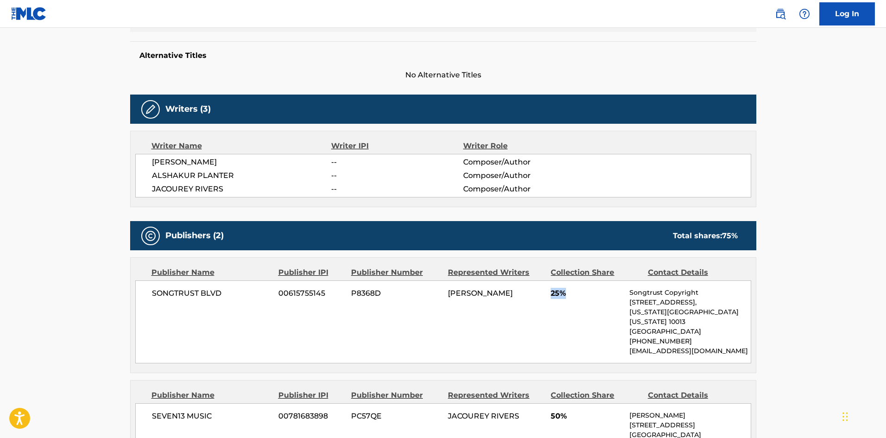
drag, startPoint x: 551, startPoint y: 295, endPoint x: 571, endPoint y: 291, distance: 19.7
click at [571, 291] on span "25%" at bounding box center [587, 293] width 72 height 11
drag, startPoint x: 552, startPoint y: 403, endPoint x: 576, endPoint y: 402, distance: 24.1
click at [576, 410] on span "50%" at bounding box center [587, 415] width 72 height 11
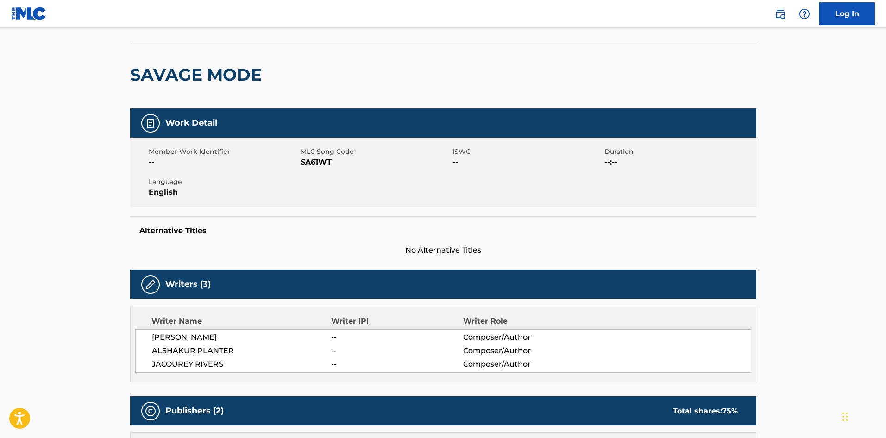
scroll to position [0, 0]
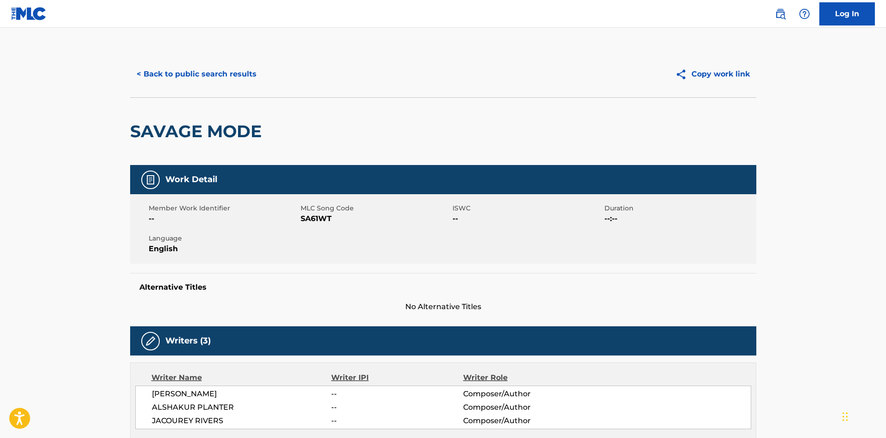
click at [189, 62] on div "< Back to public search results Copy work link" at bounding box center [443, 74] width 626 height 46
click at [195, 69] on button "< Back to public search results" at bounding box center [196, 74] width 133 height 23
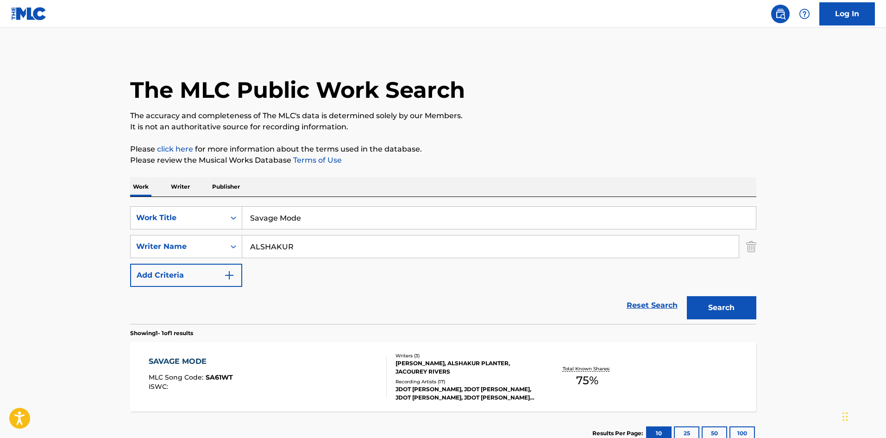
scroll to position [13, 0]
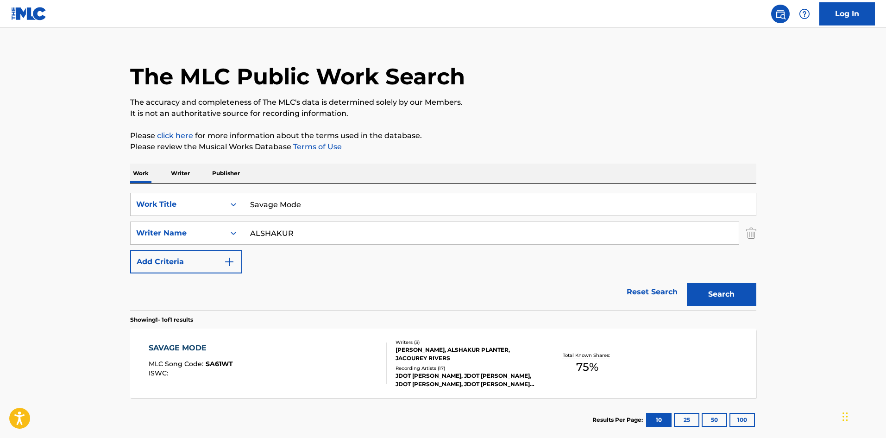
drag, startPoint x: 313, startPoint y: 202, endPoint x: 58, endPoint y: 156, distance: 259.4
click at [61, 158] on main "The MLC Public Work Search The accuracy and completeness of The MLC's data is d…" at bounding box center [443, 230] width 886 height 432
paste input "Thinking Bout You"
type input "Thinking Bout You"
drag, startPoint x: 345, startPoint y: 239, endPoint x: 0, endPoint y: 165, distance: 353.0
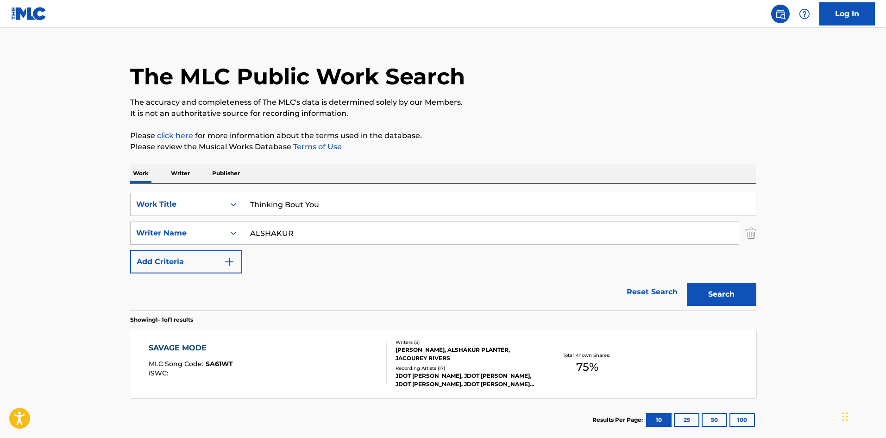
click at [0, 167] on main "The MLC Public Work Search The accuracy and completeness of The MLC's data is d…" at bounding box center [443, 230] width 886 height 432
paste input "[PERSON_NAME]"
type input "[PERSON_NAME]"
click at [720, 293] on main "The MLC Public Work Search The accuracy and completeness of The MLC's data is d…" at bounding box center [443, 230] width 886 height 432
click at [715, 293] on button "Search" at bounding box center [721, 294] width 69 height 23
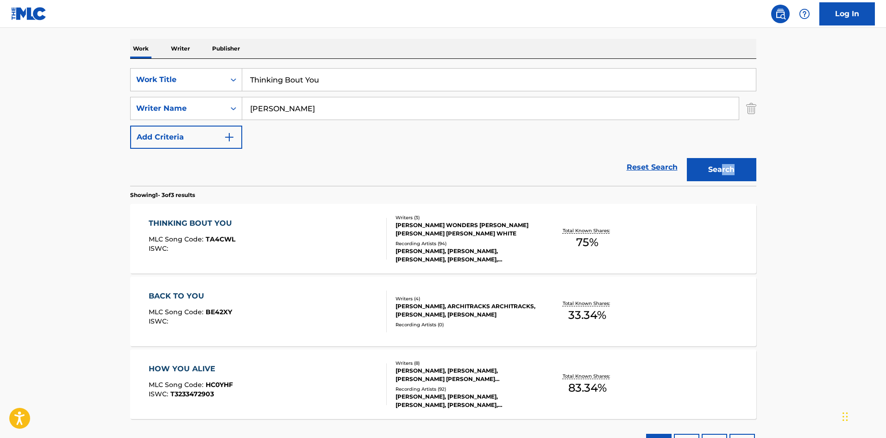
scroll to position [139, 0]
click at [198, 225] on div "THINKING BOUT YOU" at bounding box center [193, 222] width 88 height 11
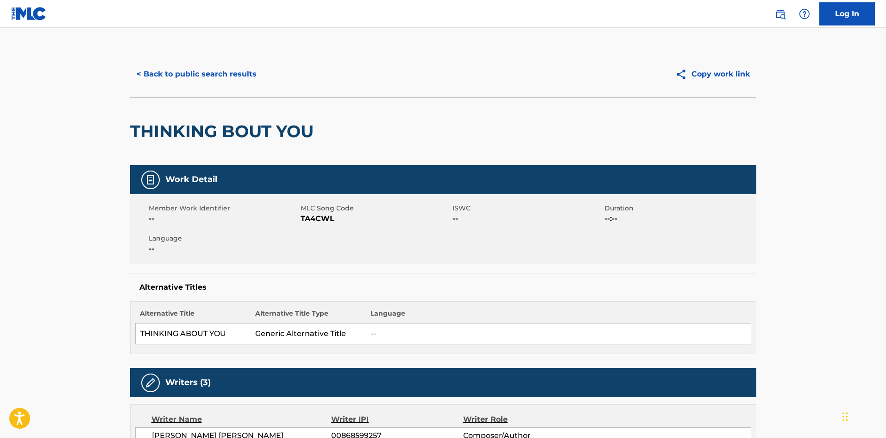
scroll to position [324, 0]
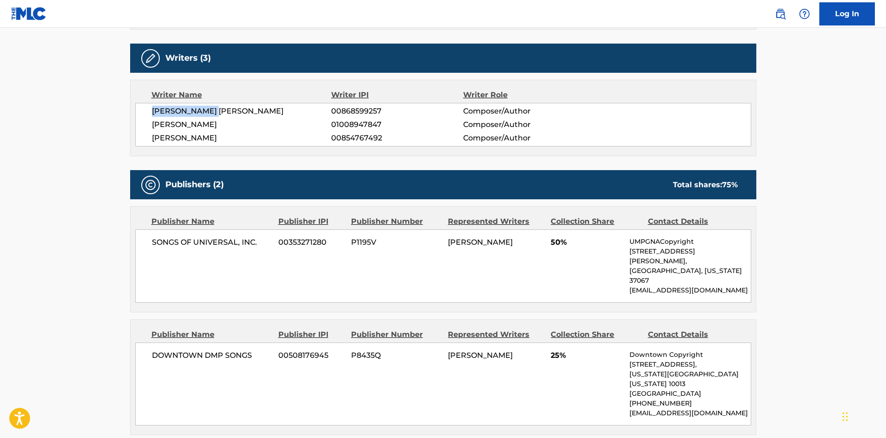
drag, startPoint x: 153, startPoint y: 113, endPoint x: 225, endPoint y: 110, distance: 71.4
click at [224, 110] on span "[PERSON_NAME] [PERSON_NAME]" at bounding box center [242, 111] width 180 height 11
click at [230, 107] on span "[PERSON_NAME] [PERSON_NAME]" at bounding box center [242, 111] width 180 height 11
drag, startPoint x: 230, startPoint y: 107, endPoint x: 271, endPoint y: 107, distance: 41.2
click at [271, 107] on span "[PERSON_NAME] [PERSON_NAME]" at bounding box center [242, 111] width 180 height 11
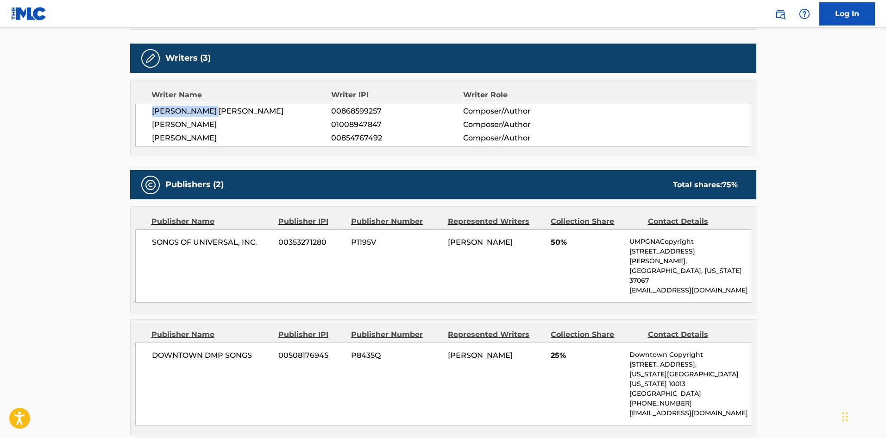
drag, startPoint x: 153, startPoint y: 112, endPoint x: 227, endPoint y: 109, distance: 73.2
click at [227, 109] on span "[PERSON_NAME] [PERSON_NAME]" at bounding box center [242, 111] width 180 height 11
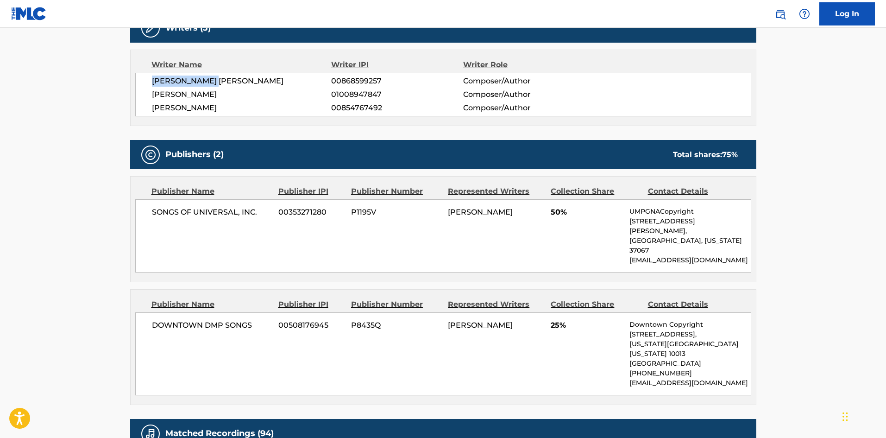
scroll to position [371, 0]
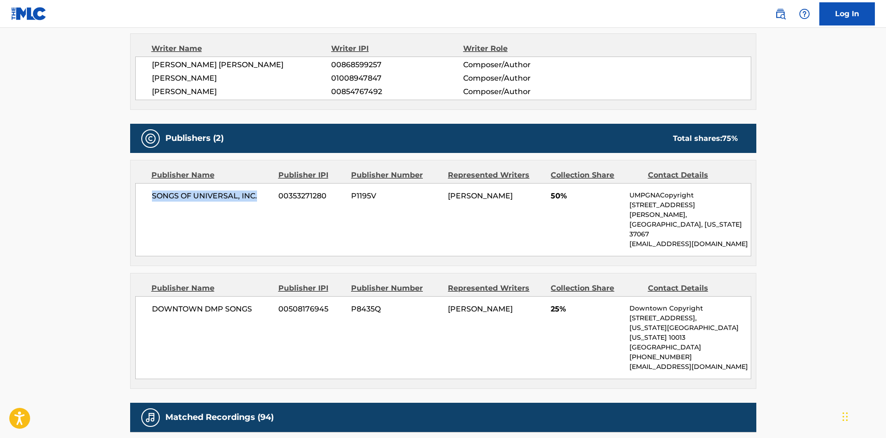
drag, startPoint x: 150, startPoint y: 197, endPoint x: 173, endPoint y: 98, distance: 101.8
click at [271, 195] on div "SONGS OF UNIVERSAL, INC. 00353271280 P1195V [PERSON_NAME] 50% UMPGNACopyright […" at bounding box center [443, 219] width 616 height 73
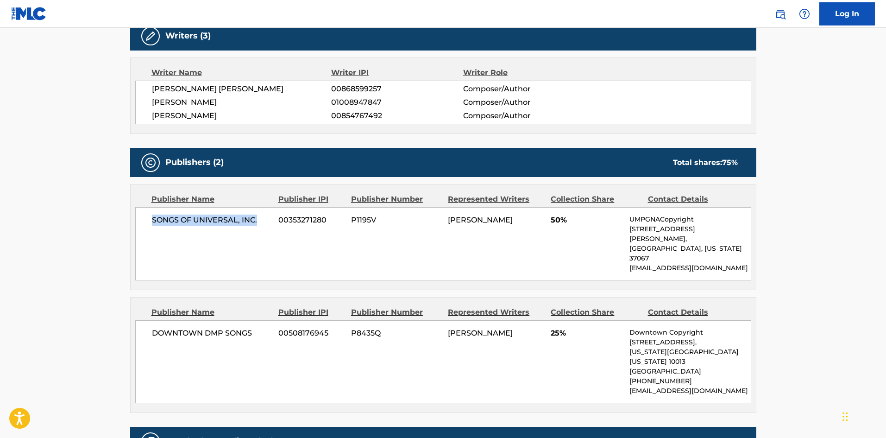
scroll to position [324, 0]
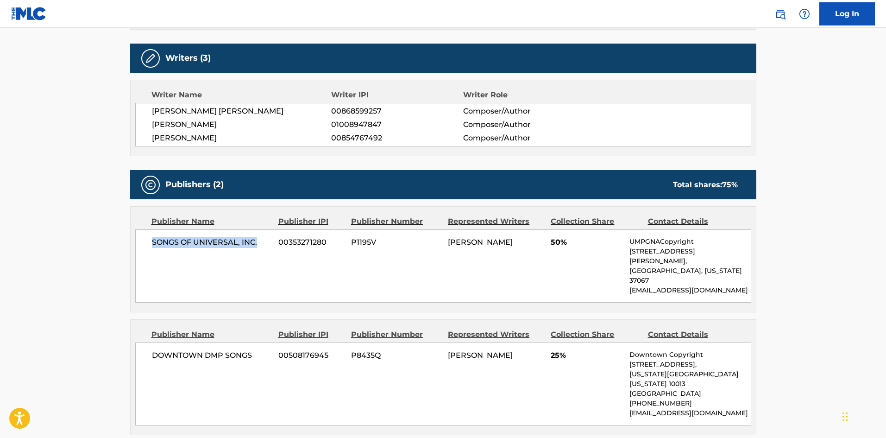
click at [169, 252] on div "SONGS OF UNIVERSAL, INC. 00353271280 P1195V [PERSON_NAME] 50% UMPGNACopyright […" at bounding box center [443, 265] width 616 height 73
drag, startPoint x: 152, startPoint y: 241, endPoint x: 272, endPoint y: 235, distance: 120.1
click at [272, 235] on div "SONGS OF UNIVERSAL, INC. 00353271280 P1195V [PERSON_NAME] 50% UMPGNACopyright […" at bounding box center [443, 265] width 616 height 73
drag, startPoint x: 154, startPoint y: 336, endPoint x: 262, endPoint y: 330, distance: 108.1
click at [262, 350] on span "DOWNTOWN DMP SONGS" at bounding box center [212, 355] width 120 height 11
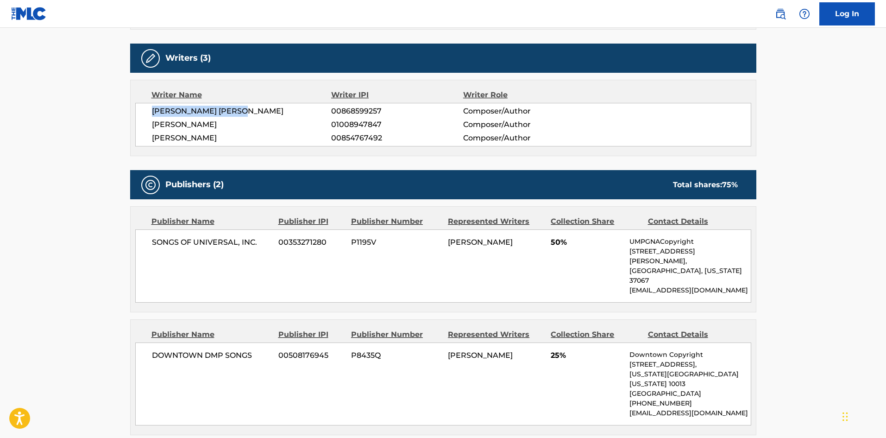
drag, startPoint x: 153, startPoint y: 108, endPoint x: 270, endPoint y: 111, distance: 116.8
click at [270, 111] on span "[PERSON_NAME] [PERSON_NAME]" at bounding box center [242, 111] width 180 height 11
drag, startPoint x: 150, startPoint y: 126, endPoint x: 208, endPoint y: 127, distance: 58.8
click at [208, 127] on div "[PERSON_NAME] [PERSON_NAME] 00868599257 Composer/Author [PERSON_NAME] 010089478…" at bounding box center [443, 125] width 616 height 44
drag, startPoint x: 153, startPoint y: 139, endPoint x: 290, endPoint y: 137, distance: 136.7
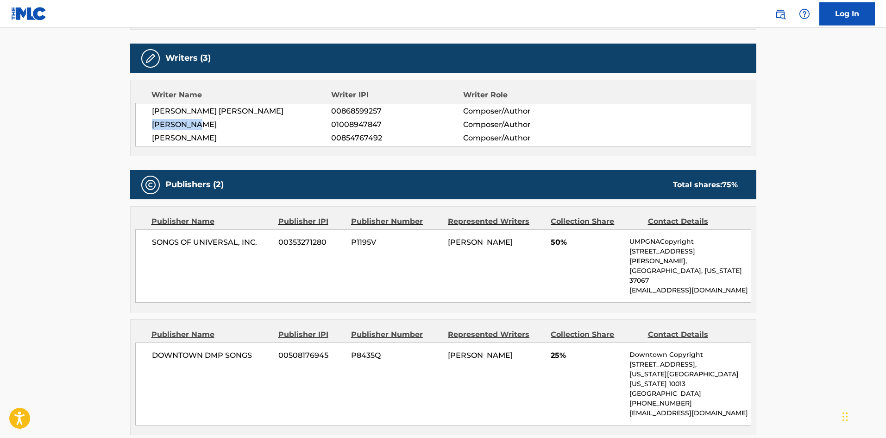
click at [290, 137] on span "[PERSON_NAME]" at bounding box center [242, 137] width 180 height 11
click at [344, 108] on span "00868599257" at bounding box center [397, 111] width 132 height 11
click at [369, 126] on span "01008947847" at bounding box center [397, 124] width 132 height 11
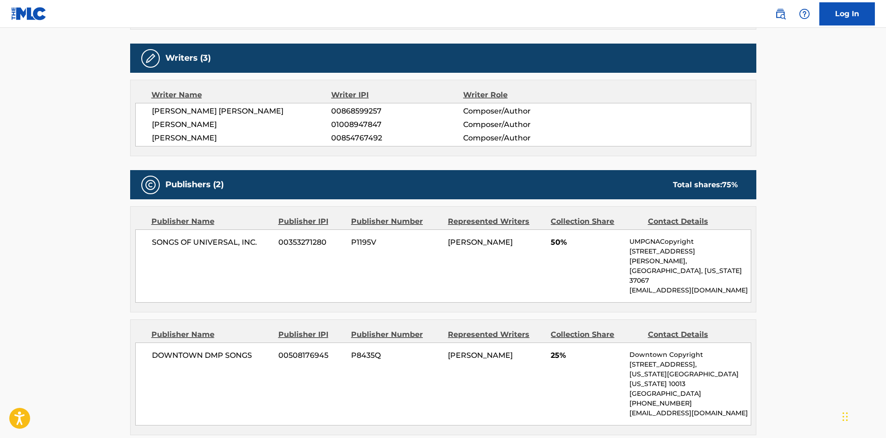
click at [363, 135] on span "00854767492" at bounding box center [397, 137] width 132 height 11
drag, startPoint x: 723, startPoint y: 184, endPoint x: 744, endPoint y: 181, distance: 22.1
click at [744, 181] on div "Total shares: 75 %" at bounding box center [705, 184] width 83 height 11
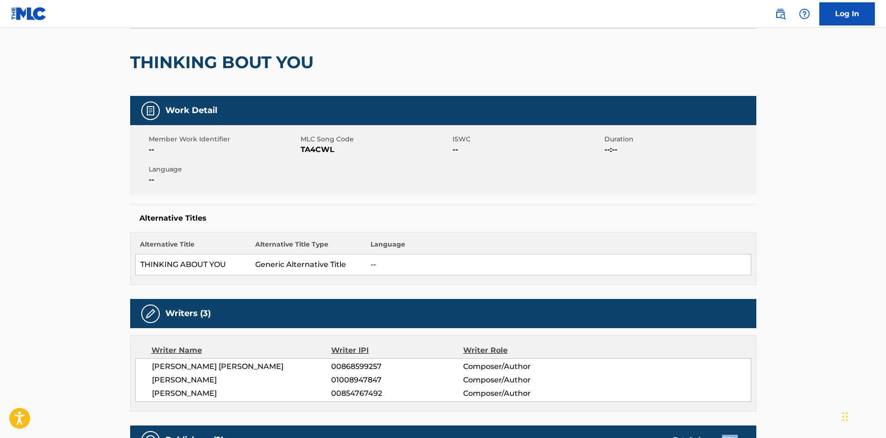
scroll to position [0, 0]
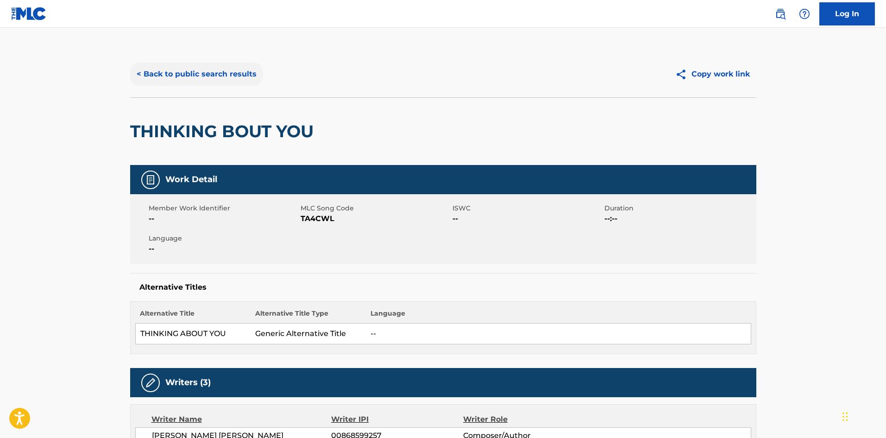
click at [199, 75] on button "< Back to public search results" at bounding box center [196, 74] width 133 height 23
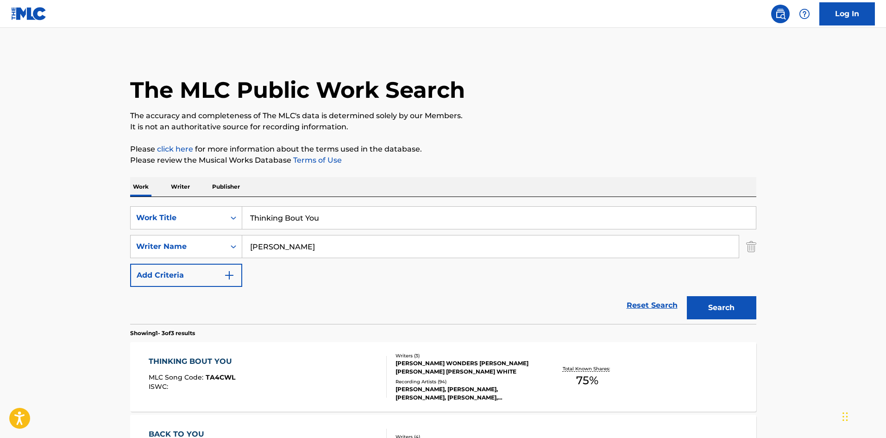
scroll to position [139, 0]
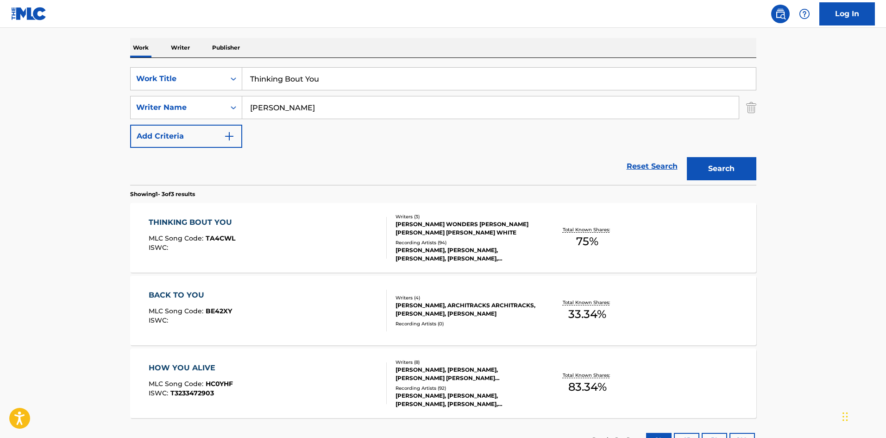
drag, startPoint x: 361, startPoint y: 82, endPoint x: 3, endPoint y: 33, distance: 361.0
click at [3, 33] on main "The MLC Public Work Search The accuracy and completeness of The MLC's data is d…" at bounding box center [443, 177] width 886 height 577
paste input "s Side Of Town"
type input "This Side Of Town"
drag, startPoint x: 336, startPoint y: 106, endPoint x: 0, endPoint y: 99, distance: 335.9
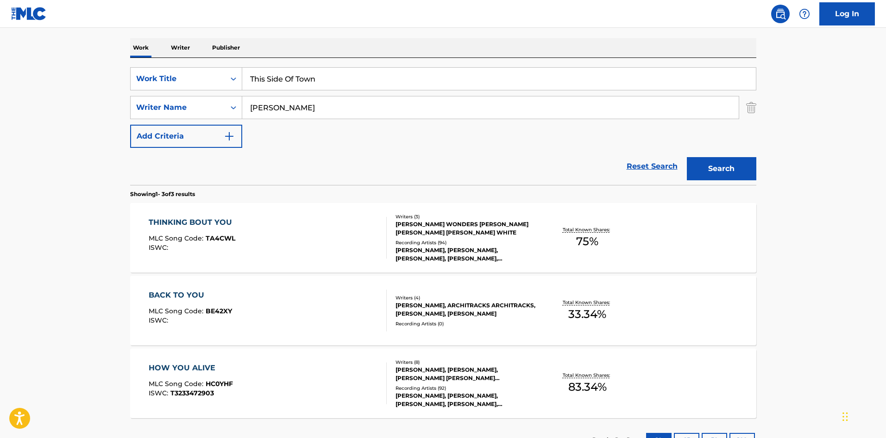
click at [6, 99] on main "The MLC Public Work Search The accuracy and completeness of The MLC's data is d…" at bounding box center [443, 177] width 886 height 577
paste input "[PERSON_NAME]"
type input "[PERSON_NAME]"
click at [737, 173] on button "Search" at bounding box center [721, 168] width 69 height 23
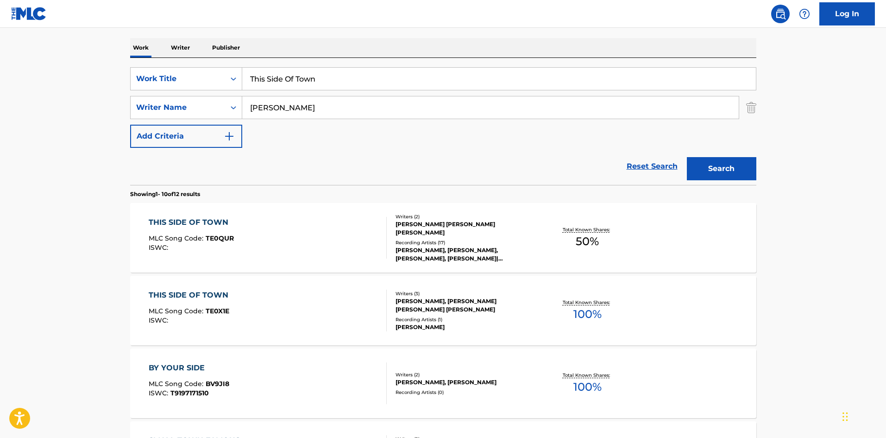
click at [202, 289] on div "THIS SIDE OF TOWN MLC Song Code : TE0X1E ISWC : Writers ( 3 ) [PERSON_NAME], [P…" at bounding box center [443, 310] width 626 height 69
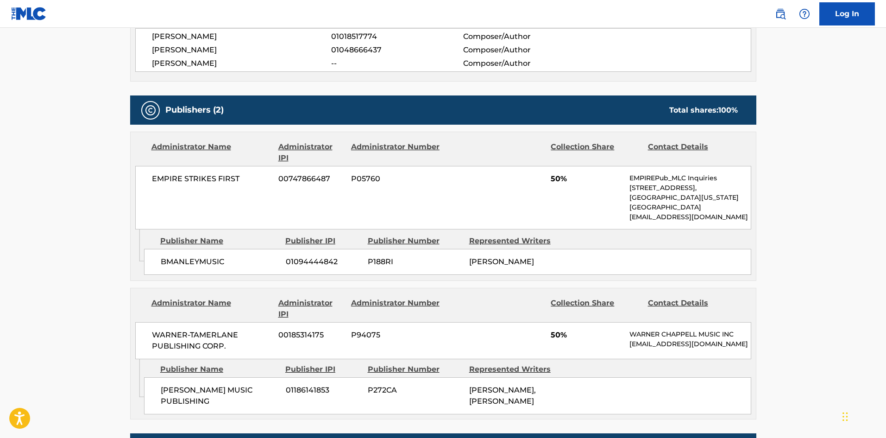
scroll to position [371, 0]
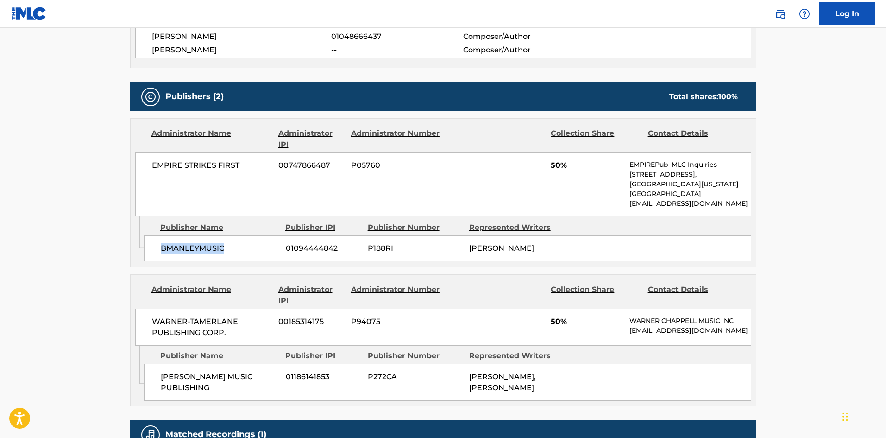
drag, startPoint x: 156, startPoint y: 250, endPoint x: 234, endPoint y: 239, distance: 78.9
click at [234, 239] on div "BMANLEYMUSIC 01094444842 P188RI [PERSON_NAME]" at bounding box center [447, 248] width 607 height 26
click at [157, 203] on div "EMPIRE STRIKES FIRST 00747866487 P05760 50% EMPIREPub_MLC Inquiries [STREET_ADD…" at bounding box center [443, 183] width 616 height 63
drag, startPoint x: 163, startPoint y: 249, endPoint x: 237, endPoint y: 246, distance: 74.2
click at [237, 246] on span "BMANLEYMUSIC" at bounding box center [220, 248] width 118 height 11
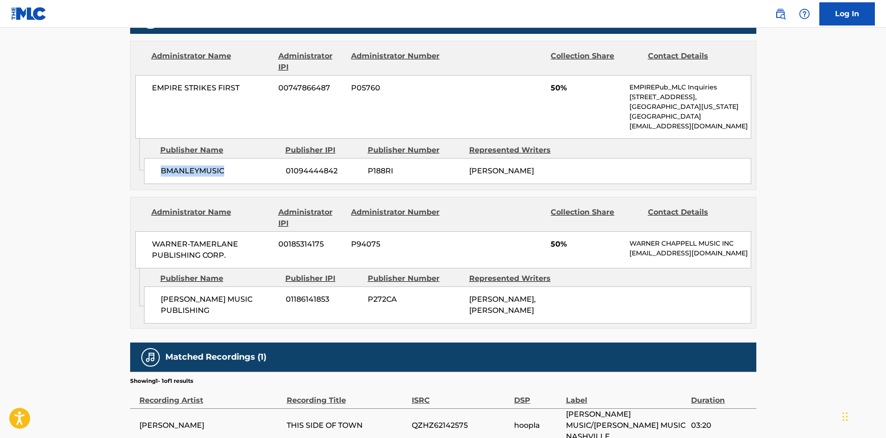
scroll to position [510, 0]
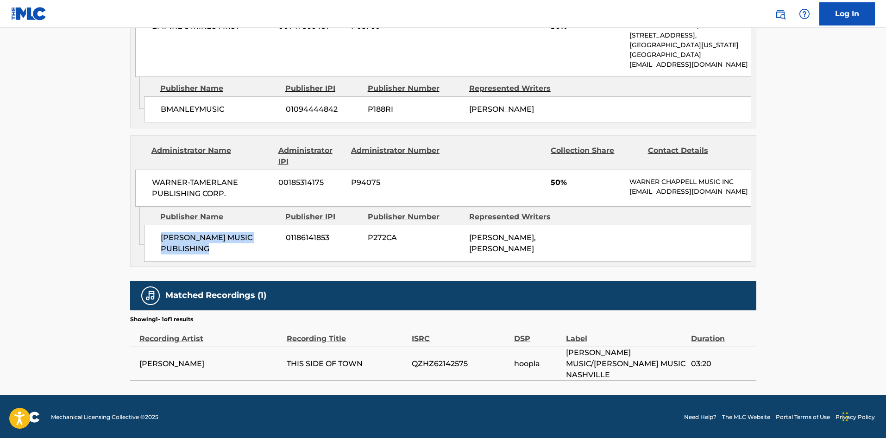
drag, startPoint x: 159, startPoint y: 251, endPoint x: 219, endPoint y: 262, distance: 60.3
click at [219, 262] on div "[PERSON_NAME] MUSIC PUBLISHING 01186141853 P272CA [PERSON_NAME], [PERSON_NAME]" at bounding box center [447, 243] width 607 height 37
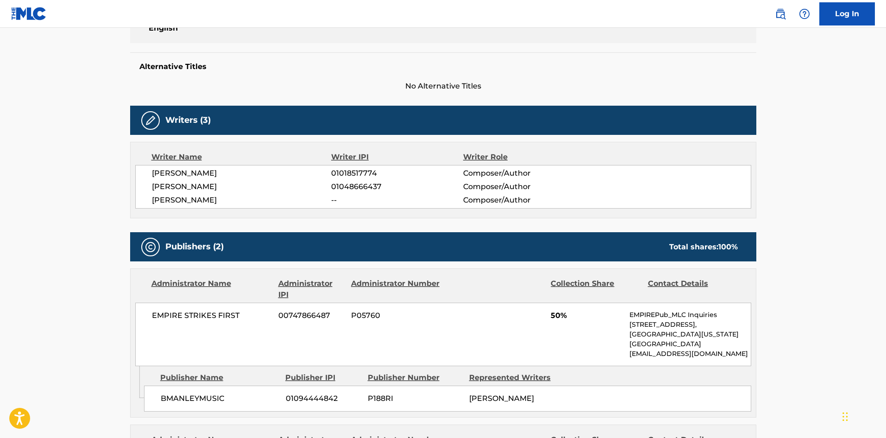
scroll to position [0, 0]
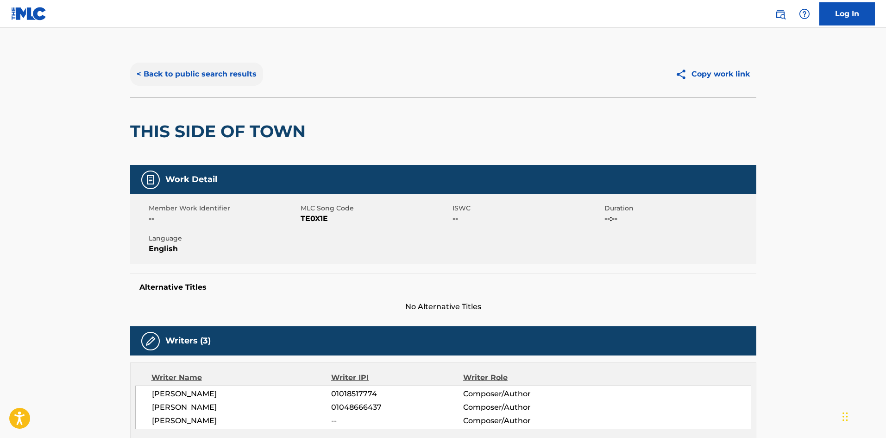
click at [202, 72] on button "< Back to public search results" at bounding box center [196, 74] width 133 height 23
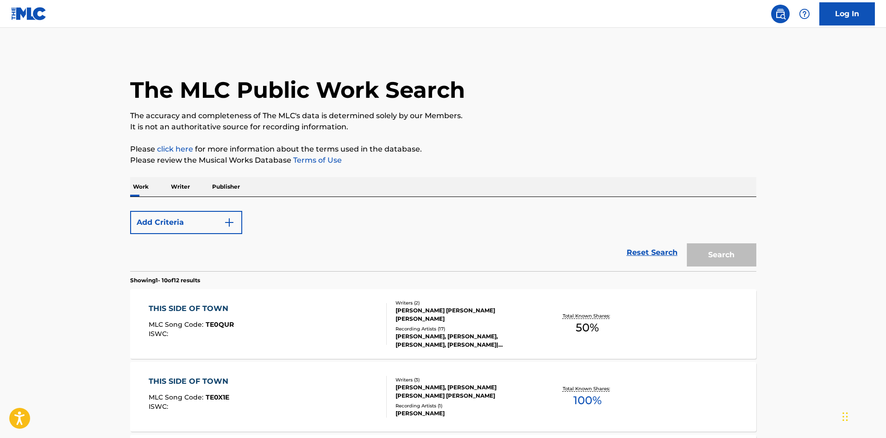
scroll to position [139, 0]
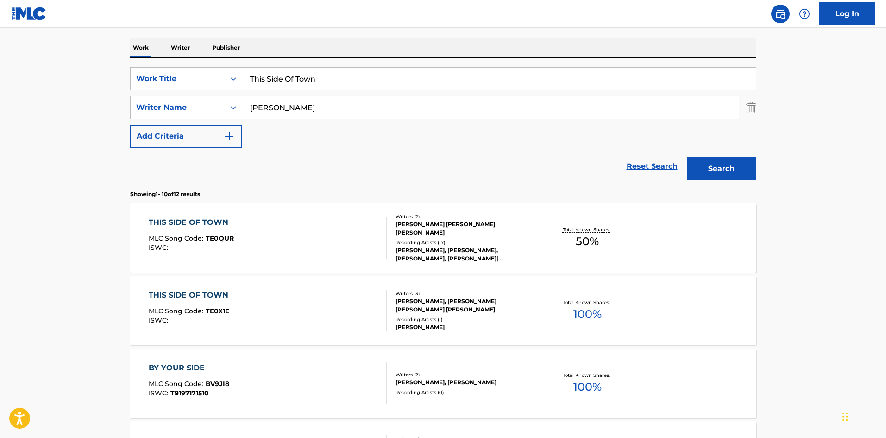
drag, startPoint x: 361, startPoint y: 84, endPoint x: 0, endPoint y: 51, distance: 362.8
click at [0, 52] on main "The MLC Public Work Search The accuracy and completeness of The MLC's data is d…" at bounding box center [443, 434] width 886 height 1090
paste input "4x4xu"
type input "4x4xu"
drag, startPoint x: 326, startPoint y: 105, endPoint x: 0, endPoint y: 105, distance: 326.1
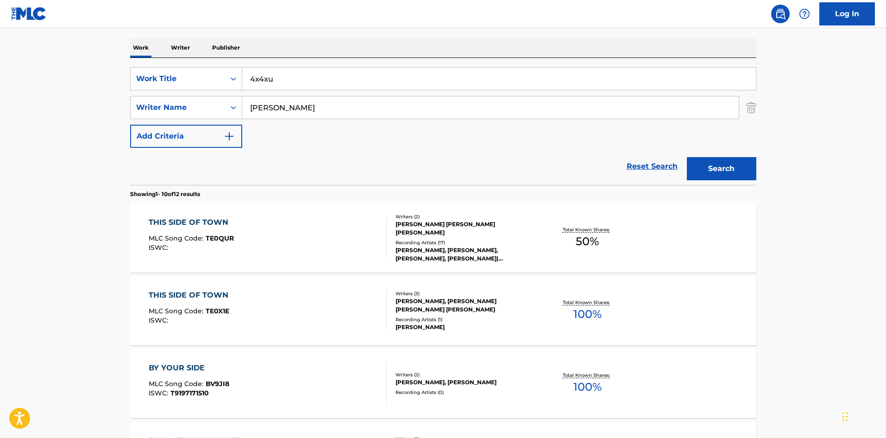
click at [0, 107] on main "The MLC Public Work Search The accuracy and completeness of The MLC's data is d…" at bounding box center [443, 434] width 886 height 1090
paste input "Raitiere"
click at [739, 173] on button "Search" at bounding box center [721, 168] width 69 height 23
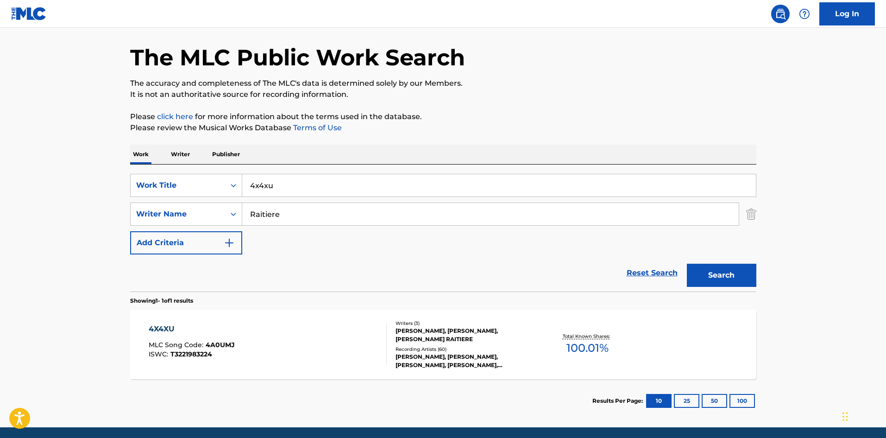
scroll to position [66, 0]
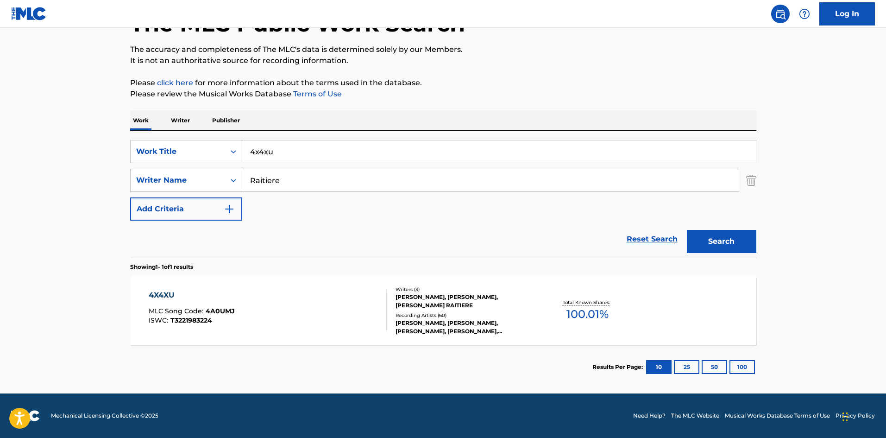
drag, startPoint x: 339, startPoint y: 169, endPoint x: 328, endPoint y: 184, distance: 19.0
click at [337, 171] on div "Raitiere" at bounding box center [490, 180] width 497 height 23
drag, startPoint x: 327, startPoint y: 186, endPoint x: 0, endPoint y: 152, distance: 329.2
click at [0, 152] on main "The MLC Public Work Search The accuracy and completeness of The MLC's data is d…" at bounding box center [443, 178] width 886 height 432
paste input "[PERSON_NAME]"
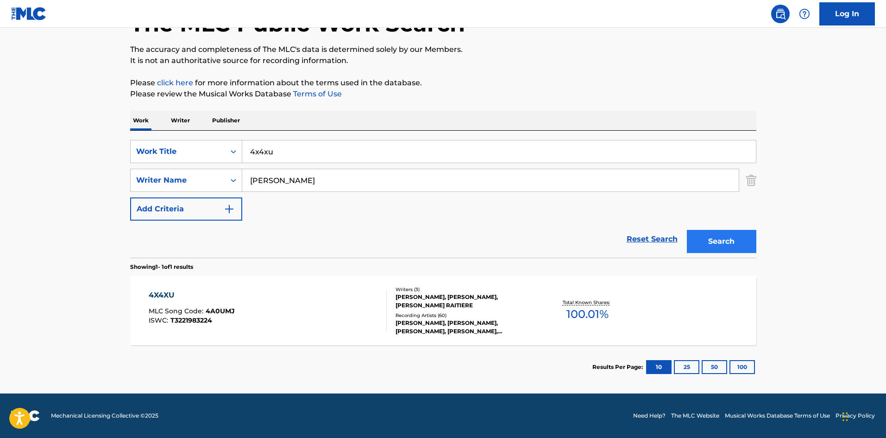
type input "[PERSON_NAME]"
drag, startPoint x: 738, startPoint y: 243, endPoint x: 191, endPoint y: 168, distance: 552.1
click at [738, 243] on button "Search" at bounding box center [721, 241] width 69 height 23
click at [162, 294] on div "4X4XU" at bounding box center [192, 295] width 86 height 11
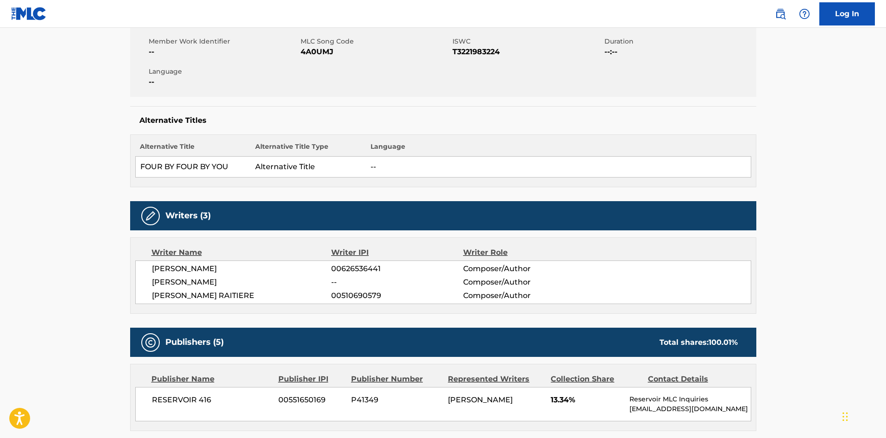
scroll to position [371, 0]
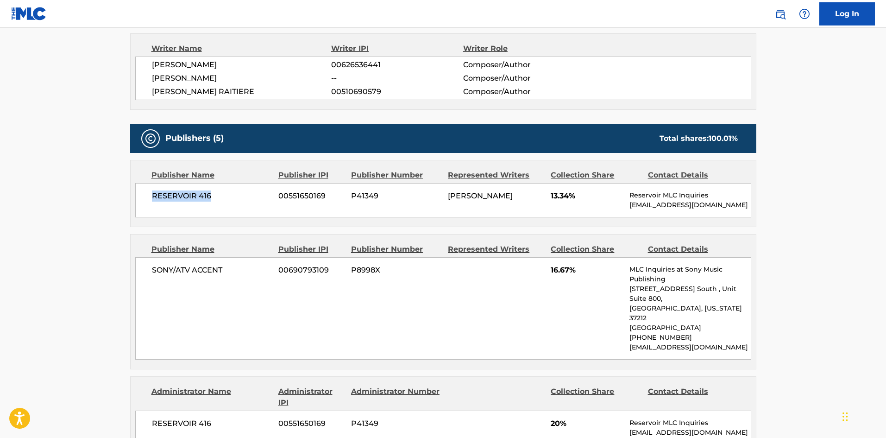
drag, startPoint x: 149, startPoint y: 193, endPoint x: 247, endPoint y: 192, distance: 98.2
click at [247, 192] on div "RESERVOIR 416 00551650169 P41349 [PERSON_NAME] 13.34% Reservoir MLC Inquiries […" at bounding box center [443, 200] width 616 height 34
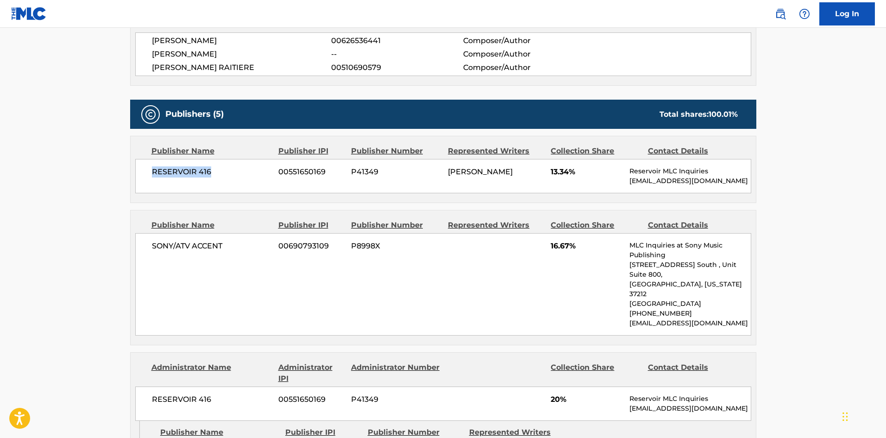
scroll to position [417, 0]
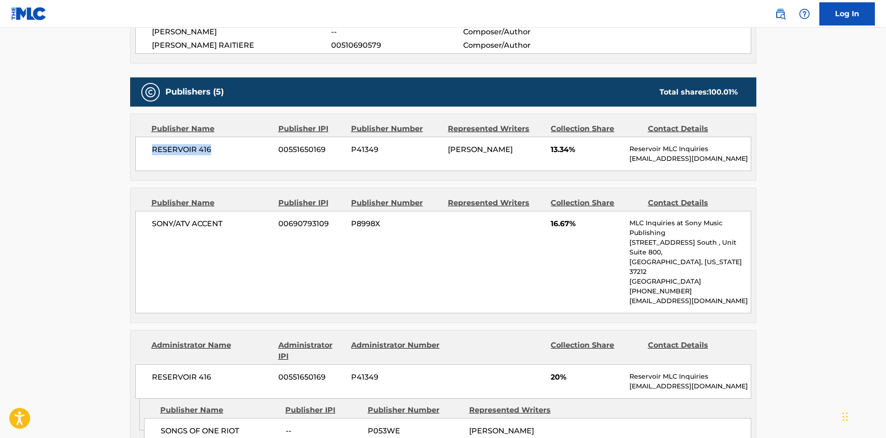
click at [161, 177] on div "Publisher Name Publisher IPI Publisher Number Represented Writers Collection Sh…" at bounding box center [443, 147] width 625 height 66
drag, startPoint x: 153, startPoint y: 148, endPoint x: 240, endPoint y: 153, distance: 87.2
click at [240, 153] on span "RESERVOIR 416" at bounding box center [212, 149] width 120 height 11
drag, startPoint x: 152, startPoint y: 221, endPoint x: 230, endPoint y: 221, distance: 78.3
click at [230, 221] on span "SONY/ATV ACCENT" at bounding box center [212, 223] width 120 height 11
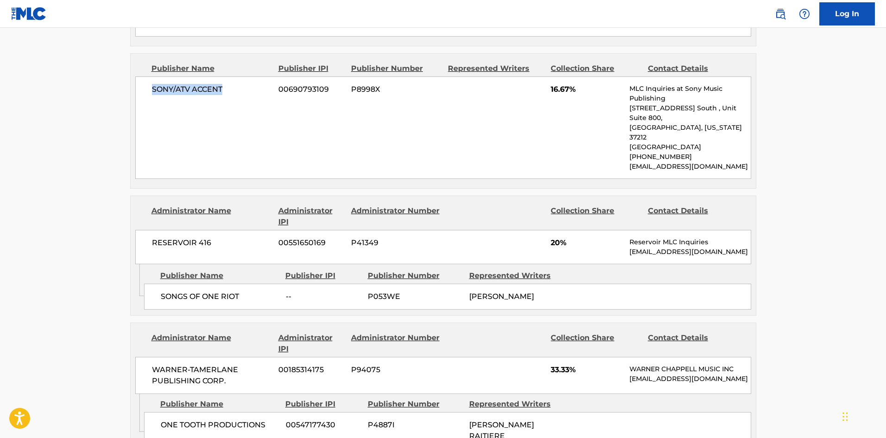
scroll to position [556, 0]
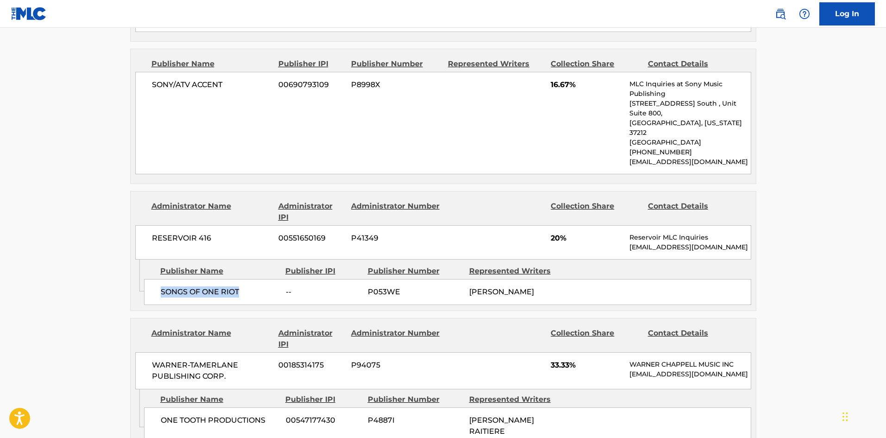
drag, startPoint x: 161, startPoint y: 271, endPoint x: 258, endPoint y: 267, distance: 96.9
click at [258, 286] on span "SONGS OF ONE RIOT" at bounding box center [220, 291] width 118 height 11
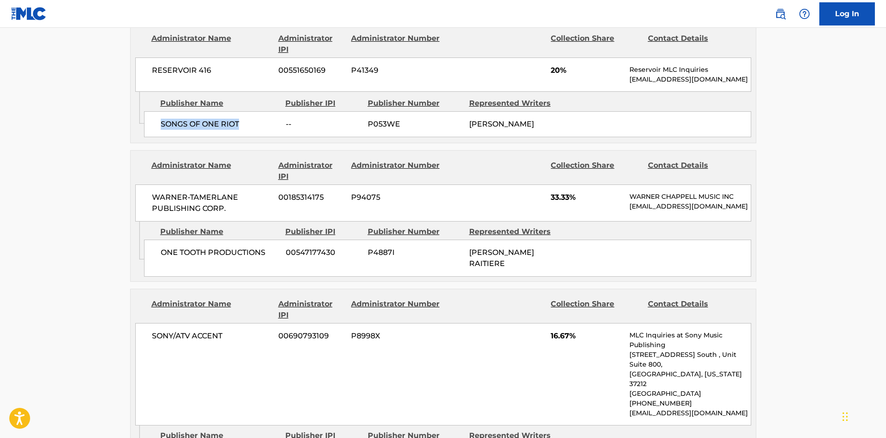
scroll to position [741, 0]
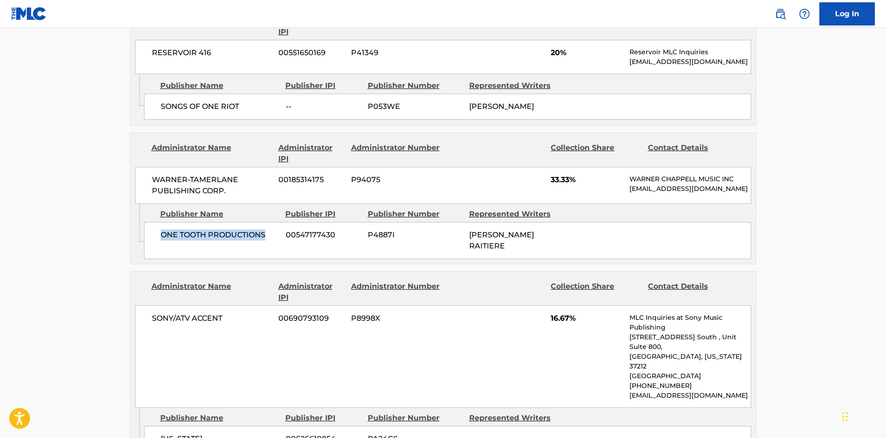
drag, startPoint x: 160, startPoint y: 222, endPoint x: 269, endPoint y: 215, distance: 108.6
click at [269, 222] on div "ONE TOOTH PRODUCTIONS 00547177430 P4887I [PERSON_NAME]" at bounding box center [447, 240] width 607 height 37
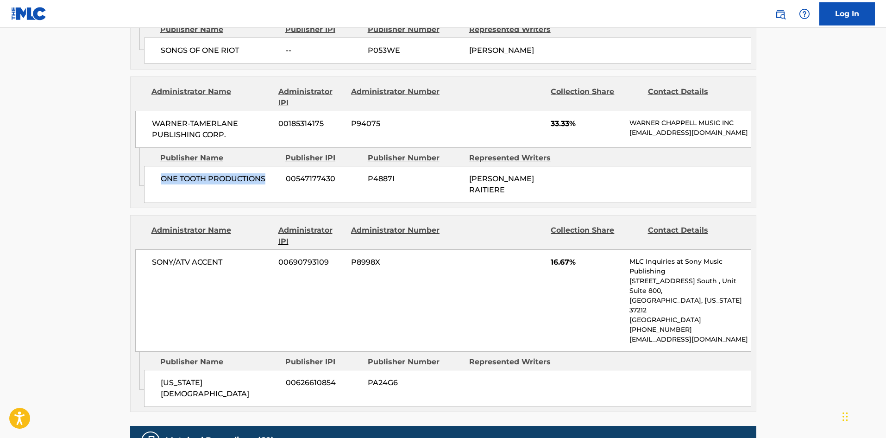
scroll to position [880, 0]
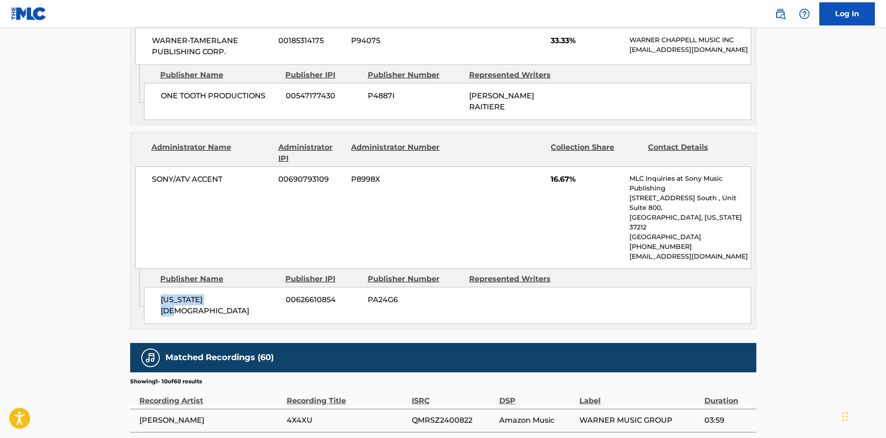
drag, startPoint x: 159, startPoint y: 267, endPoint x: 232, endPoint y: 262, distance: 73.3
click at [232, 287] on div "[US_STATE] [DEMOGRAPHIC_DATA] 00626610854 PA24G6" at bounding box center [447, 305] width 607 height 37
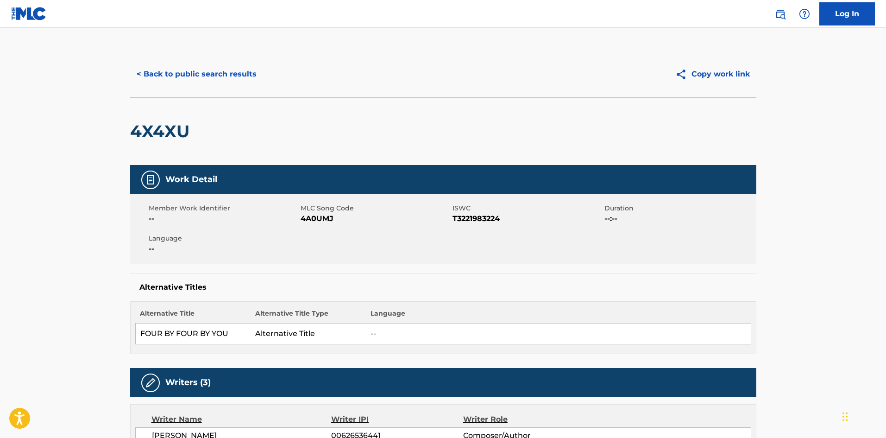
scroll to position [324, 0]
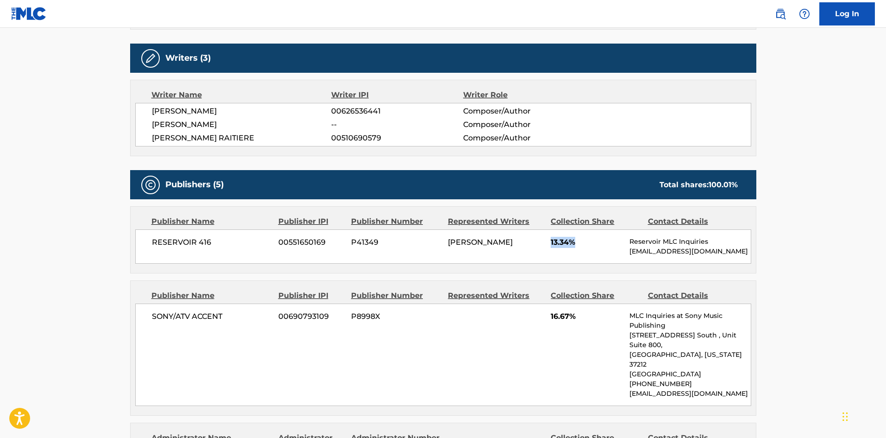
drag, startPoint x: 548, startPoint y: 242, endPoint x: 578, endPoint y: 239, distance: 29.3
click at [578, 239] on div "RESERVOIR 416 00551650169 P41349 [PERSON_NAME] 13.34% Reservoir MLC Inquiries […" at bounding box center [443, 246] width 616 height 34
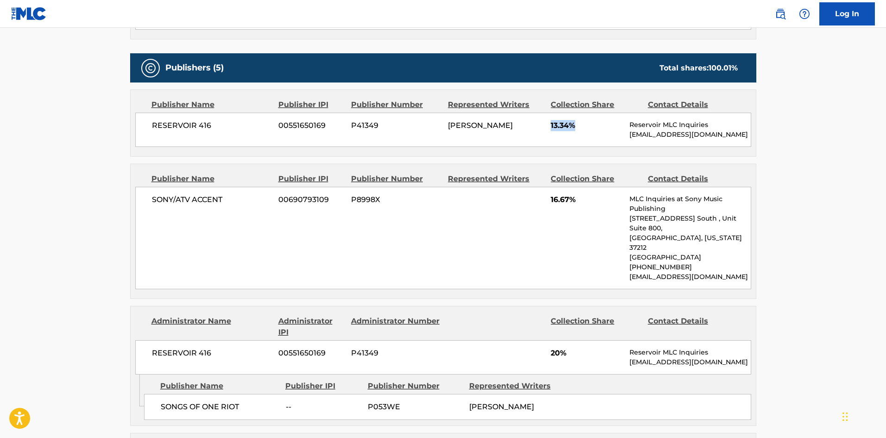
scroll to position [556, 0]
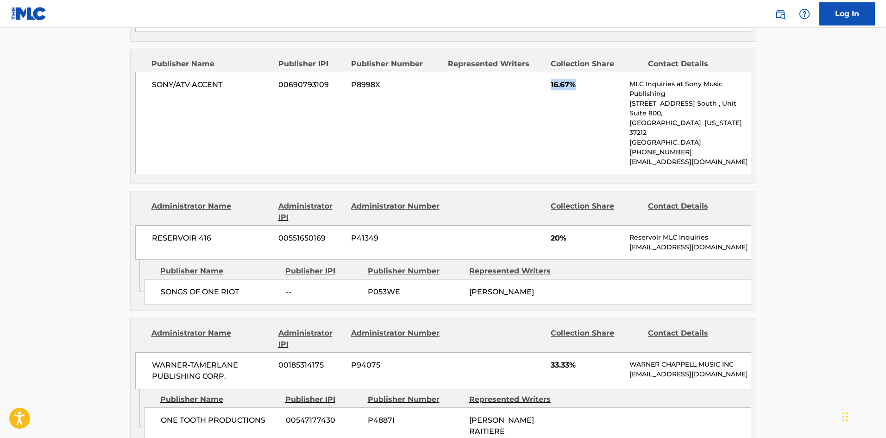
drag, startPoint x: 550, startPoint y: 83, endPoint x: 585, endPoint y: 84, distance: 34.3
click at [585, 84] on div "SONY/ATV ACCENT 00690793109 P8998X 16.67% MLC Inquiries at Sony Music Publishin…" at bounding box center [443, 123] width 616 height 102
drag, startPoint x: 552, startPoint y: 221, endPoint x: 585, endPoint y: 218, distance: 33.0
click at [585, 233] on span "20%" at bounding box center [587, 238] width 72 height 11
drag, startPoint x: 552, startPoint y: 345, endPoint x: 589, endPoint y: 341, distance: 37.2
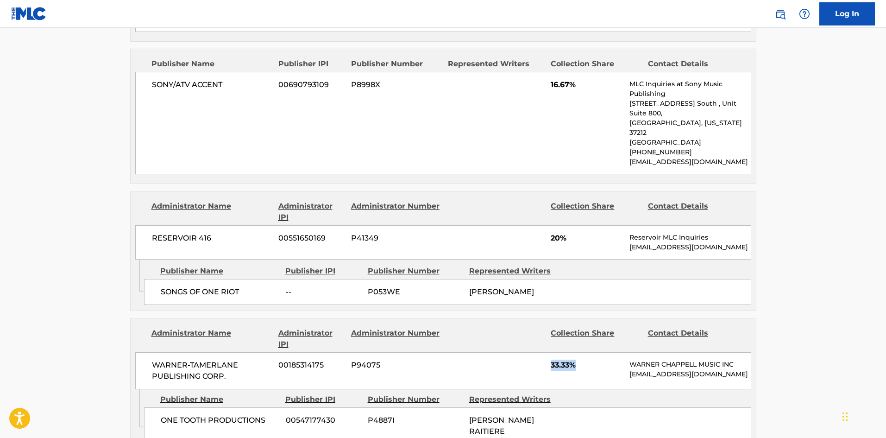
click at [589, 359] on span "33.33%" at bounding box center [587, 364] width 72 height 11
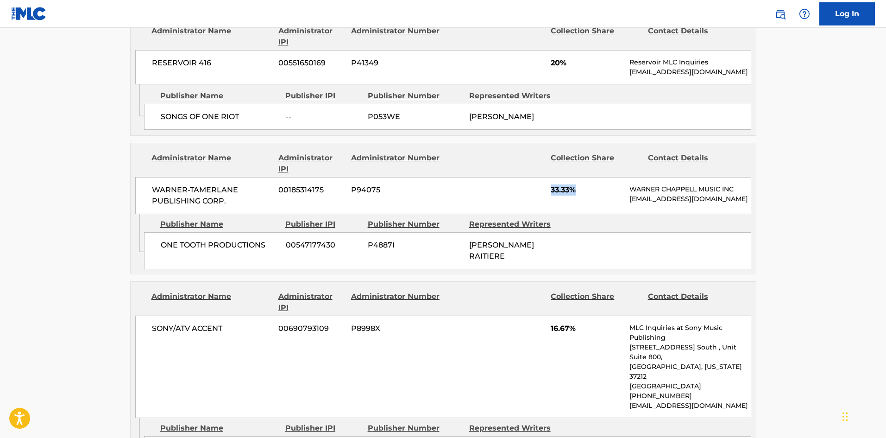
scroll to position [741, 0]
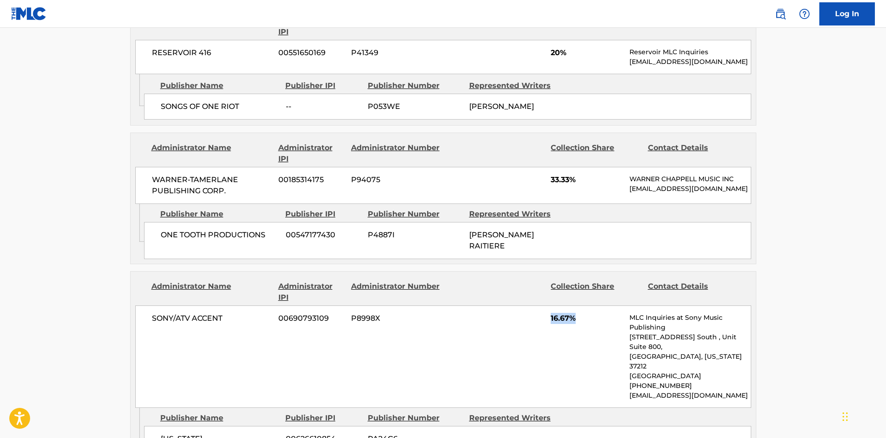
drag, startPoint x: 549, startPoint y: 306, endPoint x: 597, endPoint y: 304, distance: 48.2
click at [597, 305] on div "SONY/ATV ACCENT 00690793109 P8998X 16.67% MLC Inquiries at Sony Music Publishin…" at bounding box center [443, 356] width 616 height 102
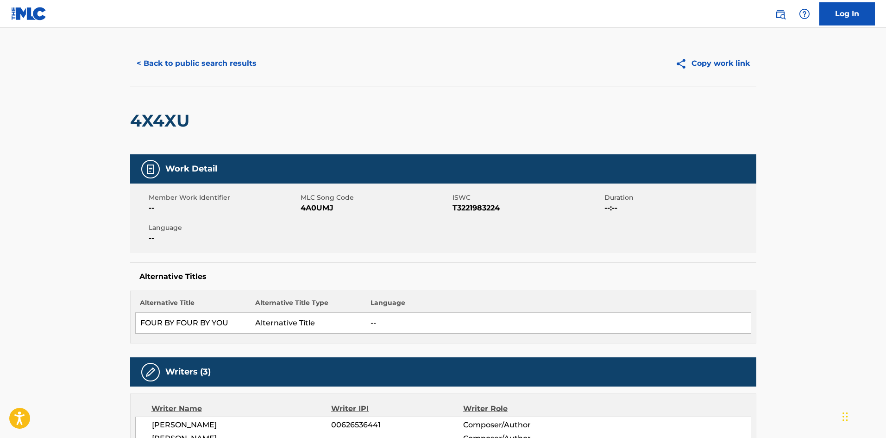
scroll to position [0, 0]
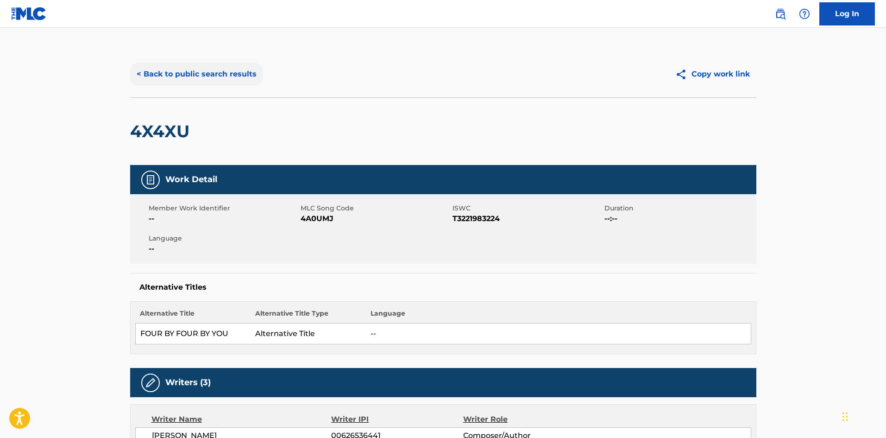
click at [228, 79] on button "< Back to public search results" at bounding box center [196, 74] width 133 height 23
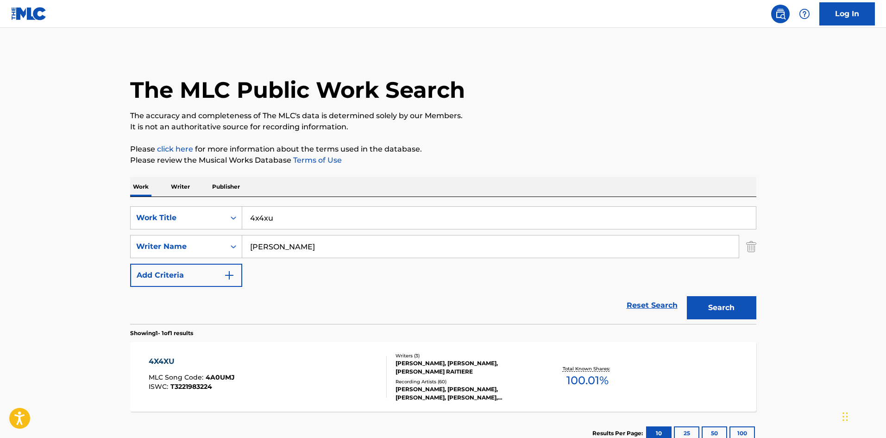
scroll to position [13, 0]
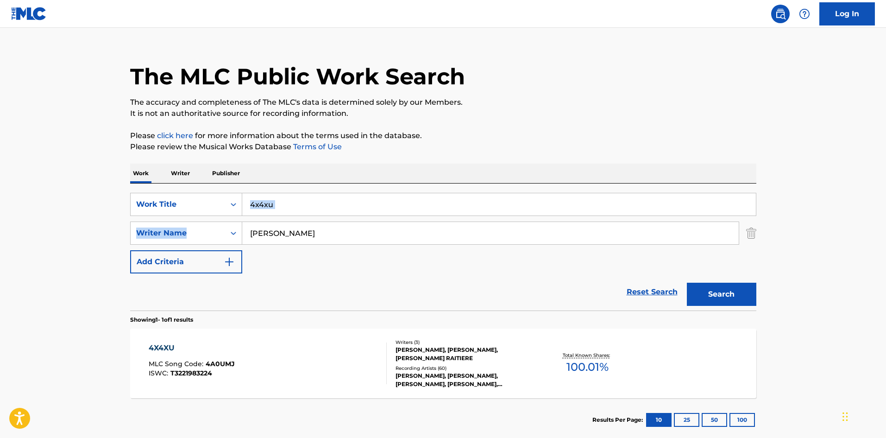
drag, startPoint x: 307, startPoint y: 217, endPoint x: 233, endPoint y: 159, distance: 94.0
click at [220, 189] on div "SearchWithCriteria3828a3a0-6403-475d-aa9f-6252957e12b1 Work Title 4x4xu SearchW…" at bounding box center [443, 246] width 626 height 127
click at [311, 207] on input "4x4xu" at bounding box center [499, 204] width 514 height 22
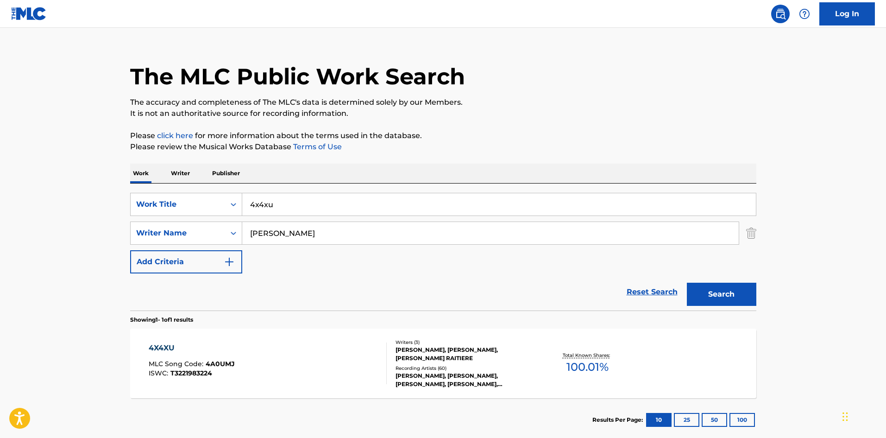
paste input "Amped"
type input "Amped"
drag, startPoint x: 311, startPoint y: 237, endPoint x: 25, endPoint y: 236, distance: 285.8
click at [25, 236] on main "The MLC Public Work Search The accuracy and completeness of The MLC's data is d…" at bounding box center [443, 230] width 886 height 432
paste input "[PERSON_NAME]"
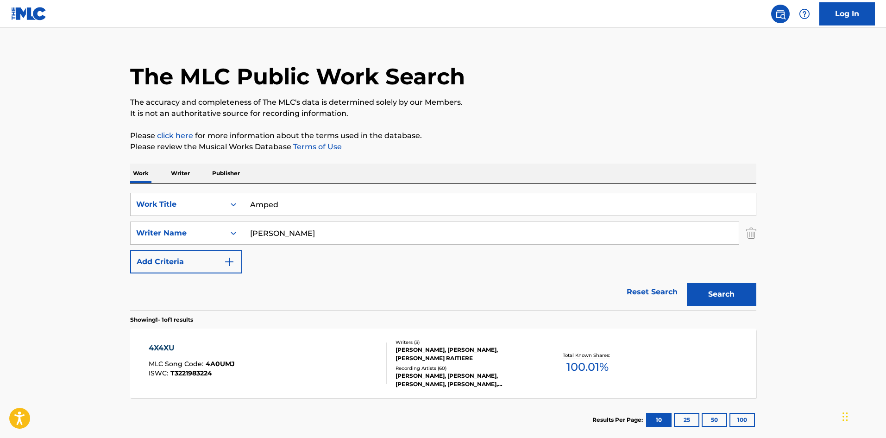
click at [719, 282] on div "Search" at bounding box center [719, 291] width 74 height 37
click at [720, 285] on button "Search" at bounding box center [721, 294] width 69 height 23
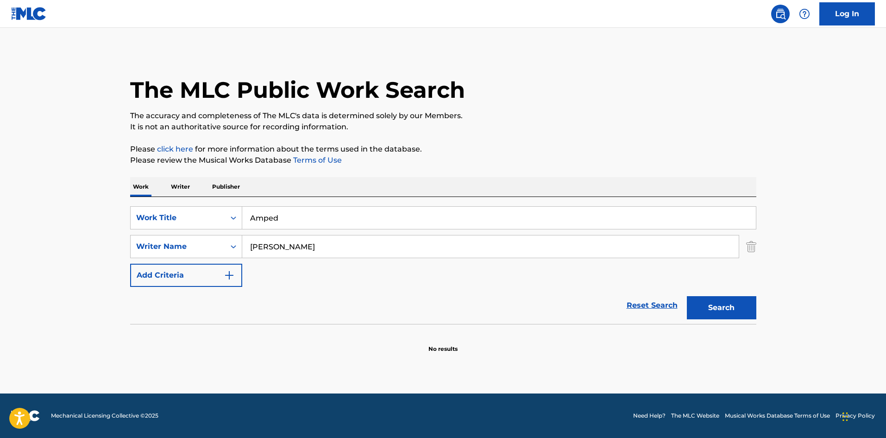
drag, startPoint x: 334, startPoint y: 248, endPoint x: 0, endPoint y: 224, distance: 334.8
click at [0, 241] on main "The MLC Public Work Search The accuracy and completeness of The MLC's data is d…" at bounding box center [443, 210] width 886 height 365
paste input "[PERSON_NAME]"
type input "[PERSON_NAME]"
click at [730, 301] on button "Search" at bounding box center [721, 307] width 69 height 23
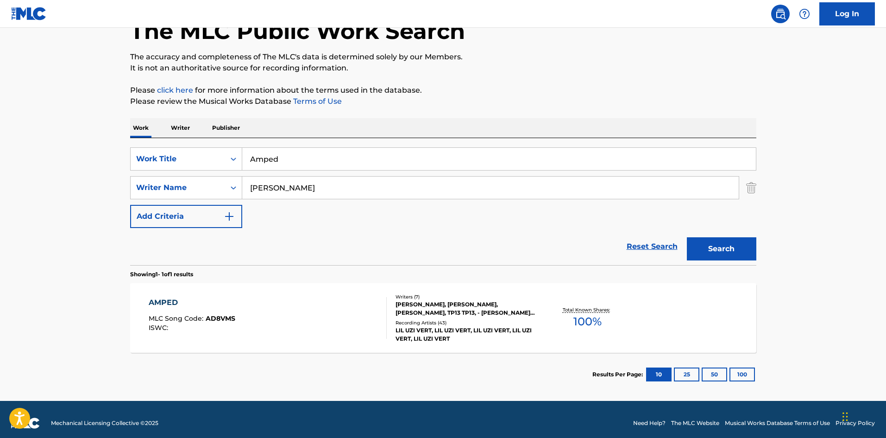
scroll to position [66, 0]
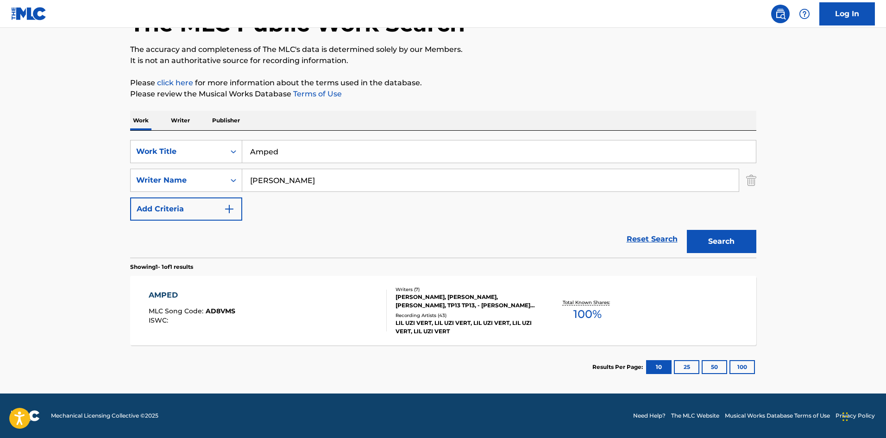
click at [164, 296] on div "AMPED" at bounding box center [192, 295] width 87 height 11
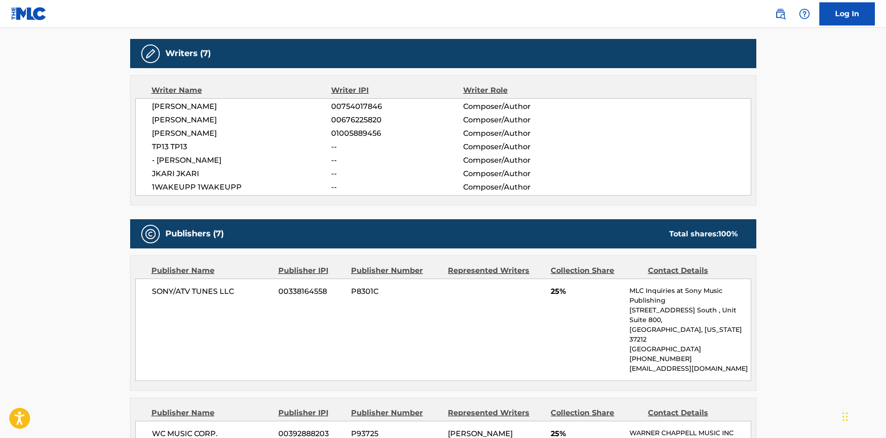
scroll to position [371, 0]
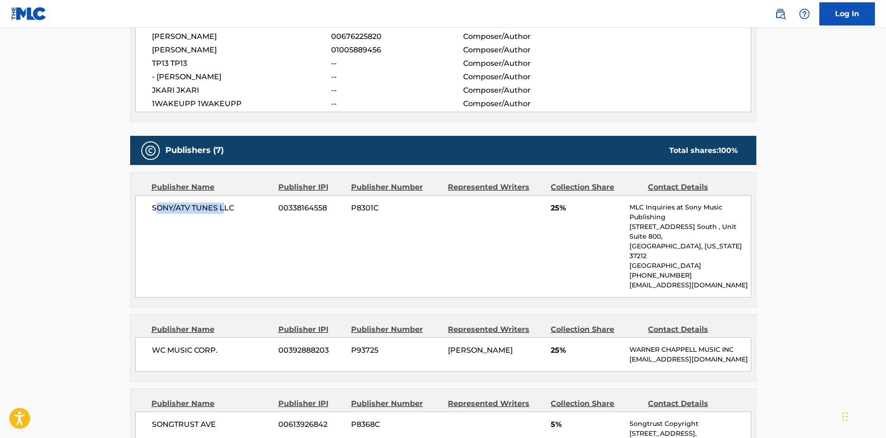
drag, startPoint x: 154, startPoint y: 205, endPoint x: 162, endPoint y: 231, distance: 27.1
click at [222, 203] on span "SONY/ATV TUNES LLC" at bounding box center [212, 207] width 120 height 11
click at [162, 231] on div "SONY/ATV TUNES LLC 00338164558 P8301C 25% MLC Inquiries at Sony Music Publishin…" at bounding box center [443, 246] width 616 height 102
drag, startPoint x: 151, startPoint y: 210, endPoint x: 250, endPoint y: 208, distance: 99.1
click at [250, 208] on div "SONY/ATV TUNES LLC 00338164558 P8301C 25% MLC Inquiries at Sony Music Publishin…" at bounding box center [443, 246] width 616 height 102
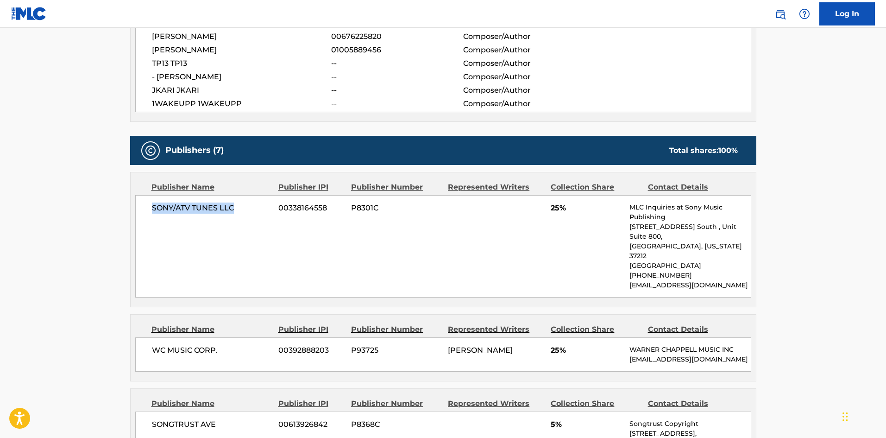
scroll to position [463, 0]
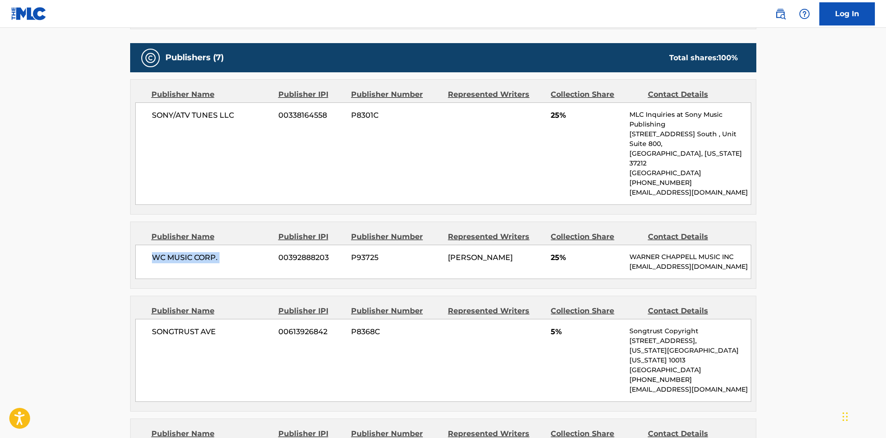
drag, startPoint x: 152, startPoint y: 239, endPoint x: 250, endPoint y: 233, distance: 97.9
click at [257, 252] on span "WC MUSIC CORP." at bounding box center [212, 257] width 120 height 11
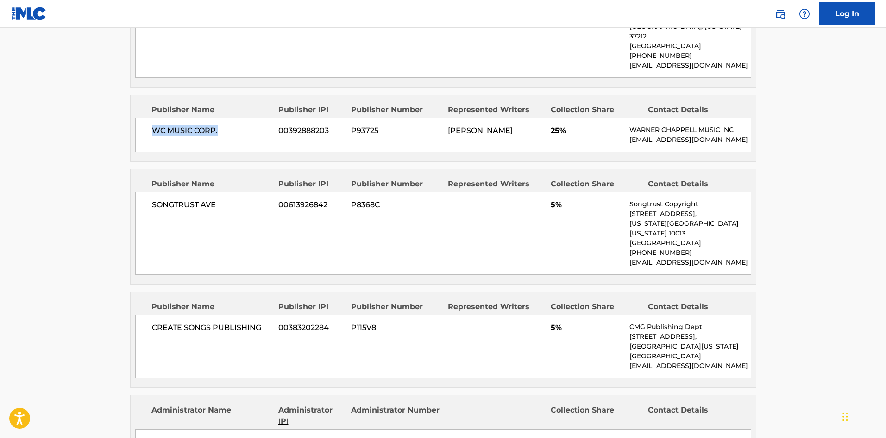
scroll to position [602, 0]
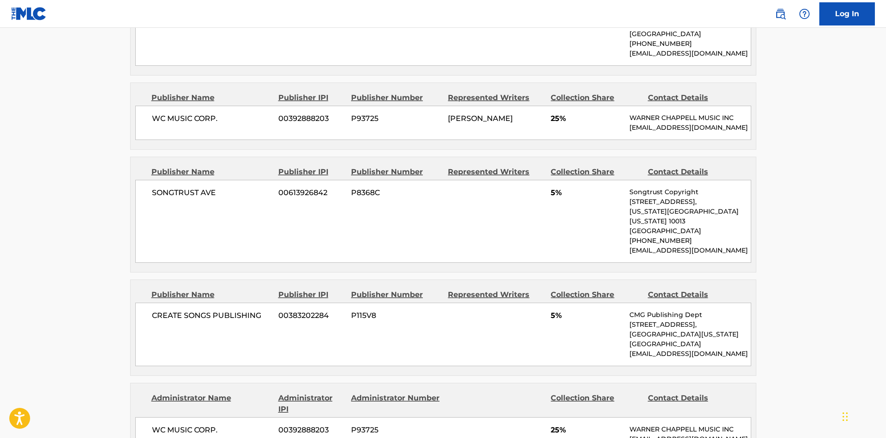
click at [153, 187] on span "SONGTRUST AVE" at bounding box center [212, 192] width 120 height 11
drag, startPoint x: 153, startPoint y: 183, endPoint x: 230, endPoint y: 180, distance: 76.5
click at [230, 187] on span "SONGTRUST AVE" at bounding box center [212, 192] width 120 height 11
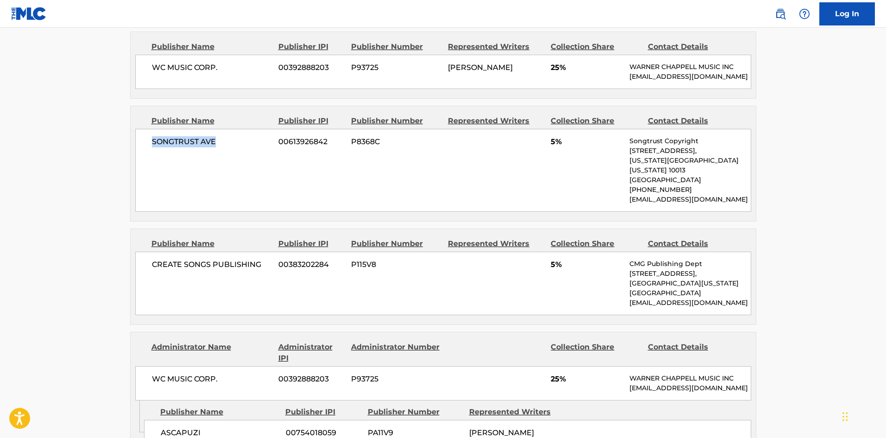
scroll to position [741, 0]
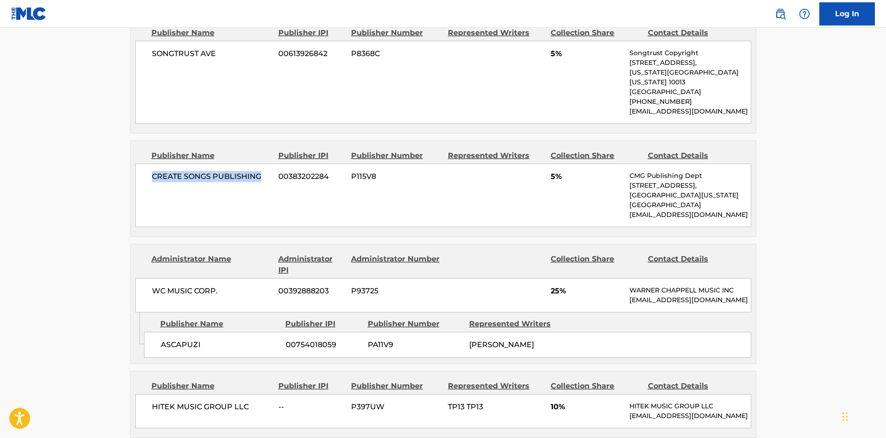
drag, startPoint x: 153, startPoint y: 157, endPoint x: 269, endPoint y: 158, distance: 115.3
click at [269, 171] on span "CREATE SONGS PUBLISHING" at bounding box center [212, 176] width 120 height 11
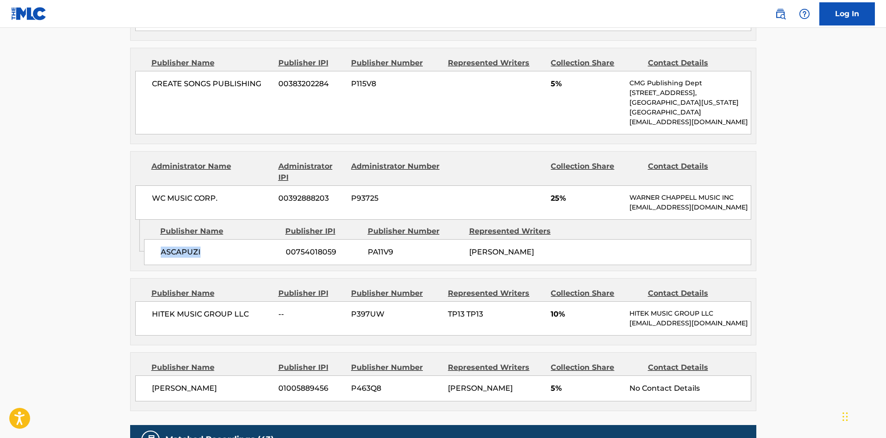
drag, startPoint x: 159, startPoint y: 243, endPoint x: 240, endPoint y: 243, distance: 81.1
click at [240, 243] on div "ASCAPUZI 00754018059 PA11V9 [PERSON_NAME]" at bounding box center [447, 252] width 607 height 26
drag, startPoint x: 152, startPoint y: 378, endPoint x: 217, endPoint y: 377, distance: 65.3
click at [217, 383] on span "[PERSON_NAME]" at bounding box center [212, 388] width 120 height 11
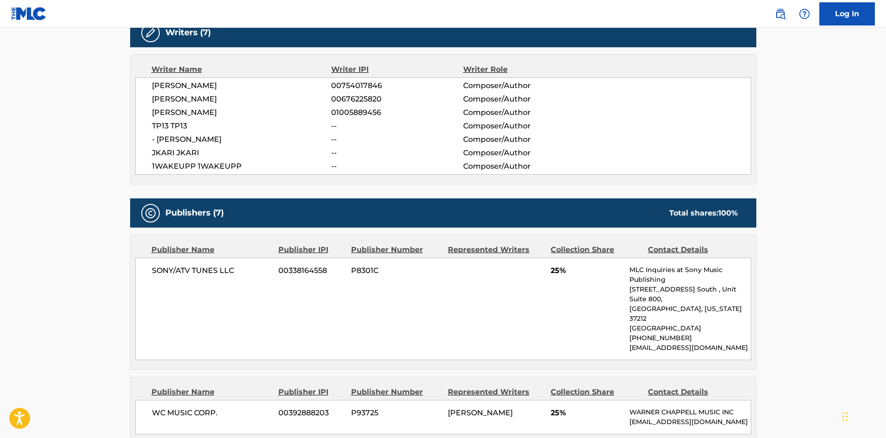
scroll to position [324, 0]
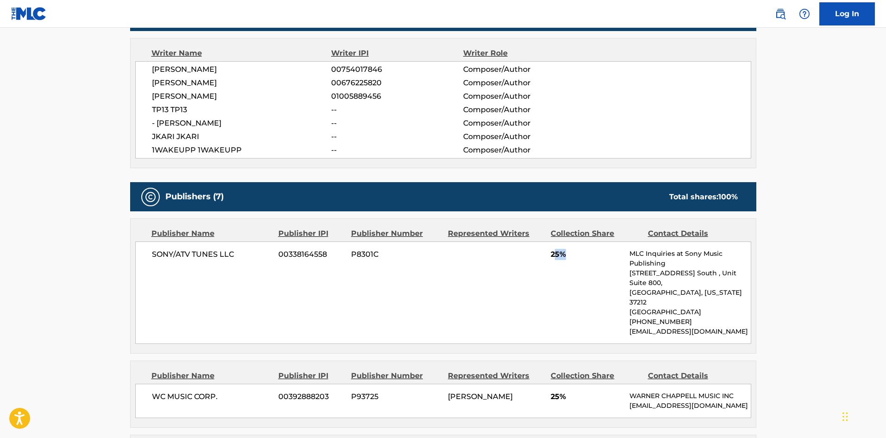
drag, startPoint x: 553, startPoint y: 258, endPoint x: 576, endPoint y: 255, distance: 22.9
click at [576, 255] on span "25%" at bounding box center [587, 254] width 72 height 11
drag, startPoint x: 545, startPoint y: 271, endPoint x: 550, endPoint y: 259, distance: 12.5
click at [545, 270] on div "SONY/ATV TUNES LLC 00338164558 P8301C 25% MLC Inquiries at Sony Music Publishin…" at bounding box center [443, 292] width 616 height 102
drag, startPoint x: 551, startPoint y: 255, endPoint x: 573, endPoint y: 252, distance: 22.4
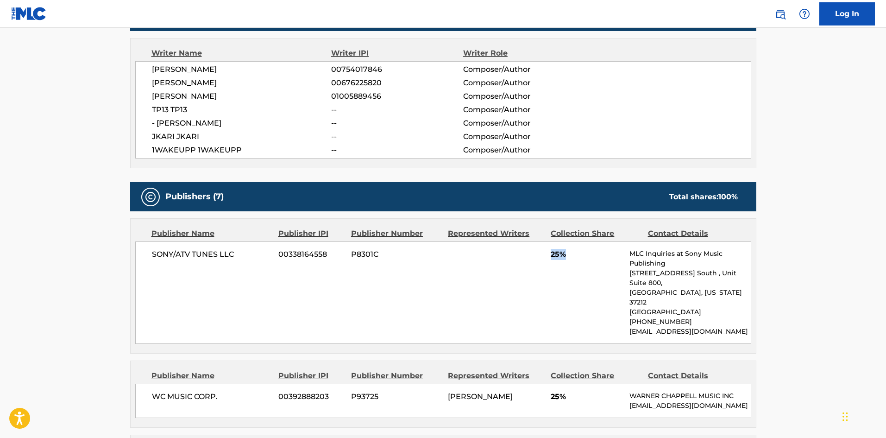
click at [573, 252] on span "25%" at bounding box center [587, 254] width 72 height 11
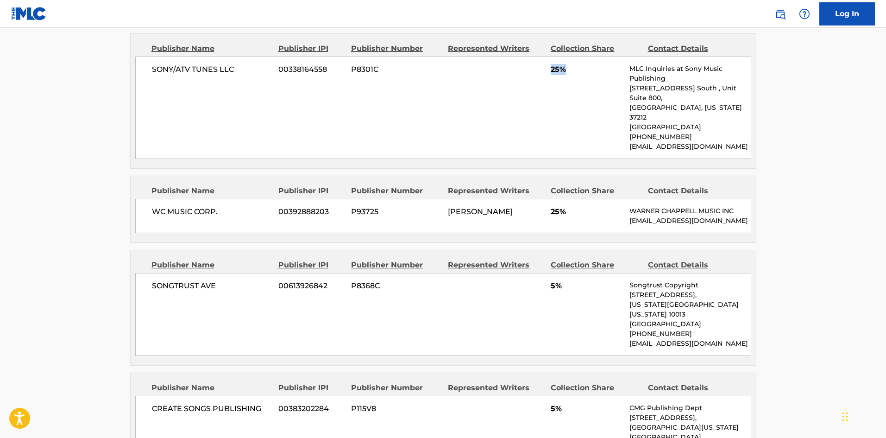
scroll to position [510, 0]
drag, startPoint x: 552, startPoint y: 194, endPoint x: 583, endPoint y: 195, distance: 31.5
click at [583, 206] on span "25%" at bounding box center [587, 211] width 72 height 11
drag, startPoint x: 551, startPoint y: 274, endPoint x: 582, endPoint y: 271, distance: 31.2
click at [584, 280] on span "5%" at bounding box center [587, 285] width 72 height 11
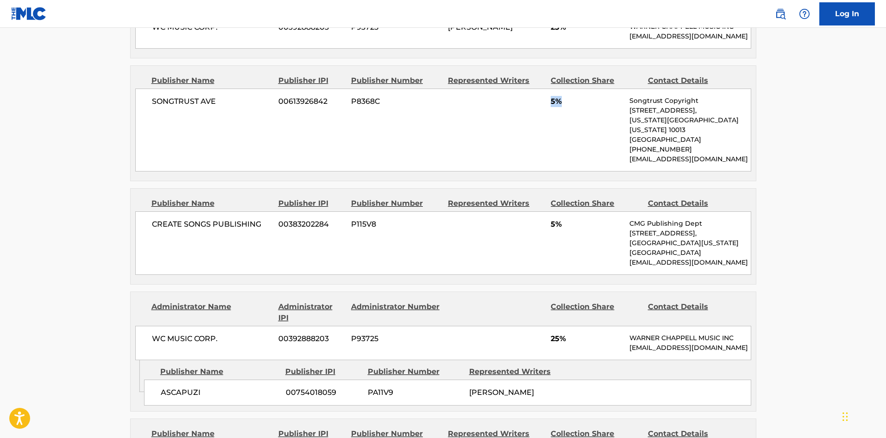
scroll to position [741, 0]
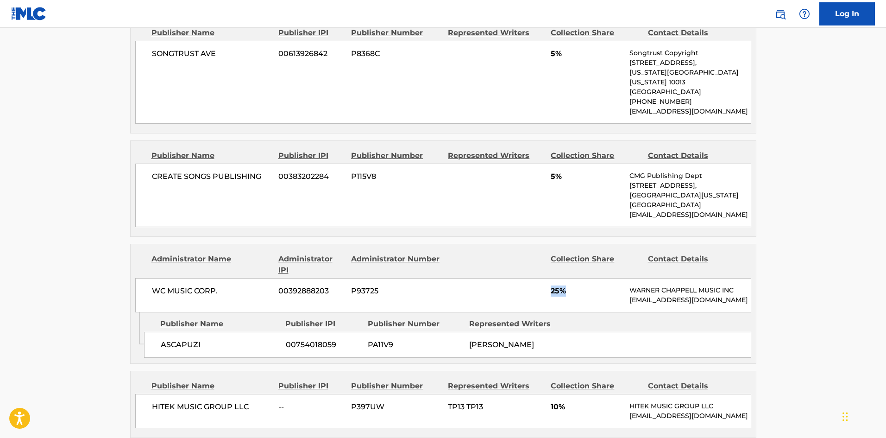
drag, startPoint x: 550, startPoint y: 273, endPoint x: 574, endPoint y: 273, distance: 23.6
click at [574, 278] on div "WC MUSIC CORP. 00392888203 P93725 25% [PERSON_NAME] MUSIC INC [EMAIL_ADDRESS][D…" at bounding box center [443, 295] width 616 height 34
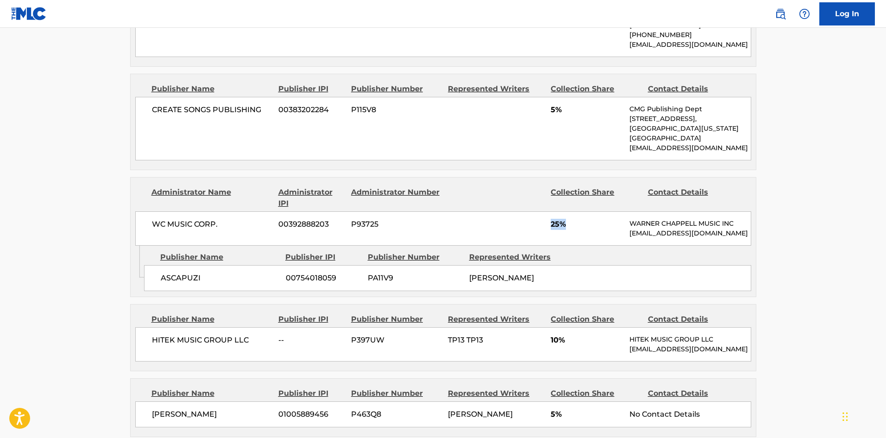
scroll to position [880, 0]
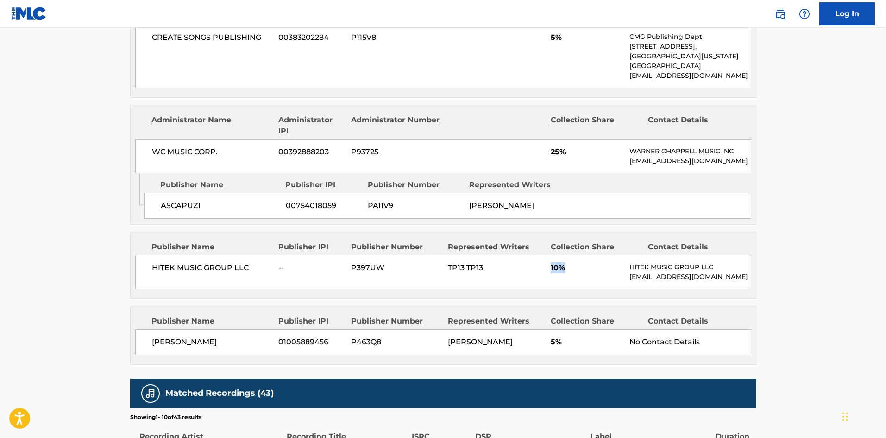
drag, startPoint x: 549, startPoint y: 257, endPoint x: 578, endPoint y: 250, distance: 29.5
click at [584, 255] on div "HITEK MUSIC GROUP LLC -- P397UW TP13 TP13 10% HITEK MUSIC GROUP LLC [EMAIL_ADDR…" at bounding box center [443, 272] width 616 height 34
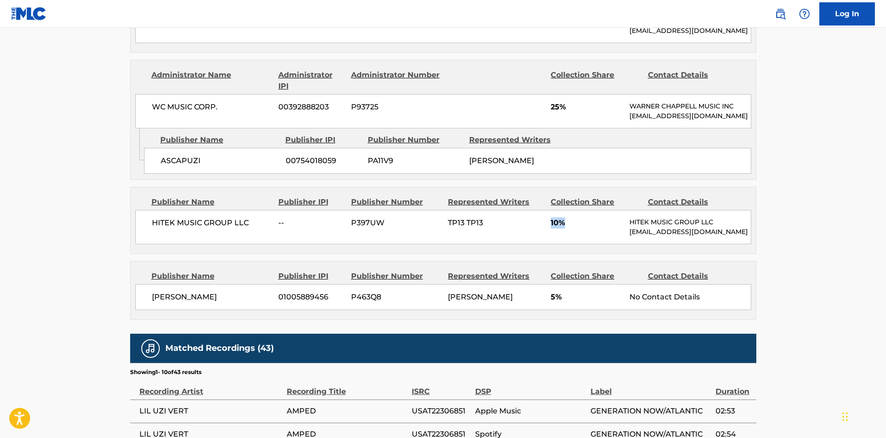
scroll to position [926, 0]
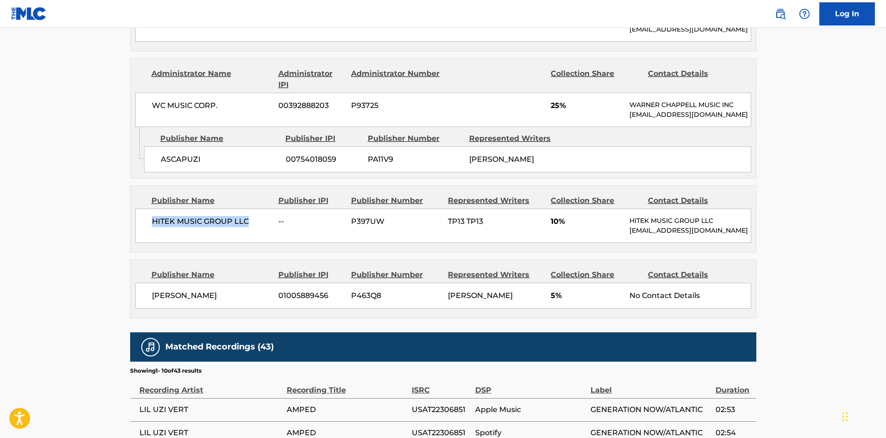
drag, startPoint x: 149, startPoint y: 212, endPoint x: 263, endPoint y: 219, distance: 114.1
click at [263, 219] on div "HITEK MUSIC GROUP LLC -- P397UW TP13 TP13 10% HITEK MUSIC GROUP LLC [EMAIL_ADDR…" at bounding box center [443, 225] width 616 height 34
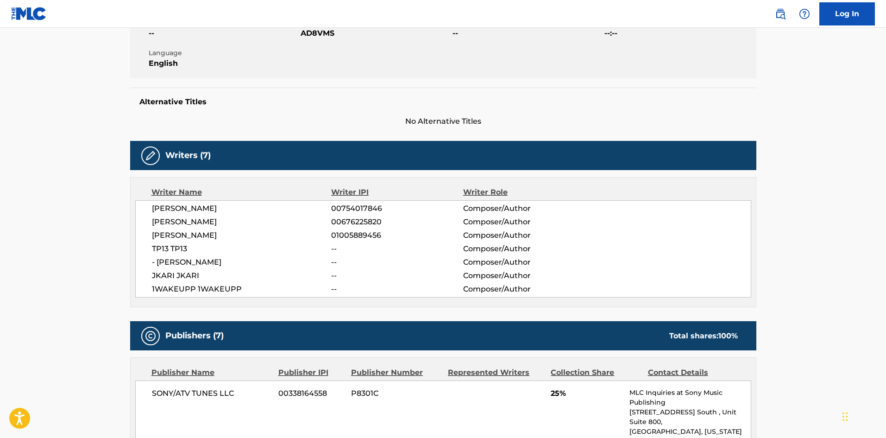
scroll to position [0, 0]
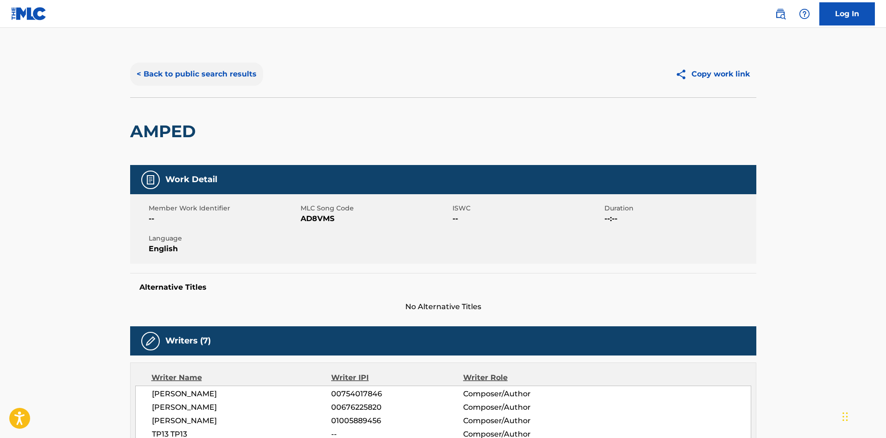
click at [202, 74] on button "< Back to public search results" at bounding box center [196, 74] width 133 height 23
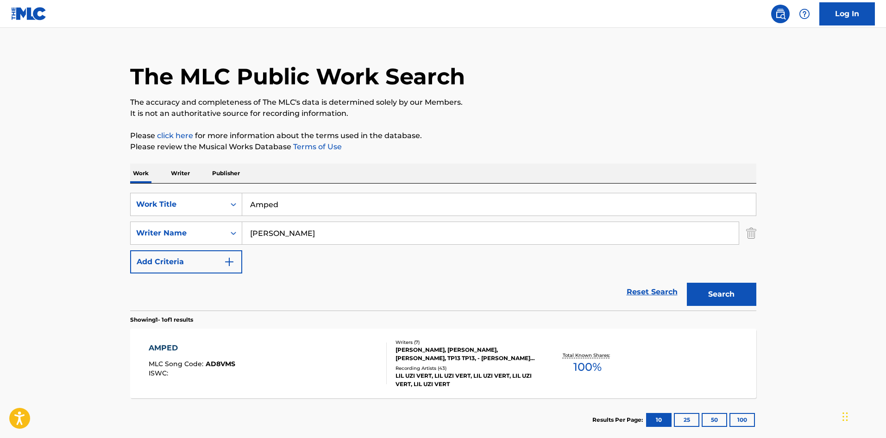
drag, startPoint x: 322, startPoint y: 202, endPoint x: 57, endPoint y: 162, distance: 268.1
click at [89, 182] on main "The MLC Public Work Search The accuracy and completeness of The MLC's data is d…" at bounding box center [443, 230] width 886 height 432
paste input "Love Scars 4"
type input "Love Scars 4"
drag, startPoint x: 357, startPoint y: 234, endPoint x: 0, endPoint y: 246, distance: 356.9
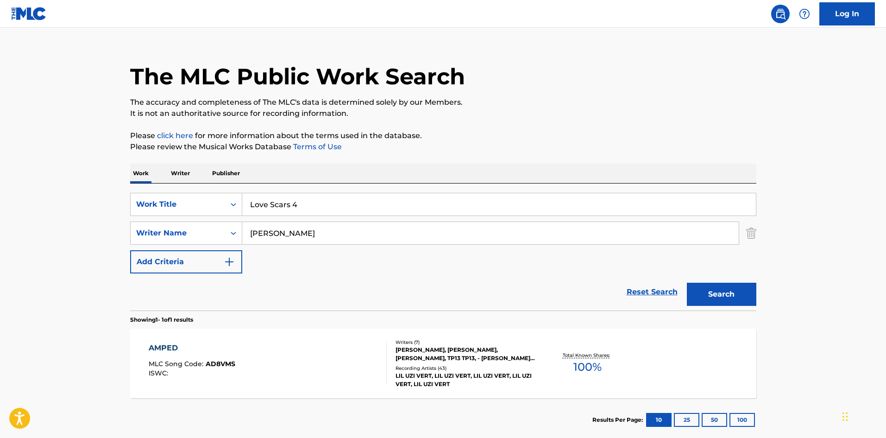
click at [0, 247] on main "The MLC Public Work Search The accuracy and completeness of The MLC's data is d…" at bounding box center [443, 230] width 886 height 432
paste input "[PERSON_NAME]"
type input "[PERSON_NAME]"
click at [743, 287] on button "Search" at bounding box center [721, 294] width 69 height 23
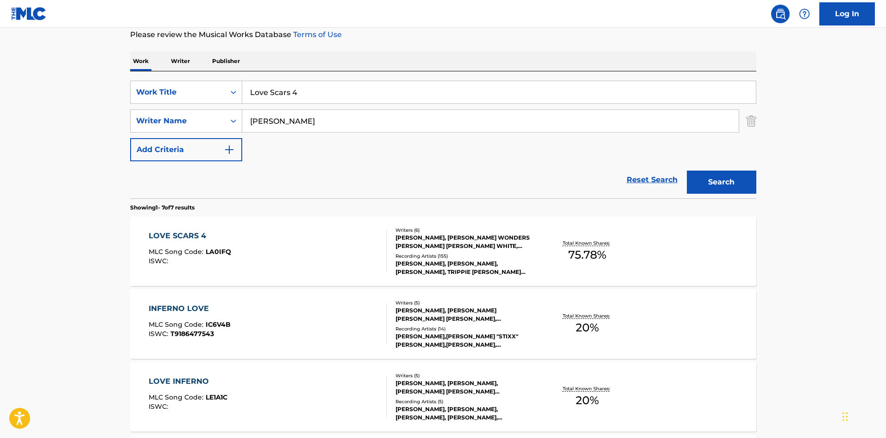
scroll to position [139, 0]
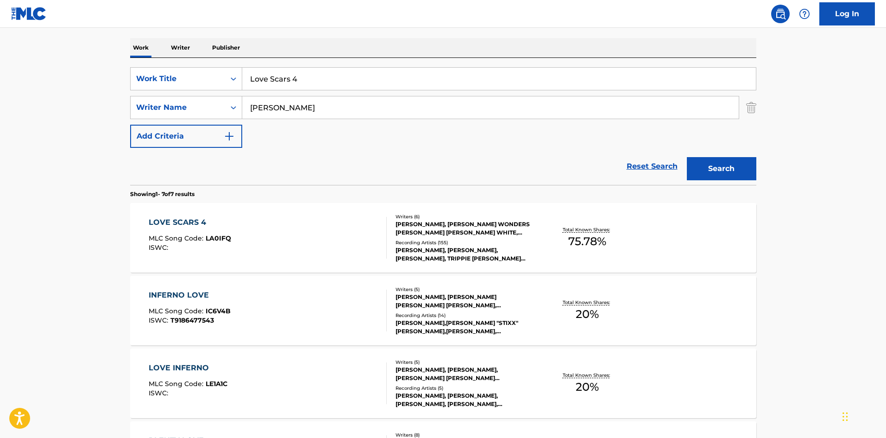
click at [186, 219] on div "LOVE SCARS 4" at bounding box center [190, 222] width 82 height 11
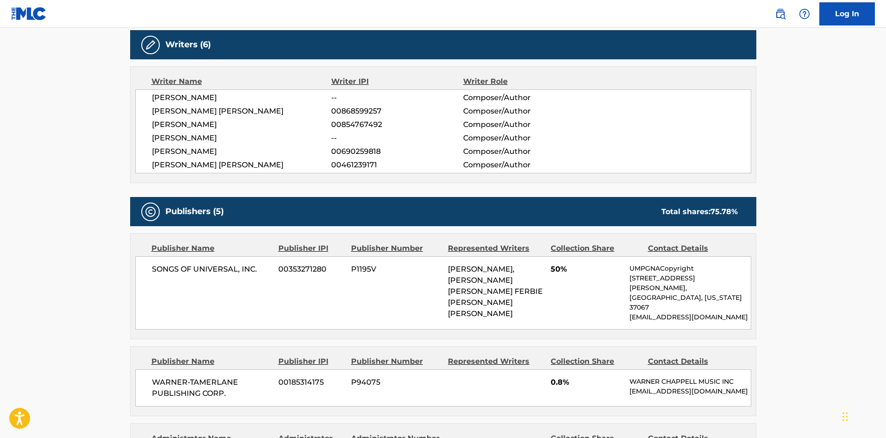
scroll to position [390, 0]
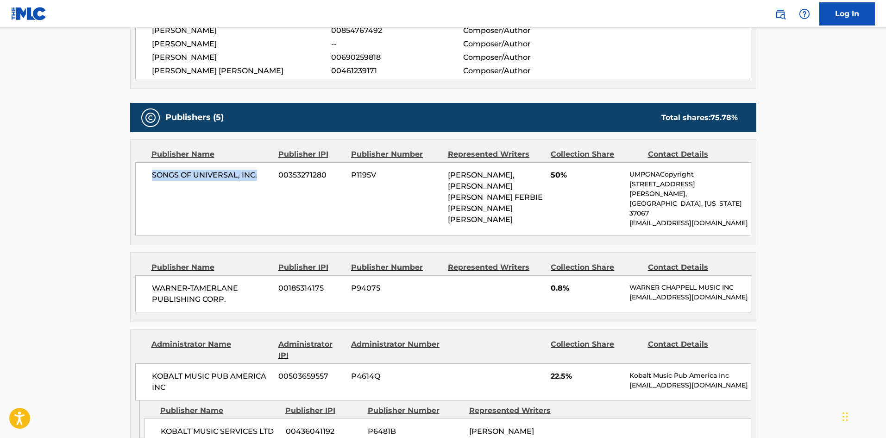
drag, startPoint x: 151, startPoint y: 176, endPoint x: 274, endPoint y: 179, distance: 122.3
click at [274, 179] on div "SONGS OF UNIVERSAL, INC. 00353271280 P1195V [PERSON_NAME], [PERSON_NAME] [PERSO…" at bounding box center [443, 198] width 616 height 73
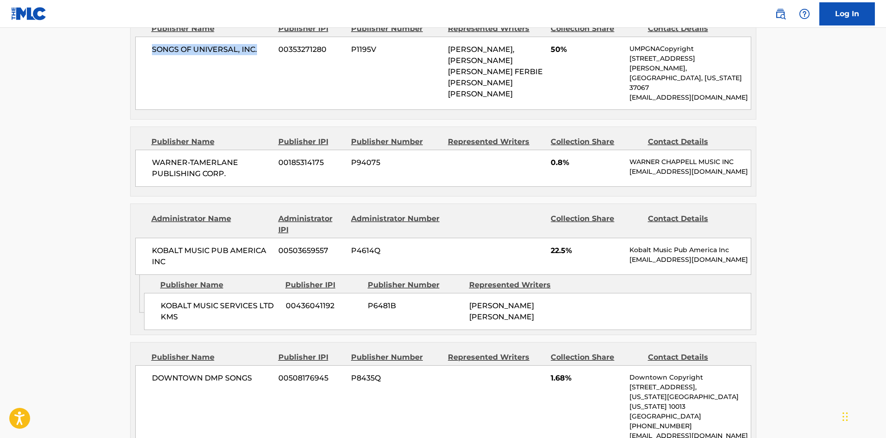
scroll to position [529, 0]
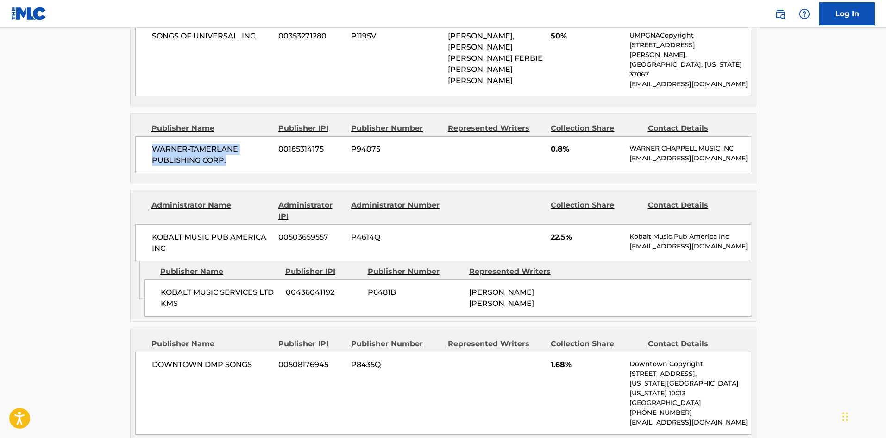
drag, startPoint x: 154, startPoint y: 158, endPoint x: 110, endPoint y: 6, distance: 158.6
click at [261, 173] on div "WARNER-[PERSON_NAME] PUBLISHING CORP. 00185314175 P94075 0.8% [PERSON_NAME] MUS…" at bounding box center [443, 154] width 616 height 37
drag, startPoint x: 158, startPoint y: 307, endPoint x: 202, endPoint y: 323, distance: 47.3
click at [202, 316] on div "KOBALT MUSIC SERVICES LTD KMS 00436041192 P6481B [PERSON_NAME] [PERSON_NAME]" at bounding box center [447, 297] width 607 height 37
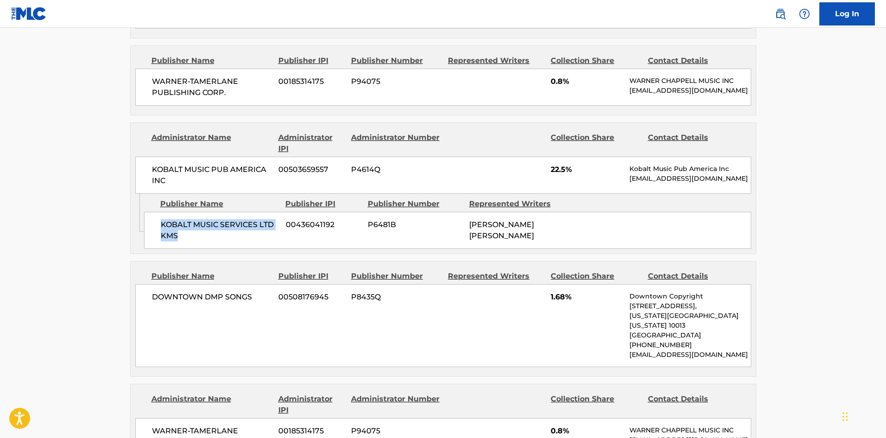
scroll to position [714, 0]
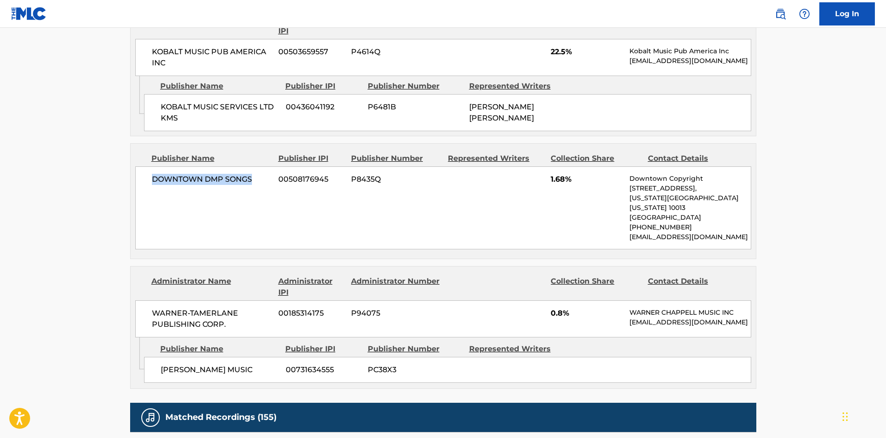
drag, startPoint x: 153, startPoint y: 194, endPoint x: 264, endPoint y: 189, distance: 110.8
click at [264, 185] on span "DOWNTOWN DMP SONGS" at bounding box center [212, 179] width 120 height 11
drag, startPoint x: 162, startPoint y: 382, endPoint x: 274, endPoint y: 382, distance: 111.6
click at [274, 375] on span "[PERSON_NAME] MUSIC" at bounding box center [220, 369] width 118 height 11
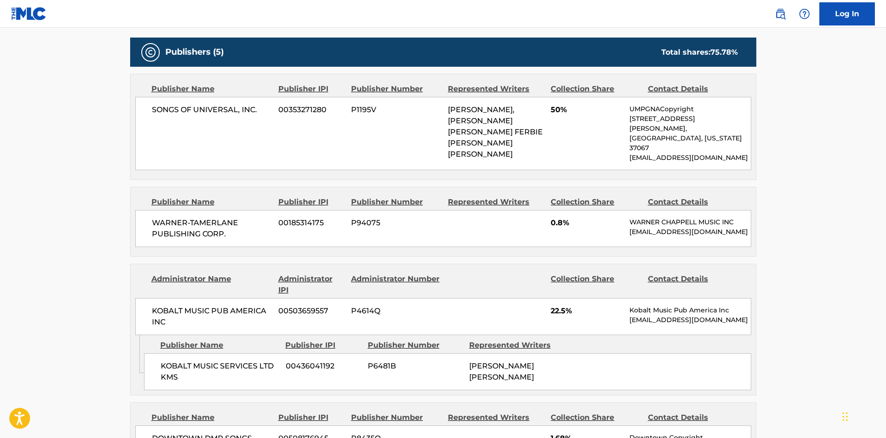
scroll to position [436, 0]
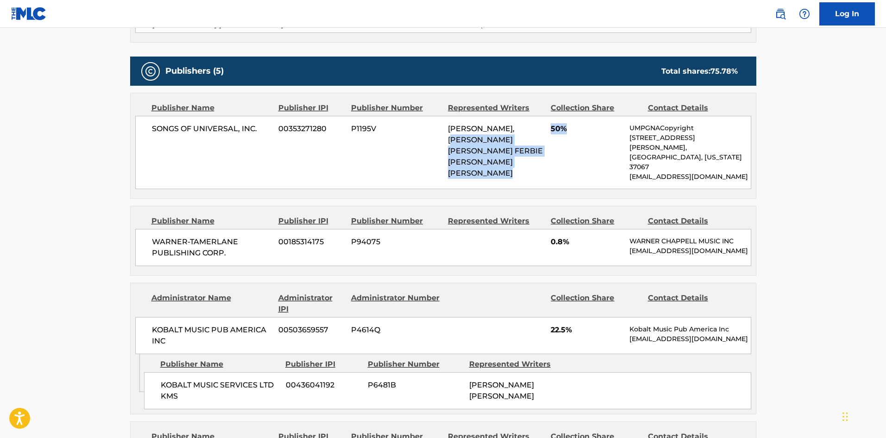
drag, startPoint x: 546, startPoint y: 128, endPoint x: 580, endPoint y: 124, distance: 34.5
click at [580, 124] on div "SONGS OF UNIVERSAL, INC. 00353271280 P1195V [PERSON_NAME], [PERSON_NAME] [PERSO…" at bounding box center [443, 152] width 616 height 73
click at [562, 138] on div "SONGS OF UNIVERSAL, INC. 00353271280 P1195V [PERSON_NAME], [PERSON_NAME] [PERSO…" at bounding box center [443, 152] width 616 height 73
drag, startPoint x: 550, startPoint y: 127, endPoint x: 577, endPoint y: 125, distance: 27.0
click at [577, 125] on div "SONGS OF UNIVERSAL, INC. 00353271280 P1195V [PERSON_NAME], [PERSON_NAME] [PERSO…" at bounding box center [443, 152] width 616 height 73
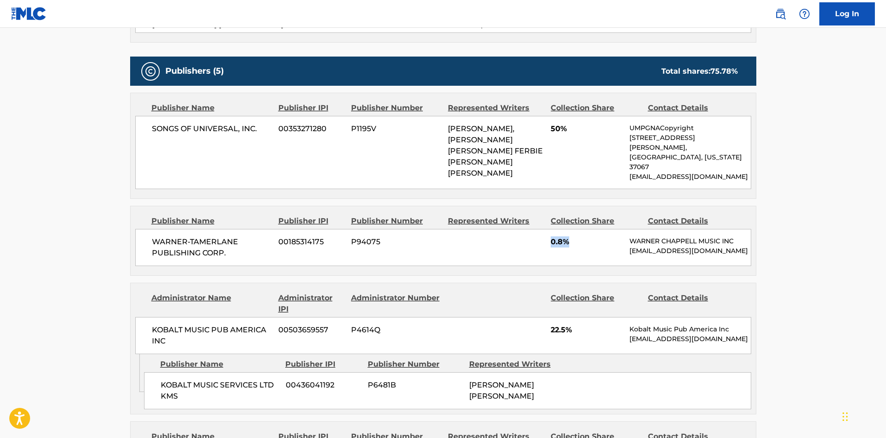
drag, startPoint x: 548, startPoint y: 242, endPoint x: 311, endPoint y: 85, distance: 284.6
click at [586, 252] on div "WARNER-[PERSON_NAME] PUBLISHING CORP. 00185314175 P94075 0.8% [PERSON_NAME] MUS…" at bounding box center [443, 247] width 616 height 37
drag, startPoint x: 552, startPoint y: 344, endPoint x: 590, endPoint y: 344, distance: 38.0
click at [590, 335] on span "22.5%" at bounding box center [587, 329] width 72 height 11
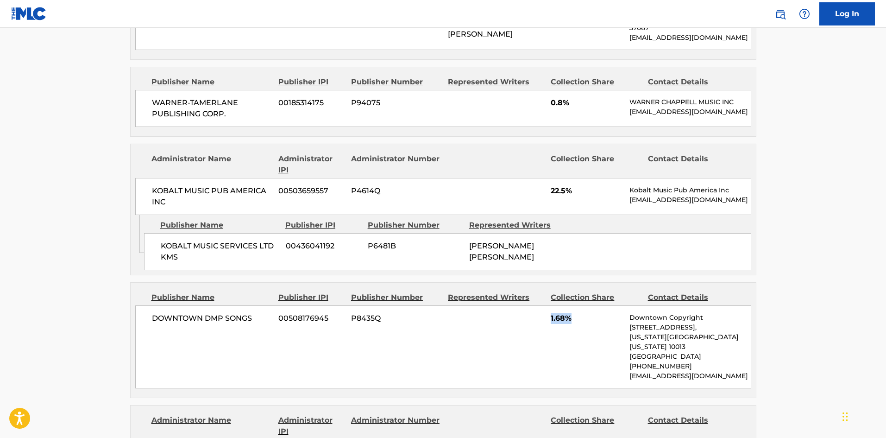
drag, startPoint x: 550, startPoint y: 333, endPoint x: 597, endPoint y: 332, distance: 46.3
click at [597, 332] on div "DOWNTOWN DMP SONGS 00508176945 P8435Q 1.68% Downtown Copyright [STREET_ADDRESS]…" at bounding box center [443, 346] width 616 height 83
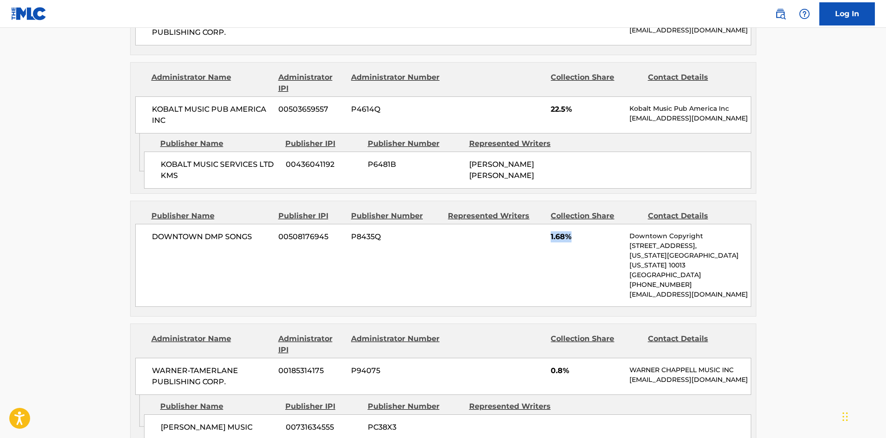
scroll to position [807, 0]
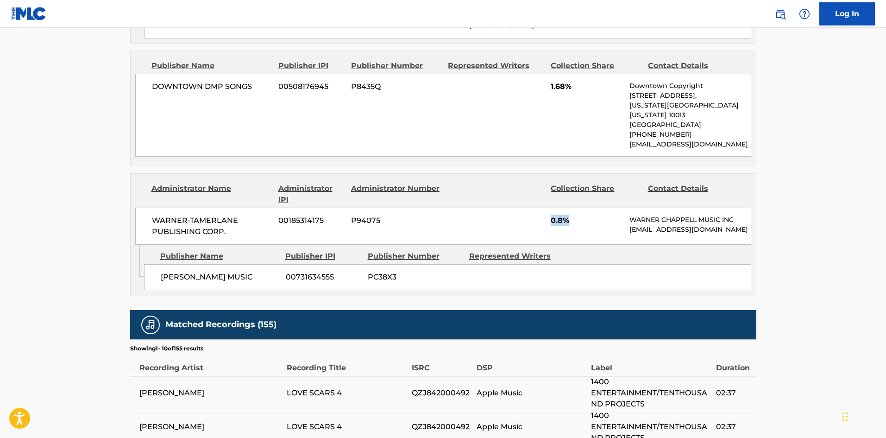
drag, startPoint x: 548, startPoint y: 227, endPoint x: 588, endPoint y: 226, distance: 39.8
click at [588, 226] on div "WARNER-[PERSON_NAME] PUBLISHING CORP. 00185314175 P94075 0.8% [PERSON_NAME] MUS…" at bounding box center [443, 226] width 616 height 37
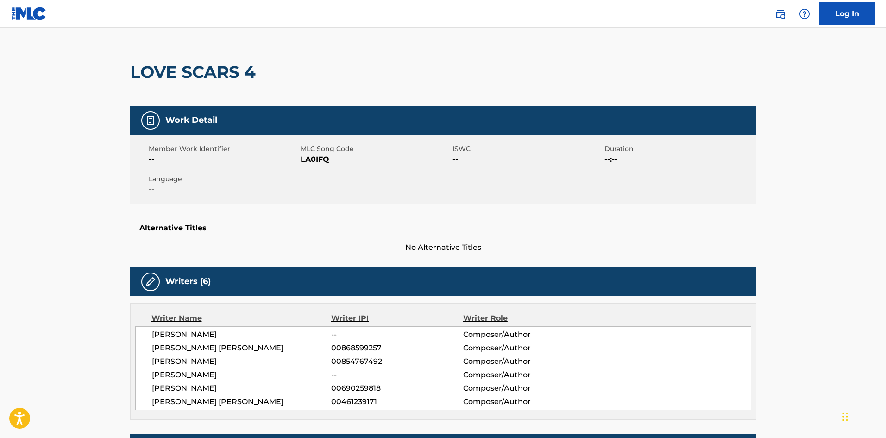
scroll to position [0, 0]
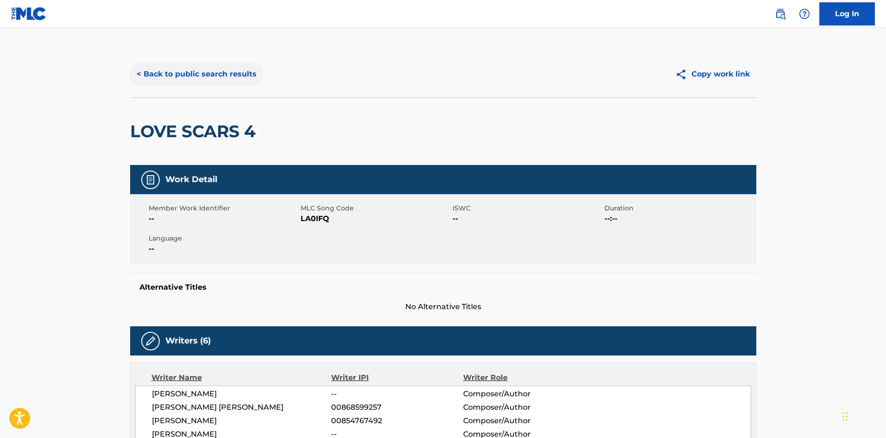
click at [223, 64] on button "< Back to public search results" at bounding box center [196, 74] width 133 height 23
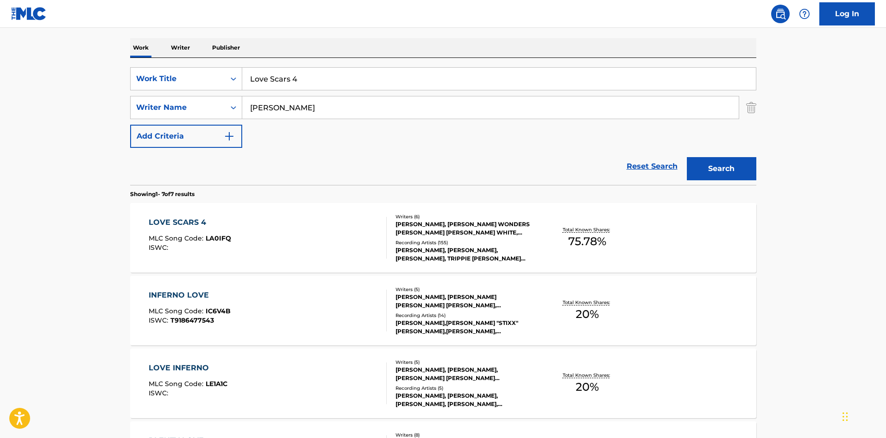
drag, startPoint x: 341, startPoint y: 79, endPoint x: 41, endPoint y: 31, distance: 303.9
click at [48, 36] on main "The MLC Public Work Search The accuracy and completeness of The MLC's data is d…" at bounding box center [443, 323] width 886 height 868
paste input "New To Country"
type input "New To Country"
drag, startPoint x: 313, startPoint y: 100, endPoint x: 0, endPoint y: 88, distance: 312.9
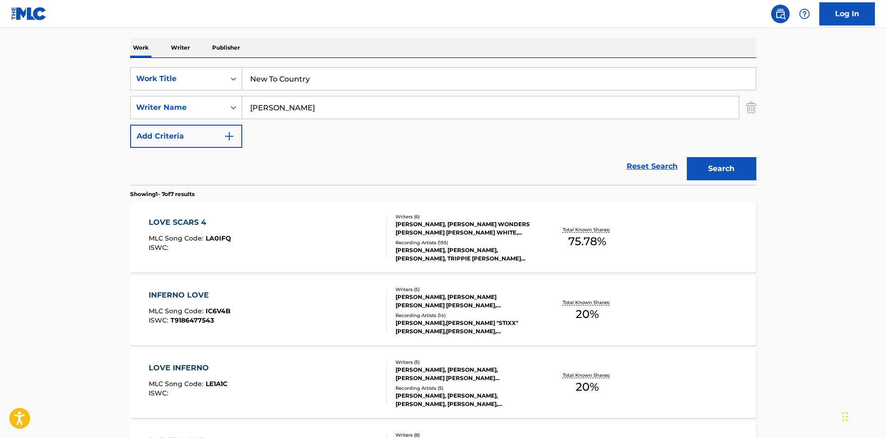
click at [0, 107] on main "The MLC Public Work Search The accuracy and completeness of The MLC's data is d…" at bounding box center [443, 323] width 886 height 868
paste input "[PERSON_NAME]"
type input "[PERSON_NAME]"
click at [744, 167] on button "Search" at bounding box center [721, 168] width 69 height 23
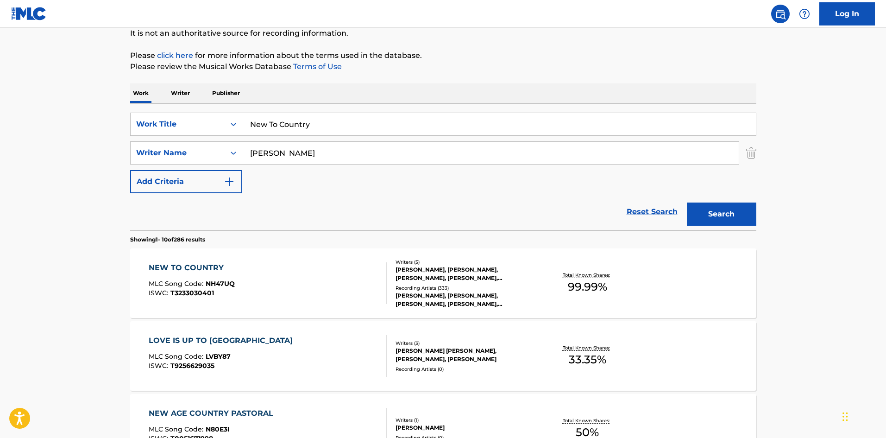
scroll to position [93, 0]
click at [187, 269] on div "NEW TO COUNTRY" at bounding box center [192, 268] width 86 height 11
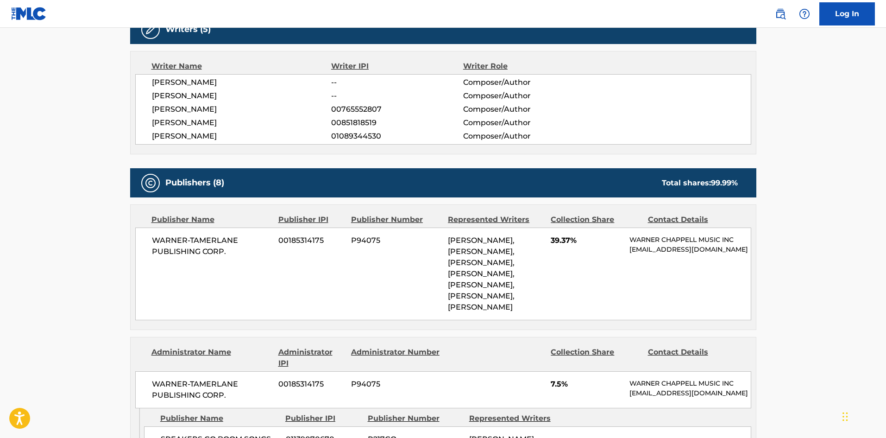
scroll to position [371, 0]
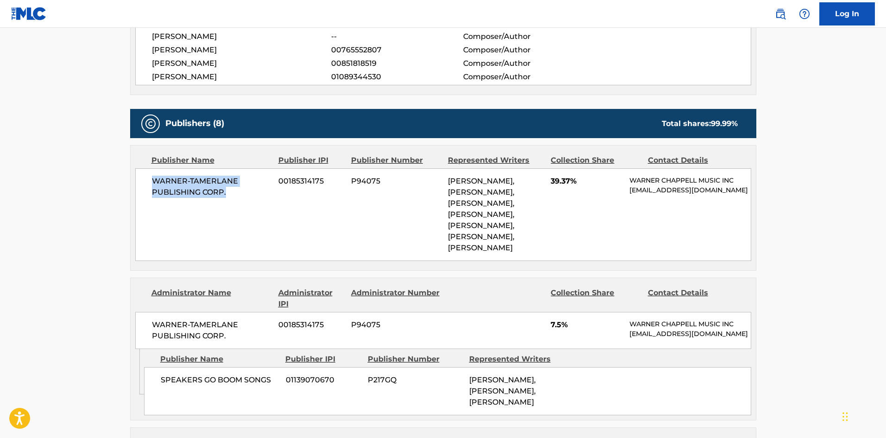
drag, startPoint x: 152, startPoint y: 177, endPoint x: 252, endPoint y: 201, distance: 102.5
click at [259, 201] on div "WARNER-[PERSON_NAME] PUBLISHING CORP. 00185314175 P94075 [PERSON_NAME], [PERSON…" at bounding box center [443, 214] width 616 height 93
drag, startPoint x: 163, startPoint y: 386, endPoint x: 215, endPoint y: 397, distance: 53.0
click at [248, 385] on span "SPEAKERS GO BOOM SONGS" at bounding box center [220, 379] width 118 height 11
click at [169, 396] on div "SPEAKERS GO BOOM SONGS 01139070670 P217GQ [PERSON_NAME], [PERSON_NAME], [PERSON…" at bounding box center [447, 391] width 607 height 48
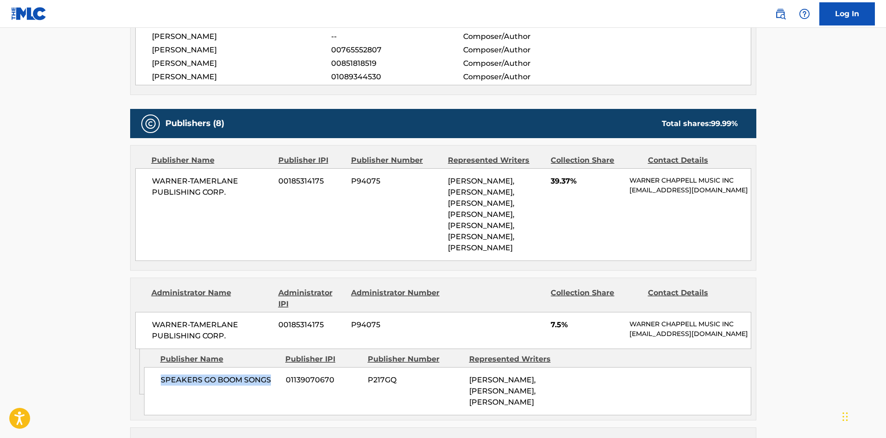
drag, startPoint x: 160, startPoint y: 387, endPoint x: 277, endPoint y: 382, distance: 117.3
click at [277, 382] on span "SPEAKERS GO BOOM SONGS" at bounding box center [220, 379] width 118 height 11
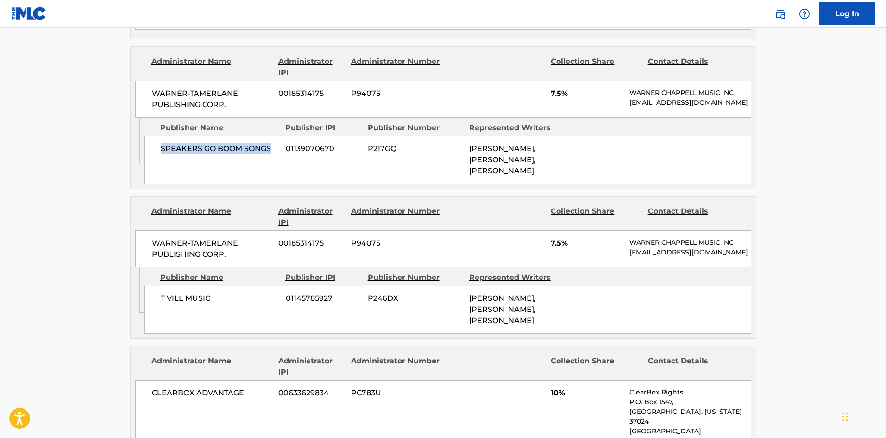
scroll to position [602, 0]
drag, startPoint x: 160, startPoint y: 309, endPoint x: 246, endPoint y: 310, distance: 85.2
click at [246, 303] on span "T VILL MUSIC" at bounding box center [220, 297] width 118 height 11
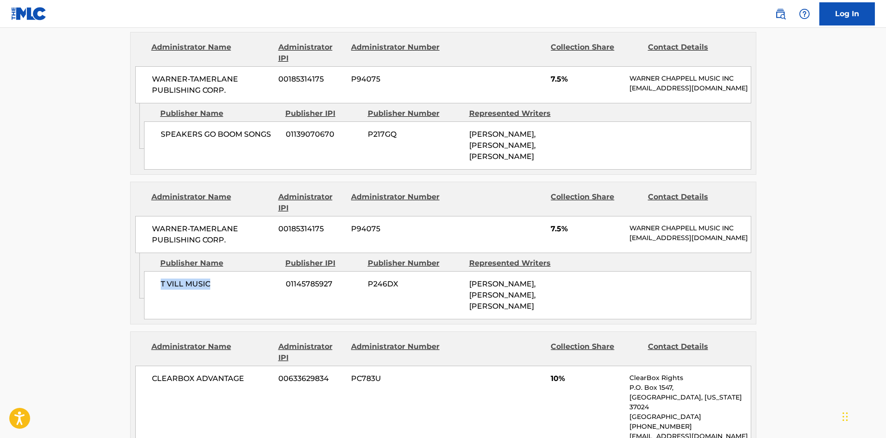
scroll to position [787, 0]
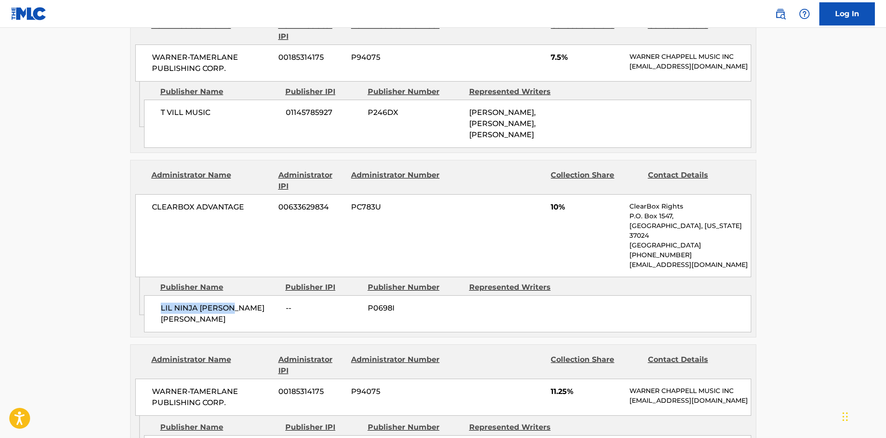
drag, startPoint x: 158, startPoint y: 315, endPoint x: 244, endPoint y: 306, distance: 86.1
click at [244, 306] on div "LIL NINJA [PERSON_NAME] [PERSON_NAME] -- P0698I" at bounding box center [447, 313] width 607 height 37
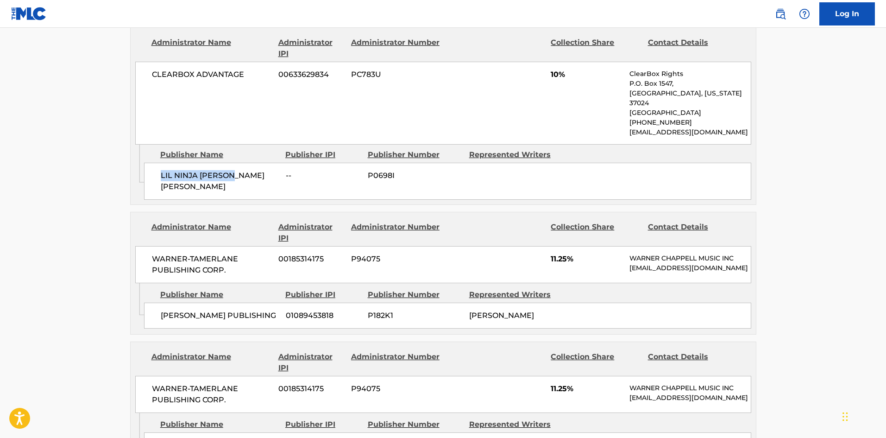
scroll to position [973, 0]
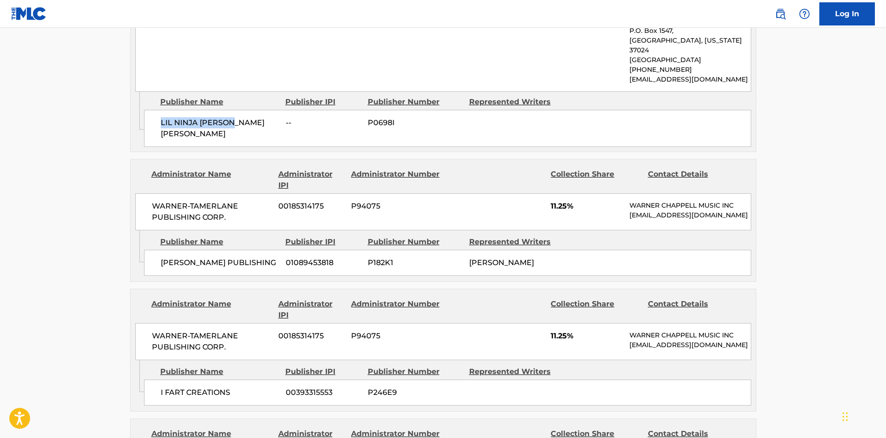
drag, startPoint x: 161, startPoint y: 268, endPoint x: 227, endPoint y: 283, distance: 67.9
click at [227, 276] on div "[PERSON_NAME] PUBLISHING 01089453818 P182K1 [PERSON_NAME]" at bounding box center [447, 263] width 607 height 26
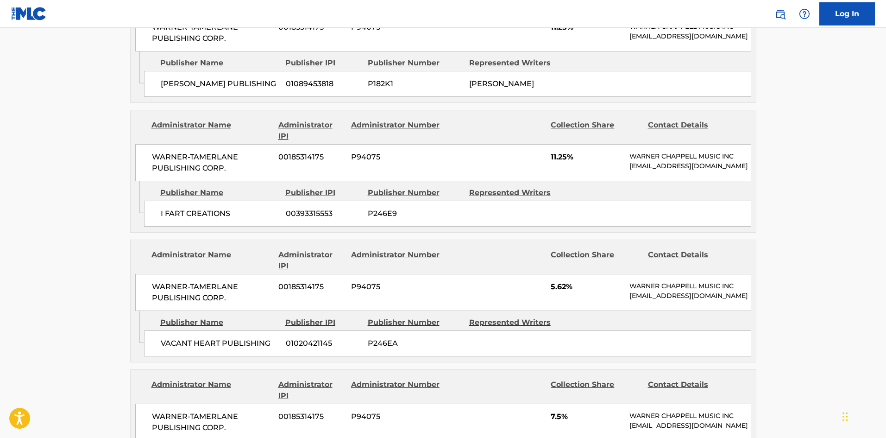
scroll to position [1158, 0]
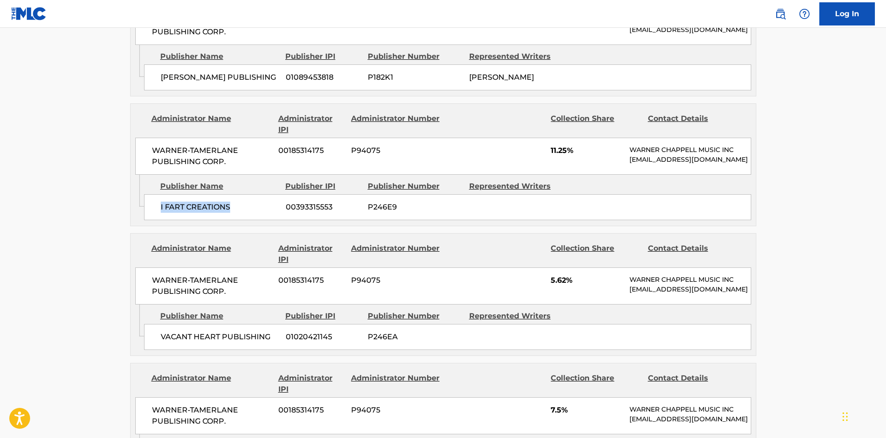
drag, startPoint x: 161, startPoint y: 222, endPoint x: 248, endPoint y: 221, distance: 87.1
click at [248, 213] on span "I FART CREATIONS" at bounding box center [220, 206] width 118 height 11
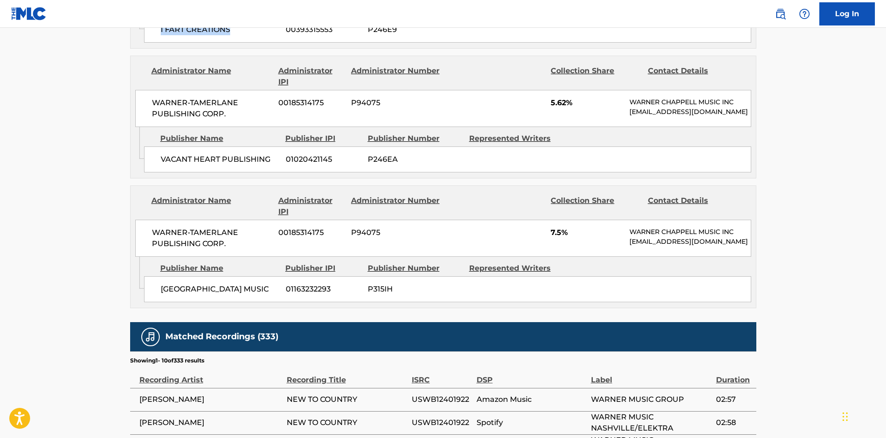
scroll to position [1343, 0]
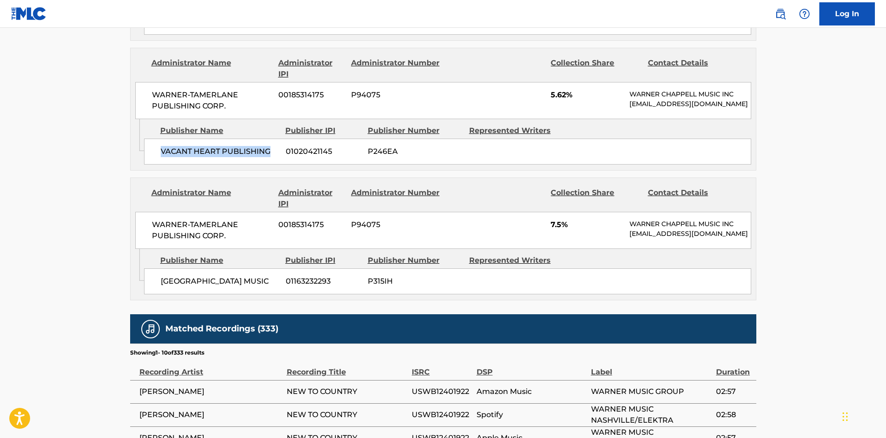
drag, startPoint x: 163, startPoint y: 176, endPoint x: 271, endPoint y: 174, distance: 108.9
click at [271, 157] on span "VACANT HEART PUBLISHING" at bounding box center [220, 151] width 118 height 11
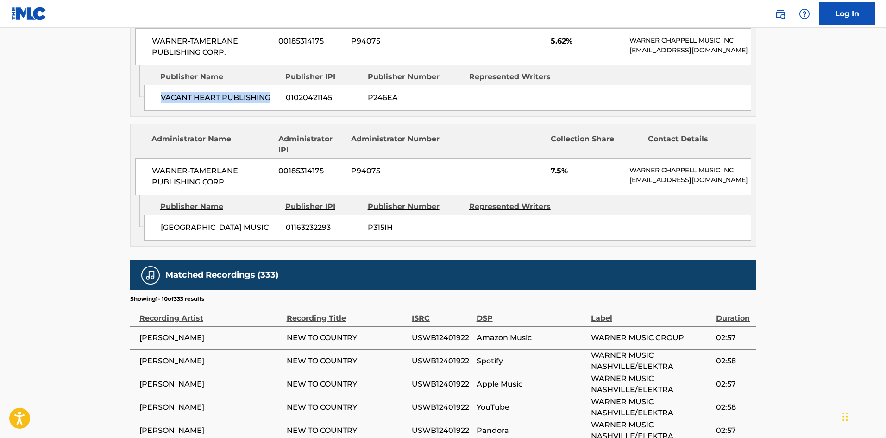
scroll to position [1482, 0]
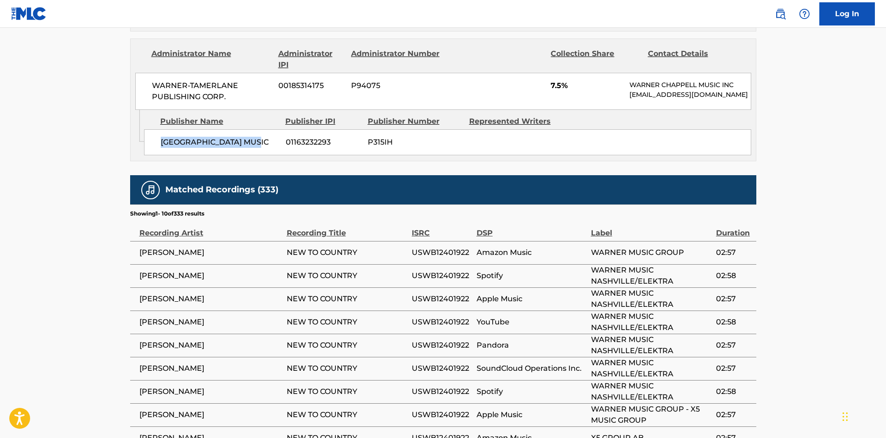
drag, startPoint x: 160, startPoint y: 173, endPoint x: 255, endPoint y: 172, distance: 95.4
click at [255, 155] on div "[GEOGRAPHIC_DATA] MUSIC 01163232293 P315IH" at bounding box center [447, 142] width 607 height 26
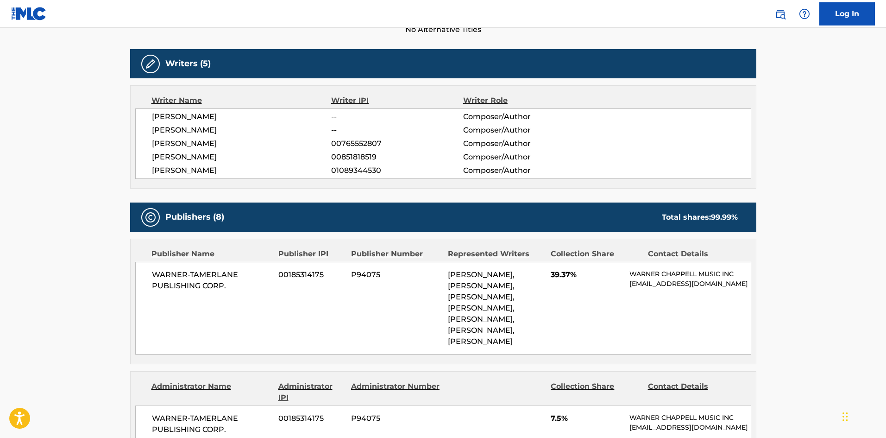
scroll to position [232, 0]
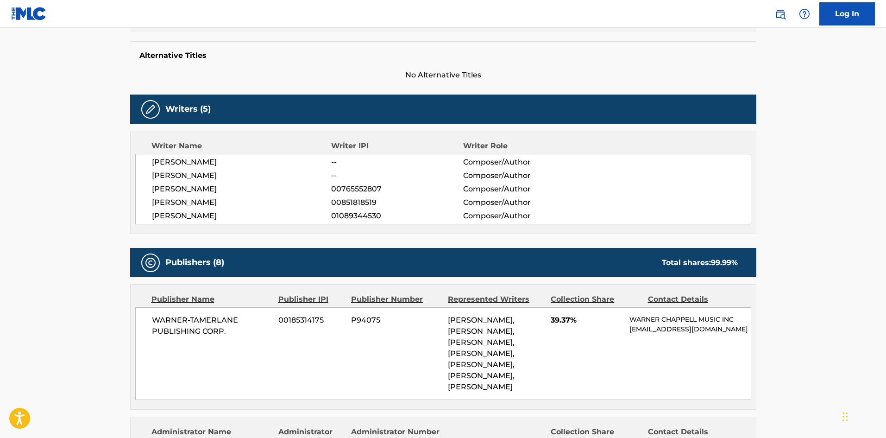
drag, startPoint x: 152, startPoint y: 162, endPoint x: 240, endPoint y: 155, distance: 88.3
click at [240, 155] on div "[PERSON_NAME] -- Composer/Author [PERSON_NAME] -- Composer/Author [PERSON_NAME]…" at bounding box center [443, 189] width 616 height 70
drag, startPoint x: 151, startPoint y: 179, endPoint x: 224, endPoint y: 173, distance: 73.4
click at [224, 173] on div "[PERSON_NAME] -- Composer/Author [PERSON_NAME] -- Composer/Author [PERSON_NAME]…" at bounding box center [443, 189] width 616 height 70
drag, startPoint x: 152, startPoint y: 188, endPoint x: 235, endPoint y: 181, distance: 83.2
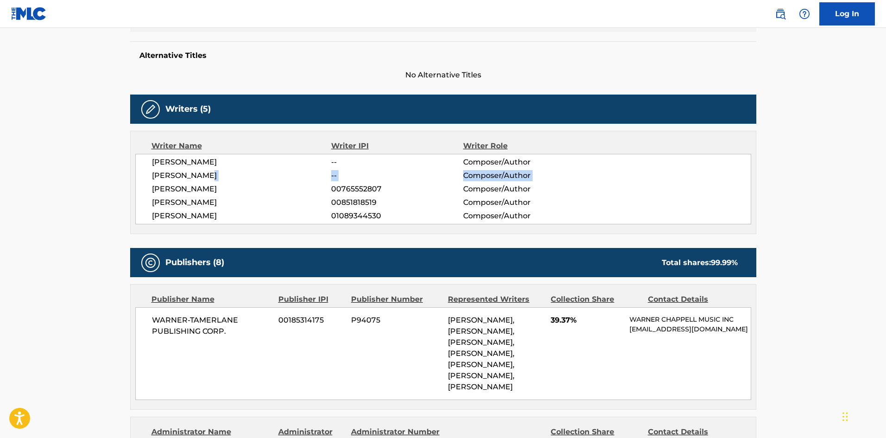
click at [235, 181] on div "[PERSON_NAME] -- Composer/Author [PERSON_NAME] -- Composer/Author [PERSON_NAME]…" at bounding box center [443, 189] width 616 height 70
click at [162, 195] on div "[PERSON_NAME] -- Composer/Author [PERSON_NAME] -- Composer/Author [PERSON_NAME]…" at bounding box center [443, 189] width 616 height 70
drag, startPoint x: 154, startPoint y: 188, endPoint x: 242, endPoint y: 184, distance: 88.1
click at [242, 184] on span "[PERSON_NAME]" at bounding box center [242, 188] width 180 height 11
drag, startPoint x: 151, startPoint y: 205, endPoint x: 248, endPoint y: 200, distance: 97.4
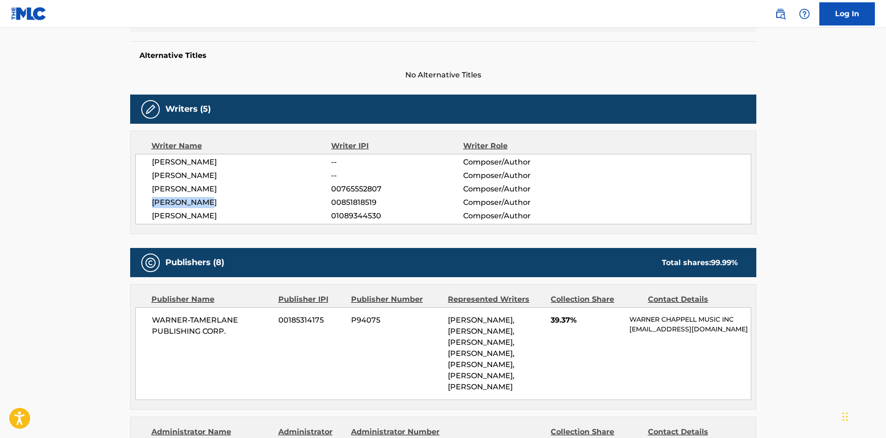
click at [248, 200] on div "[PERSON_NAME] -- Composer/Author [PERSON_NAME] -- Composer/Author [PERSON_NAME]…" at bounding box center [443, 189] width 616 height 70
drag, startPoint x: 151, startPoint y: 215, endPoint x: 266, endPoint y: 213, distance: 114.9
click at [266, 213] on div "[PERSON_NAME] -- Composer/Author [PERSON_NAME] -- Composer/Author [PERSON_NAME]…" at bounding box center [443, 189] width 616 height 70
click at [348, 192] on span "00765552807" at bounding box center [397, 188] width 132 height 11
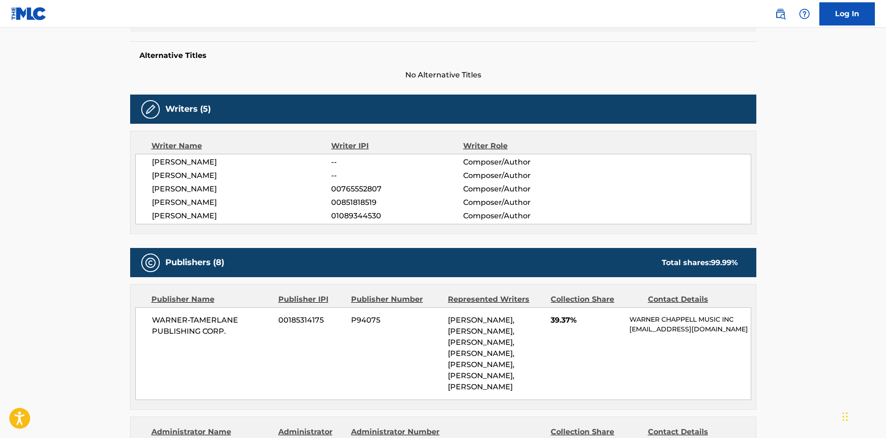
click at [348, 201] on span "00851818519" at bounding box center [397, 202] width 132 height 11
click at [346, 218] on span "01089344530" at bounding box center [397, 215] width 132 height 11
drag, startPoint x: 710, startPoint y: 261, endPoint x: 741, endPoint y: 264, distance: 30.7
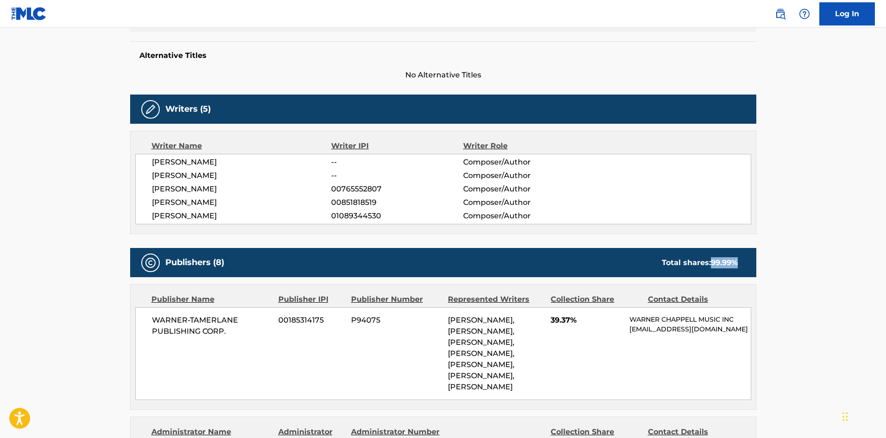
click at [741, 264] on div "Total shares: 99.99 %" at bounding box center [700, 262] width 94 height 11
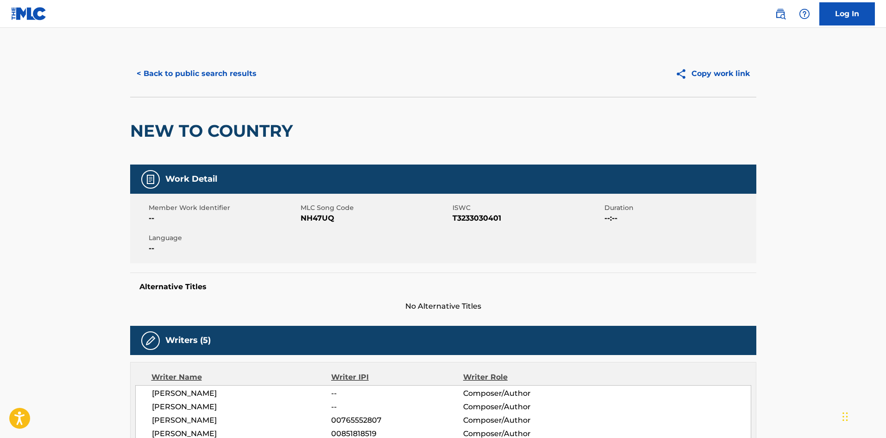
scroll to position [0, 0]
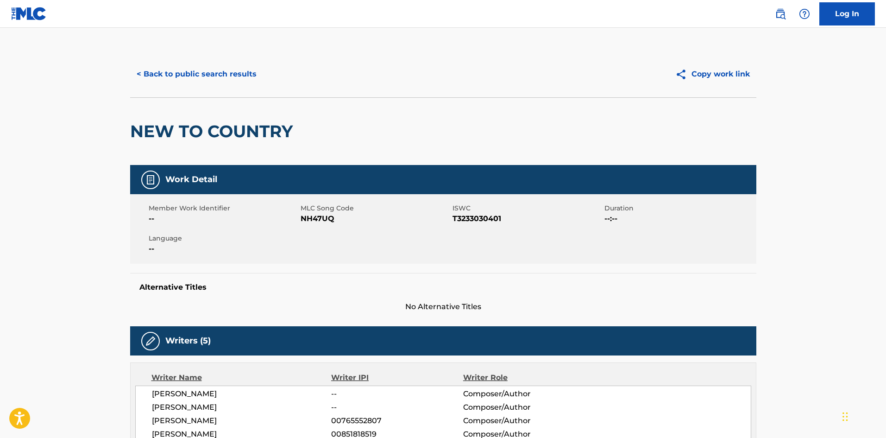
click at [484, 220] on span "T3233030401" at bounding box center [528, 218] width 150 height 11
click at [214, 81] on button "< Back to public search results" at bounding box center [196, 74] width 133 height 23
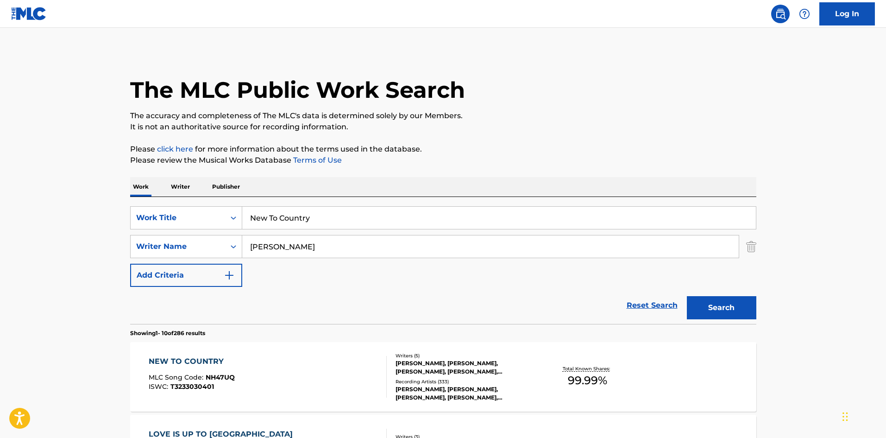
scroll to position [93, 0]
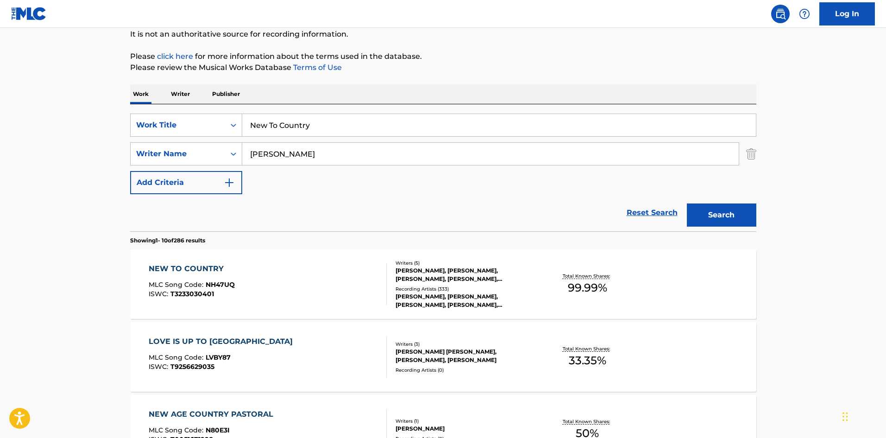
drag, startPoint x: 349, startPoint y: 126, endPoint x: 2, endPoint y: 83, distance: 350.1
paste input "Growing Up Is Getting Old"
type input "Growing Up Is Getting Old"
drag, startPoint x: 327, startPoint y: 160, endPoint x: 0, endPoint y: 134, distance: 328.1
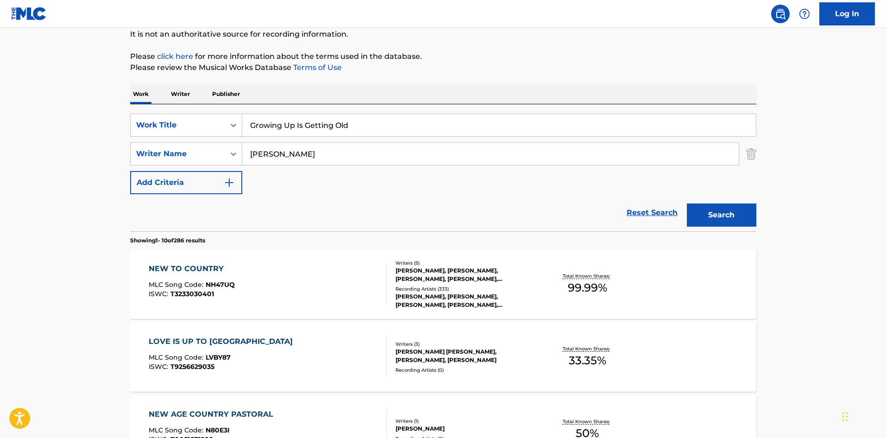
paste input "[PERSON_NAME]"
type input "[PERSON_NAME]"
click at [752, 224] on button "Search" at bounding box center [721, 214] width 69 height 23
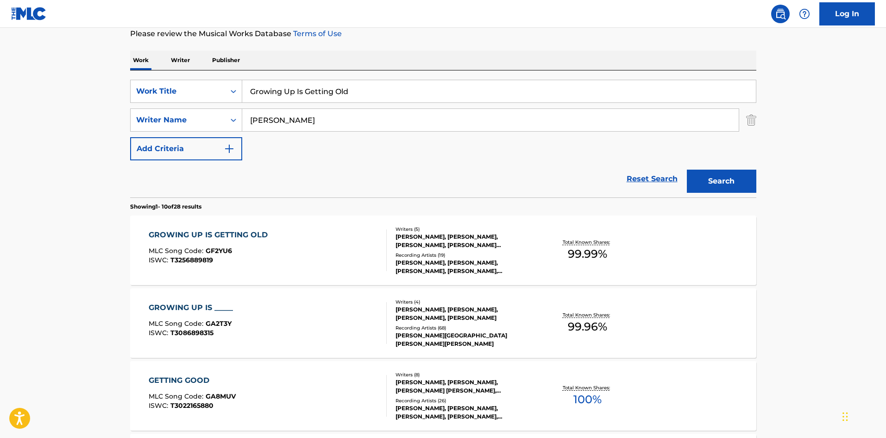
scroll to position [139, 0]
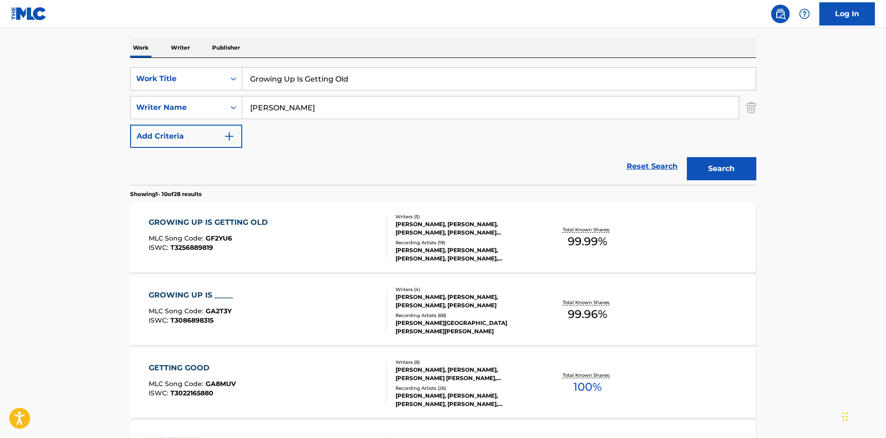
click at [227, 221] on div "GROWING UP IS GETTING OLD" at bounding box center [211, 222] width 124 height 11
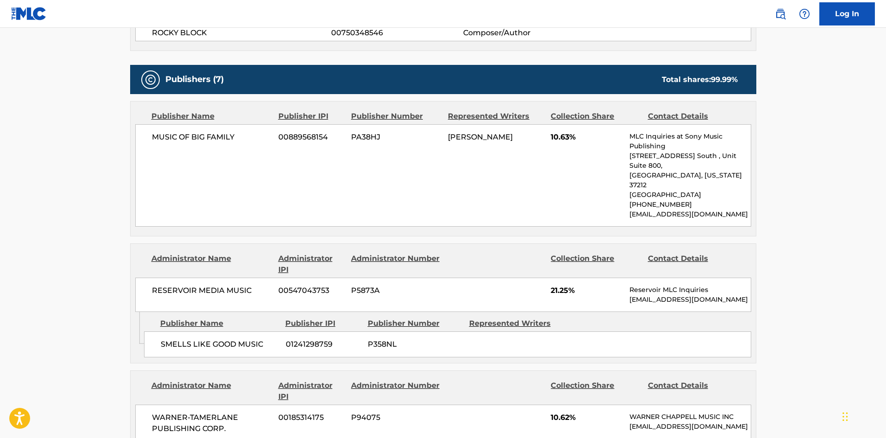
scroll to position [417, 0]
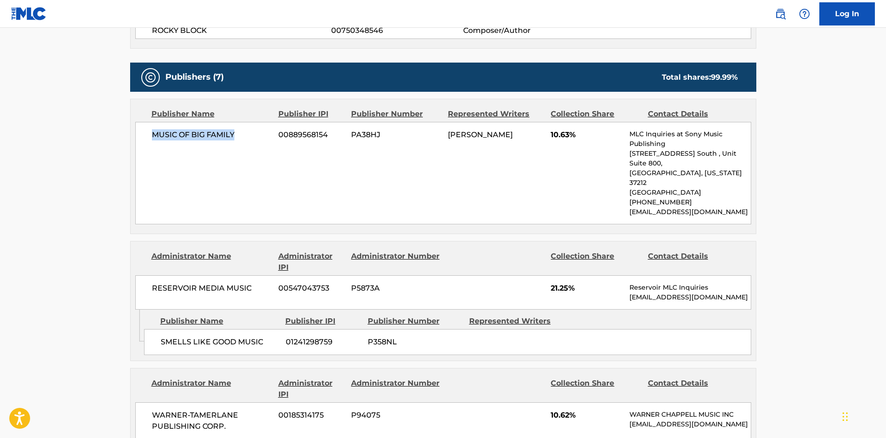
drag, startPoint x: 152, startPoint y: 134, endPoint x: 264, endPoint y: 129, distance: 112.2
click at [264, 129] on div "MUSIC OF BIG FAMILY 00889568154 PA38HJ [PERSON_NAME] 10.63% MLC Inquiries at So…" at bounding box center [443, 173] width 616 height 102
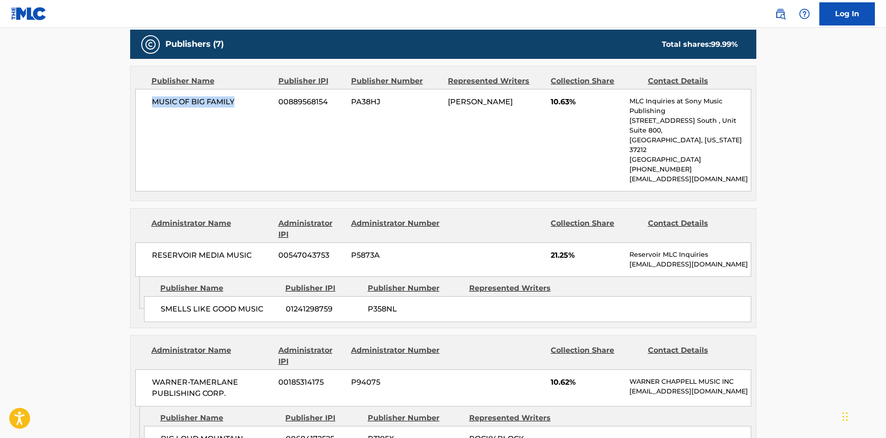
scroll to position [463, 0]
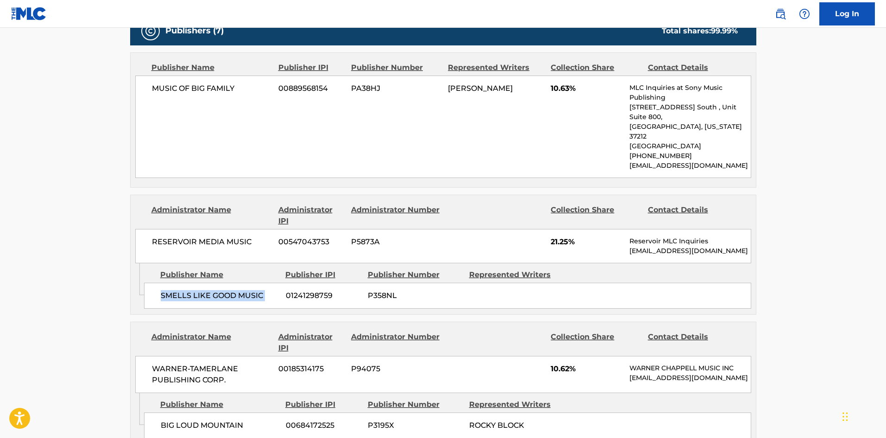
drag, startPoint x: 162, startPoint y: 277, endPoint x: 284, endPoint y: 277, distance: 122.3
click at [284, 283] on div "SMELLS LIKE GOOD MUSIC 01241298759 P358NL" at bounding box center [447, 296] width 607 height 26
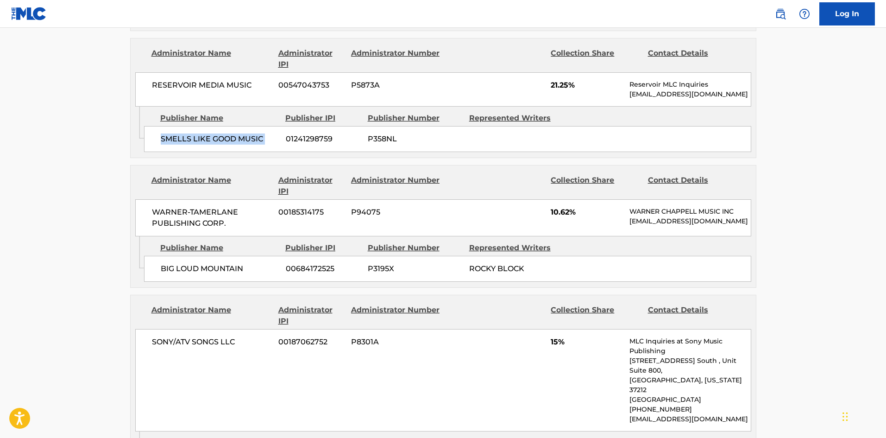
scroll to position [648, 0]
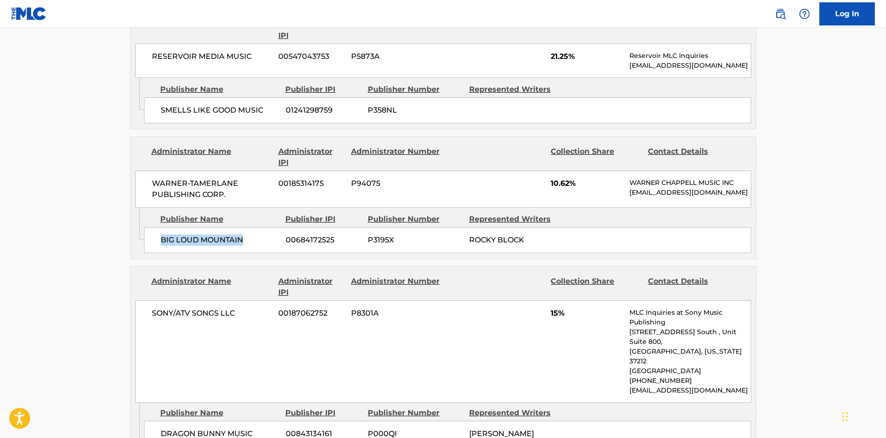
drag, startPoint x: 160, startPoint y: 226, endPoint x: 255, endPoint y: 221, distance: 94.6
click at [255, 227] on div "BIG LOUD MOUNTAIN 00684172525 P3195X ROCKY BLOCK" at bounding box center [447, 240] width 607 height 26
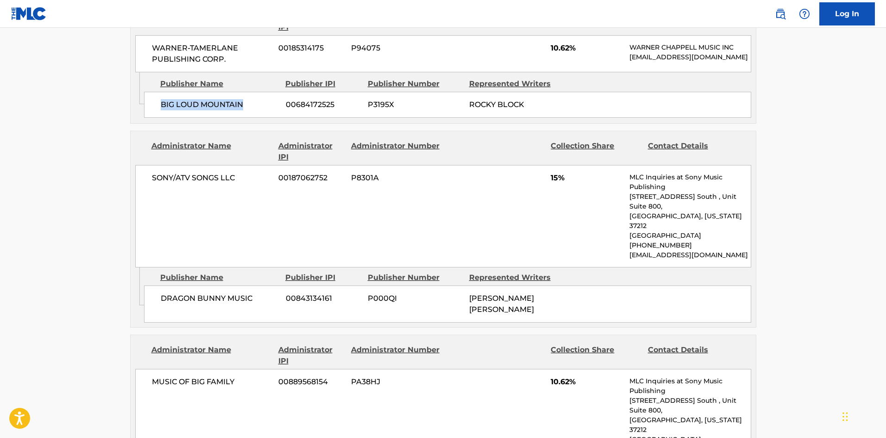
scroll to position [787, 0]
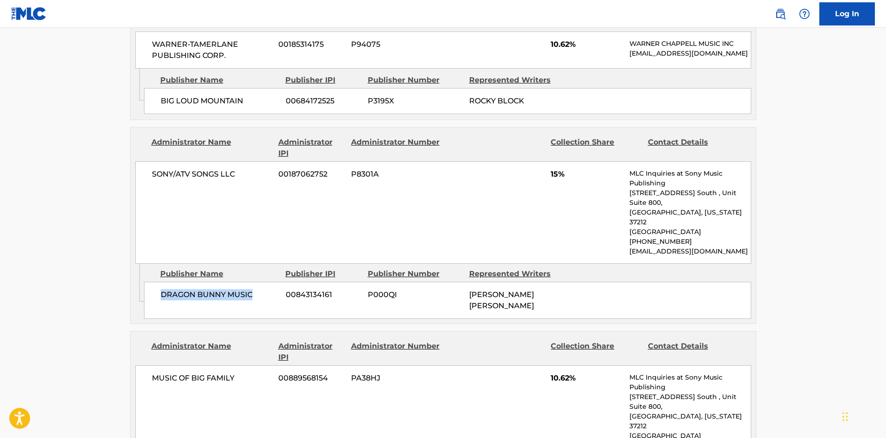
drag, startPoint x: 161, startPoint y: 262, endPoint x: 262, endPoint y: 250, distance: 101.8
click at [262, 282] on div "DRAGON BUNNY MUSIC 00843134161 P000QI [PERSON_NAME] [PERSON_NAME]" at bounding box center [447, 300] width 607 height 37
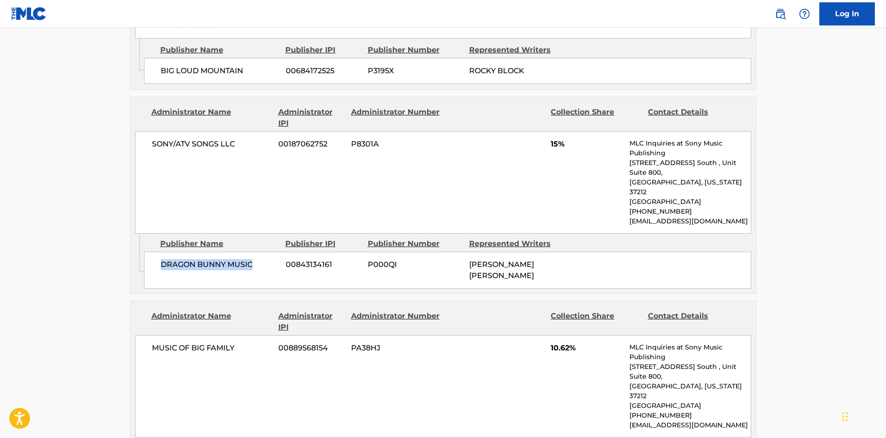
scroll to position [973, 0]
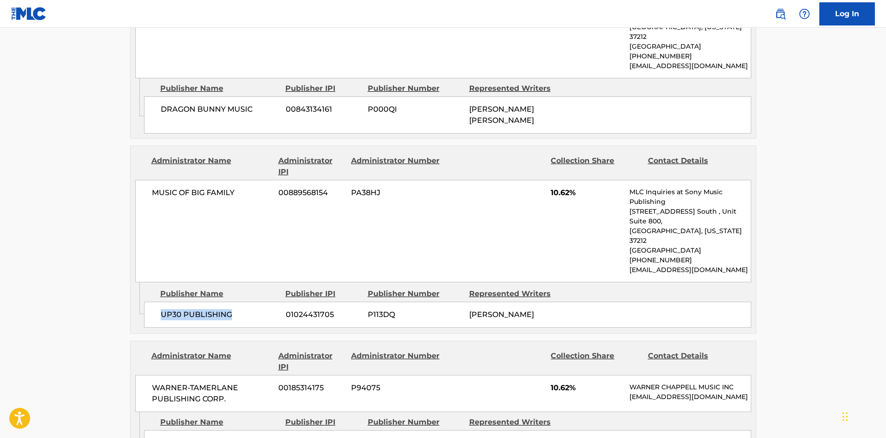
drag, startPoint x: 162, startPoint y: 263, endPoint x: 252, endPoint y: 263, distance: 89.9
click at [252, 309] on span "UP30 PUBLISHING" at bounding box center [220, 314] width 118 height 11
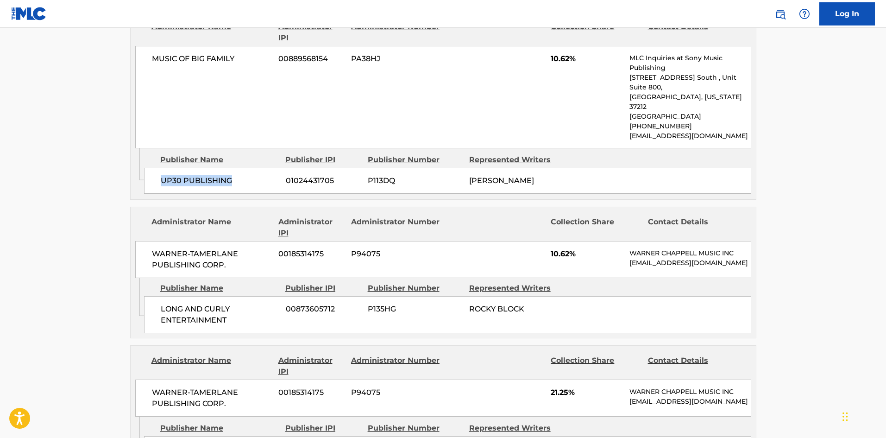
scroll to position [1112, 0]
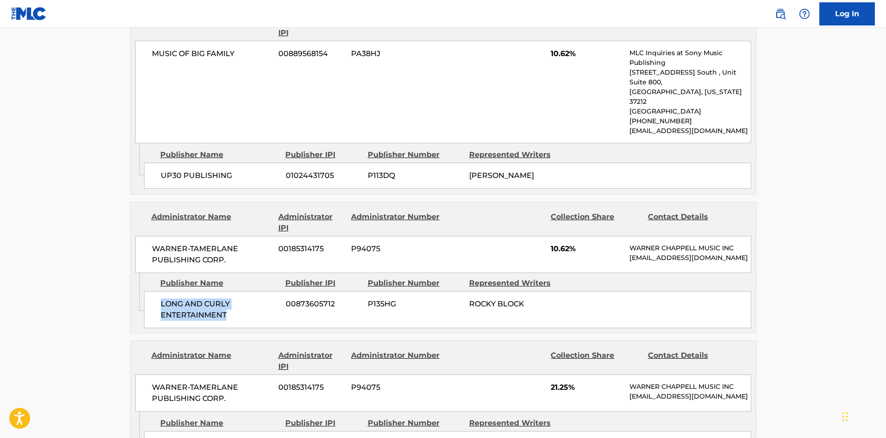
drag, startPoint x: 161, startPoint y: 260, endPoint x: 241, endPoint y: 273, distance: 81.6
click at [241, 298] on span "LONG AND CURLY ENTERTAINMENT" at bounding box center [220, 309] width 118 height 22
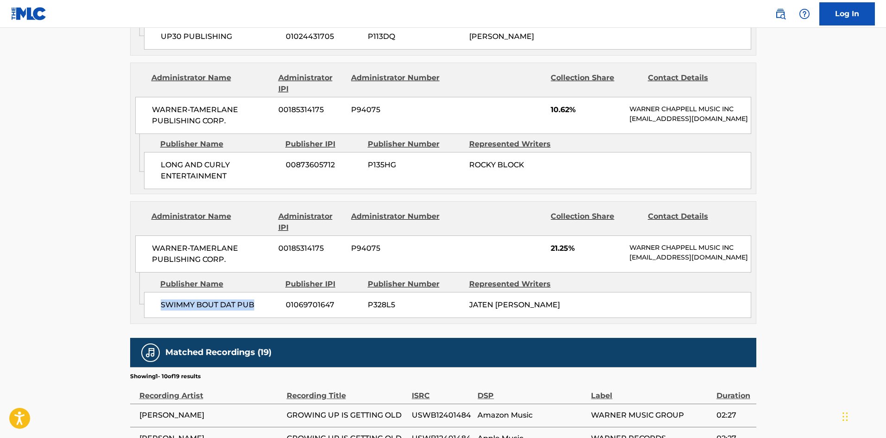
drag, startPoint x: 159, startPoint y: 267, endPoint x: 266, endPoint y: 266, distance: 106.5
click at [266, 292] on div "SWIMMY BOUT DAT PUB 01069701647 P328L5 JATEN [PERSON_NAME]" at bounding box center [447, 305] width 607 height 26
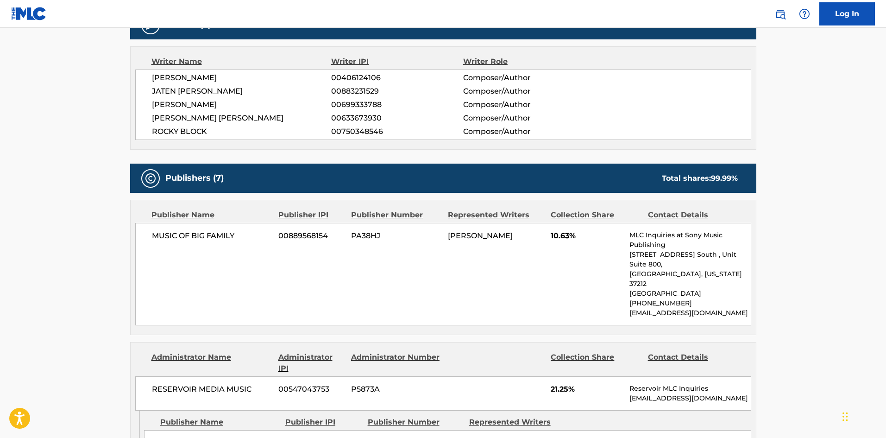
scroll to position [93, 0]
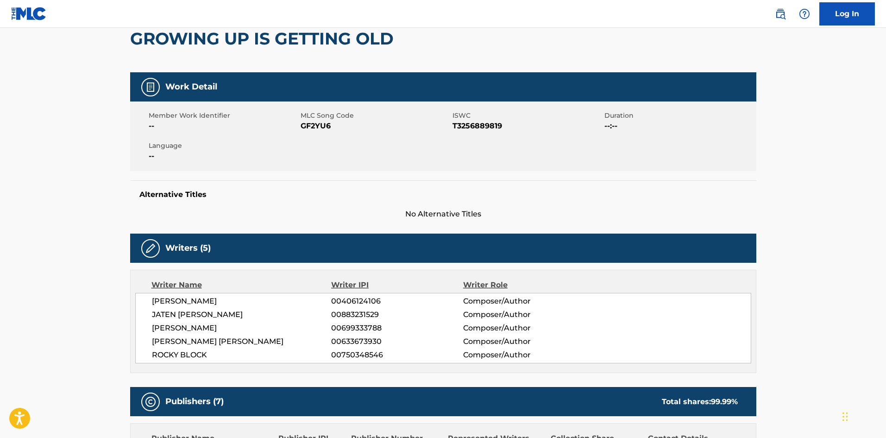
drag, startPoint x: 152, startPoint y: 301, endPoint x: 303, endPoint y: 297, distance: 150.6
click at [303, 297] on span "[PERSON_NAME]" at bounding box center [242, 301] width 180 height 11
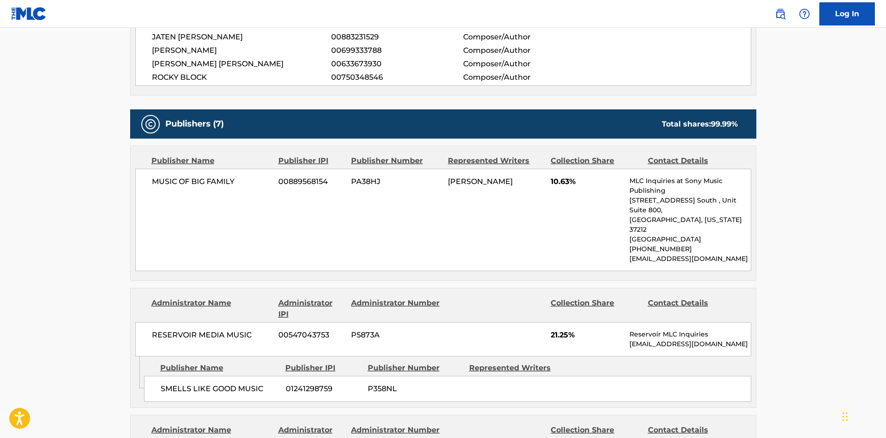
scroll to position [371, 0]
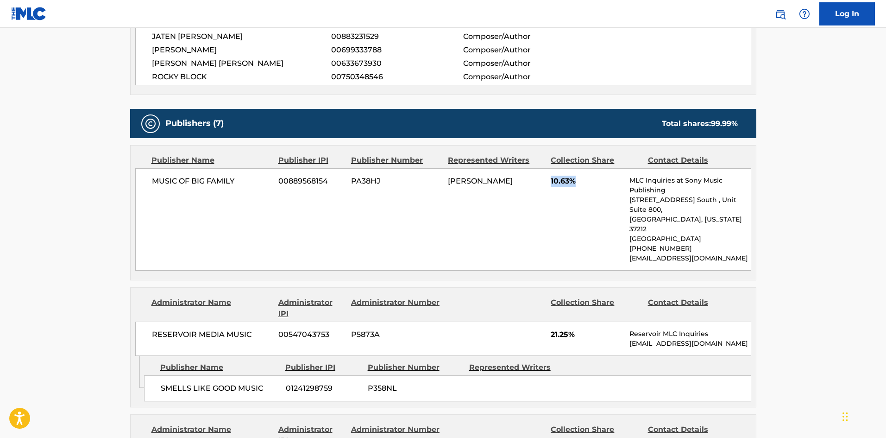
drag, startPoint x: 552, startPoint y: 178, endPoint x: 584, endPoint y: 179, distance: 32.0
click at [584, 179] on span "10.63%" at bounding box center [587, 181] width 72 height 11
drag, startPoint x: 553, startPoint y: 314, endPoint x: 592, endPoint y: 314, distance: 38.9
click at [592, 329] on span "21.25%" at bounding box center [587, 334] width 72 height 11
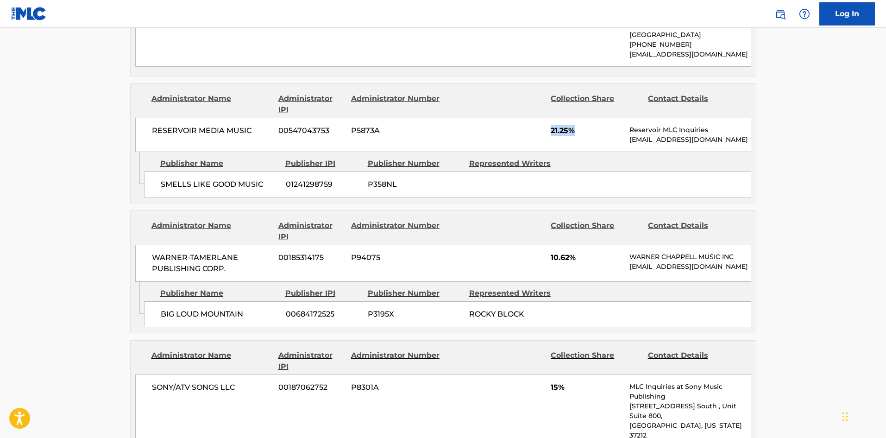
scroll to position [602, 0]
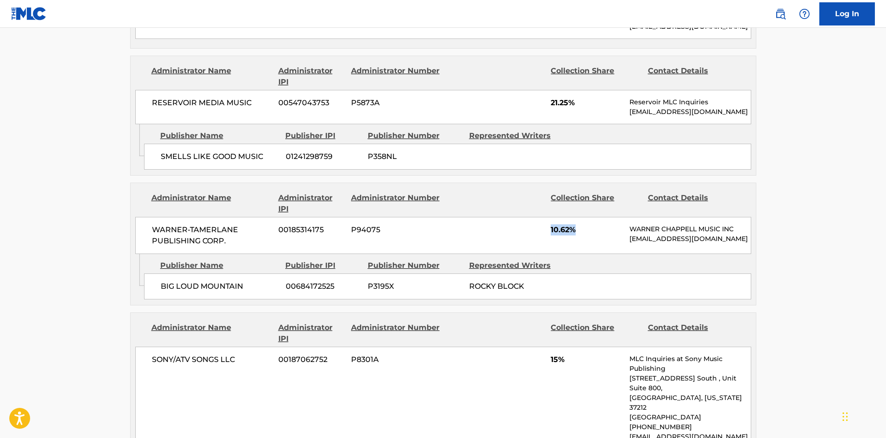
drag, startPoint x: 551, startPoint y: 211, endPoint x: 579, endPoint y: 205, distance: 28.0
click at [579, 224] on span "10.62%" at bounding box center [587, 229] width 72 height 11
drag, startPoint x: 550, startPoint y: 349, endPoint x: 573, endPoint y: 345, distance: 24.1
click at [573, 346] on div "SONY/ATV SONGS LLC 00187062752 P8301A 15% MLC Inquiries at Sony Music Publishin…" at bounding box center [443, 397] width 616 height 102
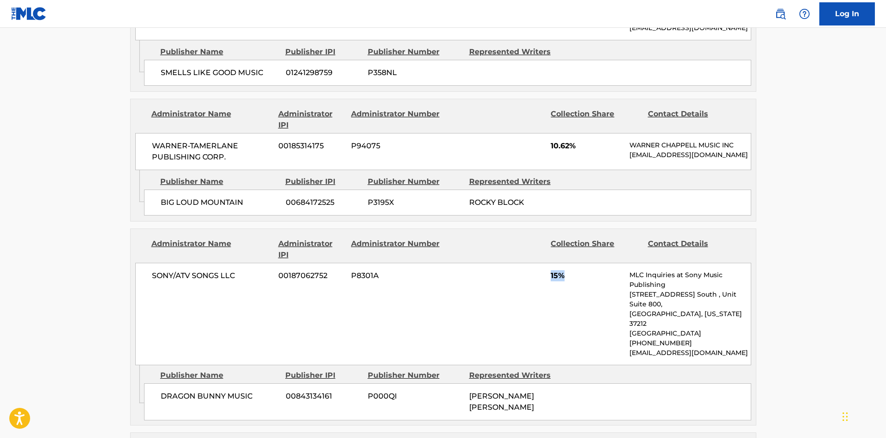
scroll to position [787, 0]
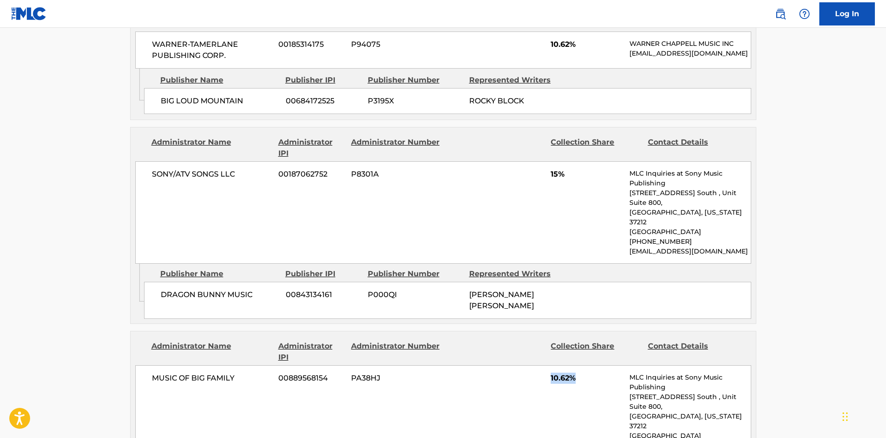
drag, startPoint x: 550, startPoint y: 346, endPoint x: 585, endPoint y: 344, distance: 34.8
click at [585, 365] on div "MUSIC OF BIG FAMILY 00889568154 PA38HJ 10.62% MLC Inquiries at Sony Music Publi…" at bounding box center [443, 416] width 616 height 102
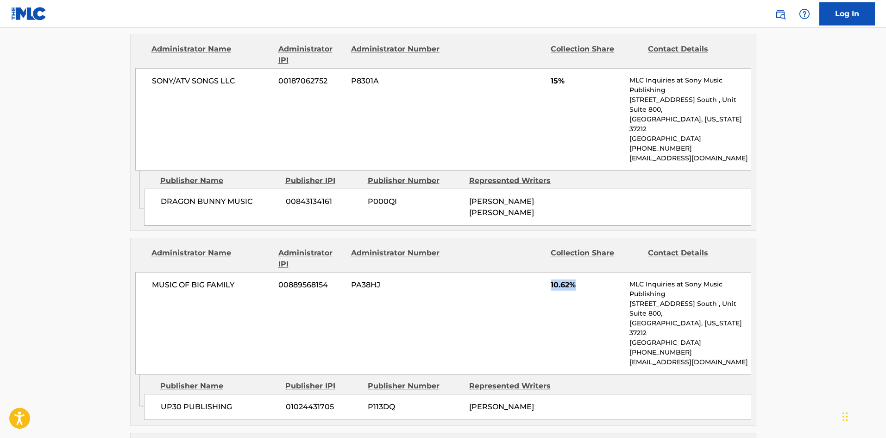
scroll to position [1019, 0]
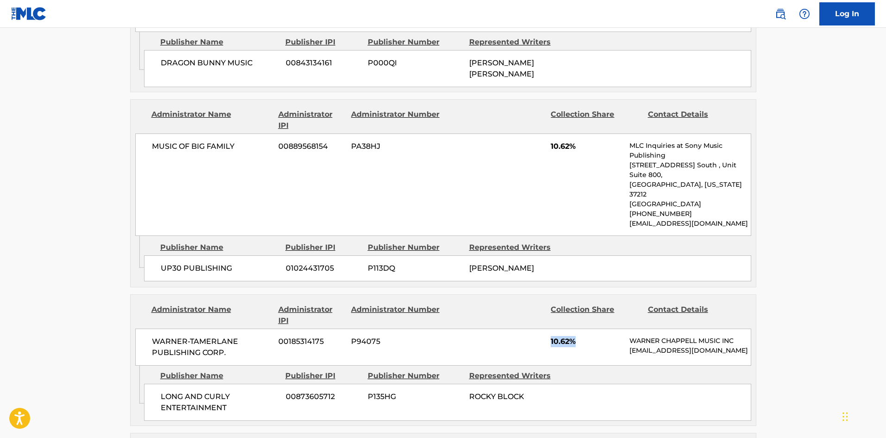
drag, startPoint x: 550, startPoint y: 288, endPoint x: 592, endPoint y: 287, distance: 41.2
click at [592, 328] on div "WARNER-[PERSON_NAME] PUBLISHING CORP. 00185314175 P94075 10.62% [PERSON_NAME] M…" at bounding box center [443, 346] width 616 height 37
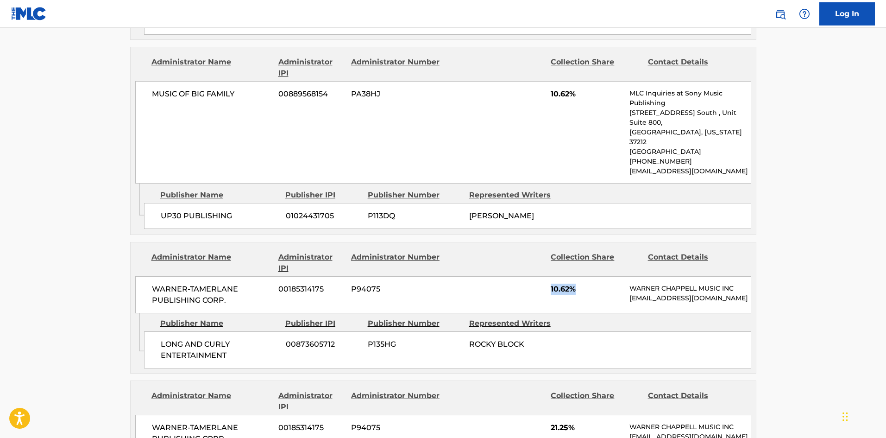
scroll to position [1251, 0]
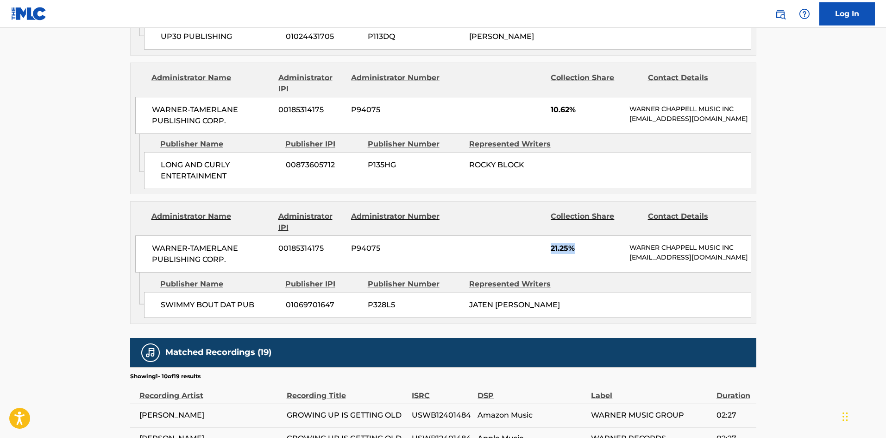
drag, startPoint x: 549, startPoint y: 202, endPoint x: 577, endPoint y: 202, distance: 27.3
click at [577, 235] on div "WARNER-[PERSON_NAME] PUBLISHING CORP. 00185314175 P94075 21.25% [PERSON_NAME] M…" at bounding box center [443, 253] width 616 height 37
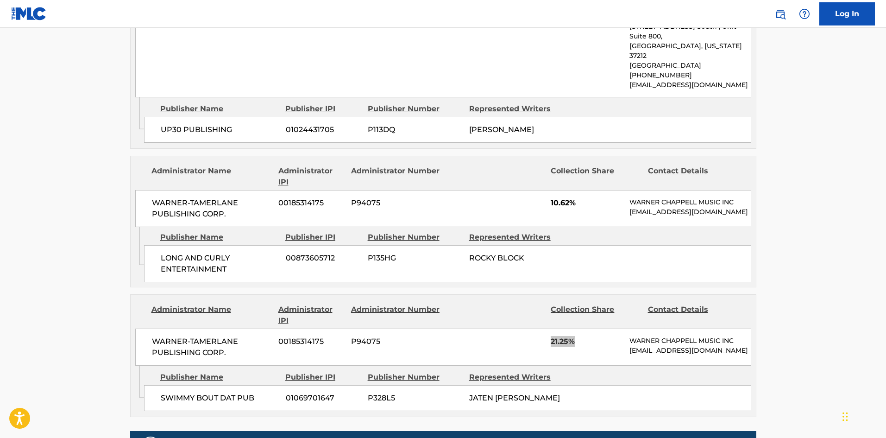
scroll to position [1158, 0]
